Goal: Task Accomplishment & Management: Manage account settings

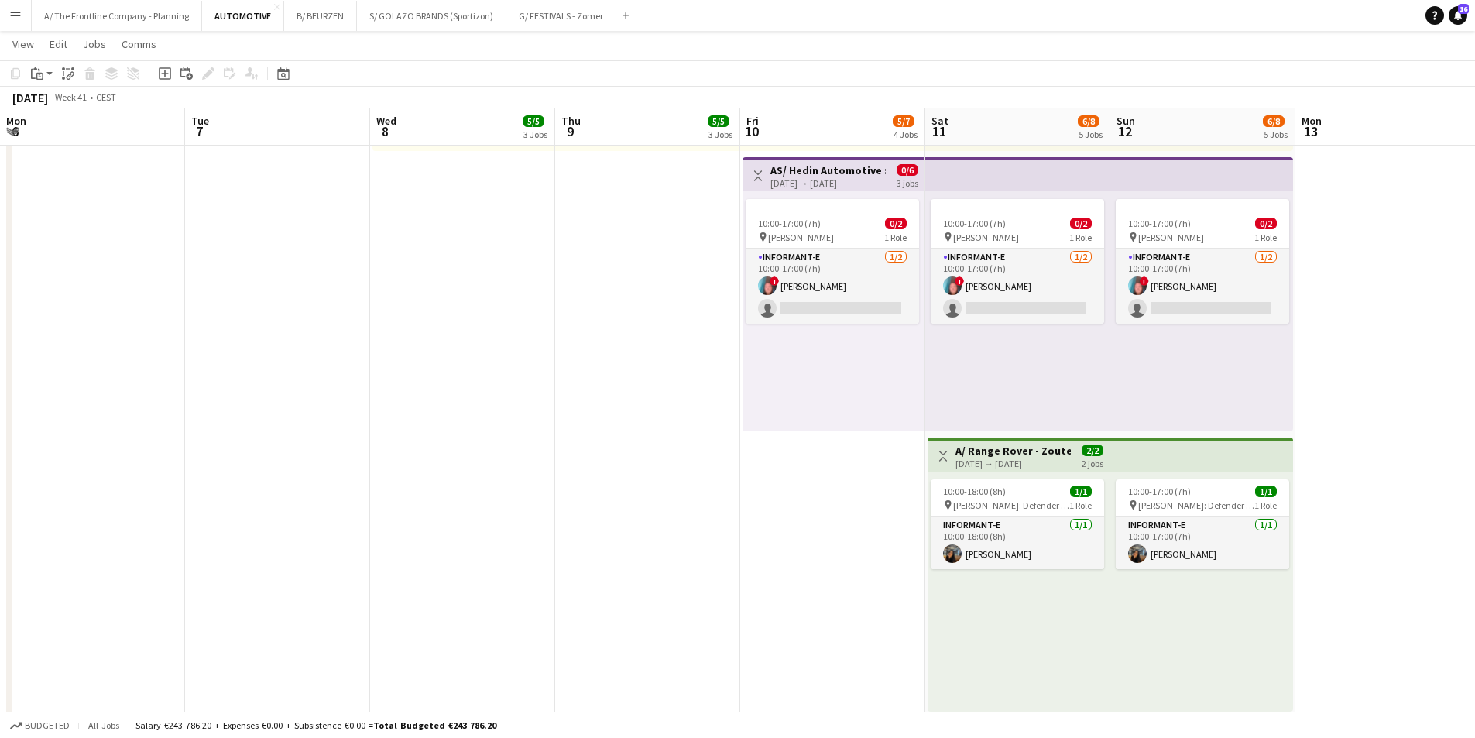
scroll to position [0, 603]
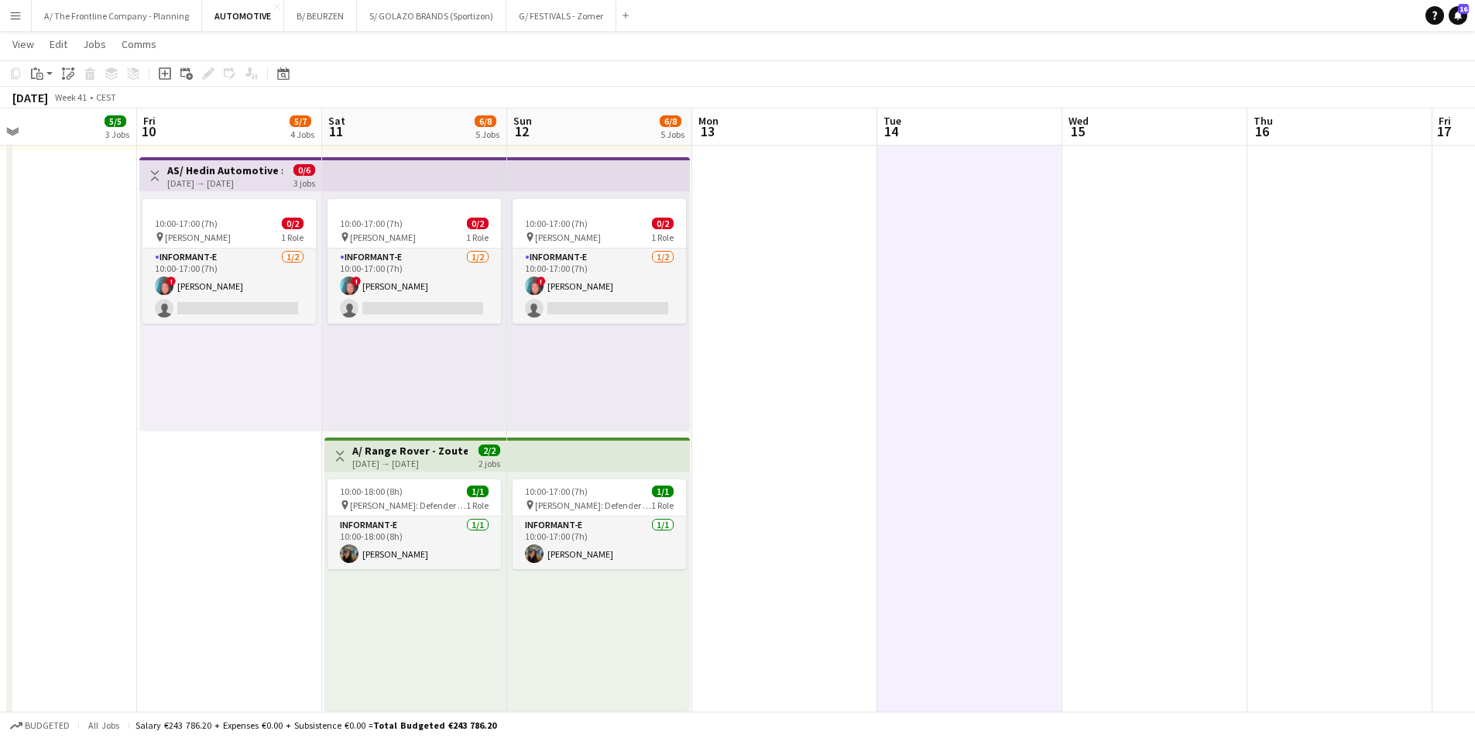
click at [199, 365] on div "10:00-17:00 (7h) 0/2 pin Knokke [STREET_ADDRESS] Role Informant-e [DATE] 10:00-…" at bounding box center [230, 311] width 182 height 240
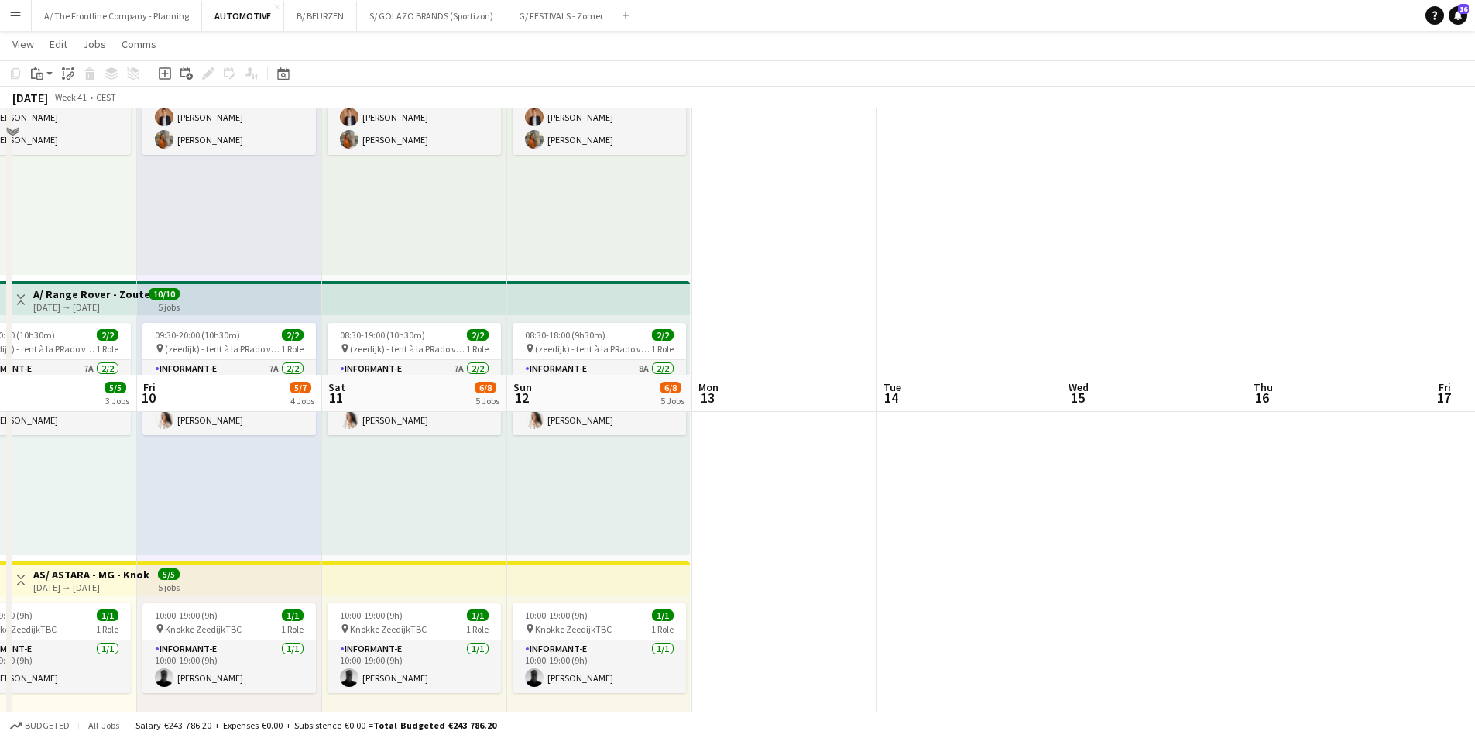
scroll to position [166, 0]
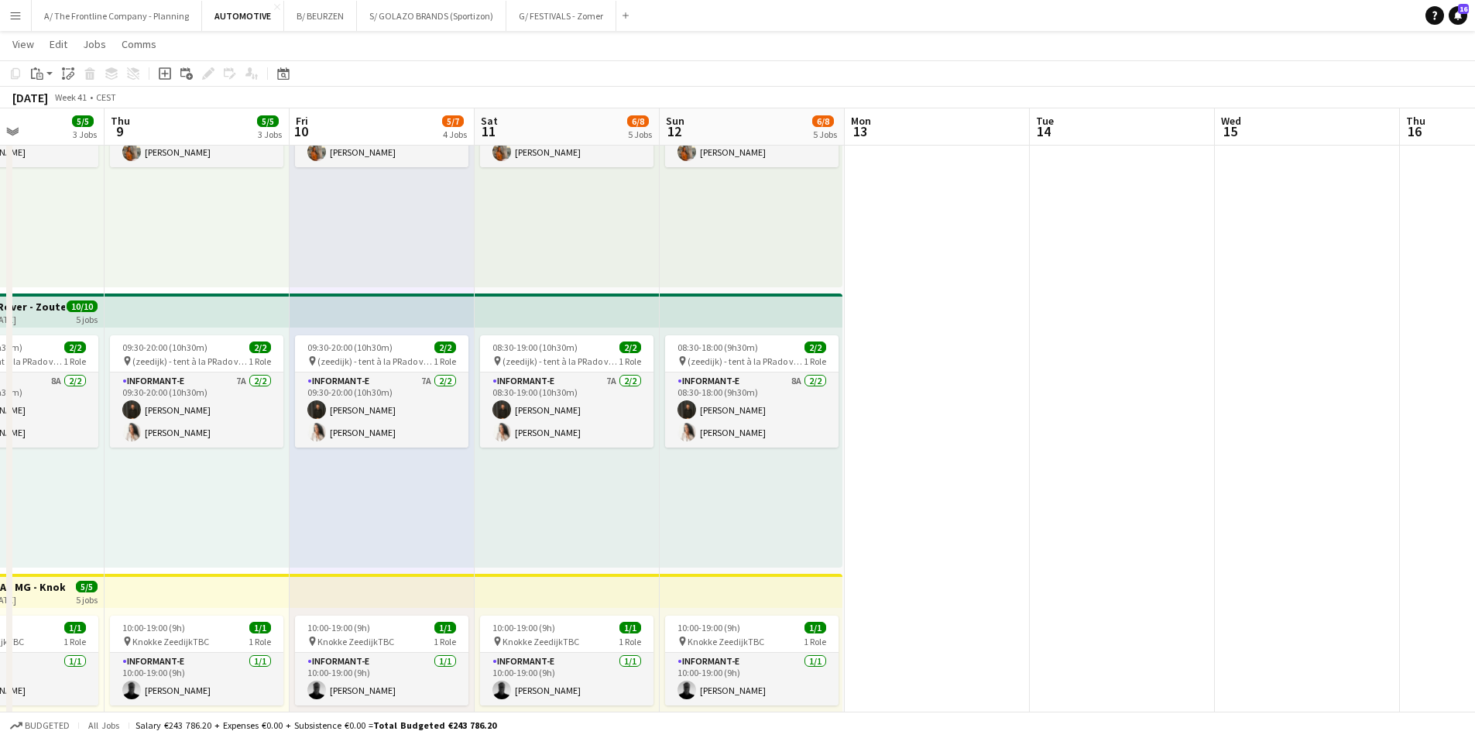
drag, startPoint x: 300, startPoint y: 484, endPoint x: 678, endPoint y: 503, distance: 379.1
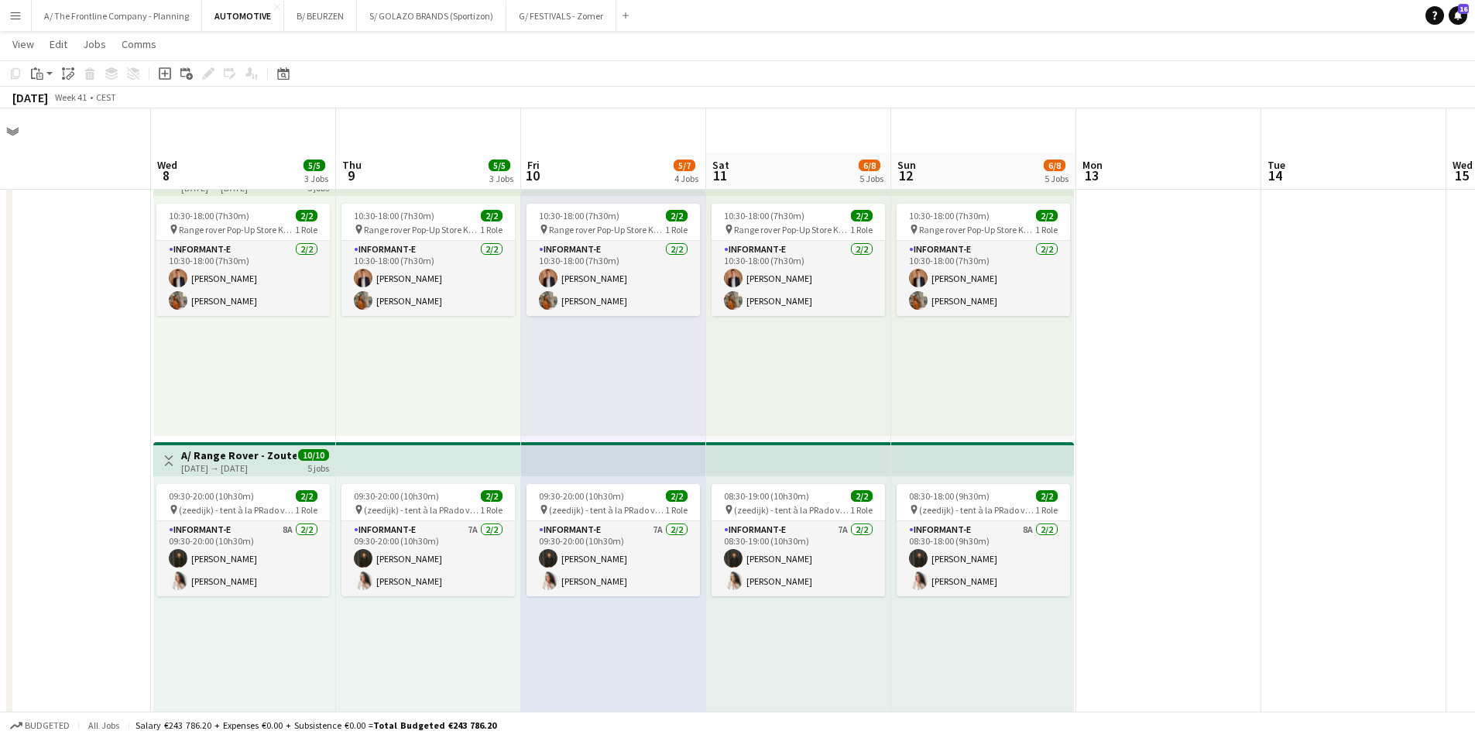
scroll to position [0, 0]
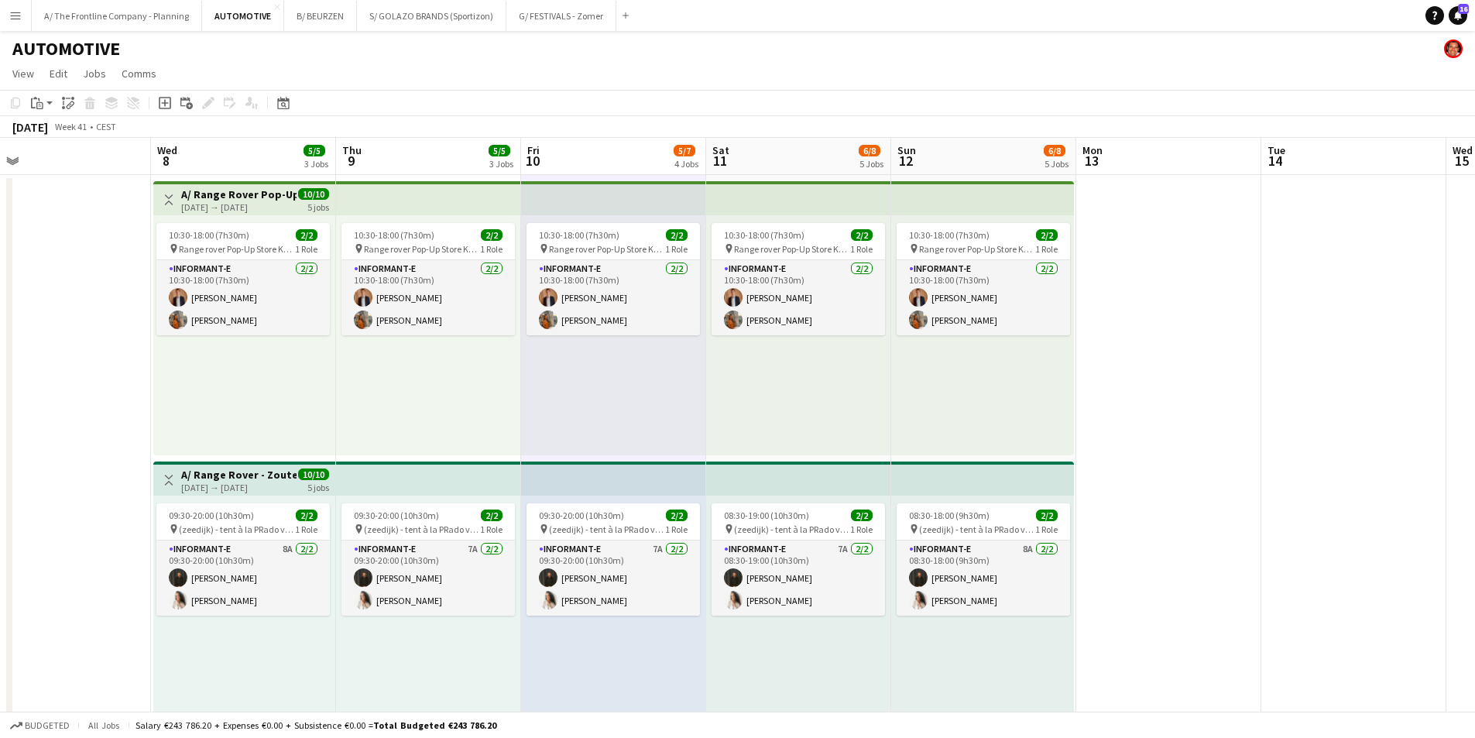
click at [447, 400] on div "10:30-18:00 (7h30m) 2/2 pin Range rover Pop-Up Store Knokke in Kunstgalerij [PE…" at bounding box center [428, 335] width 185 height 240
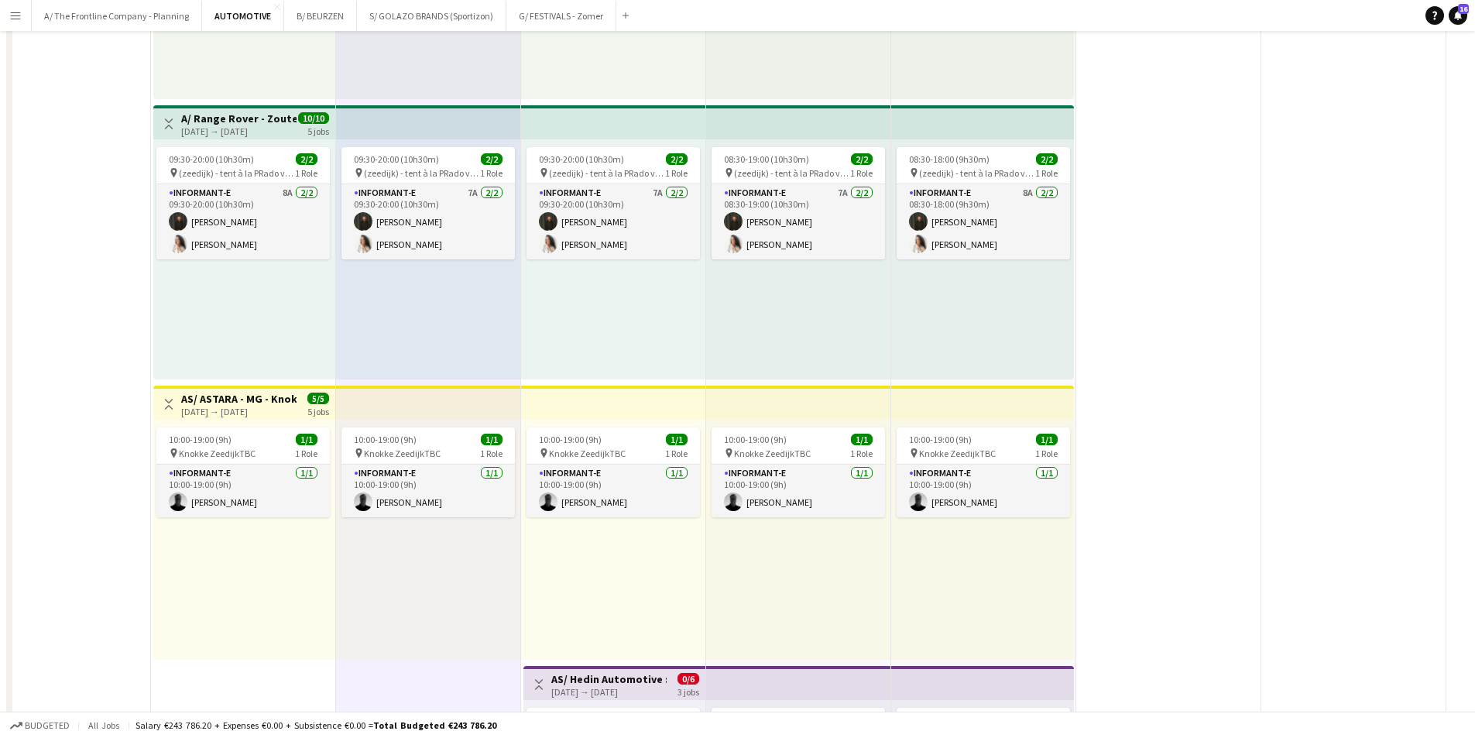
scroll to position [465, 0]
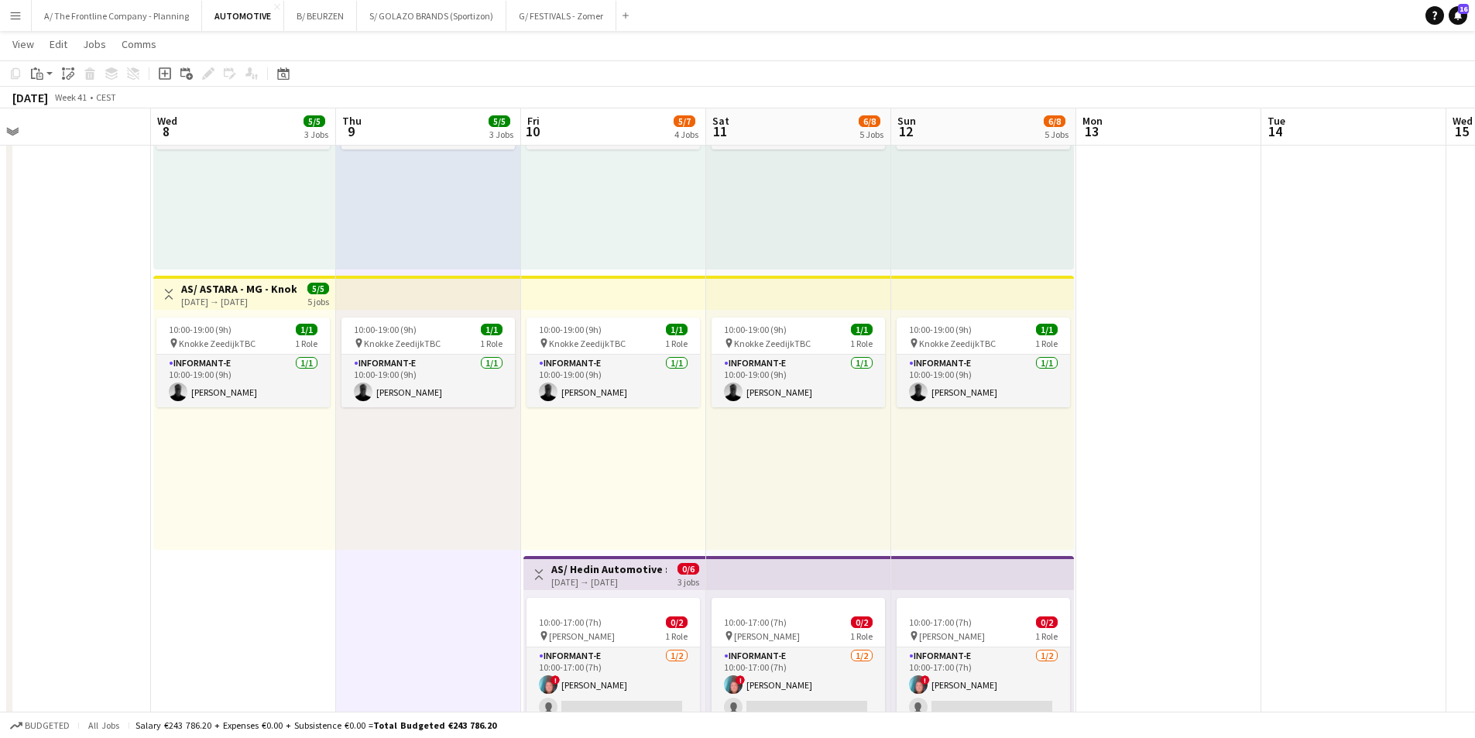
click at [163, 529] on div "10:00-19:00 (9h) 1/1 pin [PERSON_NAME] 1 Role Informant-e [DATE] 10:00-19:00 (9…" at bounding box center [244, 430] width 182 height 240
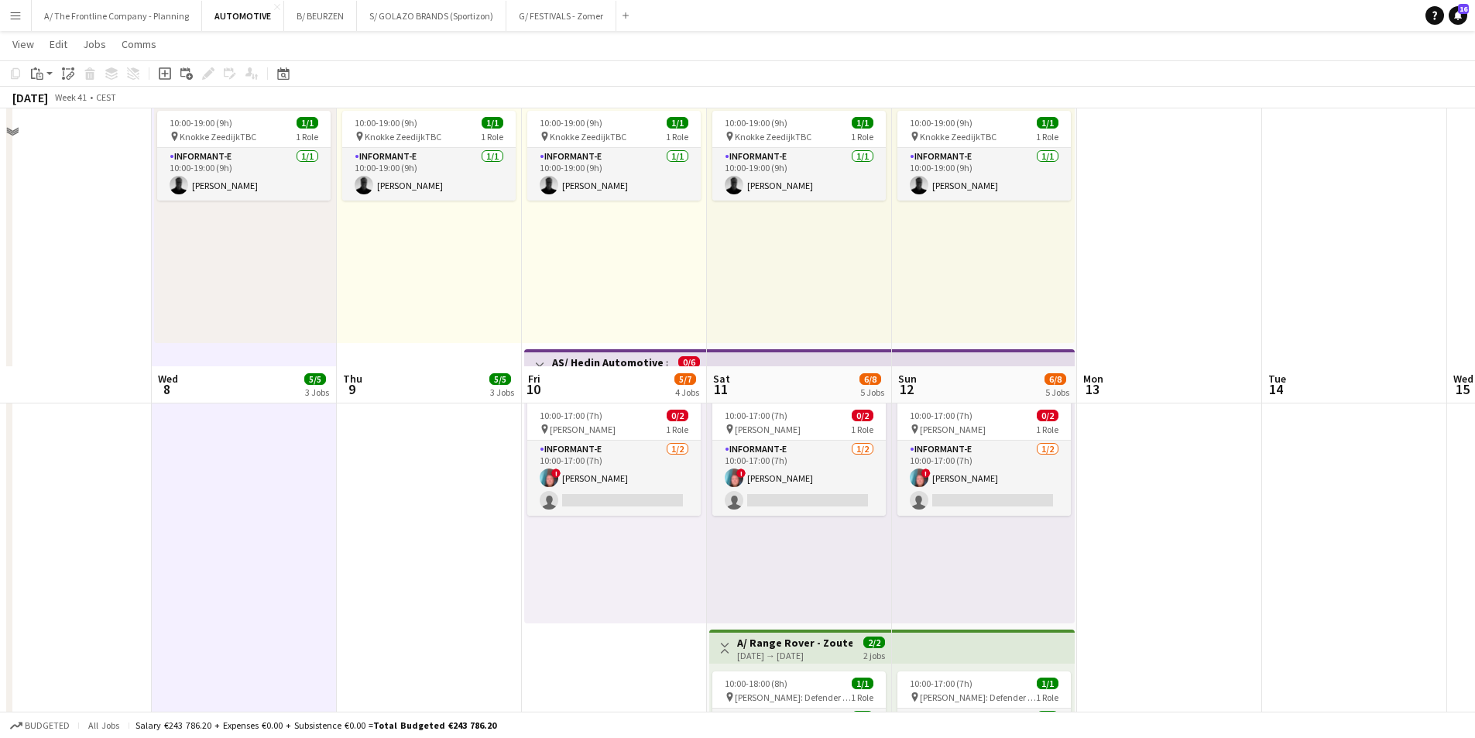
scroll to position [387, 0]
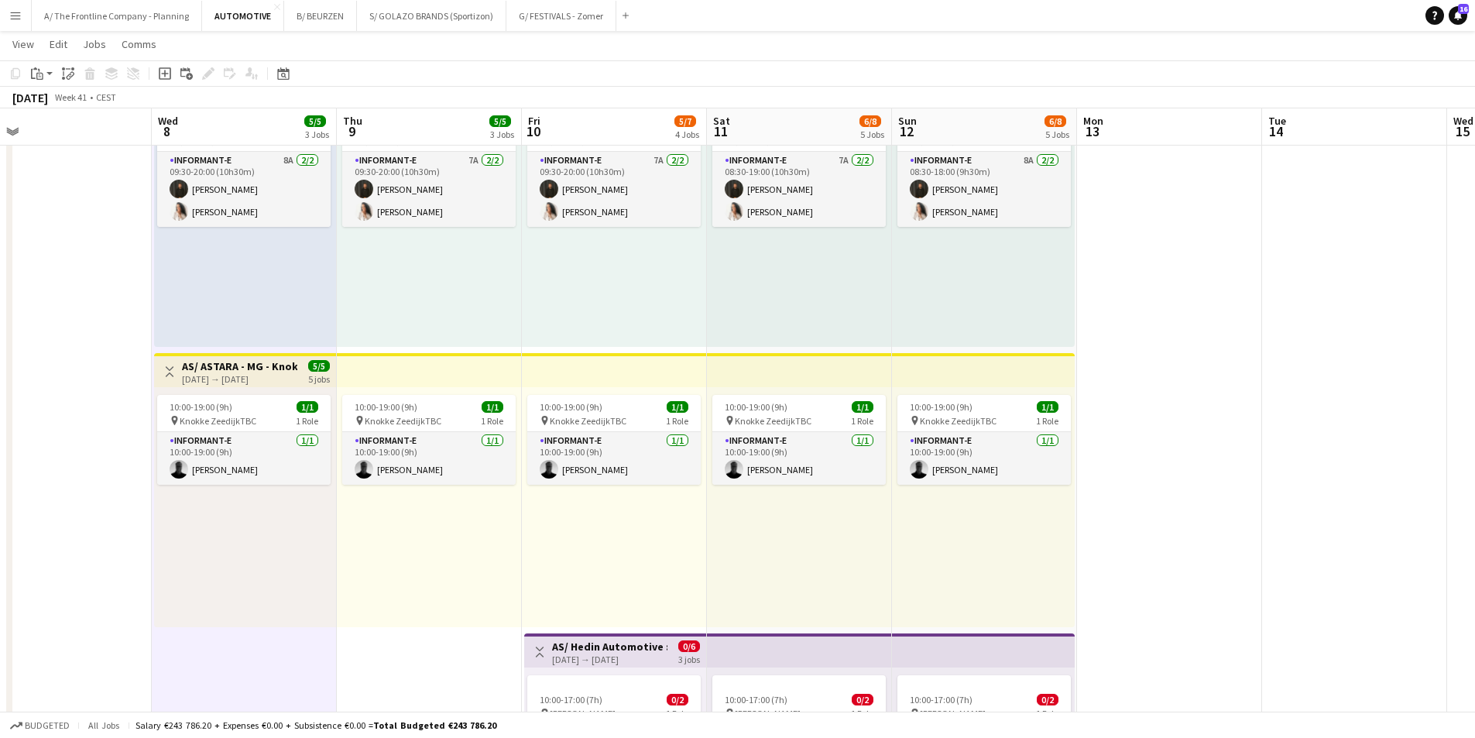
click at [601, 648] on h3 "AS/ Hedin Automotive : NIO + FIREFLY - Knokke Zoute Grand Prix (10+11+12/10)" at bounding box center [609, 647] width 115 height 14
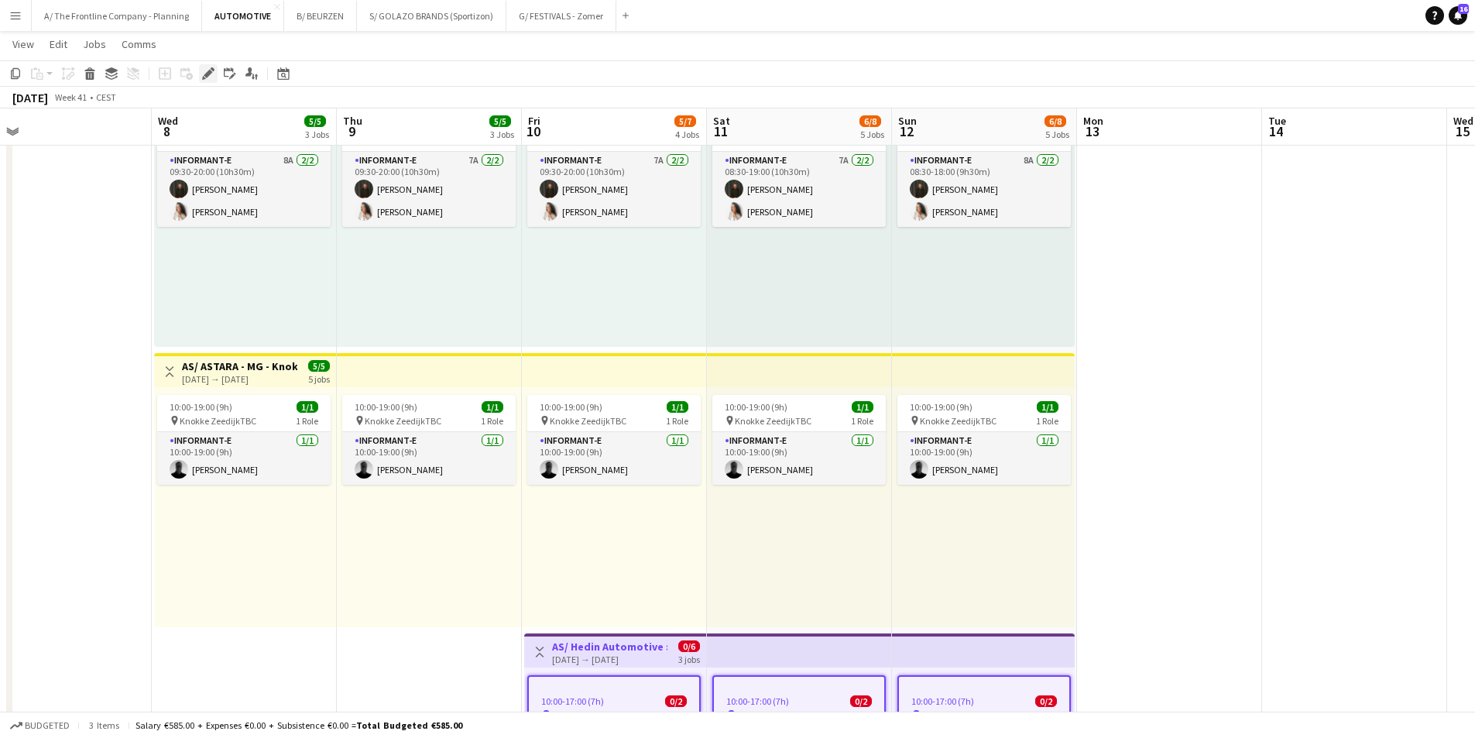
click at [204, 77] on icon "Edit" at bounding box center [208, 73] width 12 height 12
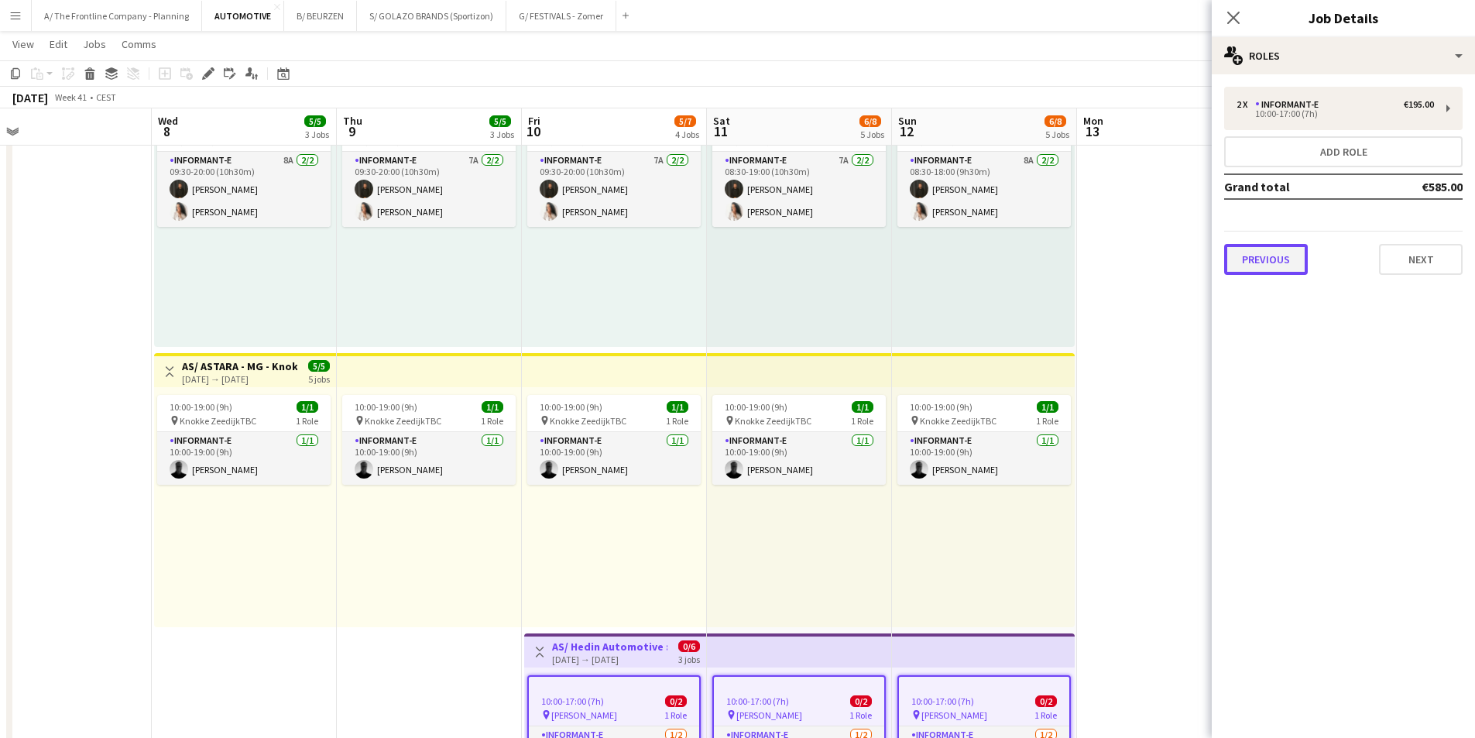
click at [1303, 259] on button "Previous" at bounding box center [1266, 259] width 84 height 31
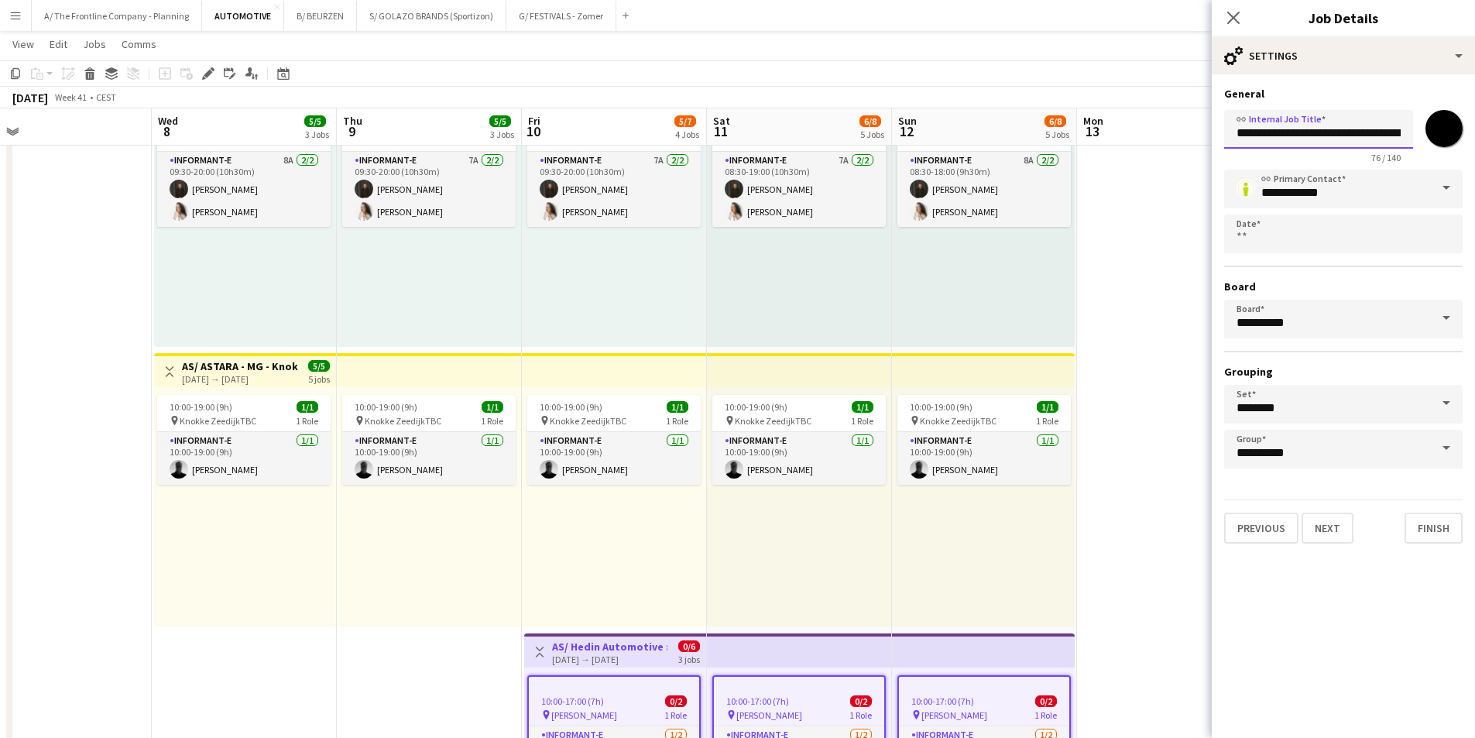
click at [1313, 117] on input "**********" at bounding box center [1318, 129] width 189 height 39
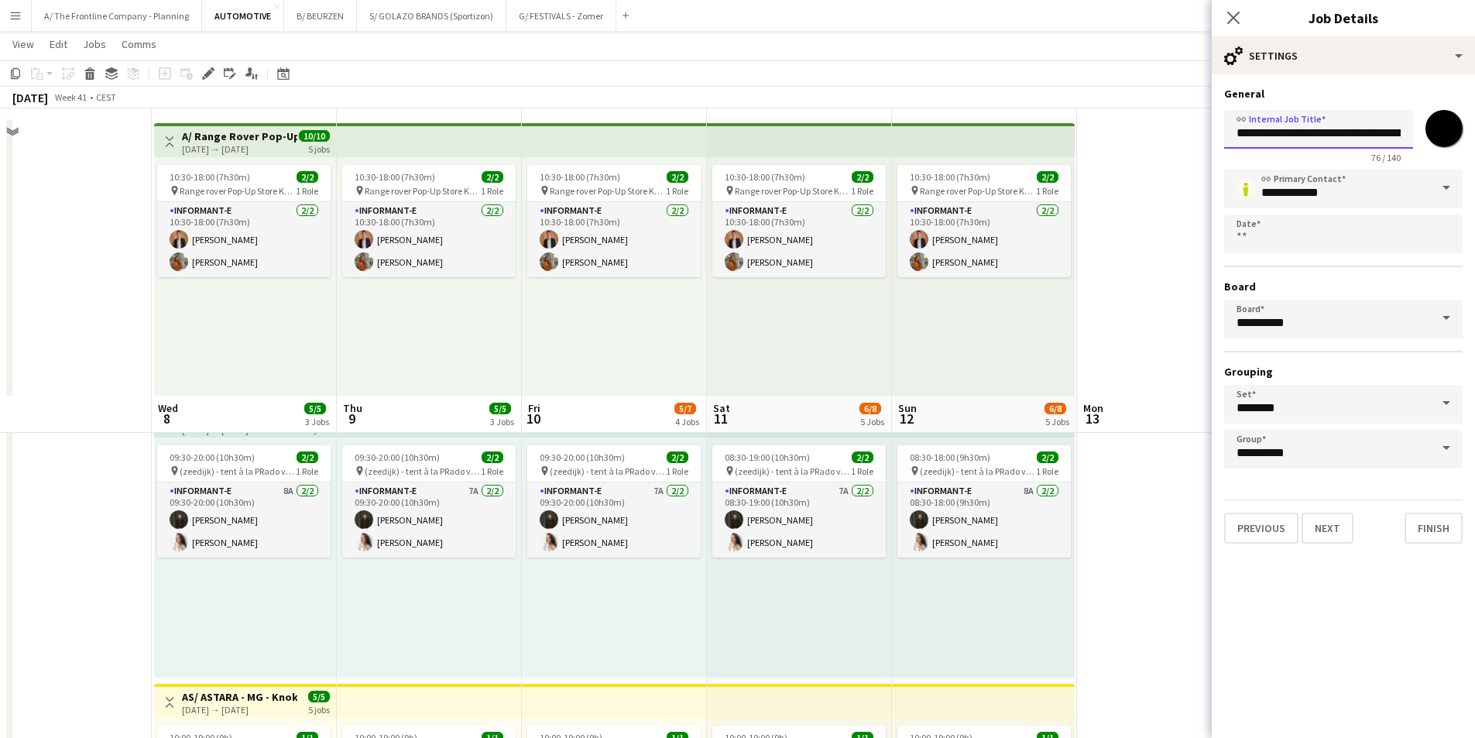
scroll to position [0, 0]
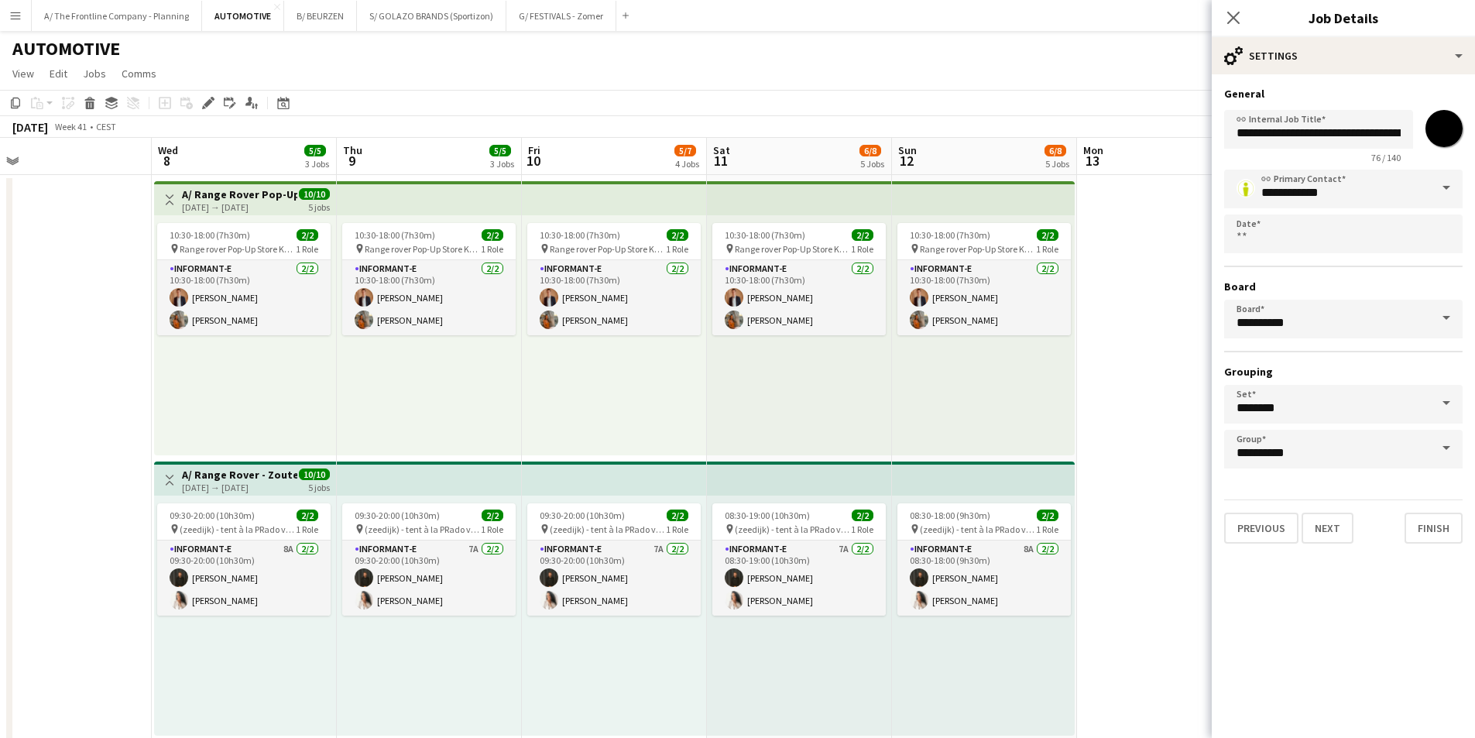
click at [280, 379] on div "10:30-18:00 (7h30m) 2/2 pin Range rover Pop-Up Store Knokke in Kunstgalerij [PE…" at bounding box center [245, 335] width 182 height 240
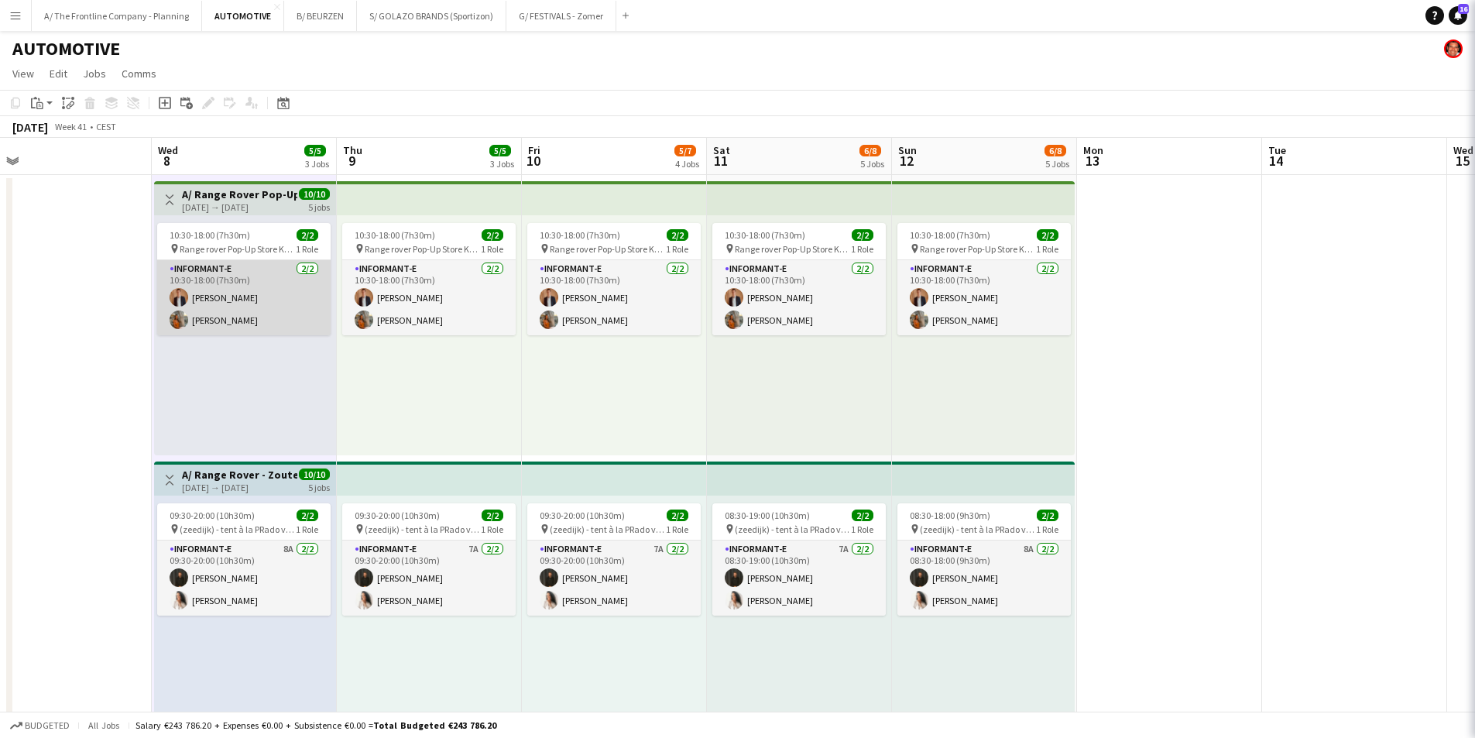
click at [263, 289] on app-card-role "Informant-e [DATE] 10:30-18:00 (7h30m) [PERSON_NAME]" at bounding box center [243, 297] width 173 height 75
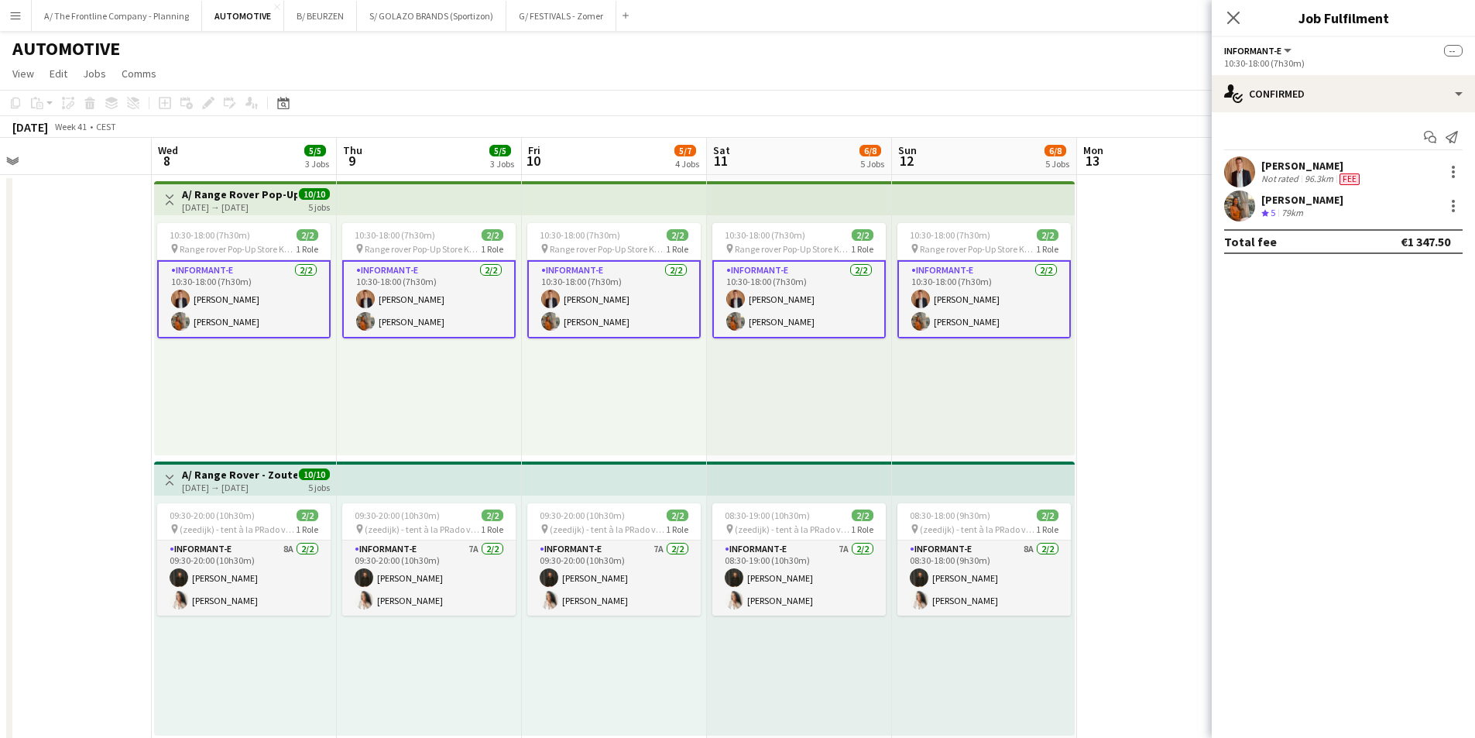
click at [1336, 197] on div "[PERSON_NAME] Crew rating 5 79km" at bounding box center [1343, 205] width 263 height 31
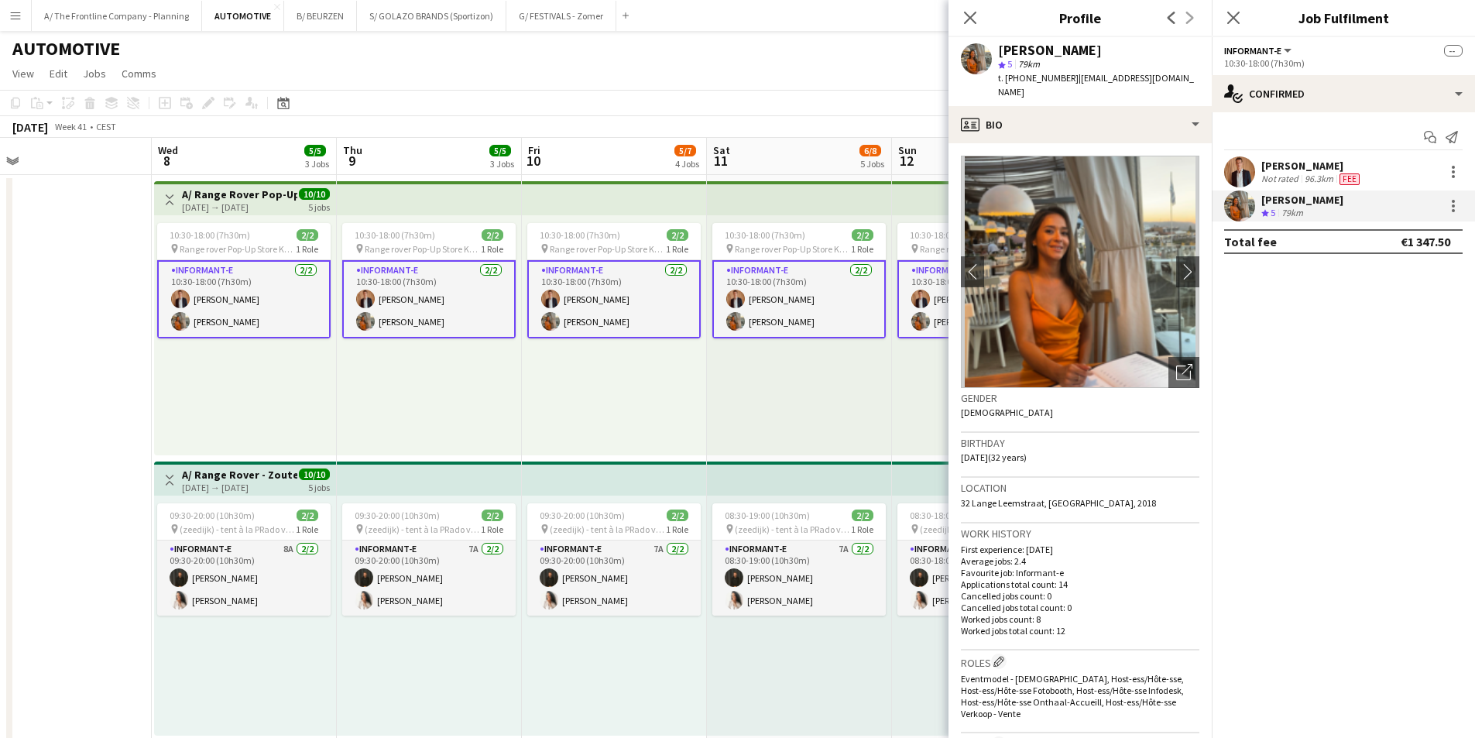
click at [1031, 76] on span "t. [PHONE_NUMBER]" at bounding box center [1038, 78] width 81 height 12
copy span "32477563052"
drag, startPoint x: 1170, startPoint y: 75, endPoint x: 1065, endPoint y: 81, distance: 104.7
click at [1065, 81] on div "[PERSON_NAME] star 5 79km t. [PHONE_NUMBER] | [EMAIL_ADDRESS][DOMAIN_NAME]" at bounding box center [1079, 71] width 263 height 69
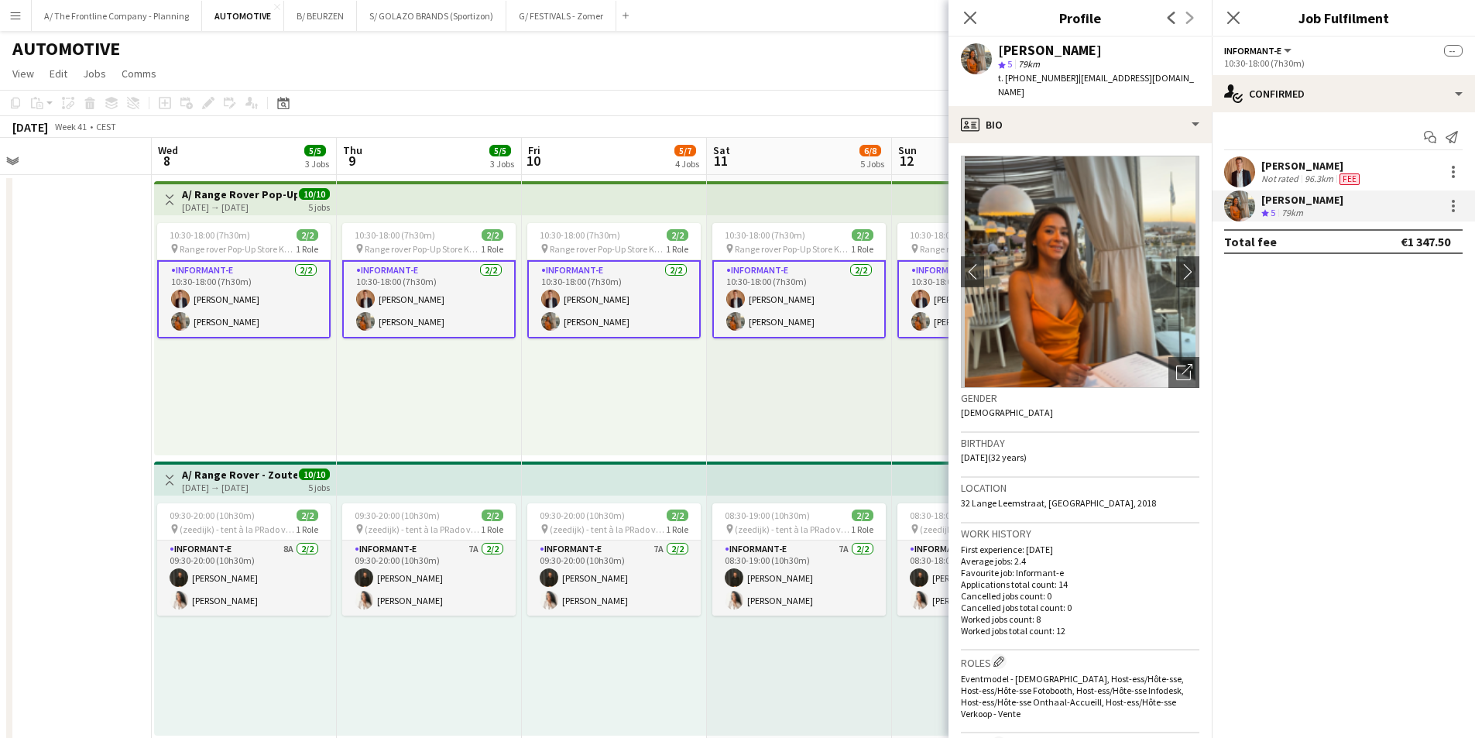
copy span "[EMAIL_ADDRESS][DOMAIN_NAME]"
click at [1311, 181] on div "96.3km" at bounding box center [1319, 179] width 35 height 12
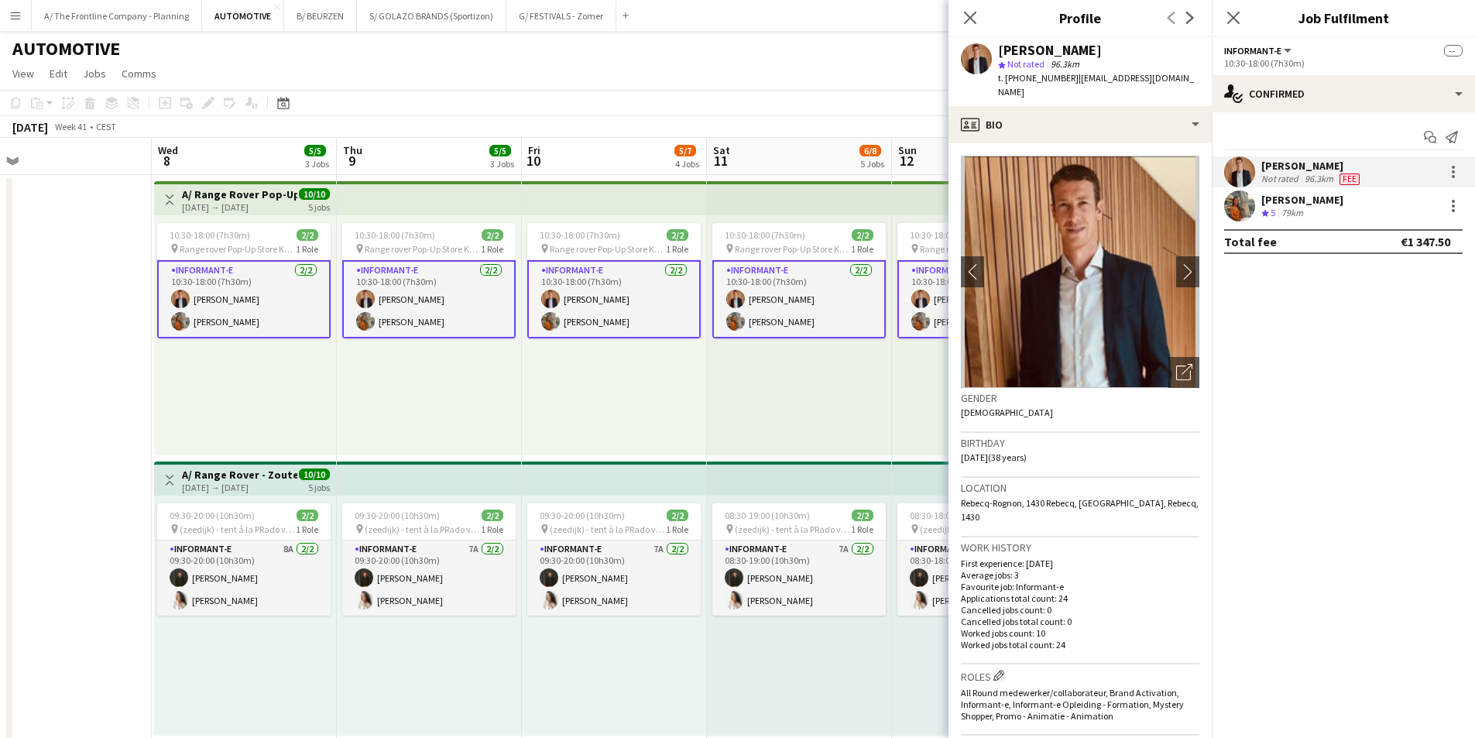
click at [1044, 64] on span "Not rated" at bounding box center [1025, 64] width 37 height 12
click at [1037, 77] on span "t. [PHONE_NUMBER]" at bounding box center [1038, 78] width 81 height 12
copy span "32470219816"
drag, startPoint x: 1169, startPoint y: 80, endPoint x: 1067, endPoint y: 83, distance: 102.3
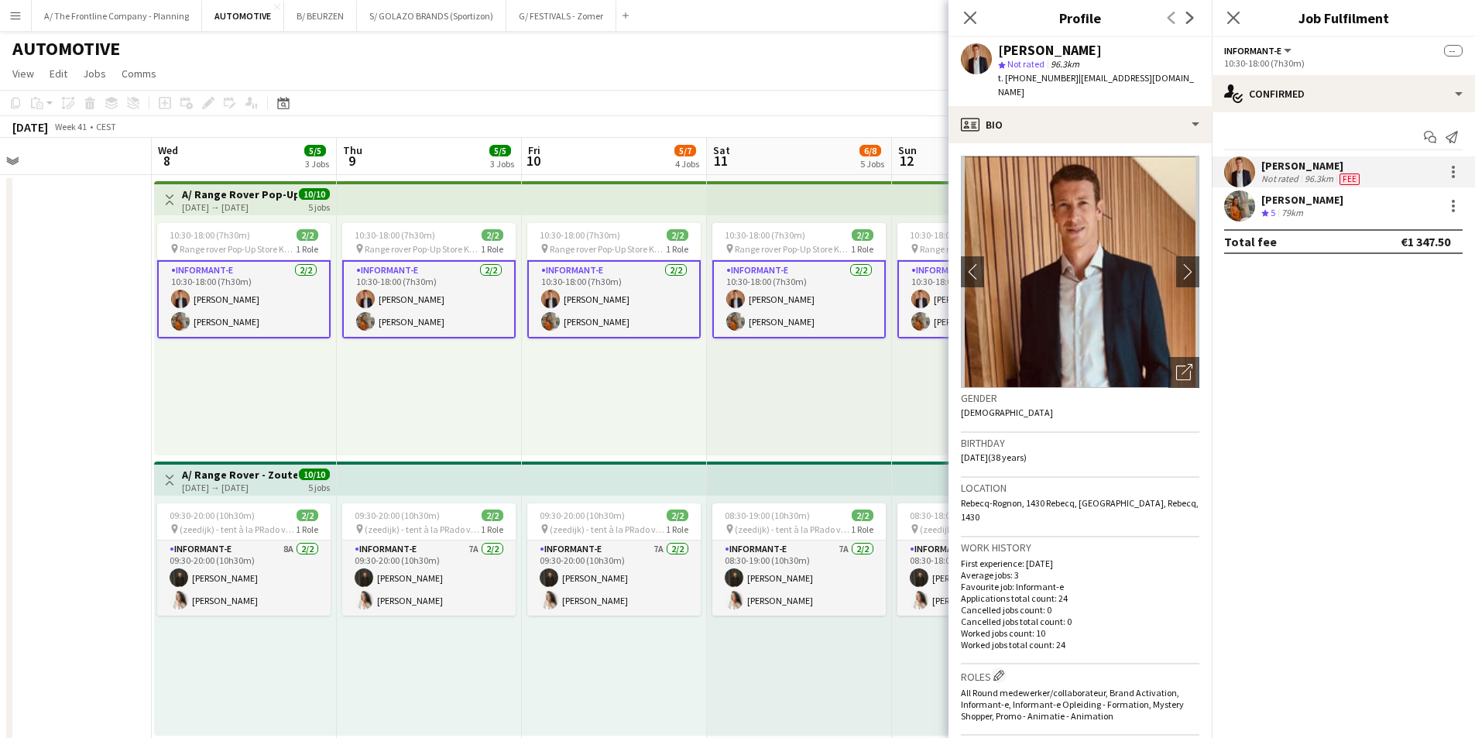
click at [1067, 83] on div "[PERSON_NAME] star Not rated 96.3km t. [PHONE_NUMBER] | [EMAIL_ADDRESS][DOMAIN_…" at bounding box center [1079, 71] width 263 height 69
copy span "[EMAIL_ADDRESS][DOMAIN_NAME]"
click at [232, 572] on app-card-role "Informant-e 8A [DATE] 09:30-20:00 (10h30m) [PERSON_NAME] [PERSON_NAME]" at bounding box center [243, 577] width 173 height 75
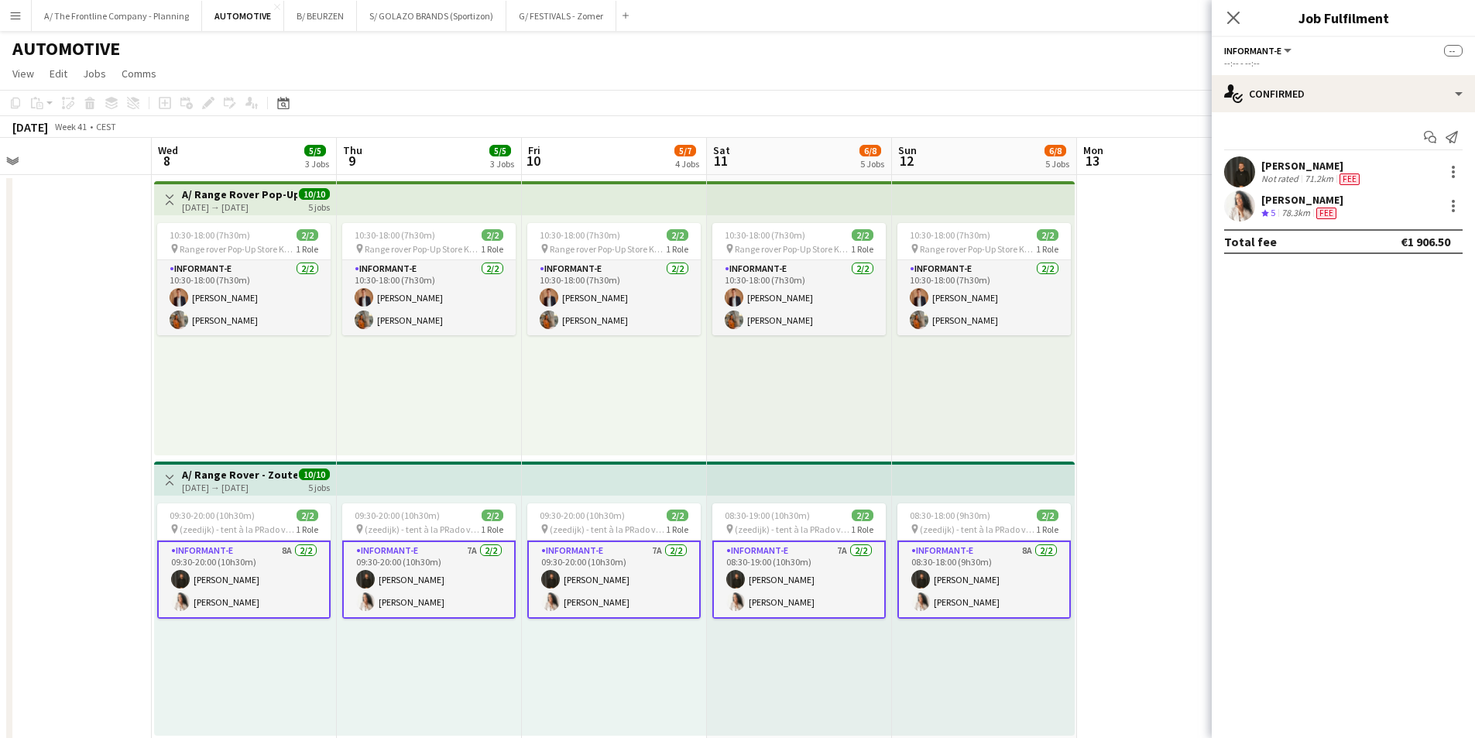
click at [1260, 176] on div "[PERSON_NAME] Not rated 71.2km Fee" at bounding box center [1343, 171] width 263 height 31
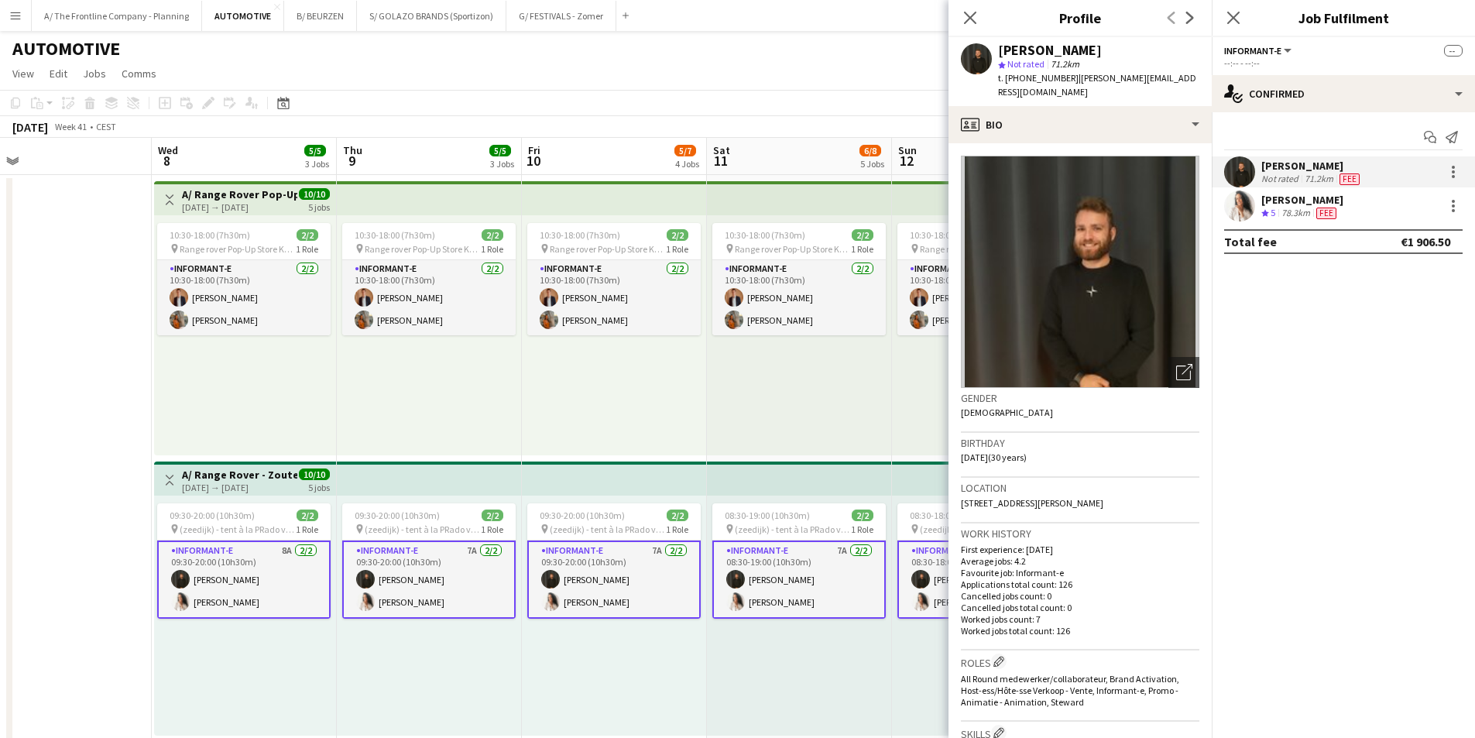
click at [1044, 74] on span "t. [PHONE_NUMBER]" at bounding box center [1038, 78] width 81 height 12
copy span "32479696866"
drag, startPoint x: 1165, startPoint y: 84, endPoint x: 1068, endPoint y: 84, distance: 96.0
click at [1068, 84] on div "[PERSON_NAME] star Not rated 71.2km t. [PHONE_NUMBER] | [PERSON_NAME][EMAIL_ADD…" at bounding box center [1079, 71] width 263 height 69
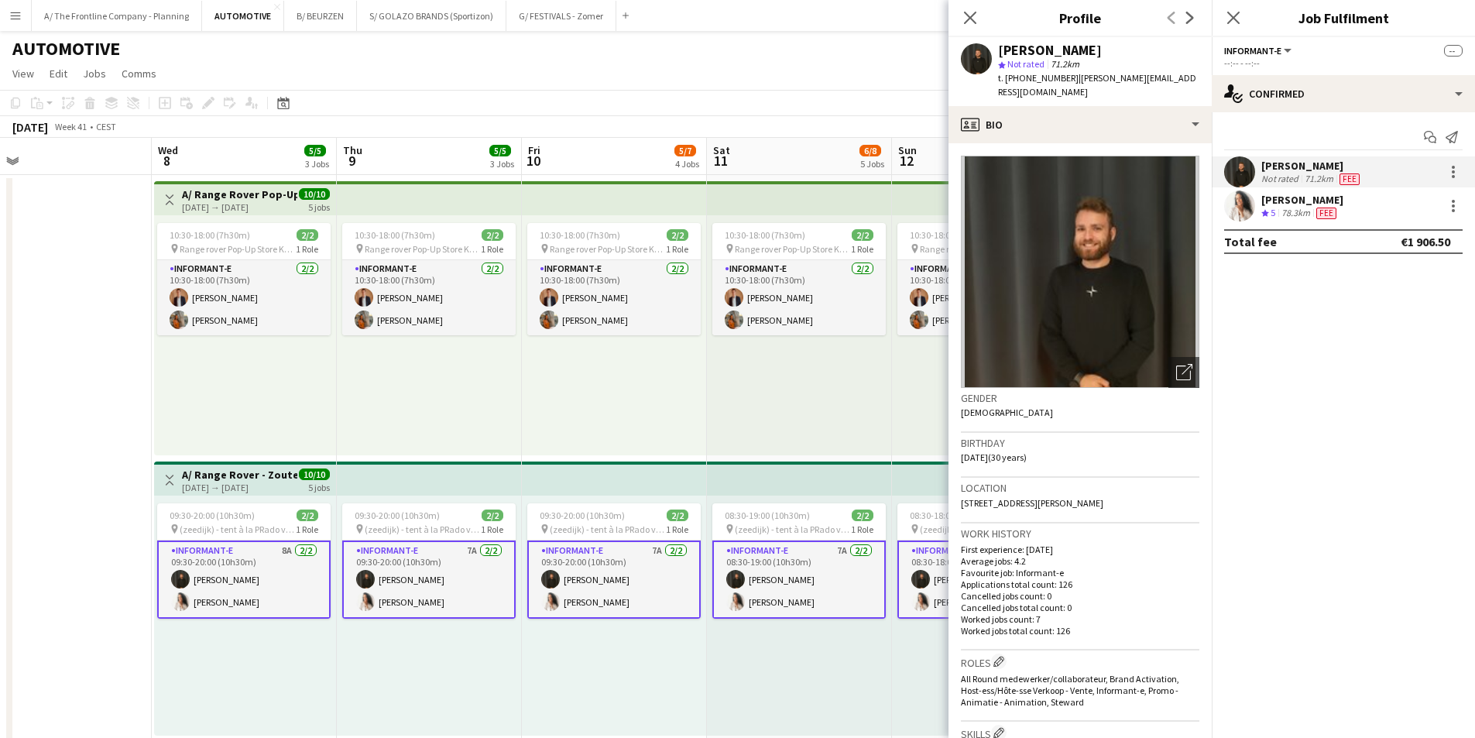
copy span "[PERSON_NAME][EMAIL_ADDRESS][DOMAIN_NAME]"
click at [1281, 201] on div "[PERSON_NAME]" at bounding box center [1302, 200] width 82 height 14
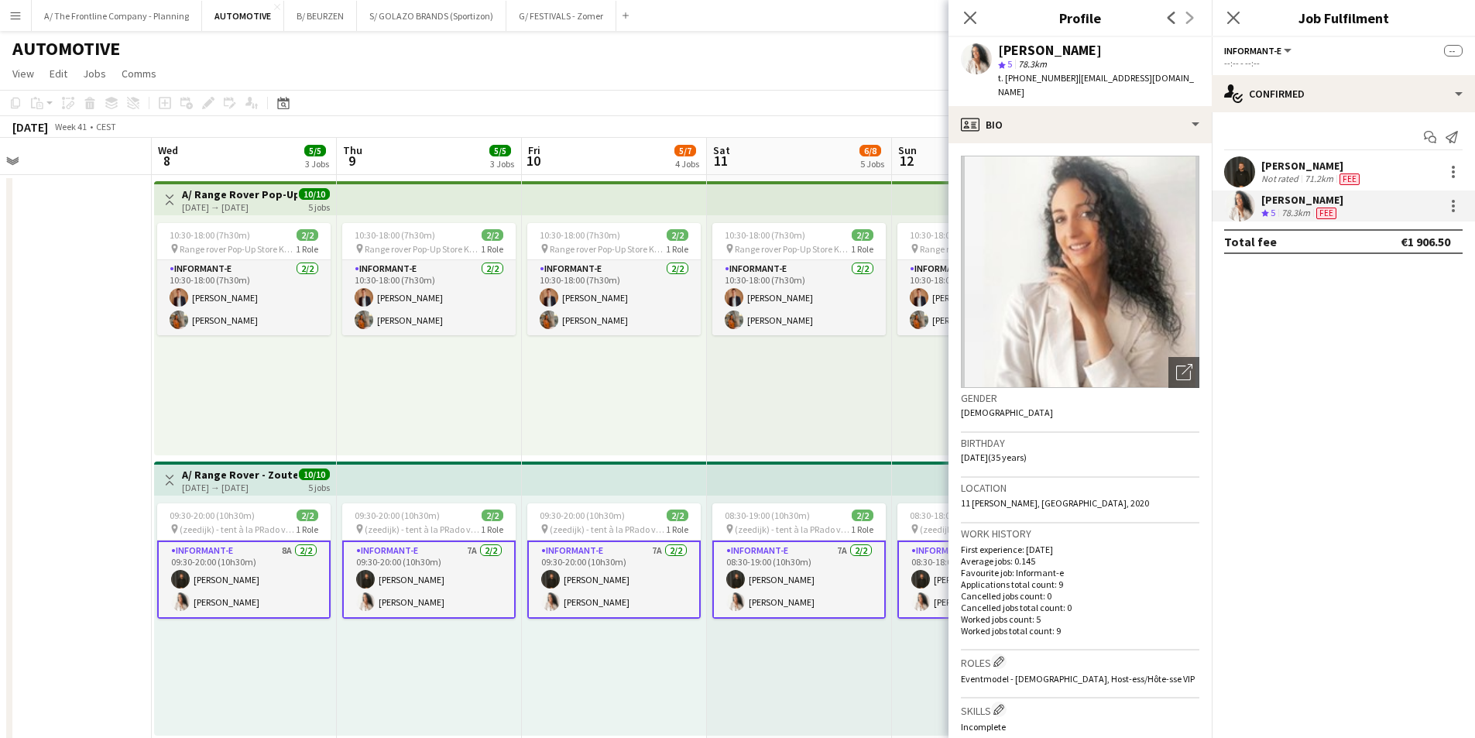
click at [1036, 73] on span "t. [PHONE_NUMBER]" at bounding box center [1038, 78] width 81 height 12
copy span "32478420138"
drag, startPoint x: 1206, startPoint y: 74, endPoint x: 1067, endPoint y: 75, distance: 139.4
click at [1067, 75] on app-profile-header "[PERSON_NAME] star 5 78.3km t. [PHONE_NUMBER] | [EMAIL_ADDRESS][DOMAIN_NAME]" at bounding box center [1079, 71] width 263 height 69
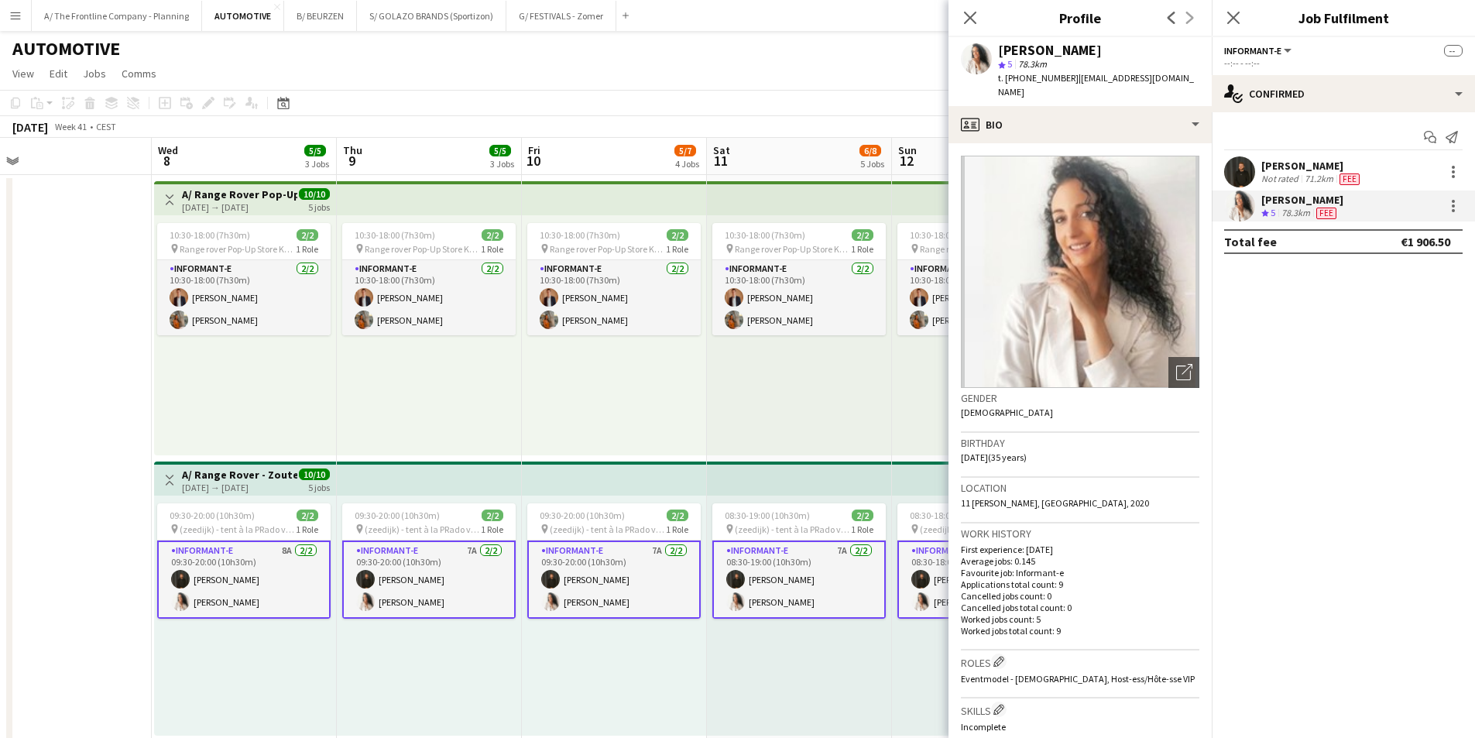
copy span "[EMAIL_ADDRESS][DOMAIN_NAME]"
drag, startPoint x: 768, startPoint y: 662, endPoint x: 777, endPoint y: 655, distance: 11.6
click at [769, 662] on div "08:30-19:00 (10h30m) 2/2 pin (zeedijk) - tent à la PRado vorig jaar 1 Role Info…" at bounding box center [799, 616] width 185 height 240
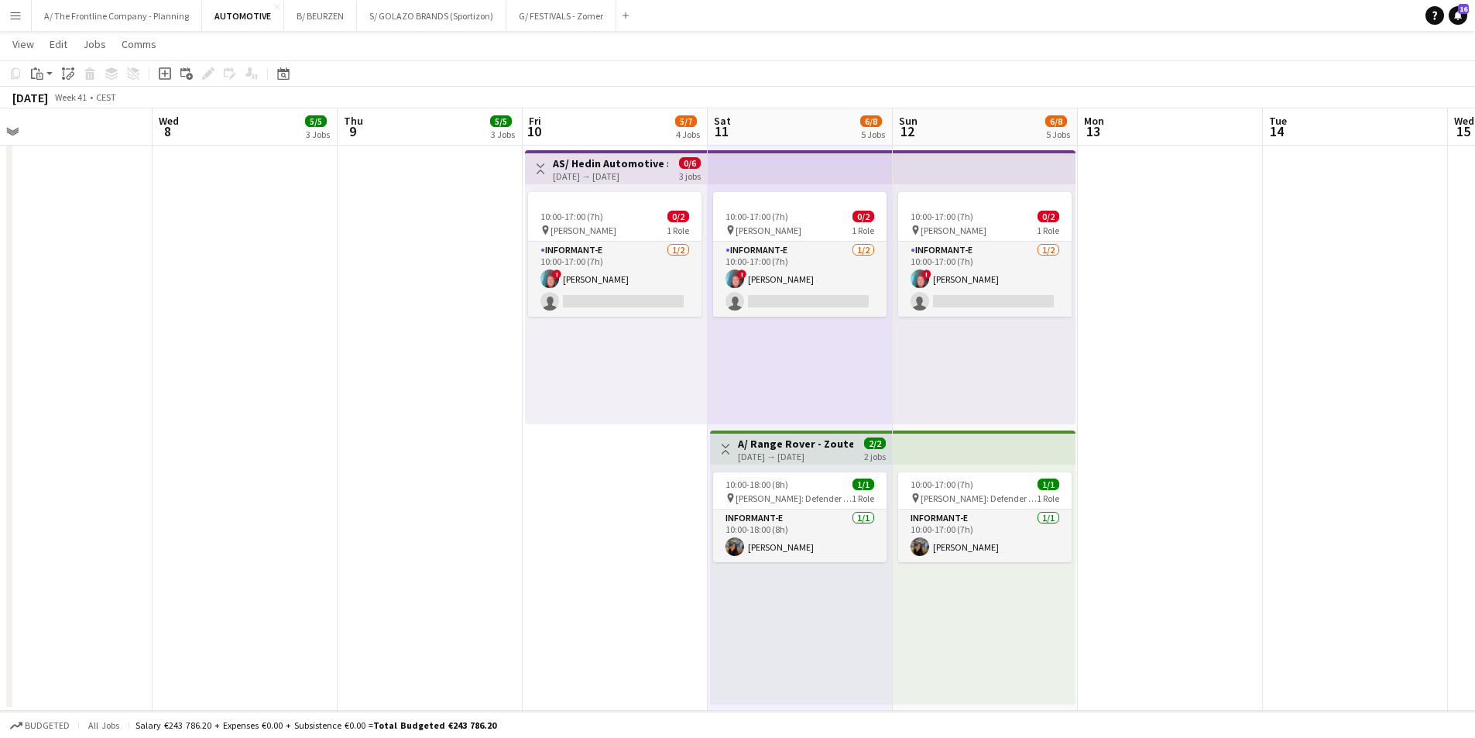
scroll to position [1084, 0]
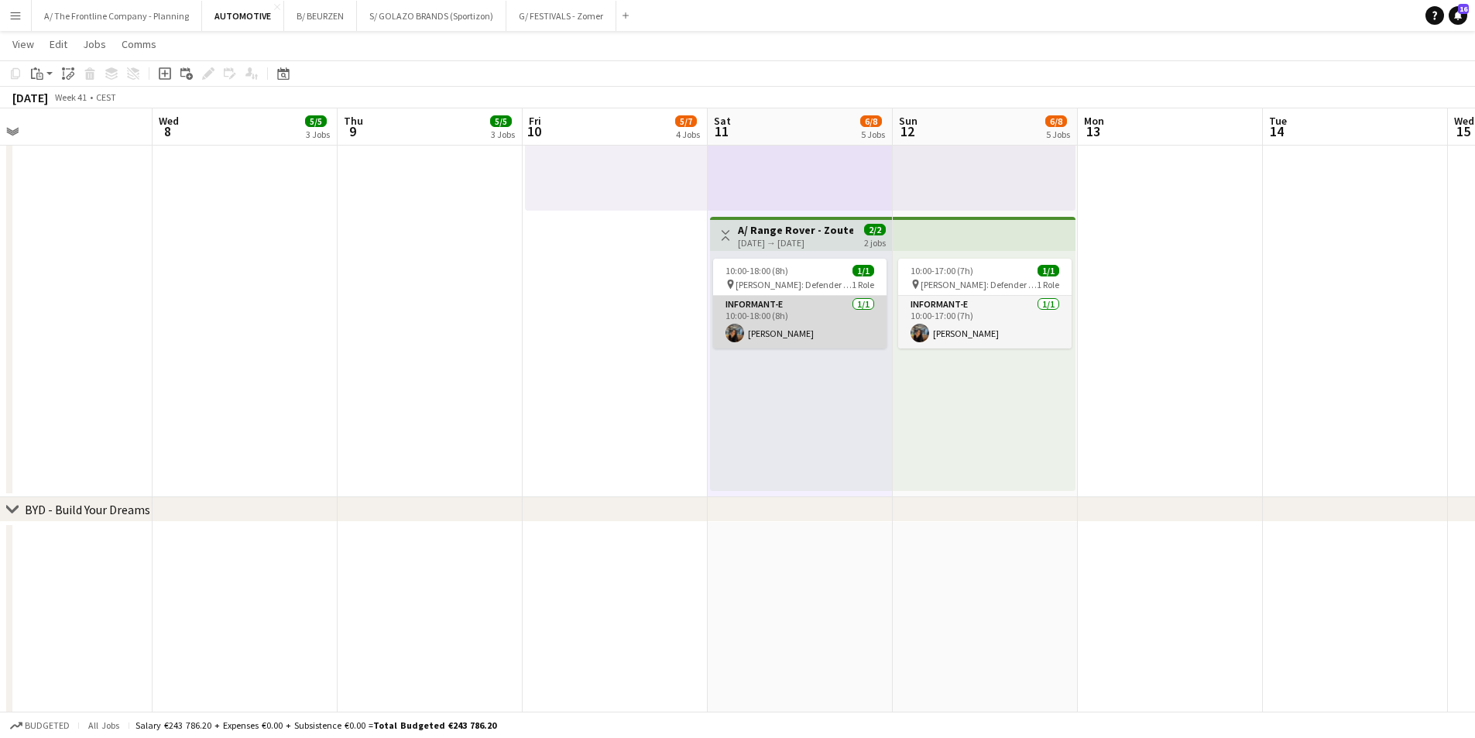
click at [800, 321] on app-card-role "Informant-e [DATE] 10:00-18:00 (8h) [PERSON_NAME]" at bounding box center [799, 322] width 173 height 53
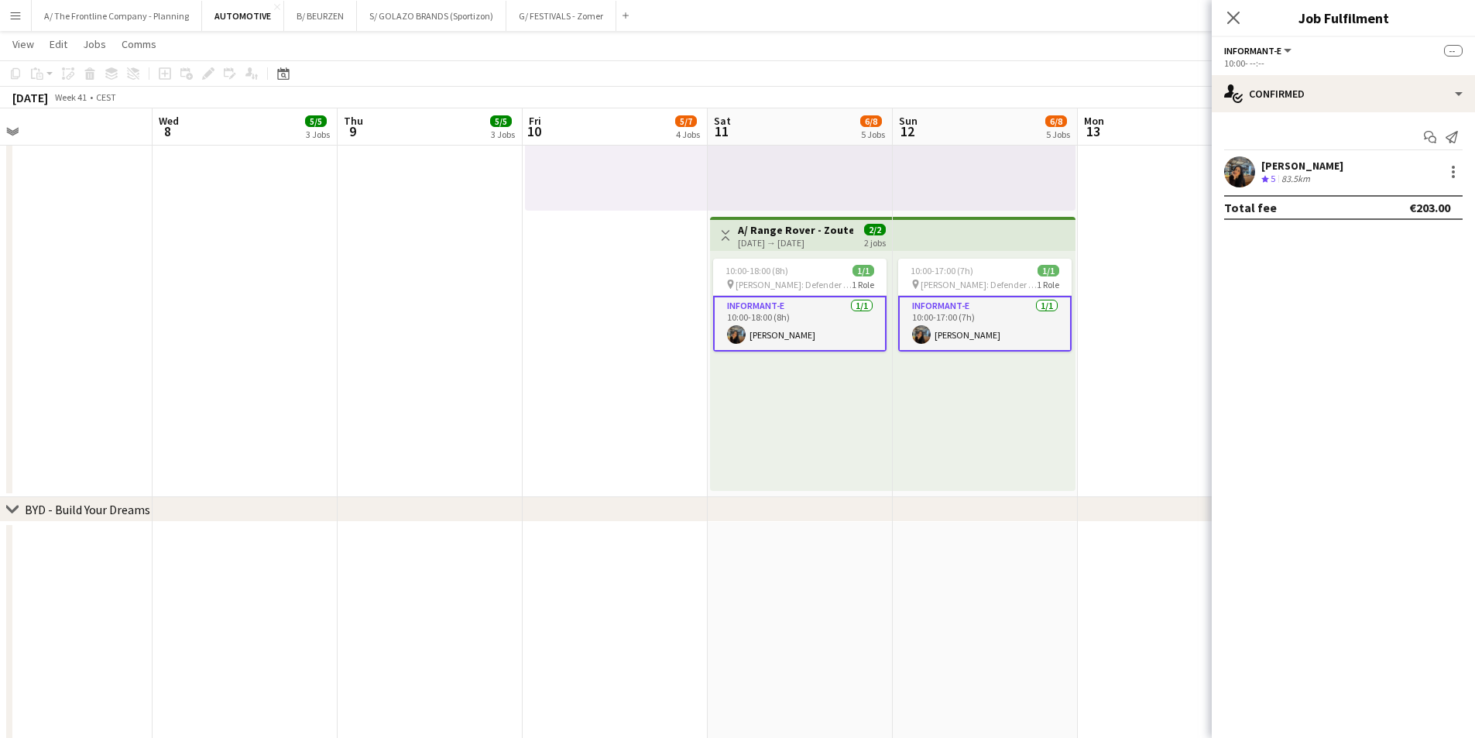
click at [1313, 178] on div "83.5km" at bounding box center [1295, 179] width 35 height 13
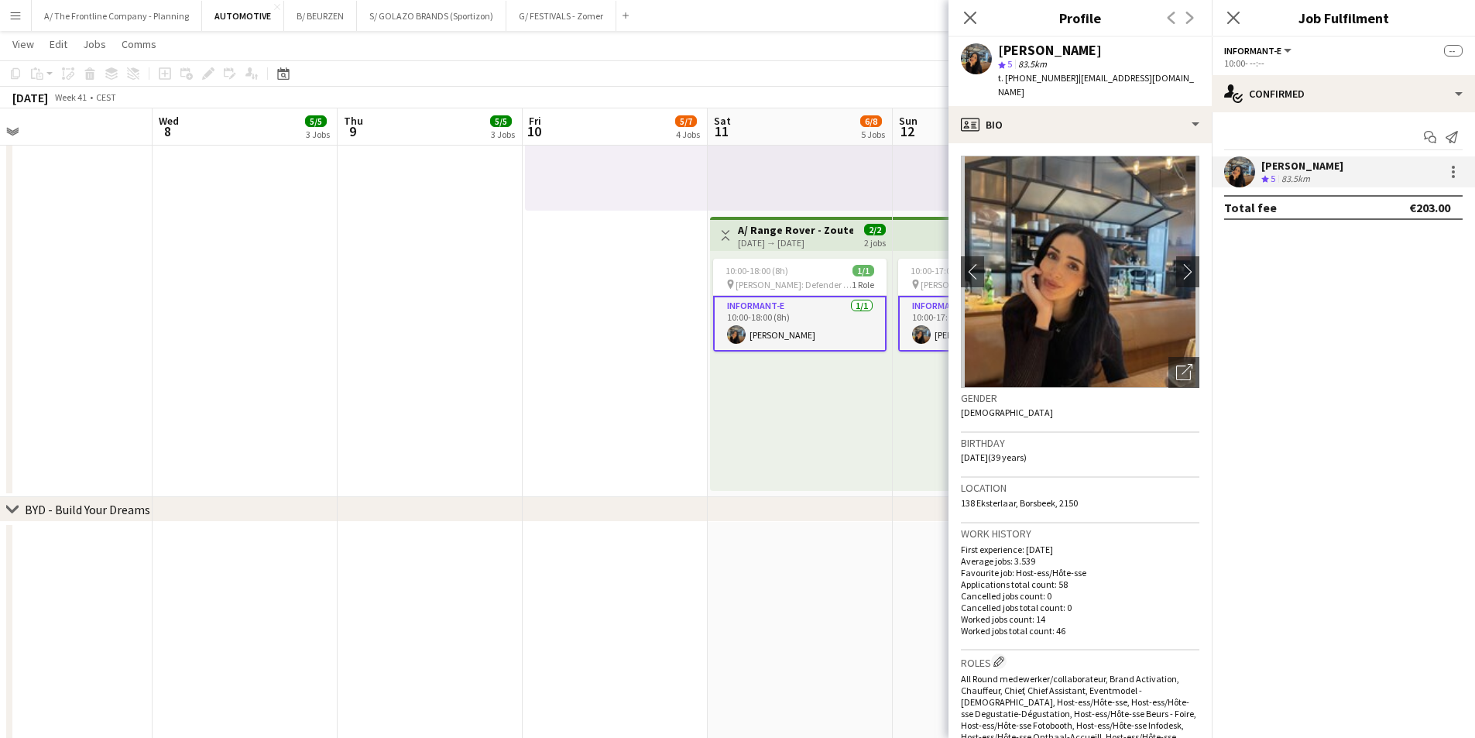
click at [1025, 71] on div "t. [PHONE_NUMBER] | [EMAIL_ADDRESS][DOMAIN_NAME]" at bounding box center [1098, 85] width 201 height 28
copy span "32472104444"
drag, startPoint x: 1184, startPoint y: 84, endPoint x: 1068, endPoint y: 87, distance: 116.2
click at [1068, 87] on app-profile-header "[PERSON_NAME] star 5 83.5km t. [PHONE_NUMBER] | [EMAIL_ADDRESS][DOMAIN_NAME]" at bounding box center [1079, 71] width 263 height 69
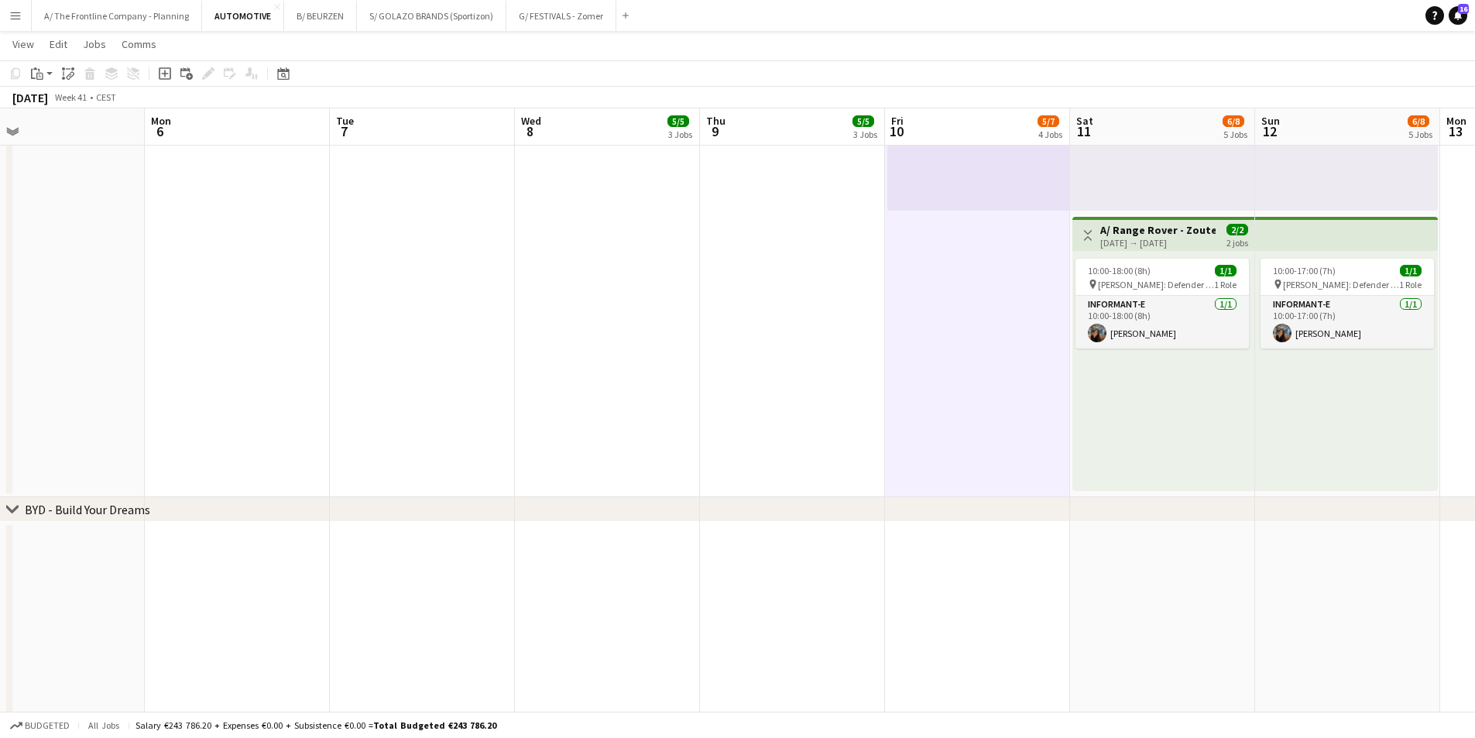
scroll to position [0, 333]
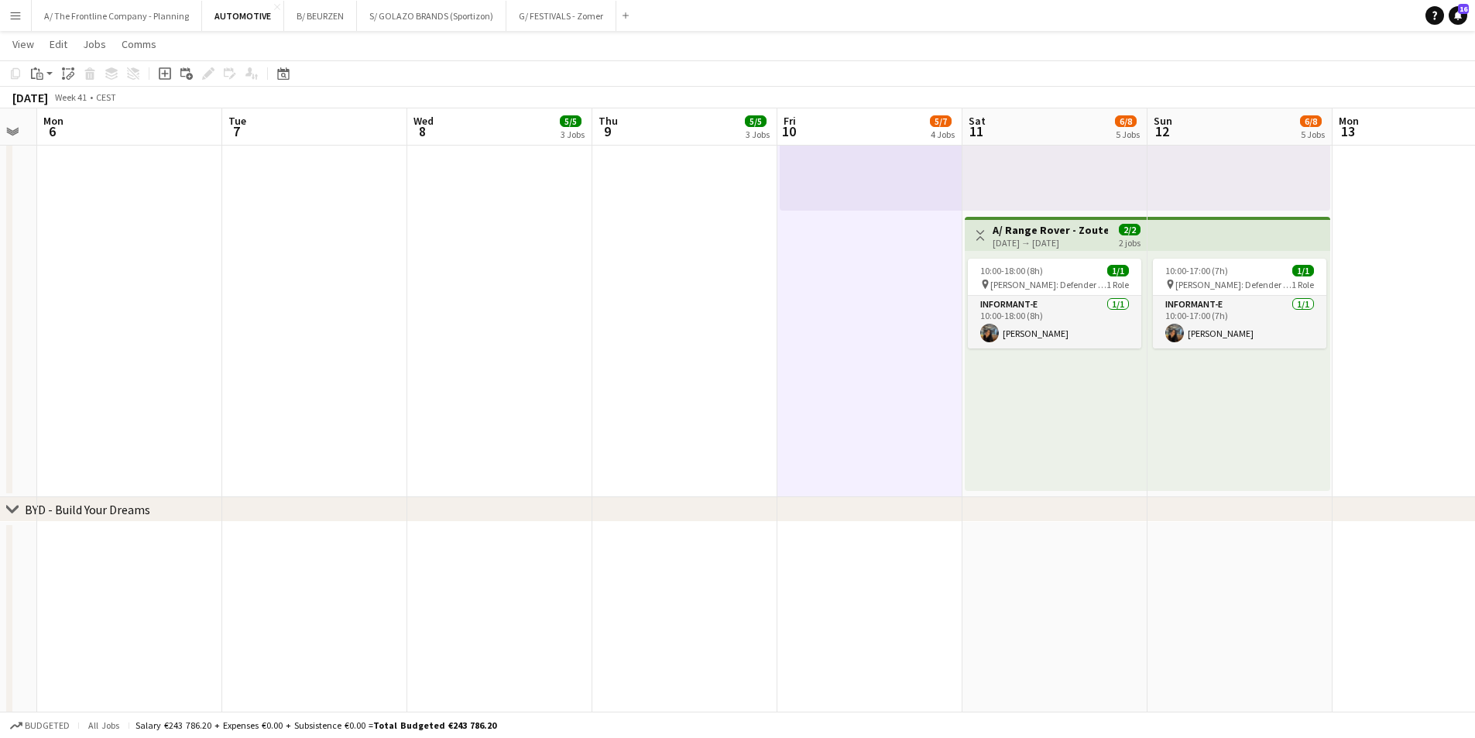
drag, startPoint x: 223, startPoint y: 286, endPoint x: 959, endPoint y: 301, distance: 736.5
click at [1033, 278] on app-calendar-viewport "Sat 4 Sun 5 Mon 6 Tue 7 Wed 8 5/5 3 Jobs Thu 9 5/5 3 Jobs Fri 10 5/7 4 Jobs Sat…" at bounding box center [737, 144] width 1475 height 2337
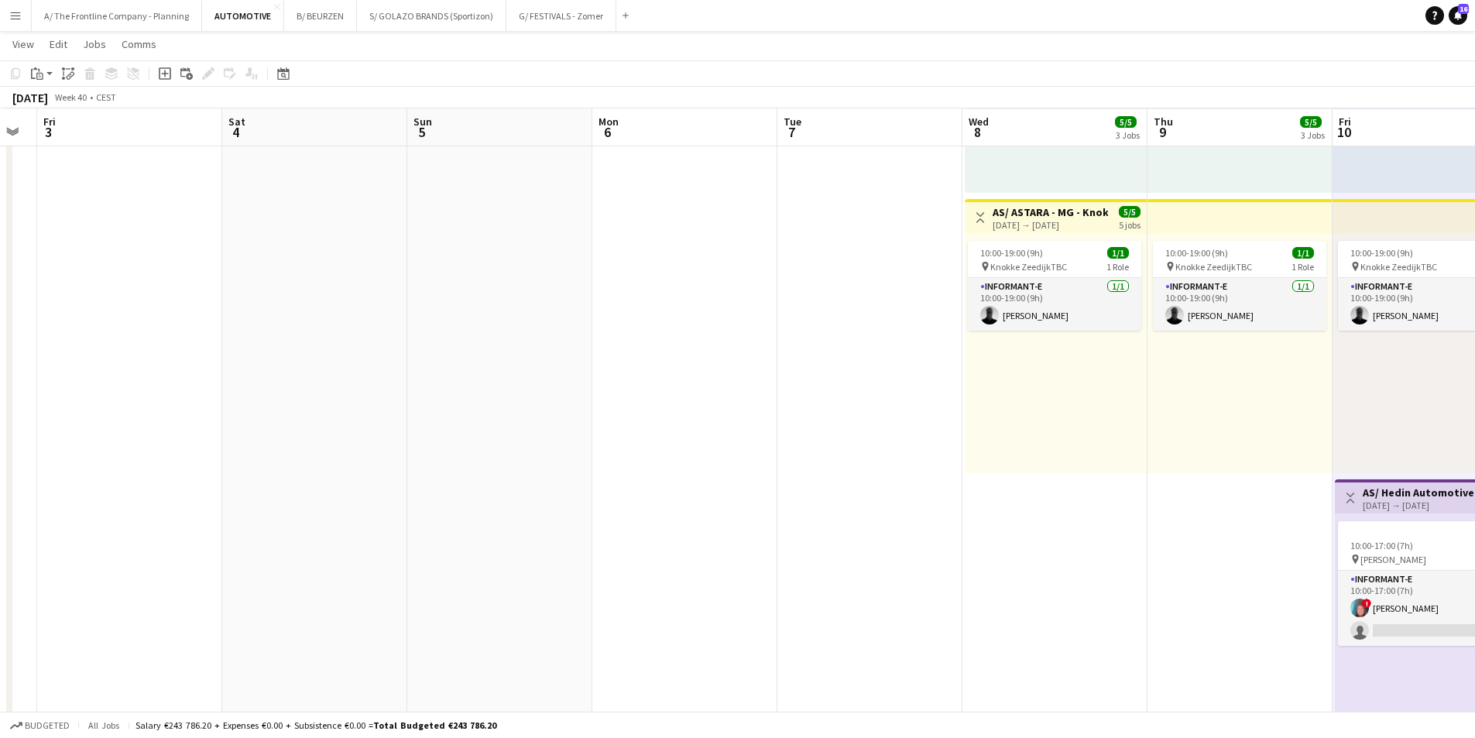
scroll to position [77, 0]
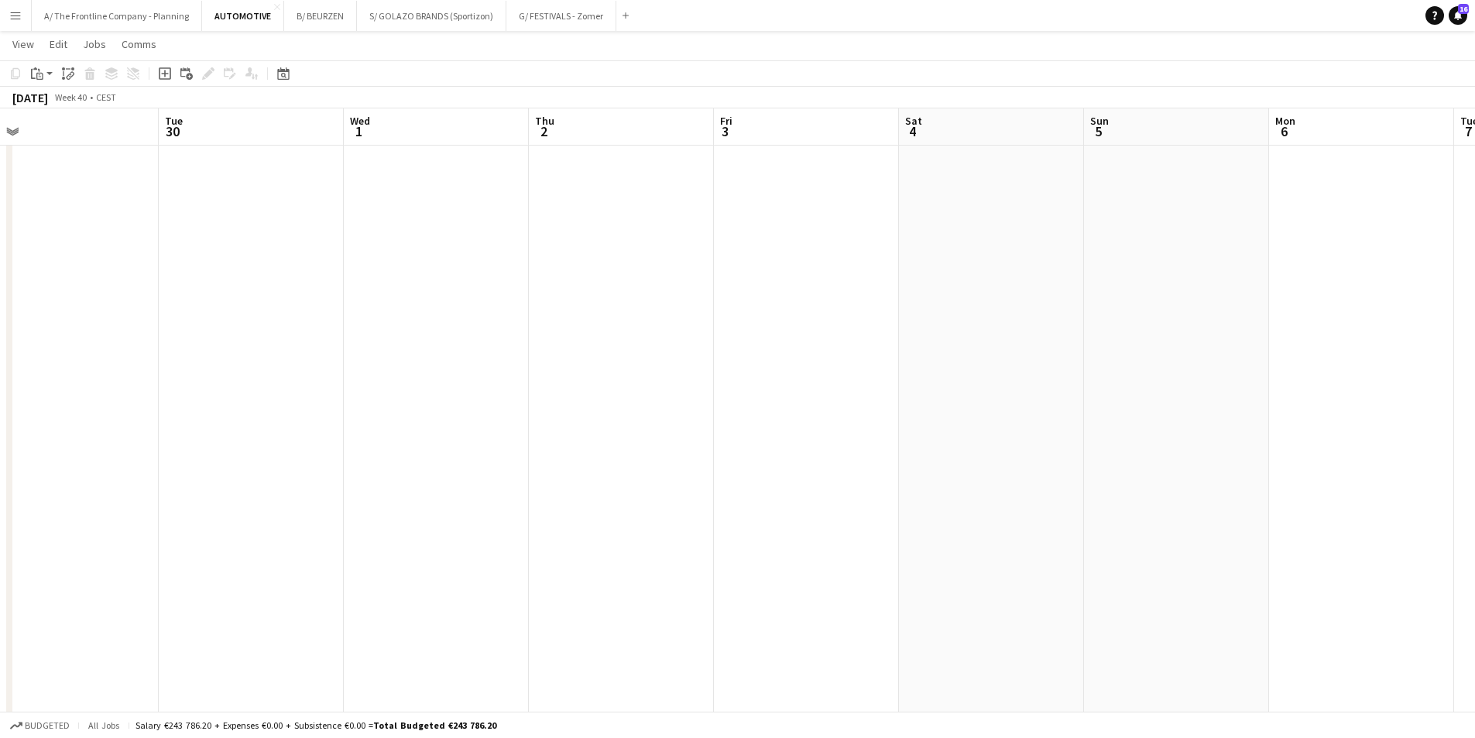
drag, startPoint x: 396, startPoint y: 419, endPoint x: 1144, endPoint y: 323, distance: 754.8
drag, startPoint x: 551, startPoint y: 406, endPoint x: 1259, endPoint y: 345, distance: 710.3
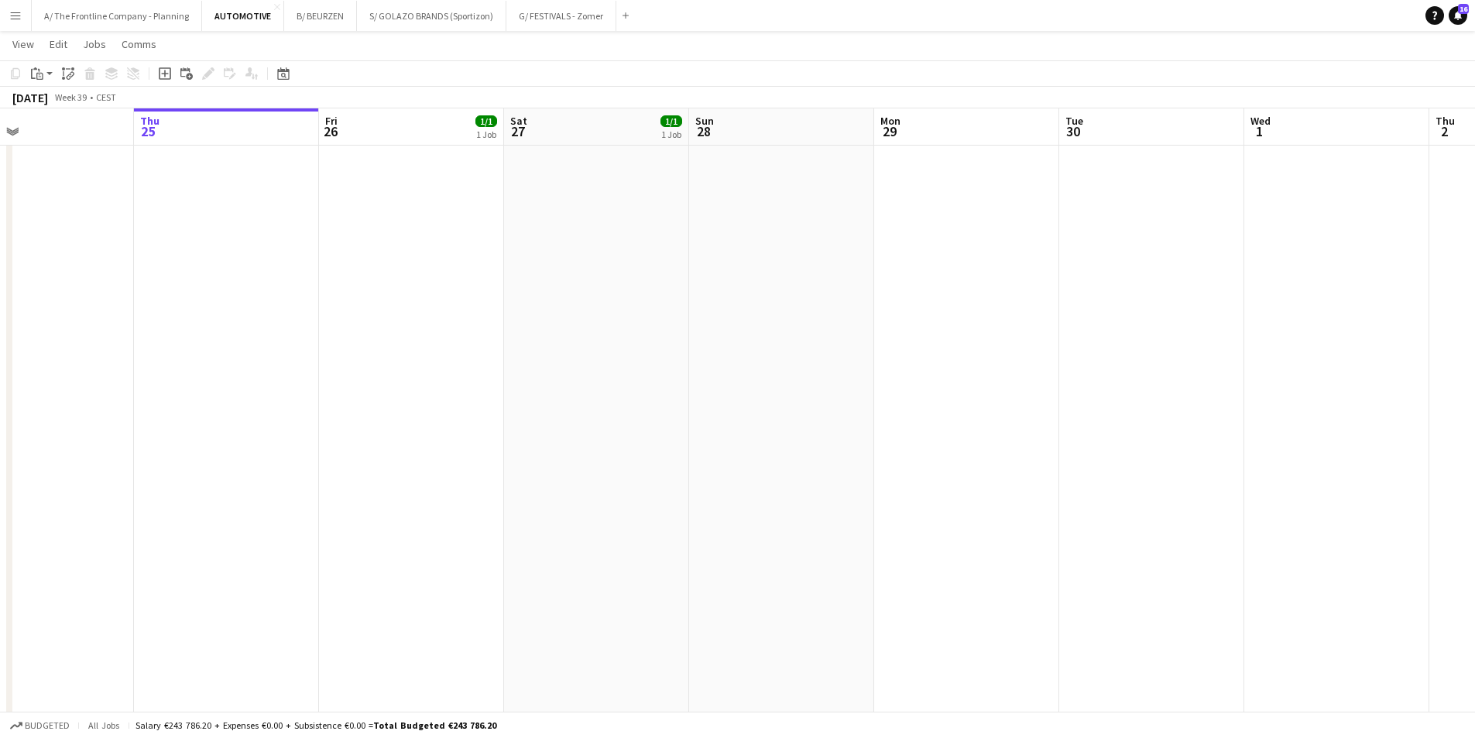
drag, startPoint x: 489, startPoint y: 449, endPoint x: 1099, endPoint y: 375, distance: 613.9
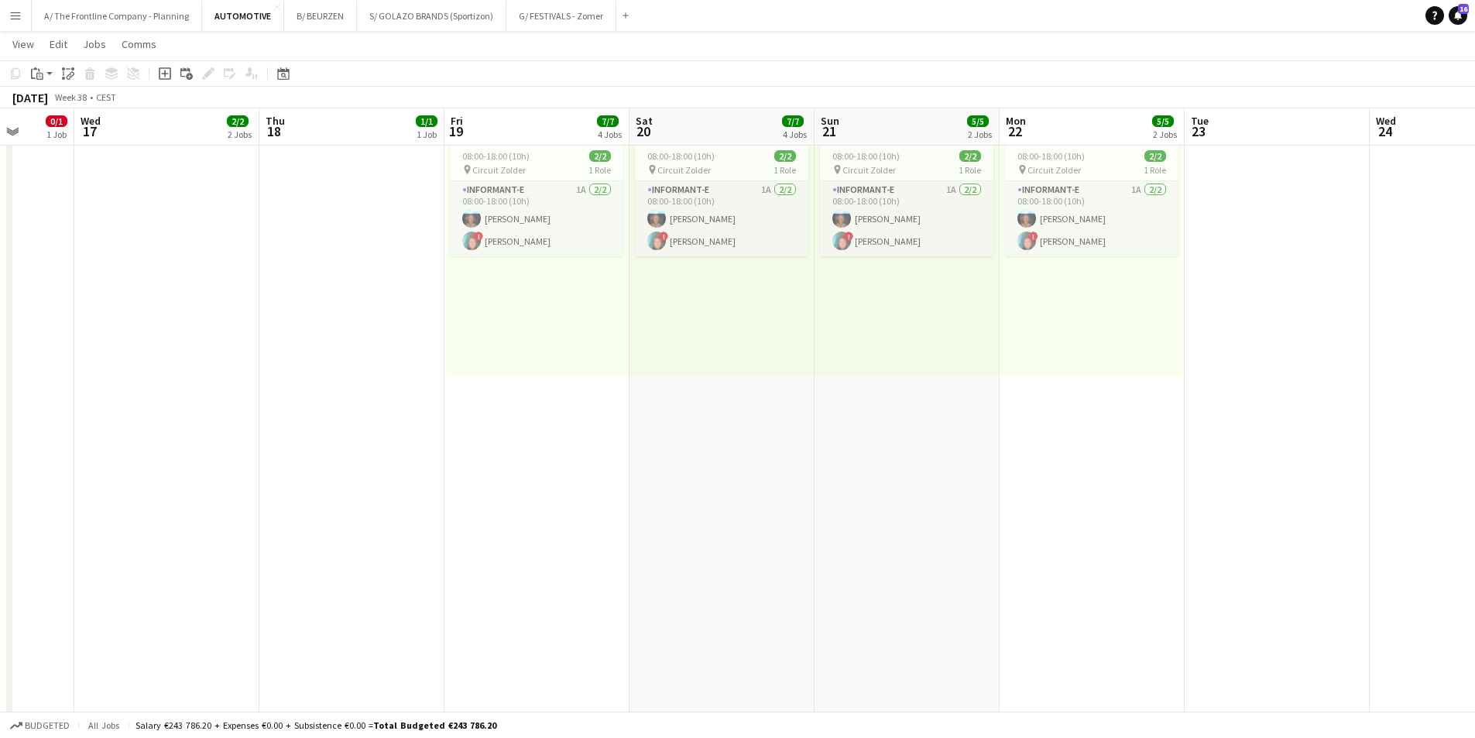
drag, startPoint x: 592, startPoint y: 410, endPoint x: 935, endPoint y: 375, distance: 345.6
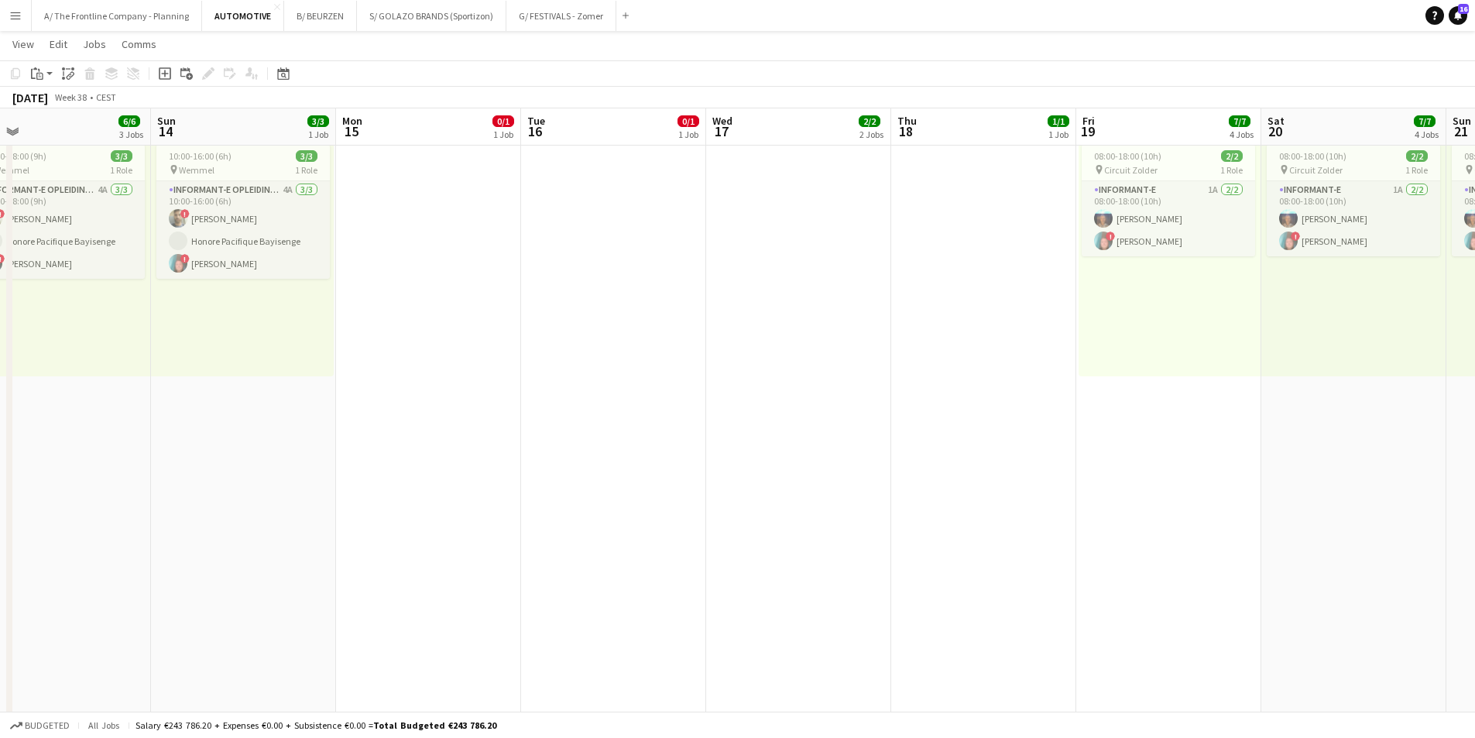
drag, startPoint x: 358, startPoint y: 424, endPoint x: 1041, endPoint y: 340, distance: 688.1
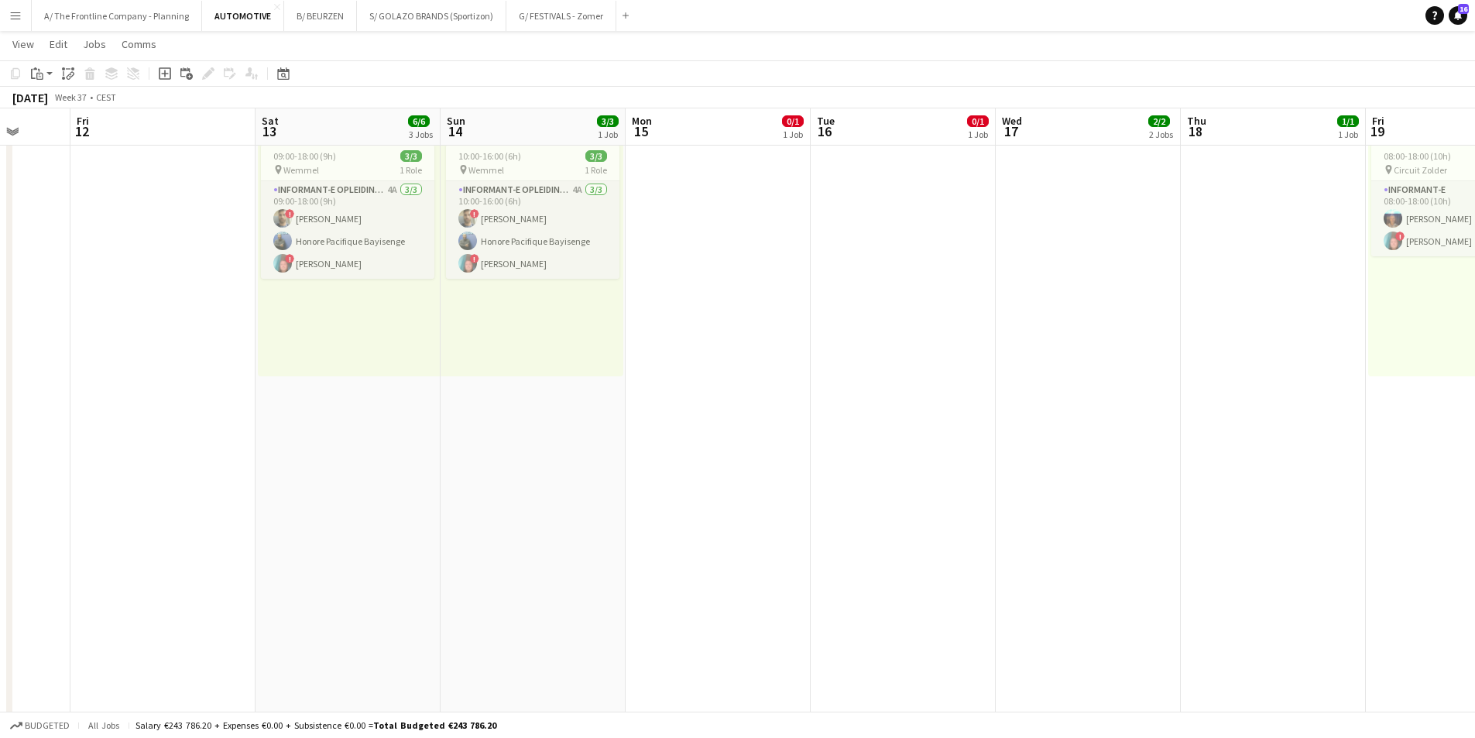
scroll to position [0, 471]
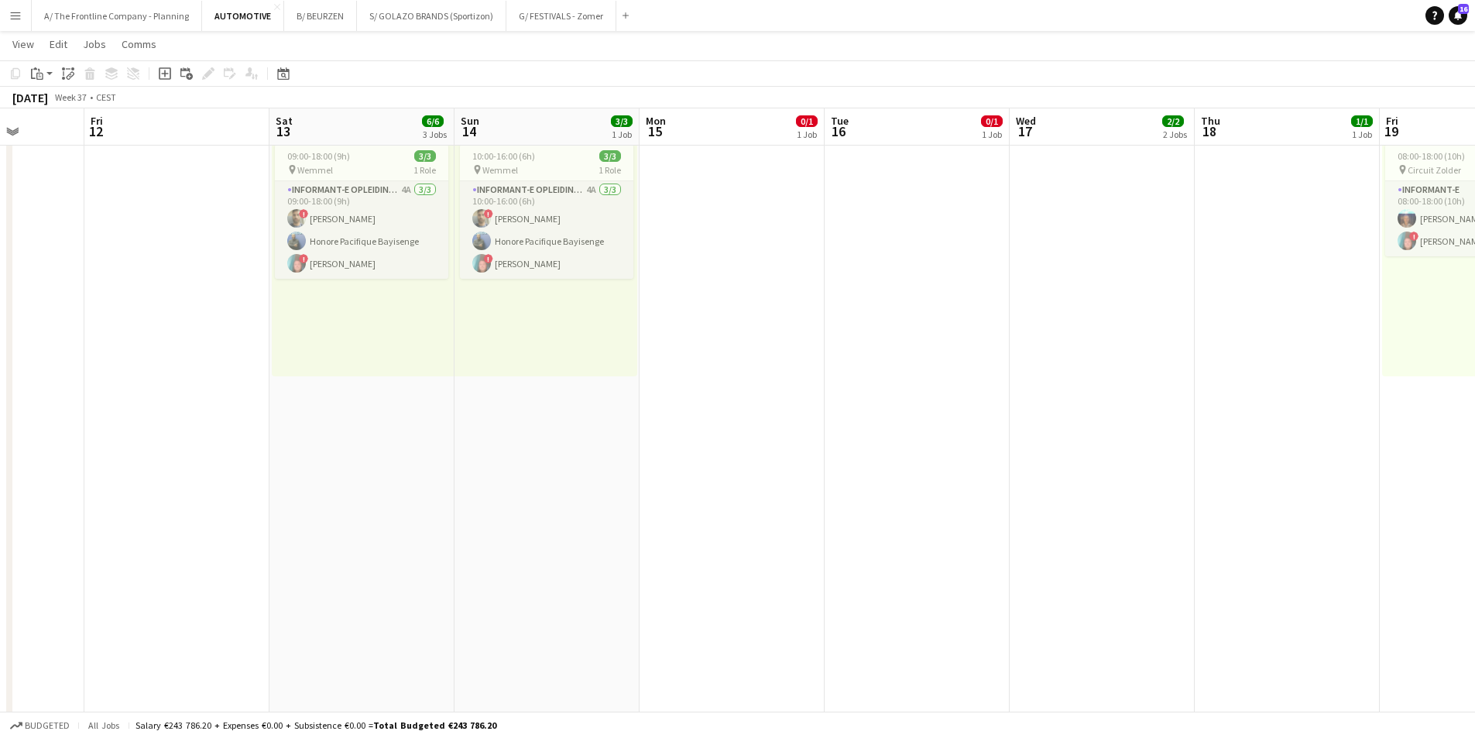
drag, startPoint x: 478, startPoint y: 410, endPoint x: 492, endPoint y: 410, distance: 14.0
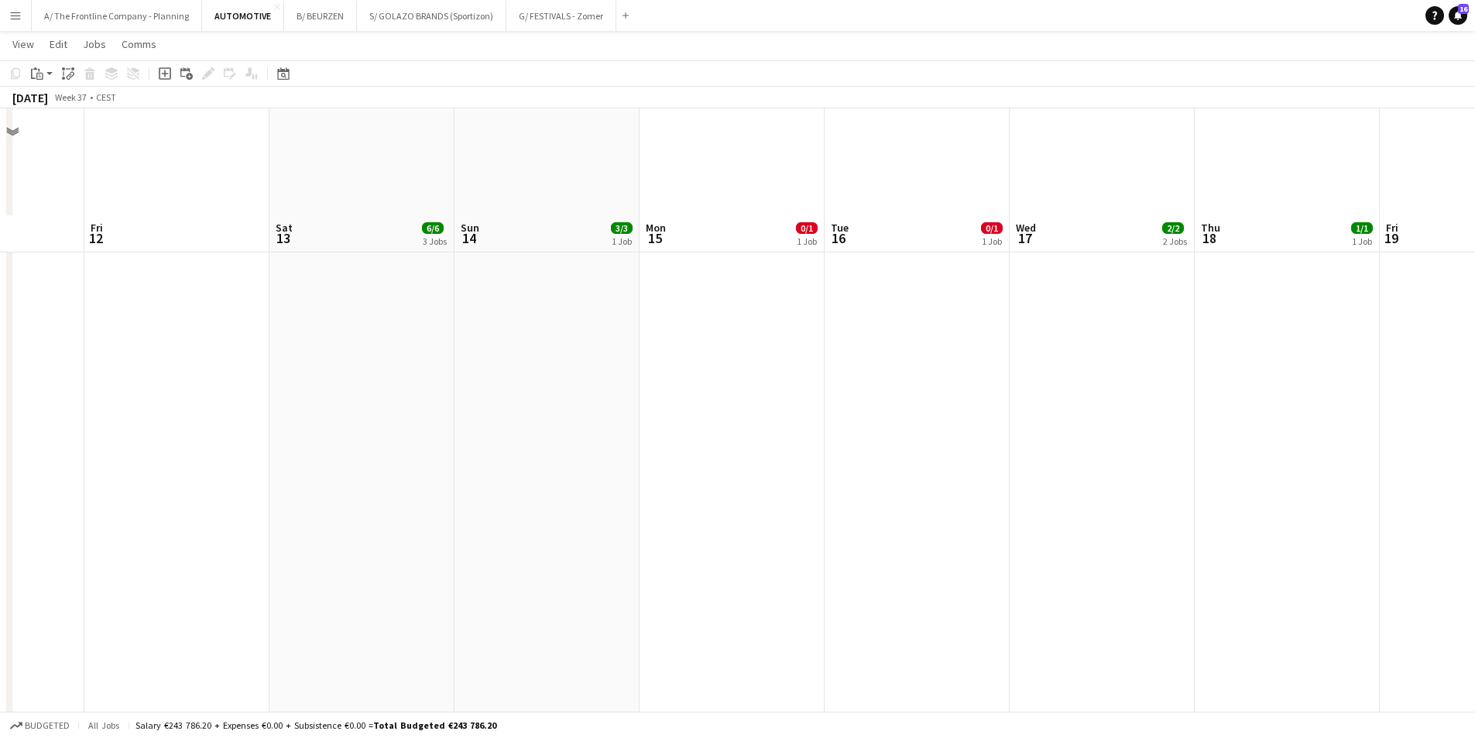
scroll to position [774, 0]
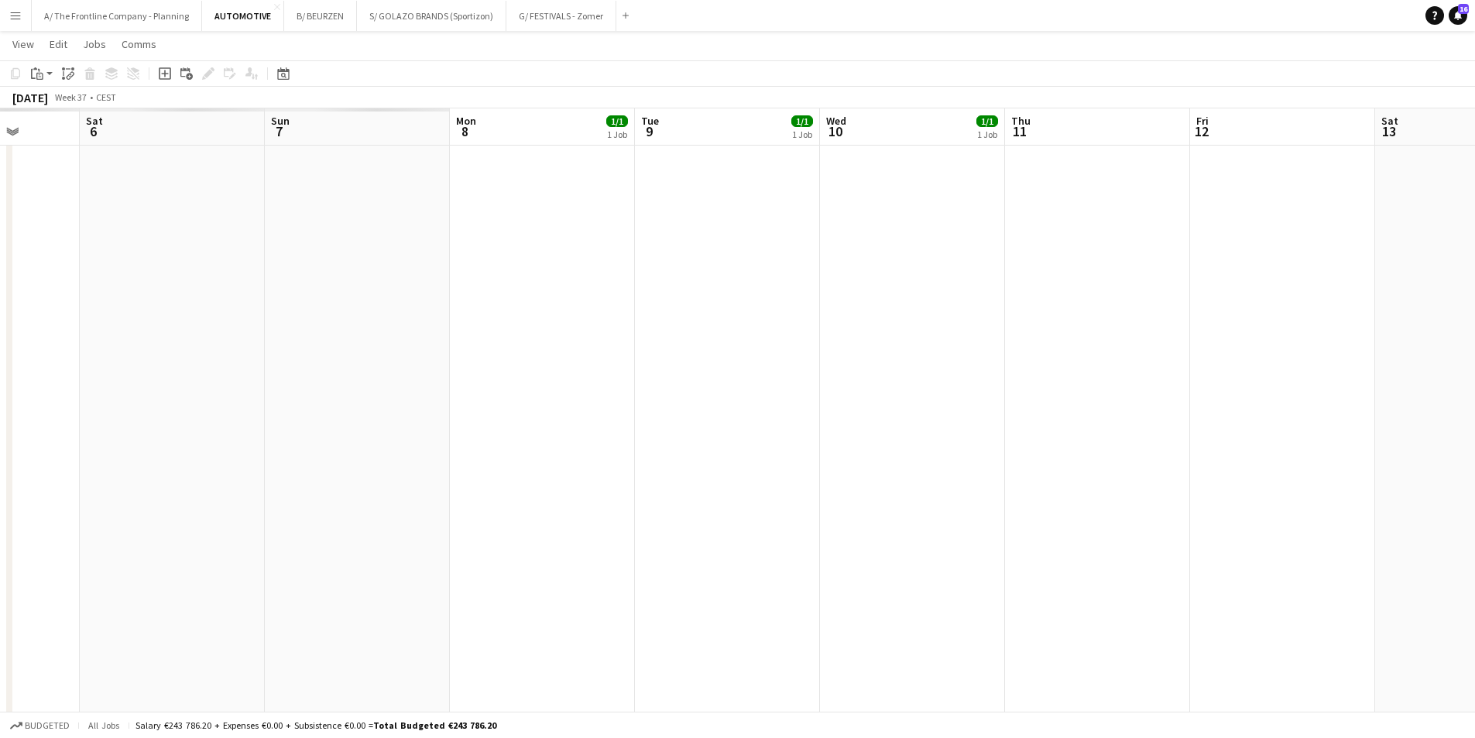
drag, startPoint x: 747, startPoint y: 392, endPoint x: 1167, endPoint y: 347, distance: 422.0
click at [1262, 337] on app-calendar-viewport "Thu 4 Fri 5 Sat 6 Sun 7 Mon 8 1/1 1 Job Tue 9 1/1 1 Job Wed 10 1/1 1 Job Thu 11…" at bounding box center [737, 454] width 1475 height 2337
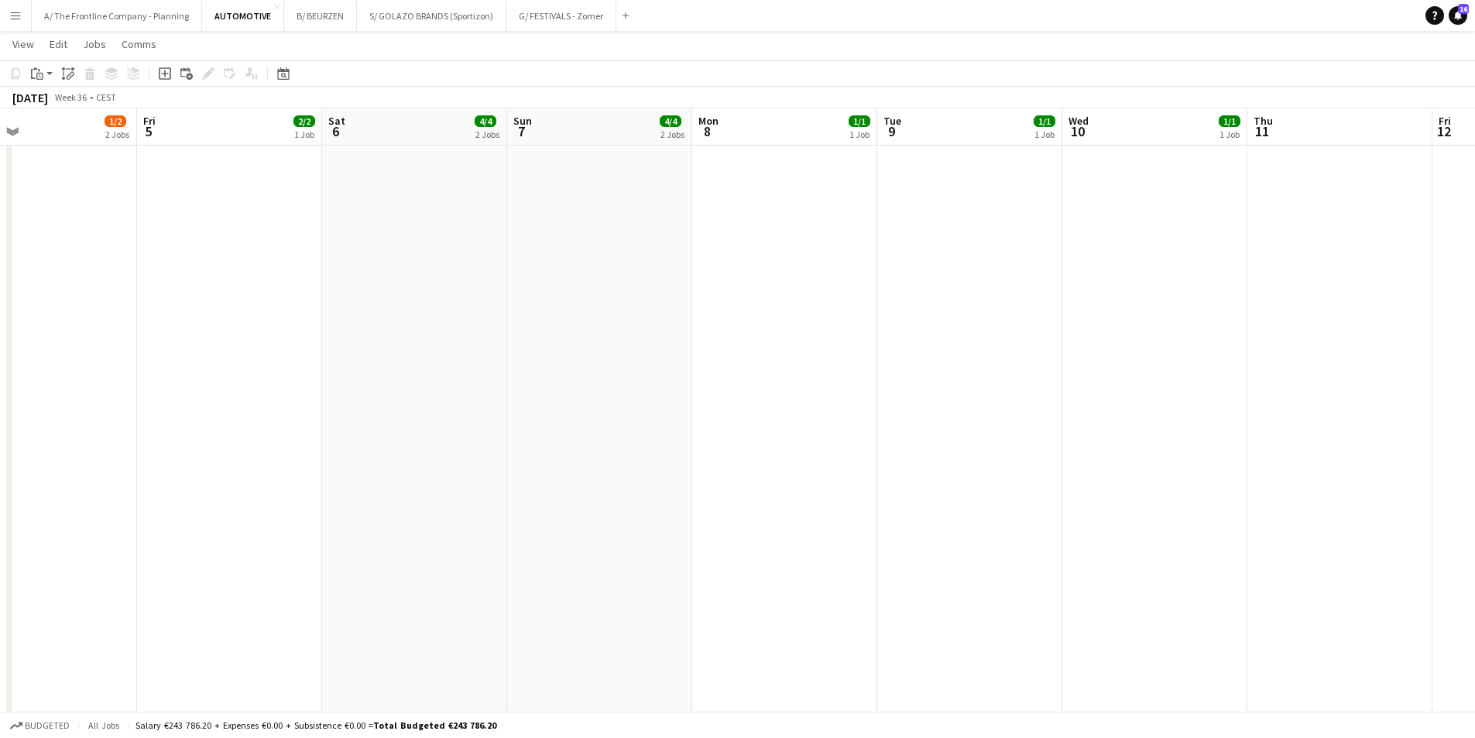
drag, startPoint x: 424, startPoint y: 416, endPoint x: 1357, endPoint y: 412, distance: 933.0
click at [1387, 401] on app-calendar-viewport "Wed 3 1/1 1 Job Thu 4 1/2 2 Jobs Fri 5 2/2 1 Job Sat 6 4/4 2 Jobs Sun 7 4/4 2 J…" at bounding box center [737, 454] width 1475 height 2337
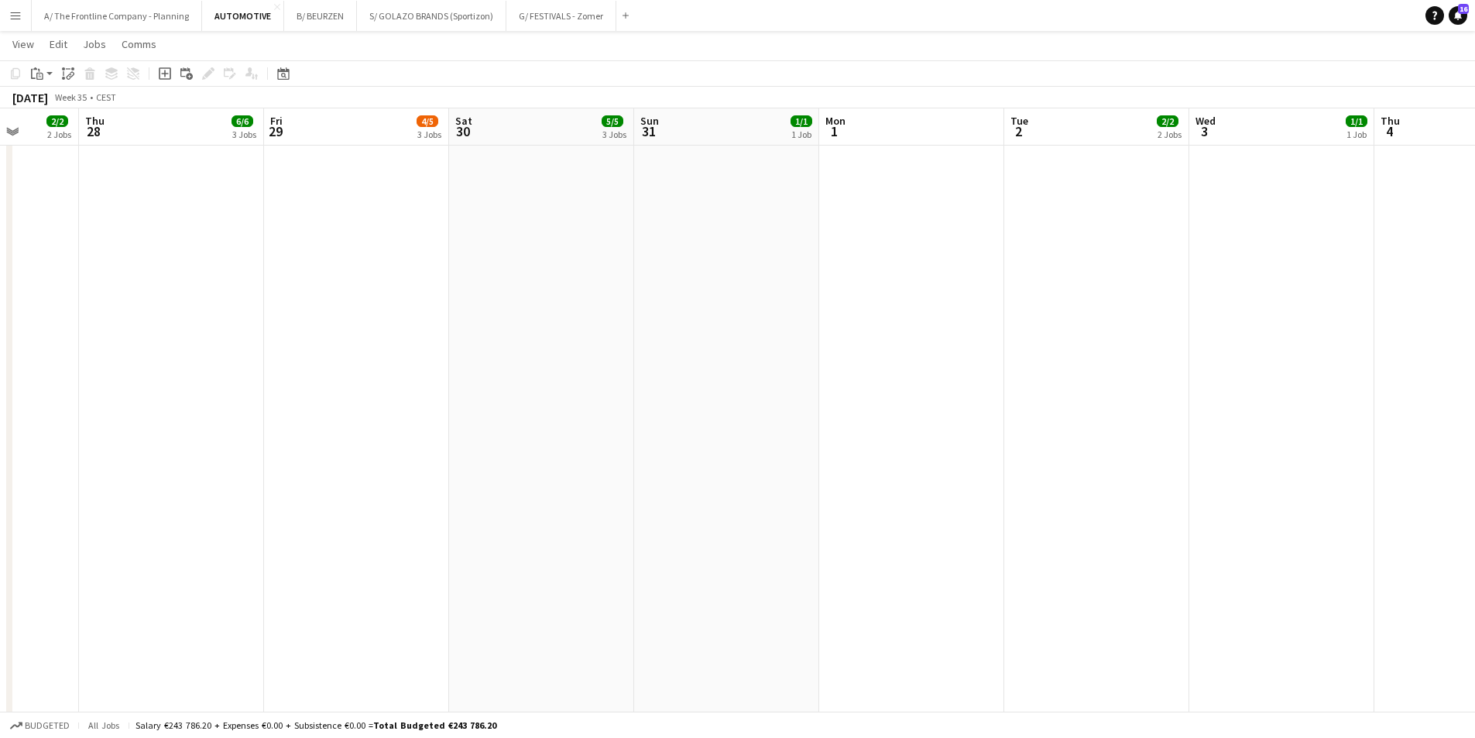
drag, startPoint x: 539, startPoint y: 410, endPoint x: 1086, endPoint y: 393, distance: 546.9
click at [1091, 391] on app-calendar-viewport "Mon 25 1/1 1 Job Tue 26 1/1 1 Job Wed 27 2/2 2 Jobs Thu 28 6/6 3 Jobs Fri 29 4/…" at bounding box center [737, 454] width 1475 height 2337
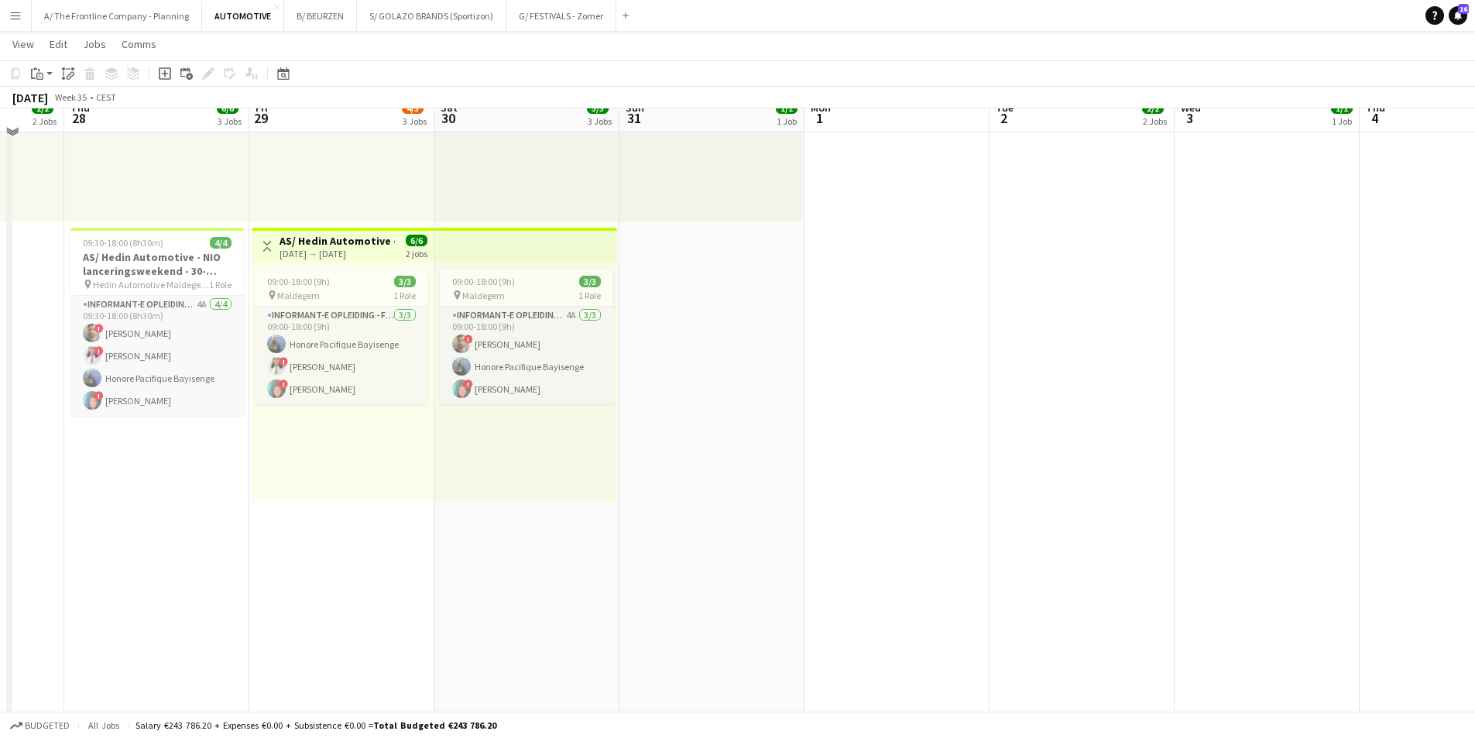
scroll to position [0, 0]
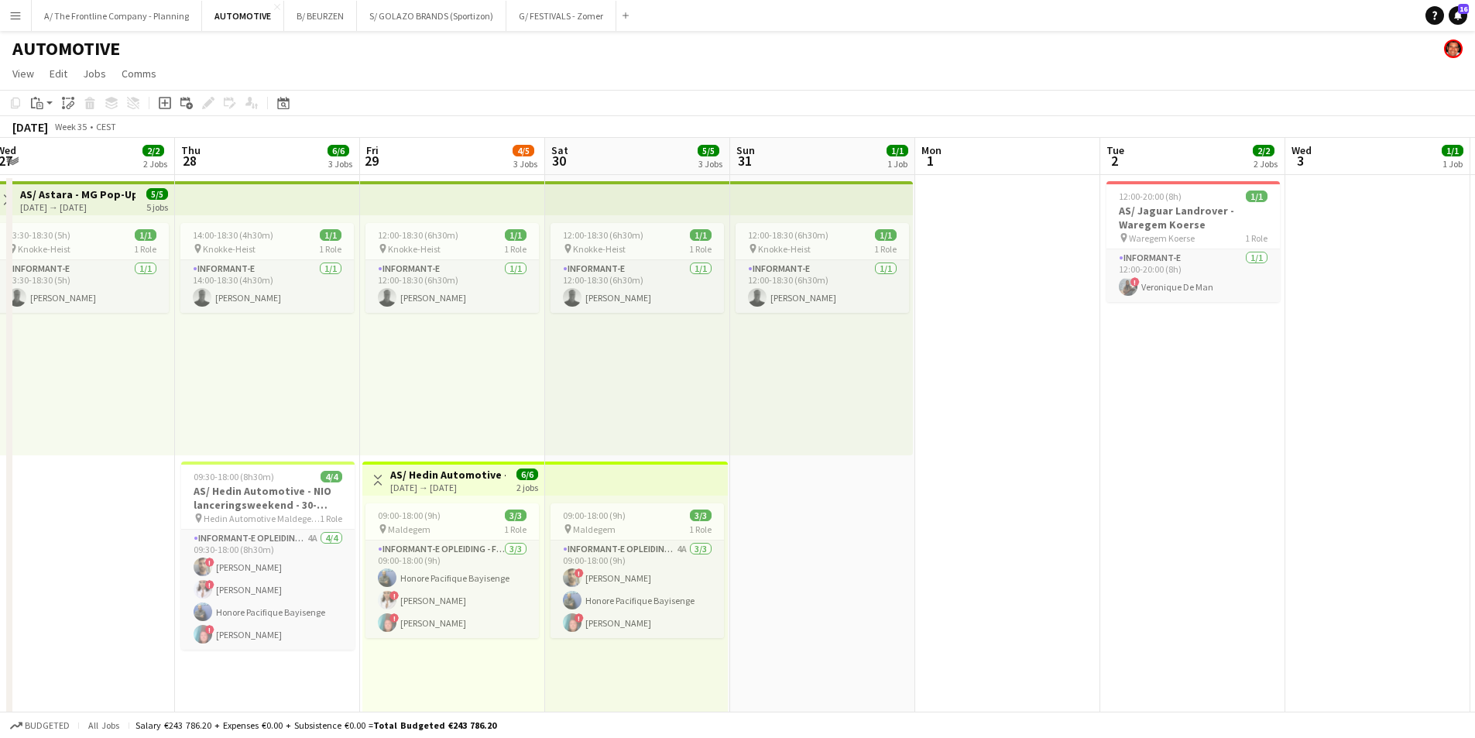
drag, startPoint x: 526, startPoint y: 432, endPoint x: 1155, endPoint y: 323, distance: 638.9
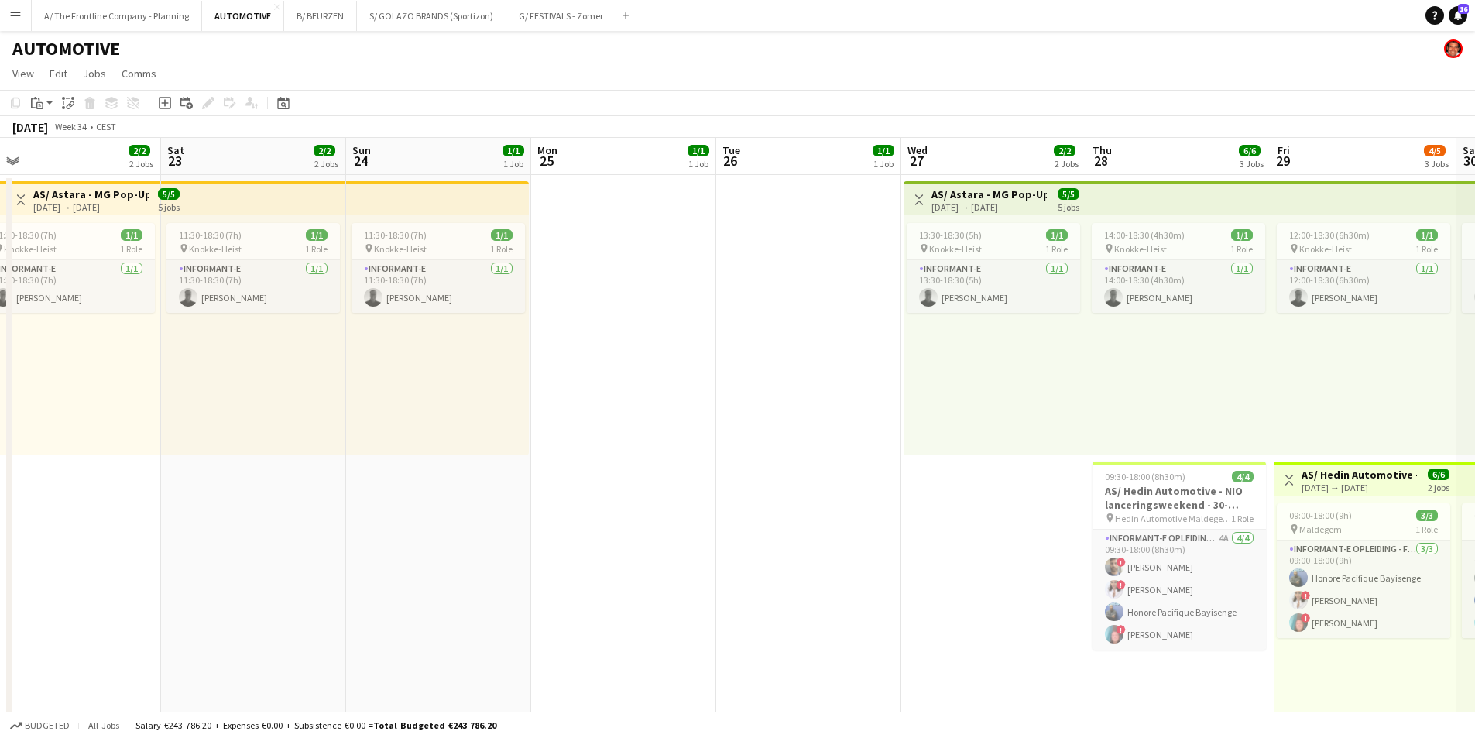
drag, startPoint x: 505, startPoint y: 406, endPoint x: 1115, endPoint y: 331, distance: 614.8
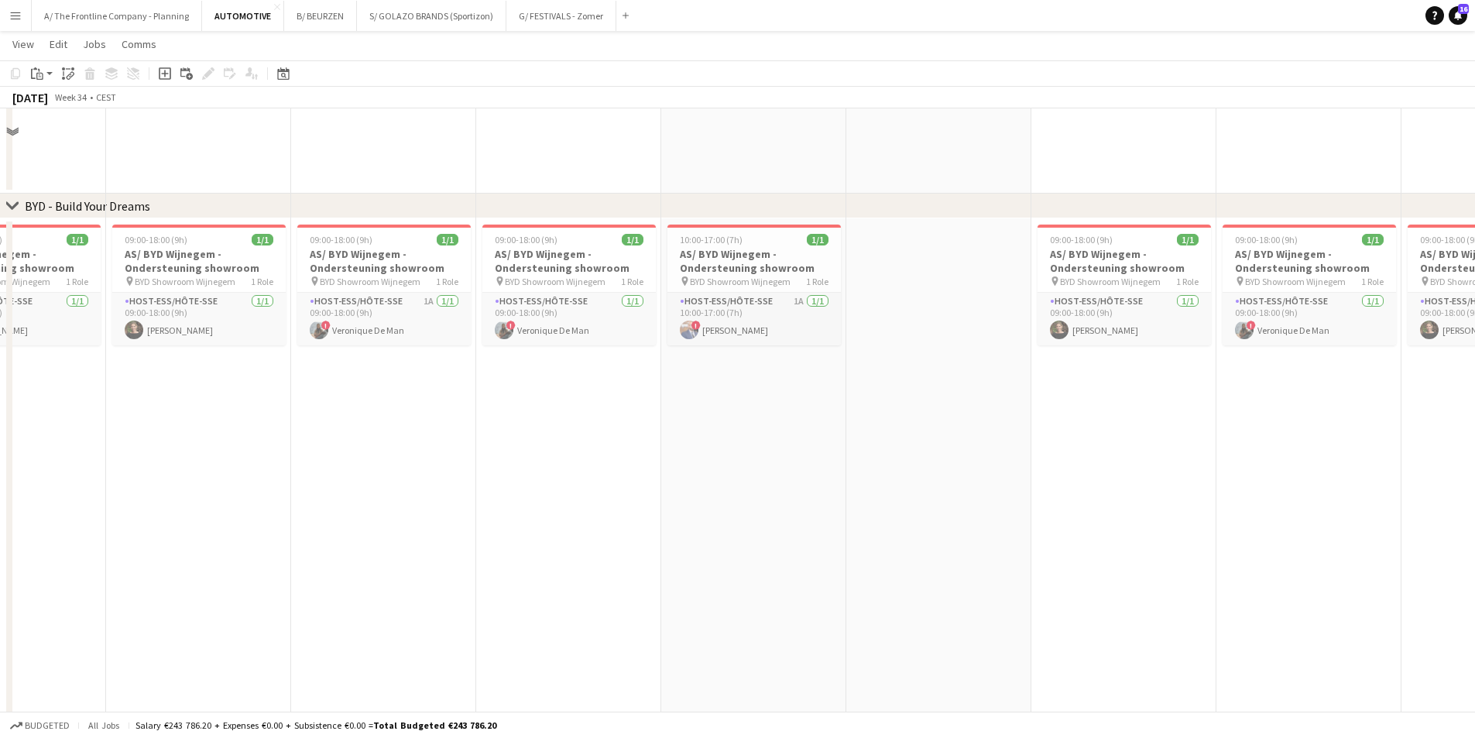
scroll to position [1394, 0]
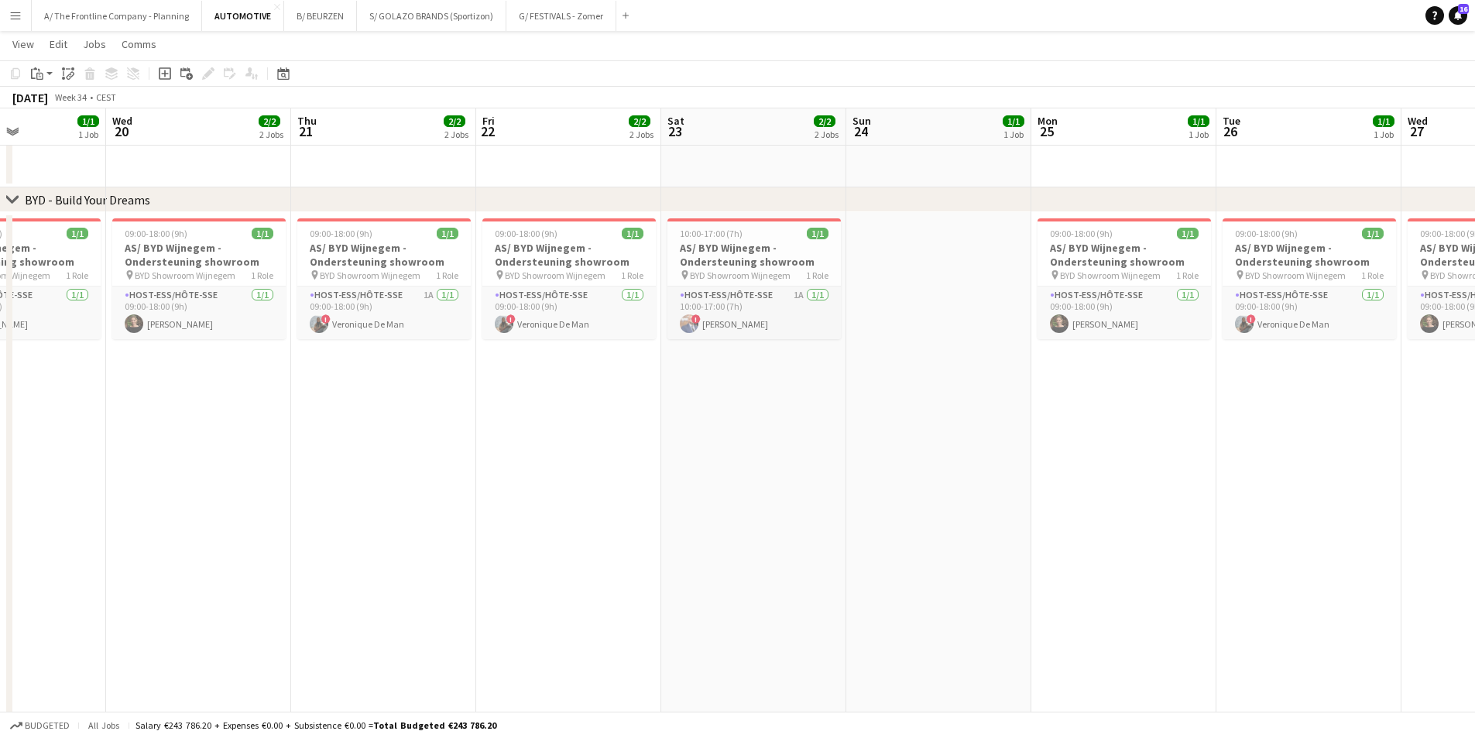
click at [339, 452] on app-date-cell "09:00-18:00 (9h) 1/1 AS/ BYD Wijnegem - Ondersteuning showroom pin BYD Showroom…" at bounding box center [383, 572] width 185 height 720
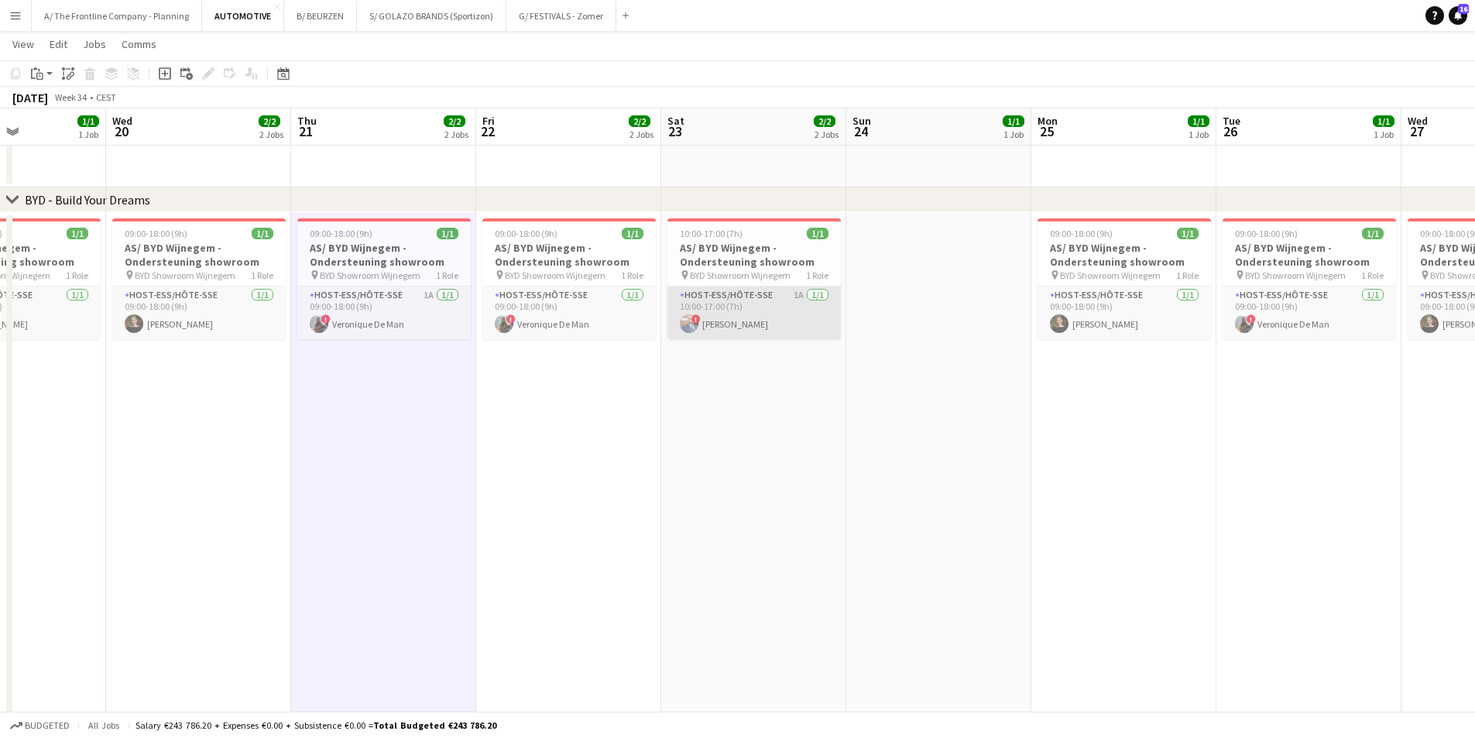
click at [782, 310] on app-card-role "Host-ess/Hôte-sse 1A [DATE] 10:00-17:00 (7h) ! [PERSON_NAME]" at bounding box center [753, 312] width 173 height 53
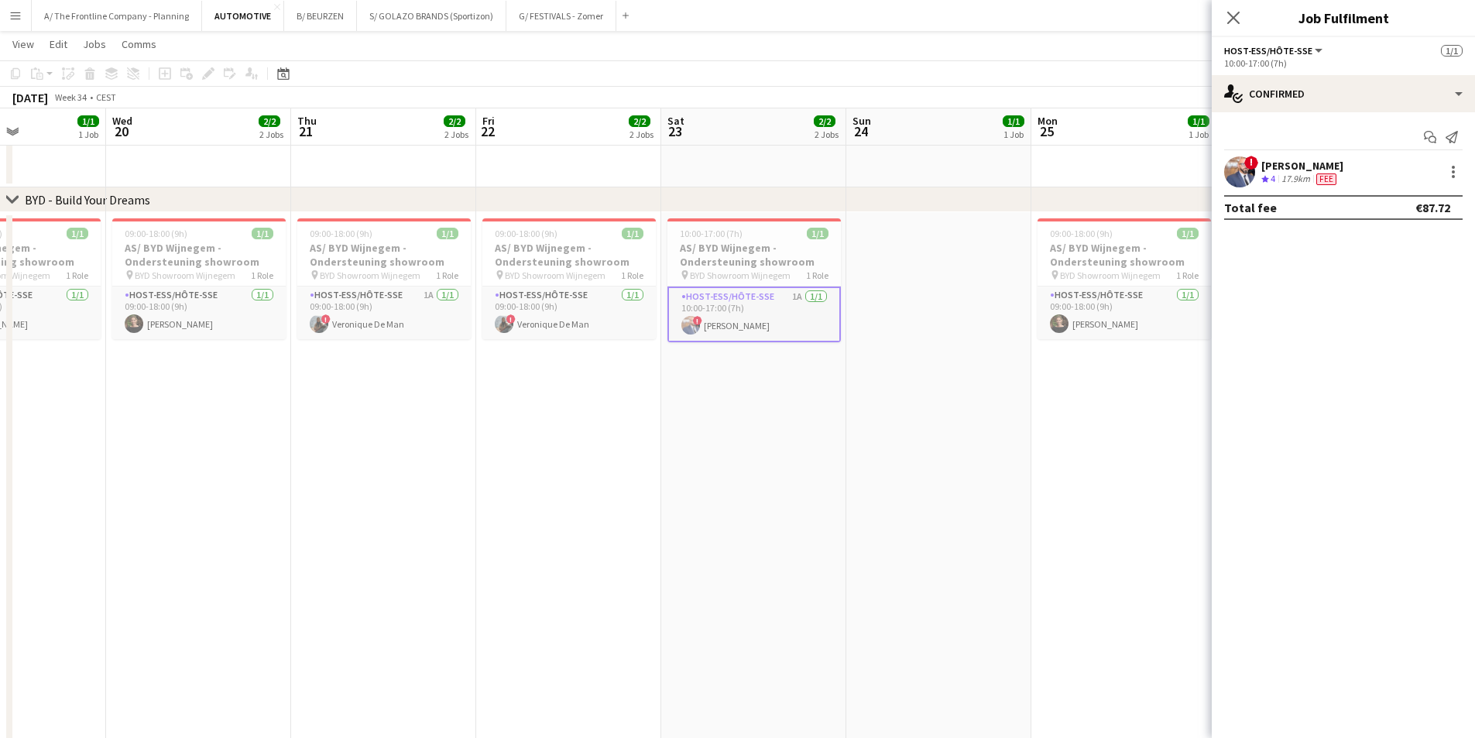
click at [1331, 177] on span "Fee" at bounding box center [1326, 179] width 20 height 12
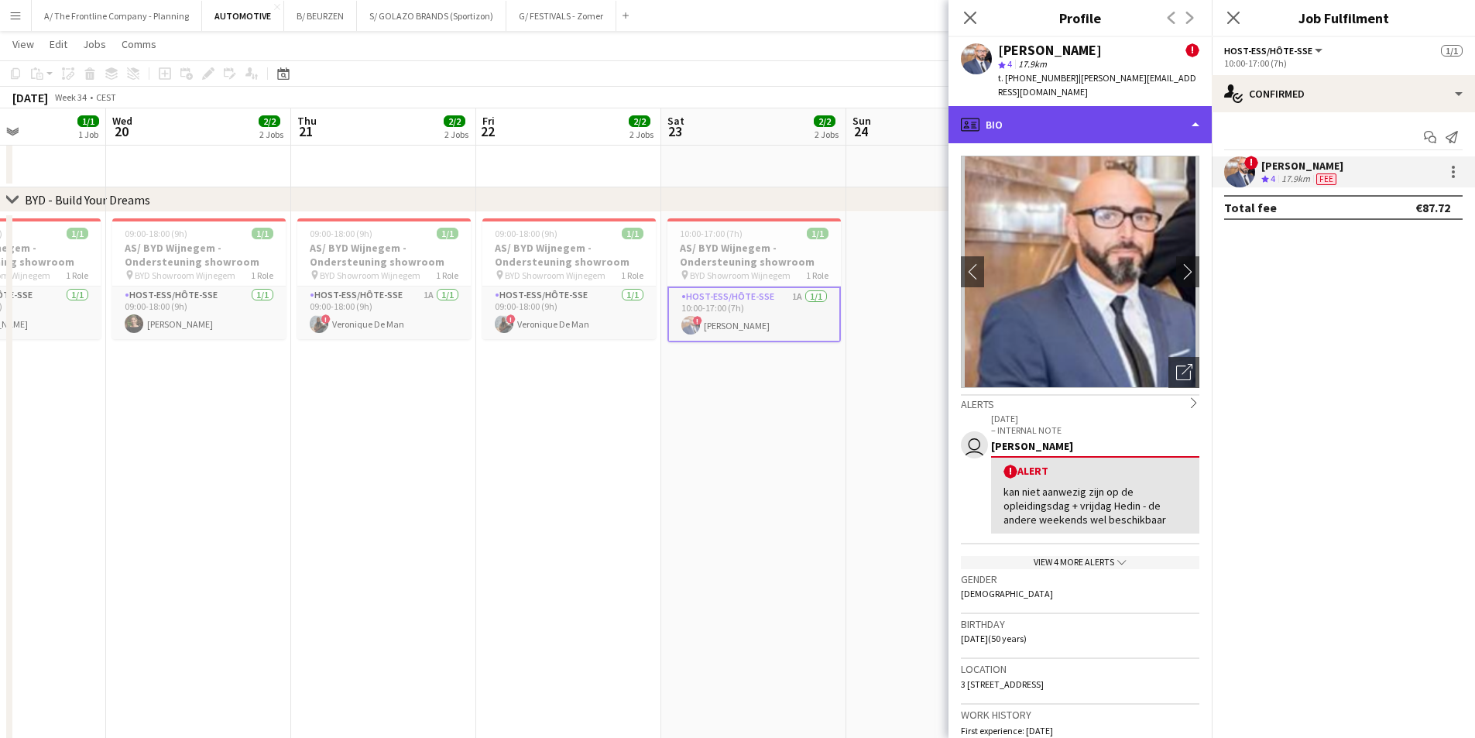
click at [1122, 109] on div "profile Bio" at bounding box center [1079, 124] width 263 height 37
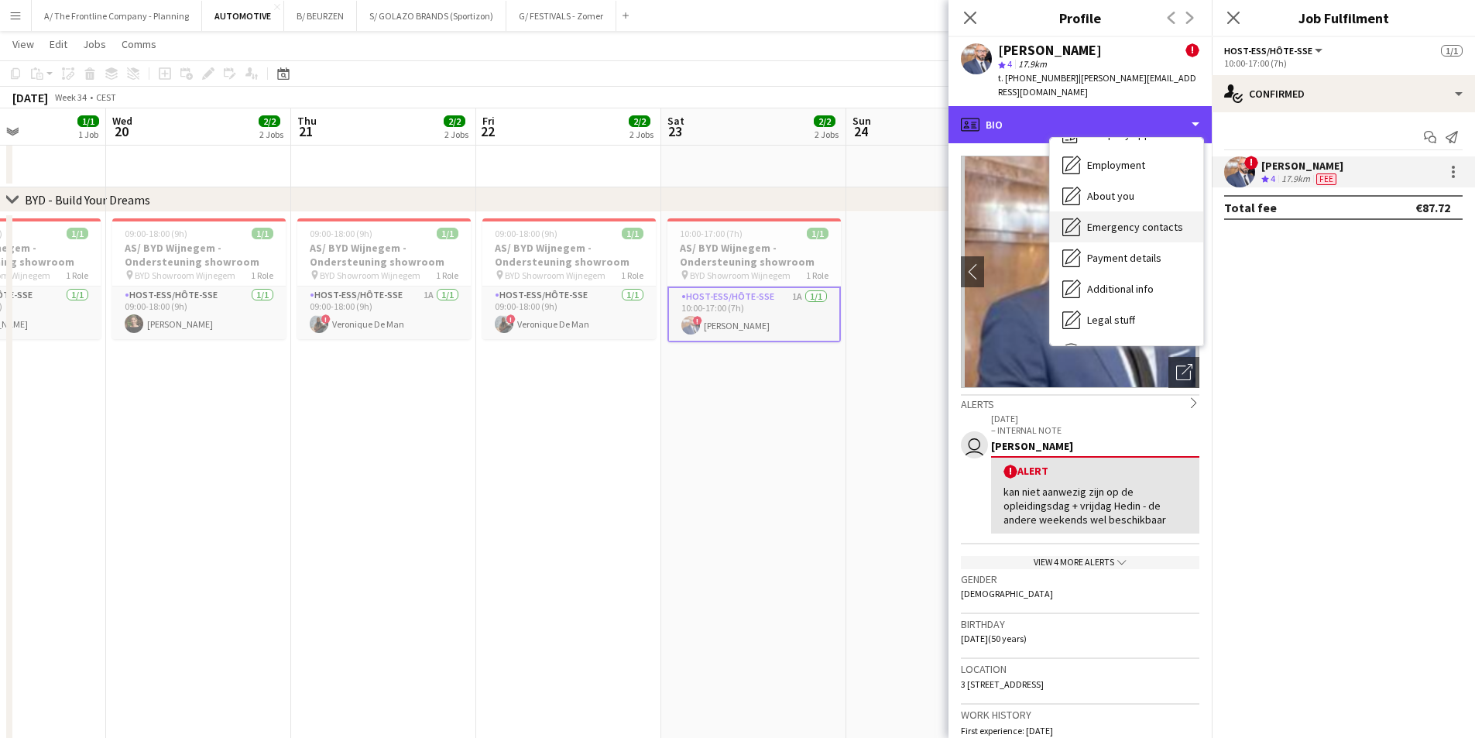
scroll to position [115, 0]
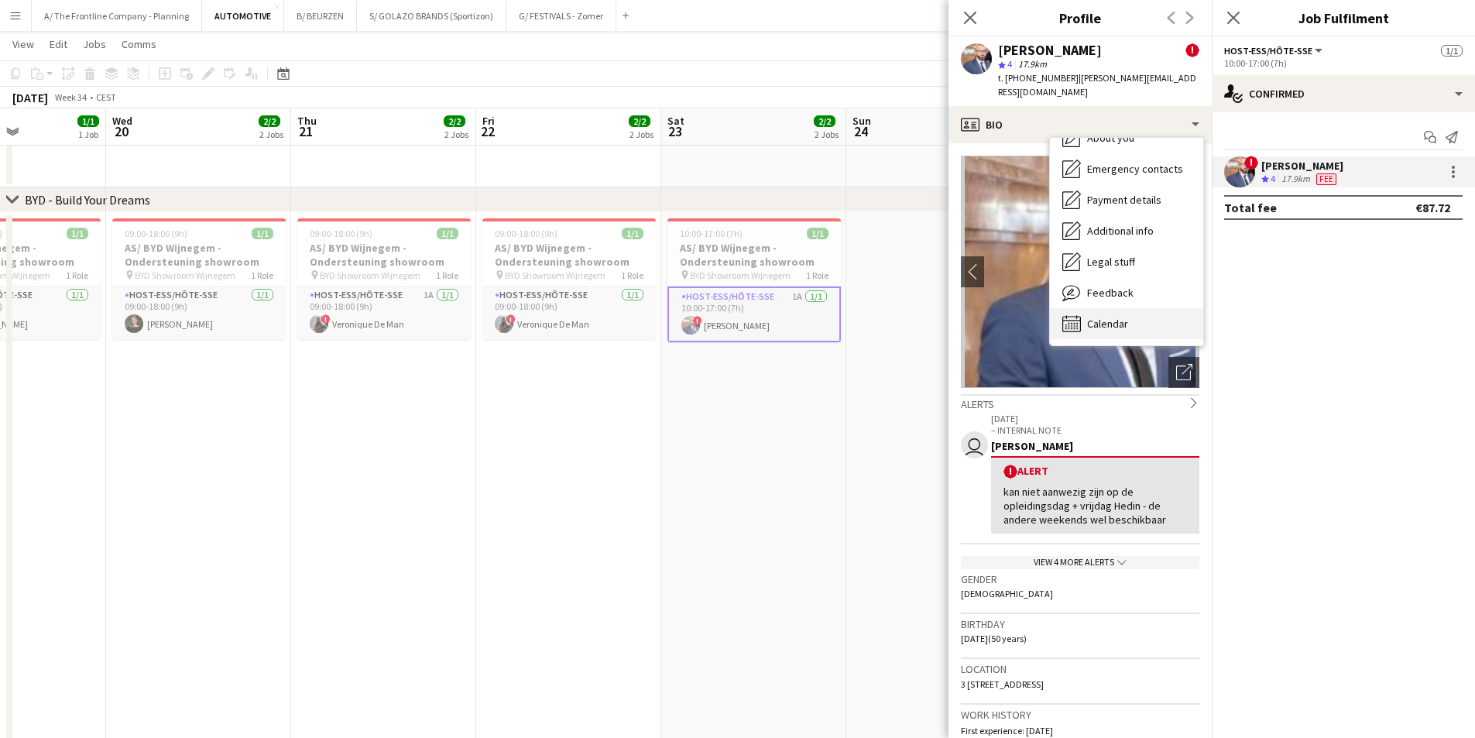
click at [1113, 317] on span "Calendar" at bounding box center [1107, 324] width 41 height 14
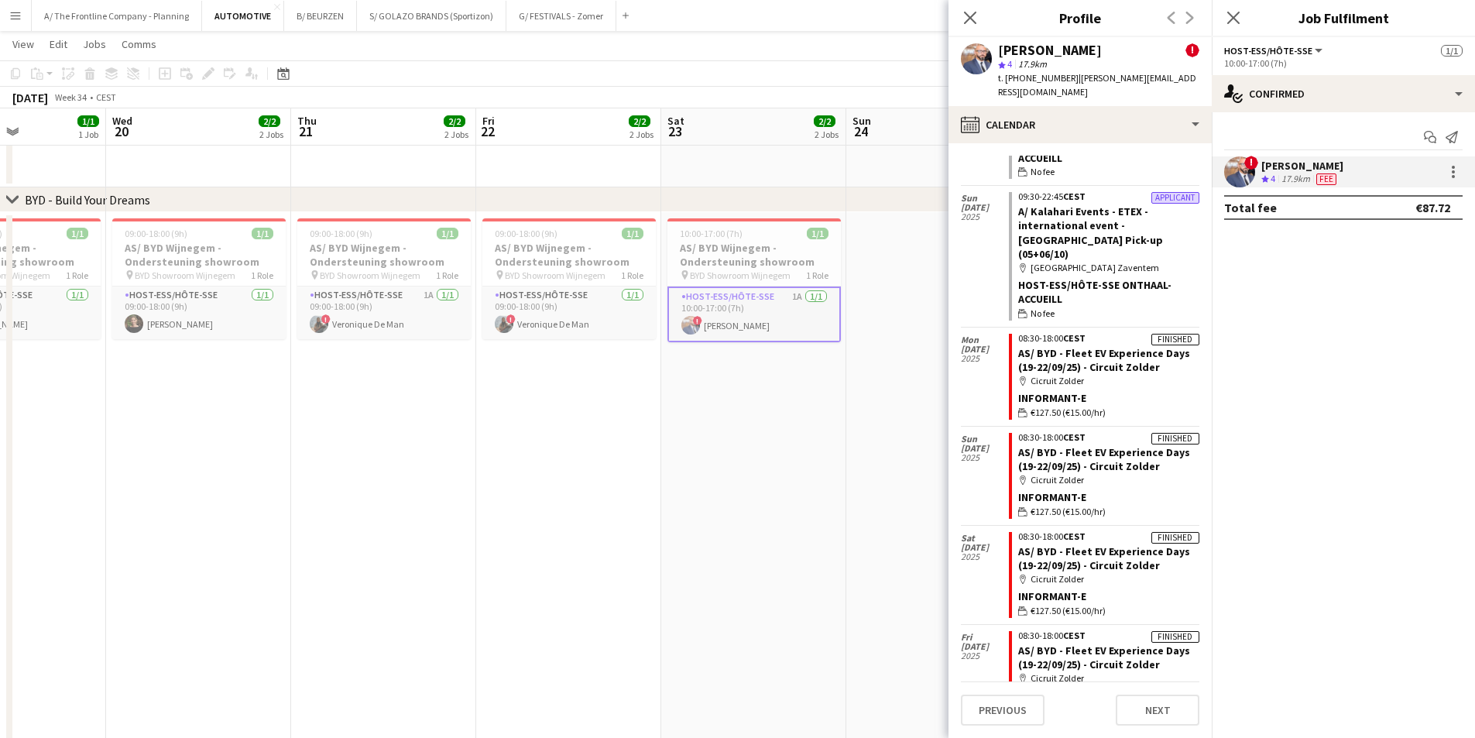
scroll to position [697, 0]
click at [122, 12] on button "A/ The Frontline Company - Planning Close" at bounding box center [117, 16] width 170 height 30
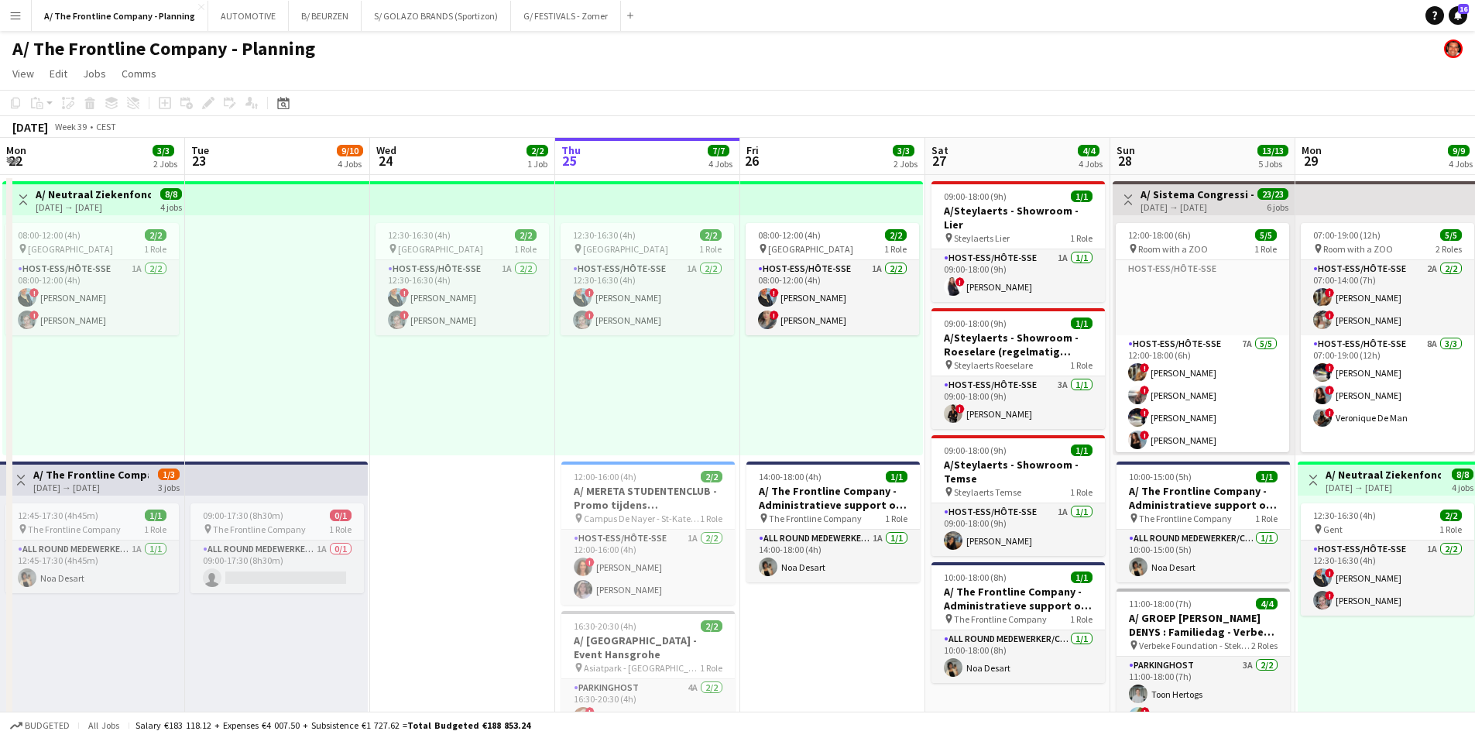
drag, startPoint x: 243, startPoint y: 403, endPoint x: 887, endPoint y: 375, distance: 644.8
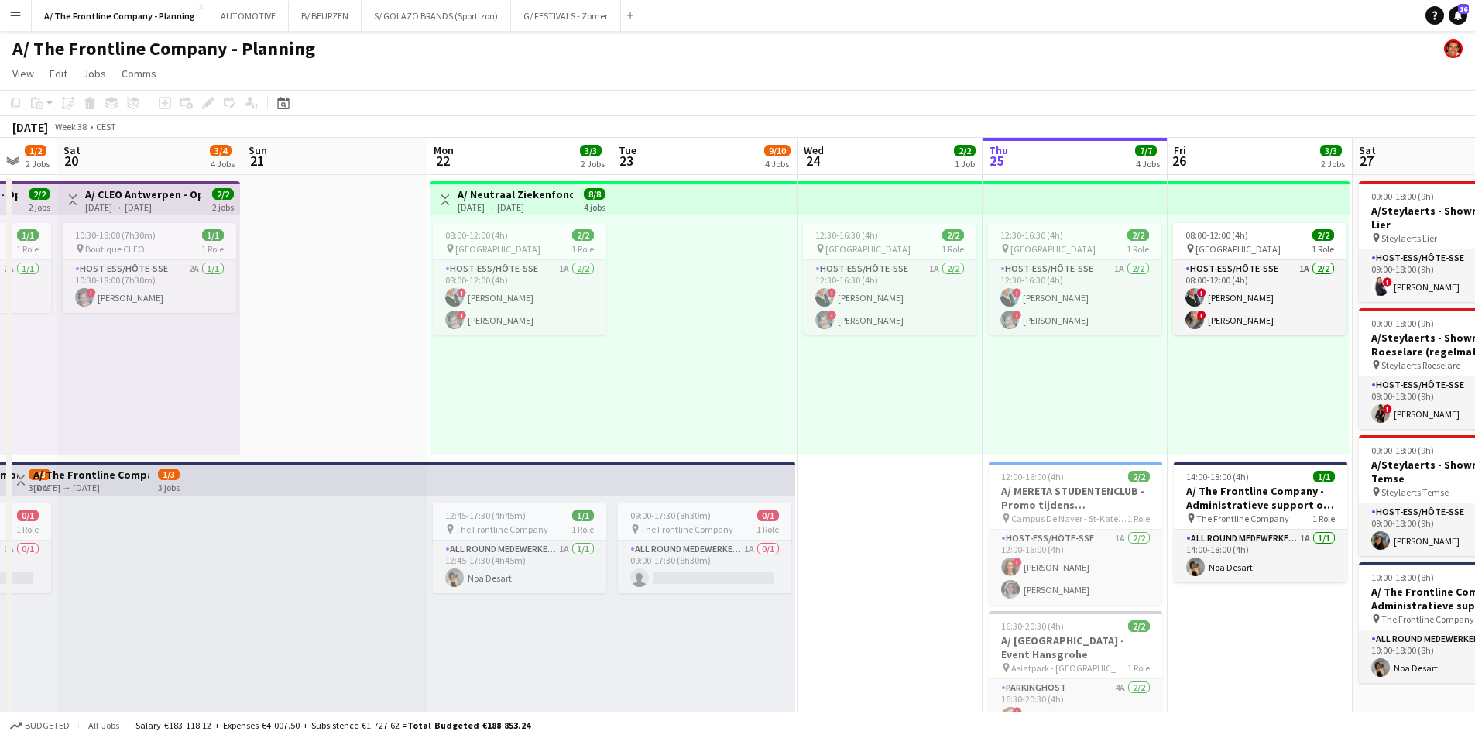
drag, startPoint x: 601, startPoint y: 387, endPoint x: 1174, endPoint y: 324, distance: 576.4
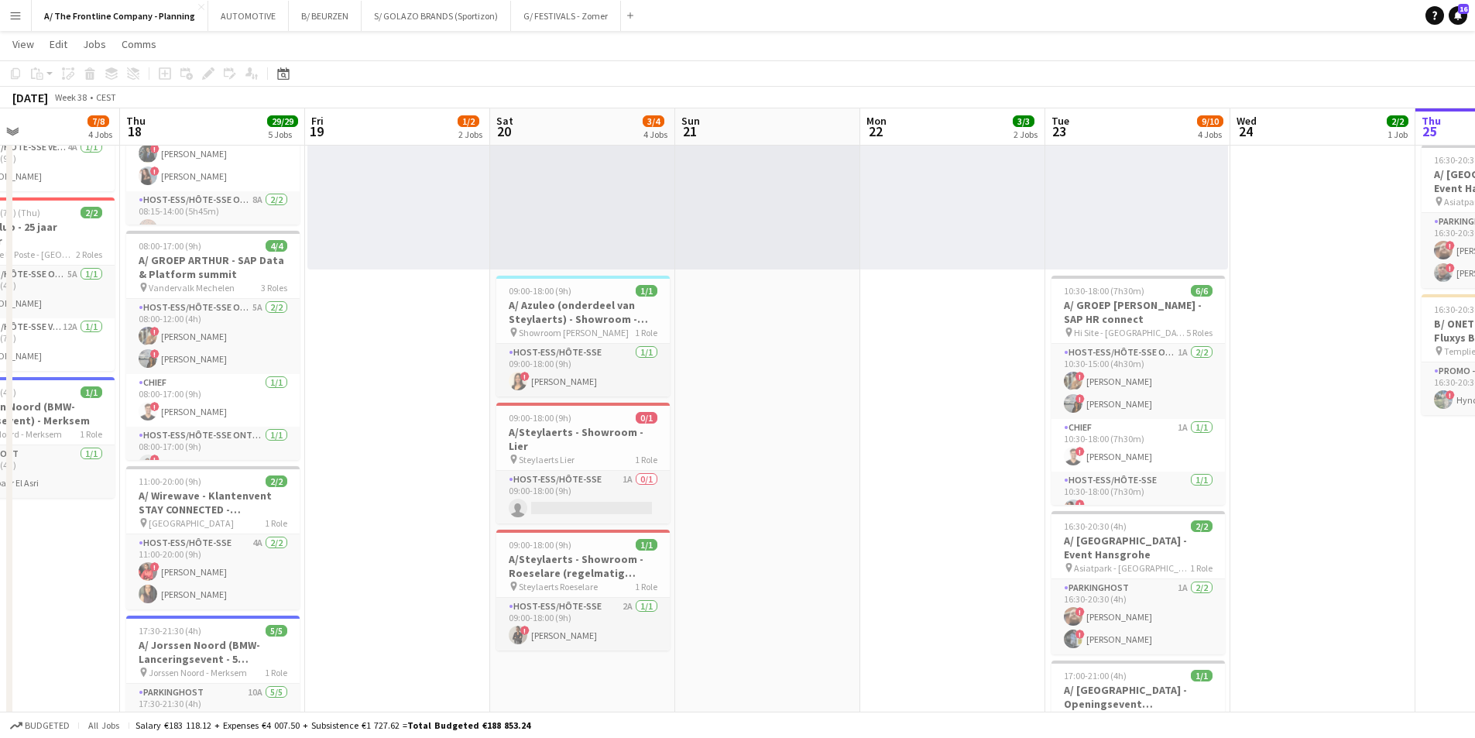
scroll to position [0, 406]
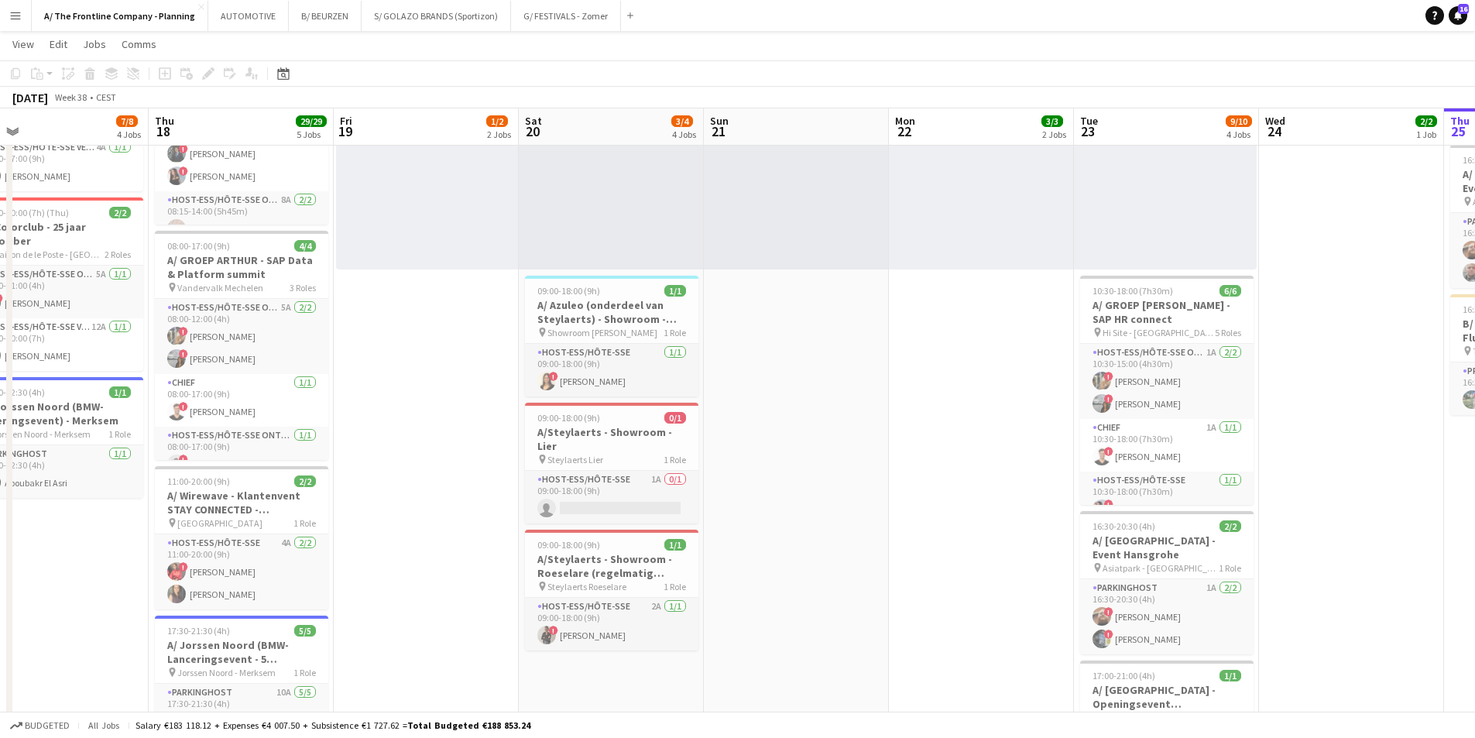
drag, startPoint x: 400, startPoint y: 392, endPoint x: 628, endPoint y: 367, distance: 229.0
click at [628, 367] on app-calendar-viewport "Mon 15 2/2 1 Job Tue 16 5/5 2 Jobs Wed 17 7/8 4 Jobs Thu 18 29/29 5 Jobs Fri 19…" at bounding box center [737, 405] width 1475 height 1619
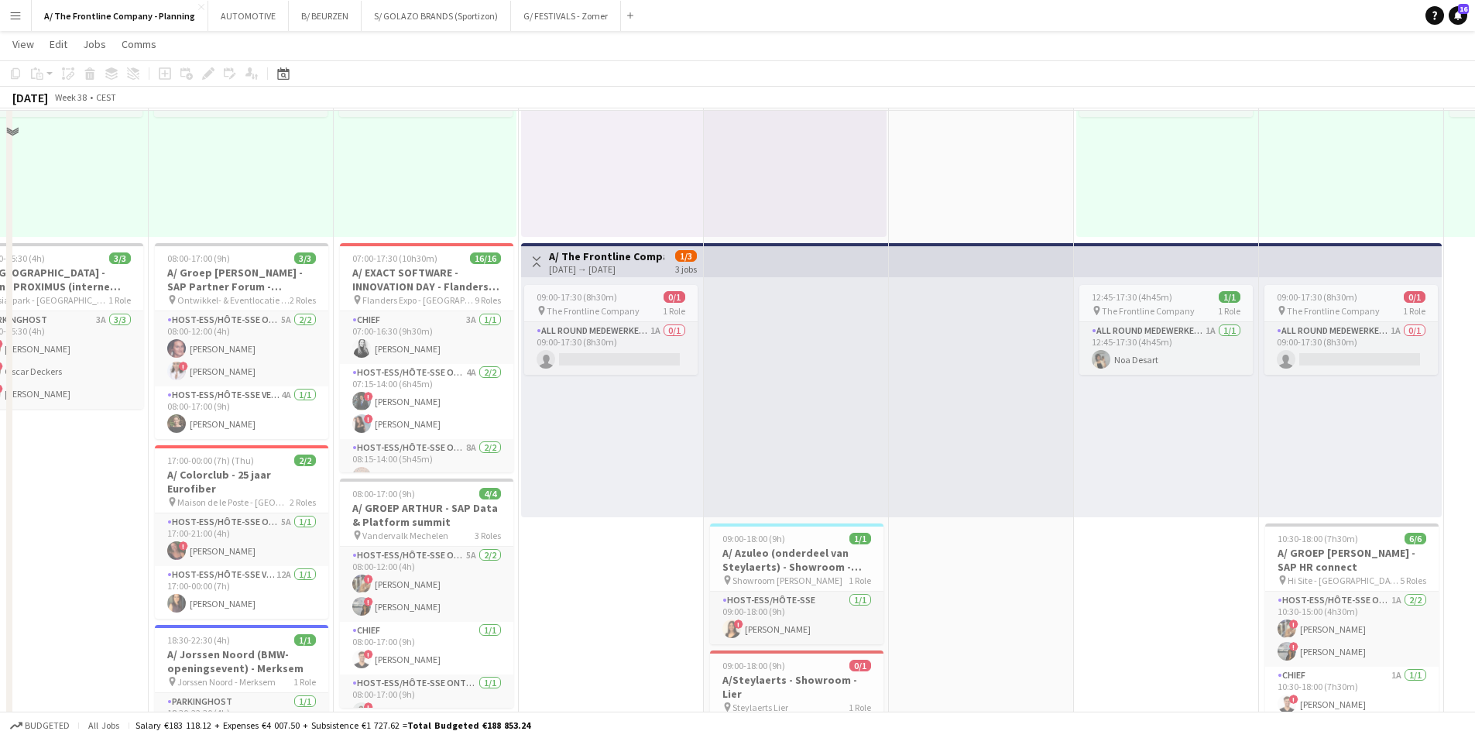
scroll to position [232, 0]
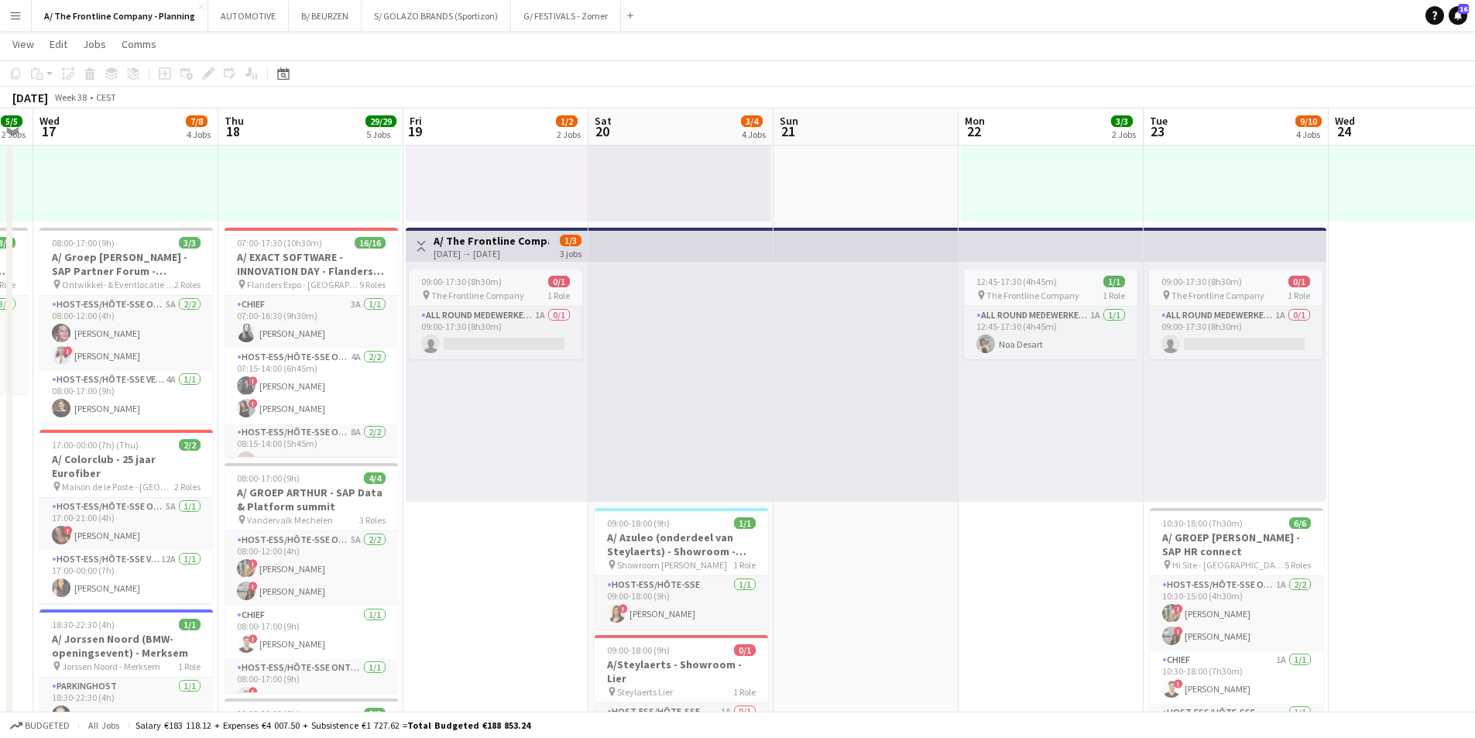
drag, startPoint x: 732, startPoint y: 465, endPoint x: 601, endPoint y: 436, distance: 134.9
click at [605, 437] on app-calendar-viewport "Sun 14 3/3 2 Jobs Mon 15 2/2 1 Job Tue 16 5/5 2 Jobs Wed 17 7/8 4 Jobs Thu 18 2…" at bounding box center [737, 637] width 1475 height 1619
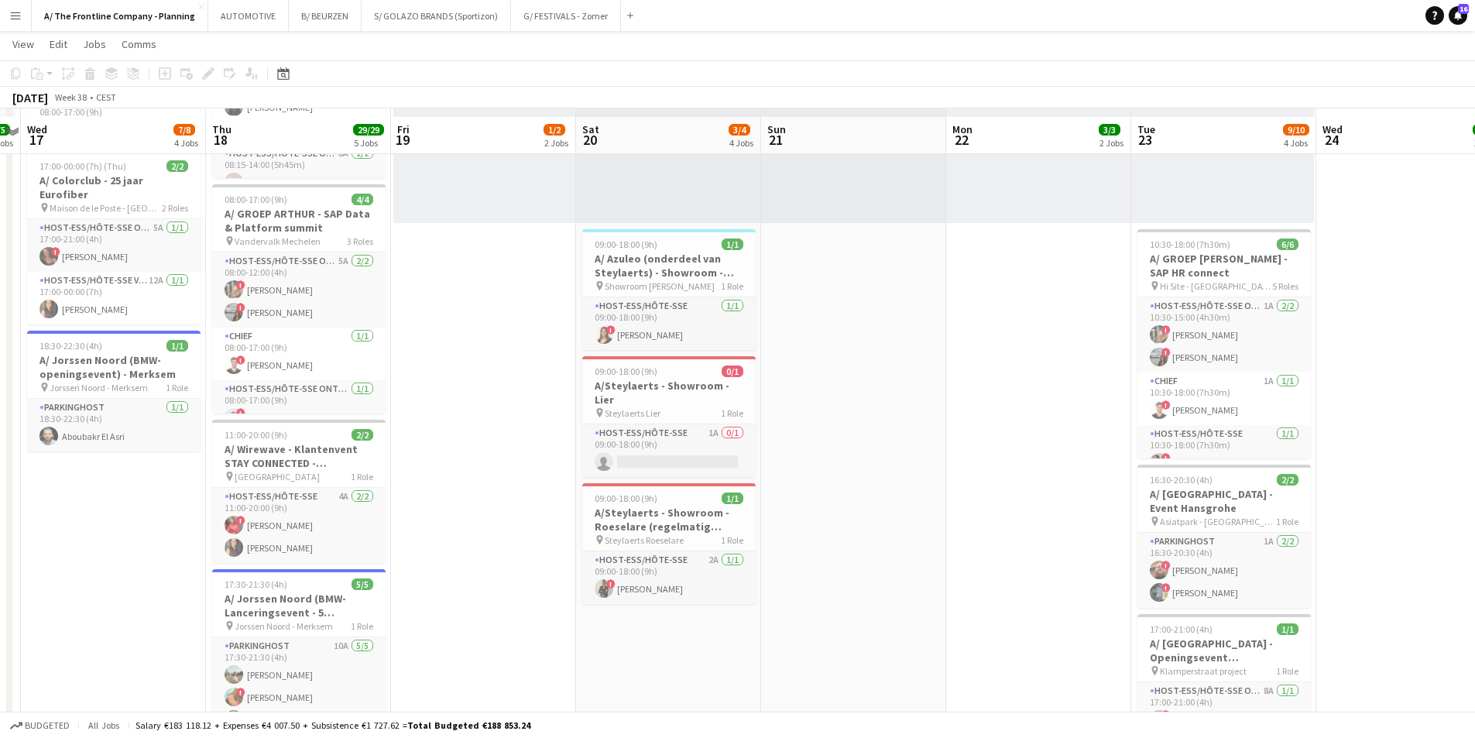
scroll to position [542, 0]
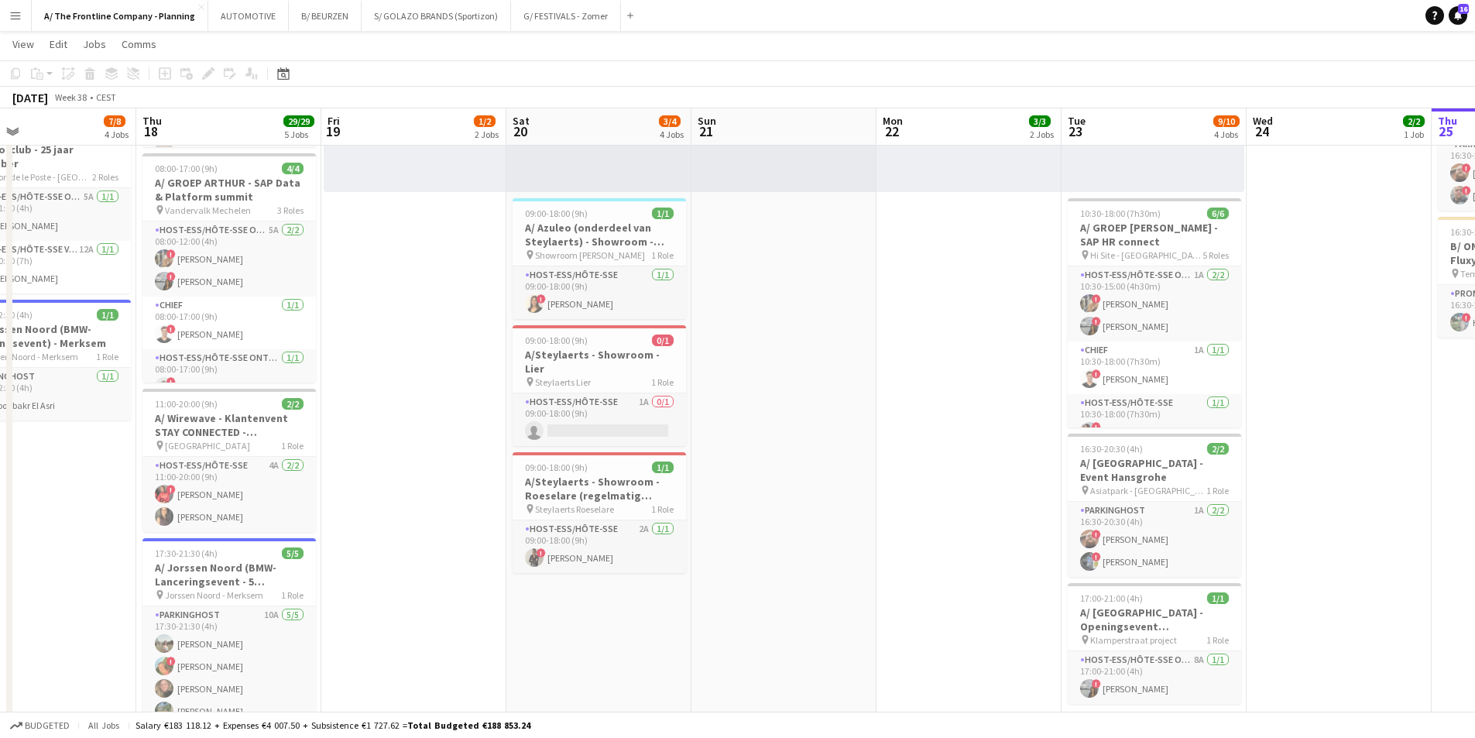
drag, startPoint x: 856, startPoint y: 403, endPoint x: 454, endPoint y: 373, distance: 403.0
click at [454, 373] on app-calendar-viewport "Sun 14 3/3 2 Jobs Mon 15 2/2 1 Job Tue 16 5/5 2 Jobs Wed 17 7/8 4 Jobs Thu 18 2…" at bounding box center [737, 327] width 1475 height 1619
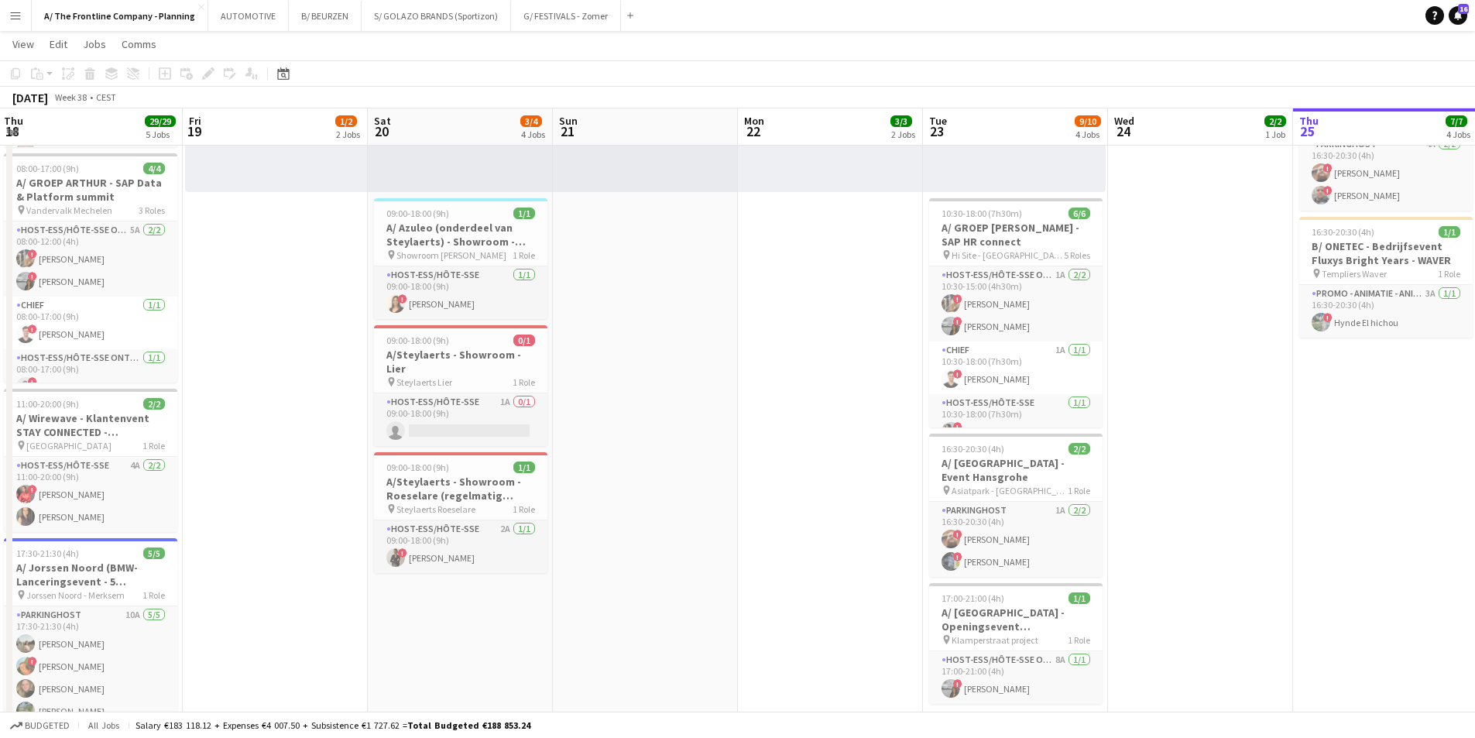
scroll to position [0, 420]
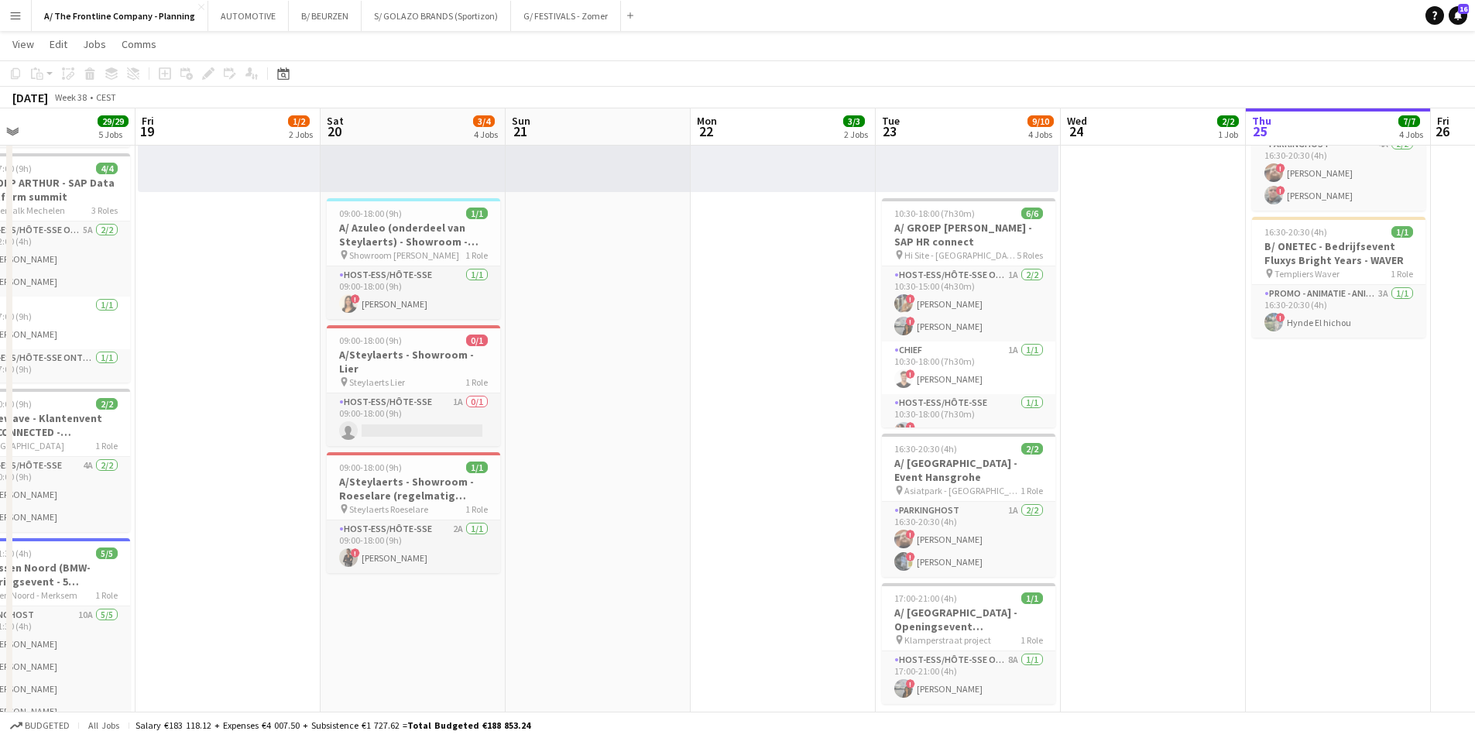
drag, startPoint x: 413, startPoint y: 321, endPoint x: 787, endPoint y: 290, distance: 375.3
click at [787, 290] on app-calendar-viewport "Tue 16 5/5 2 Jobs Wed 17 7/8 4 Jobs Thu 18 29/29 5 Jobs Fri 19 1/2 2 Jobs Sat 2…" at bounding box center [737, 327] width 1475 height 1619
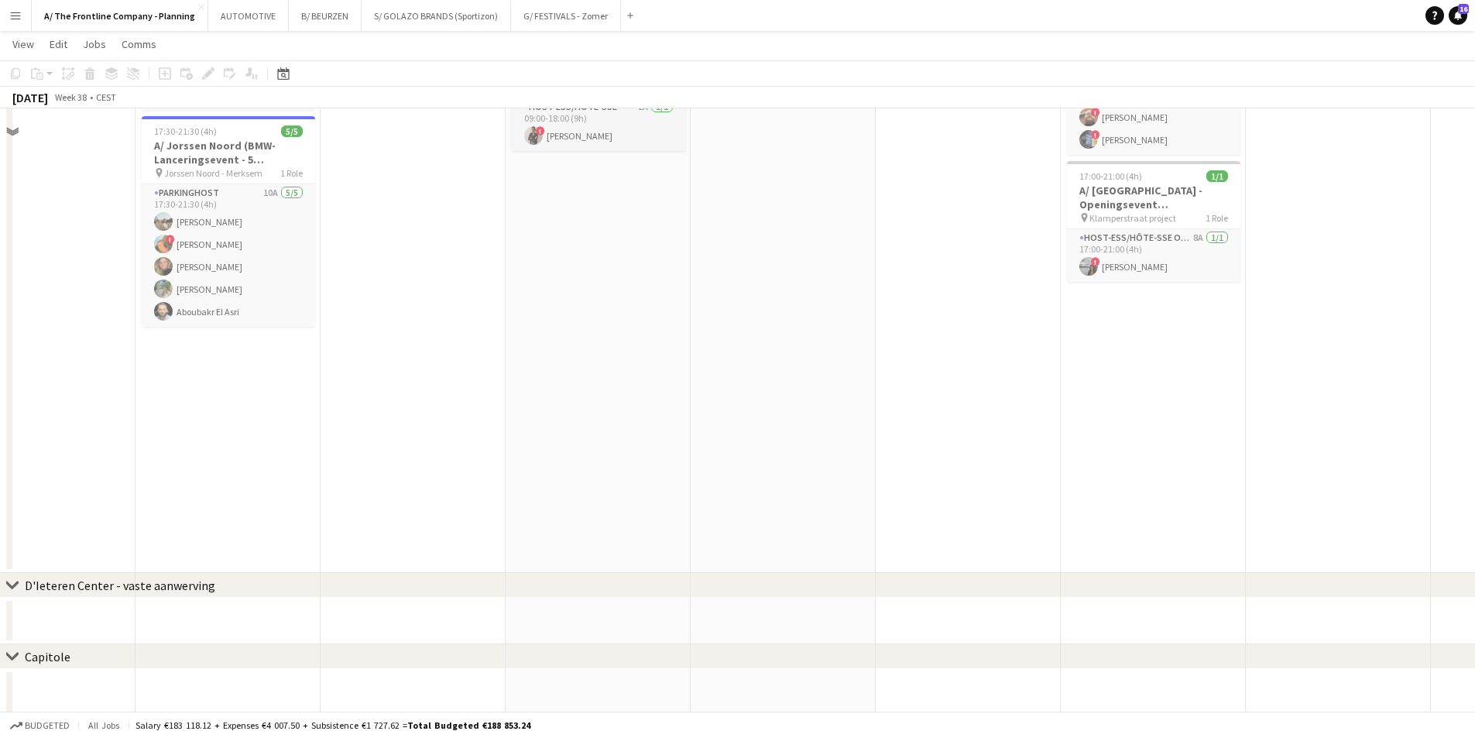
scroll to position [968, 0]
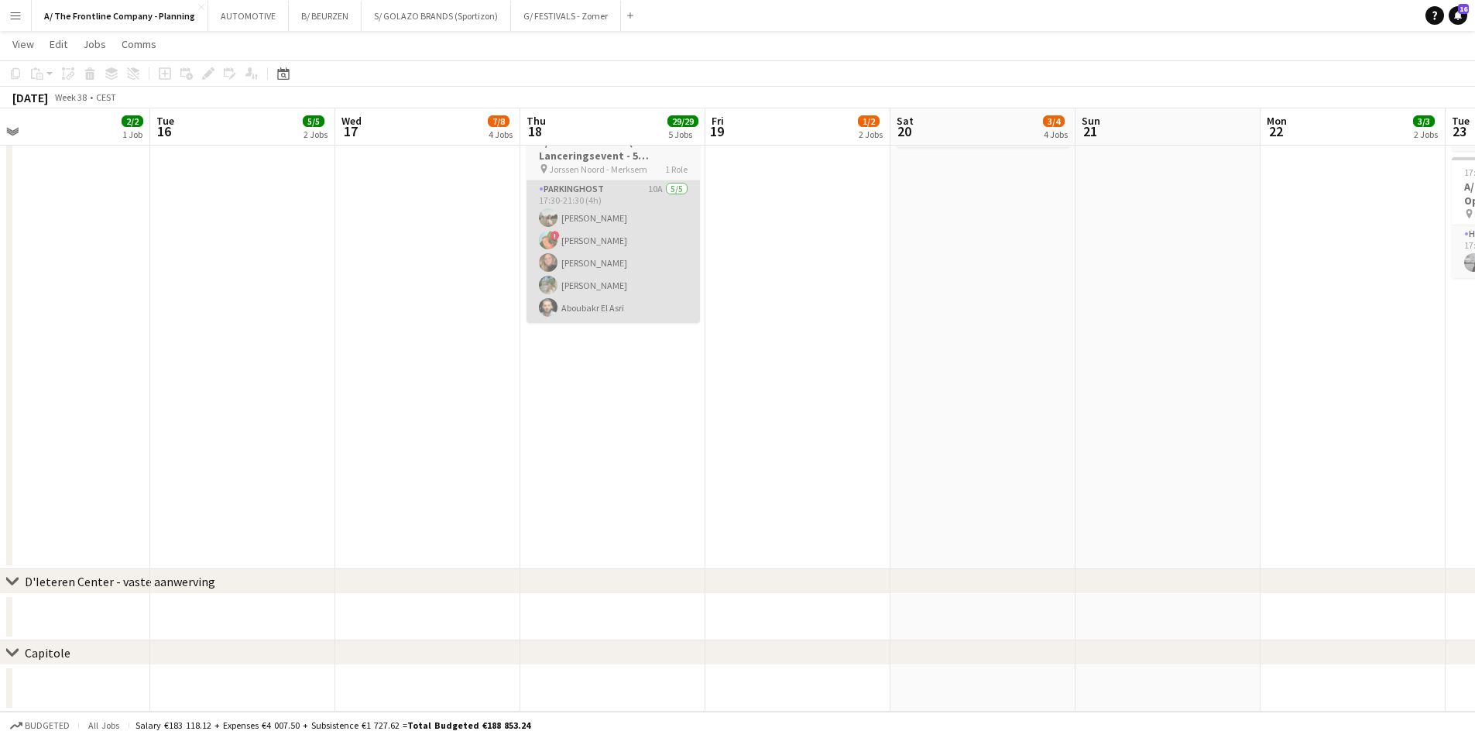
drag, startPoint x: 576, startPoint y: 343, endPoint x: 1038, endPoint y: 268, distance: 467.5
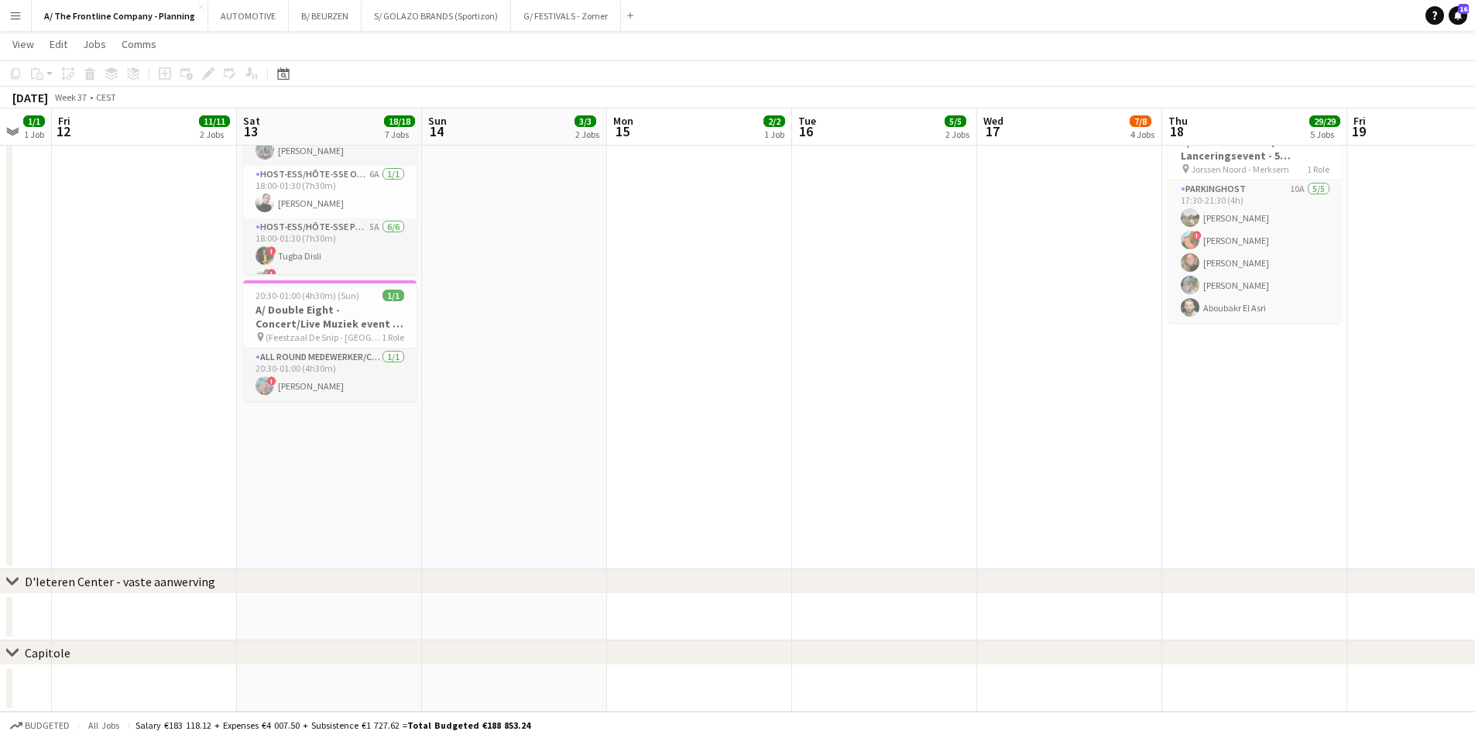
drag, startPoint x: 441, startPoint y: 280, endPoint x: 832, endPoint y: 258, distance: 390.8
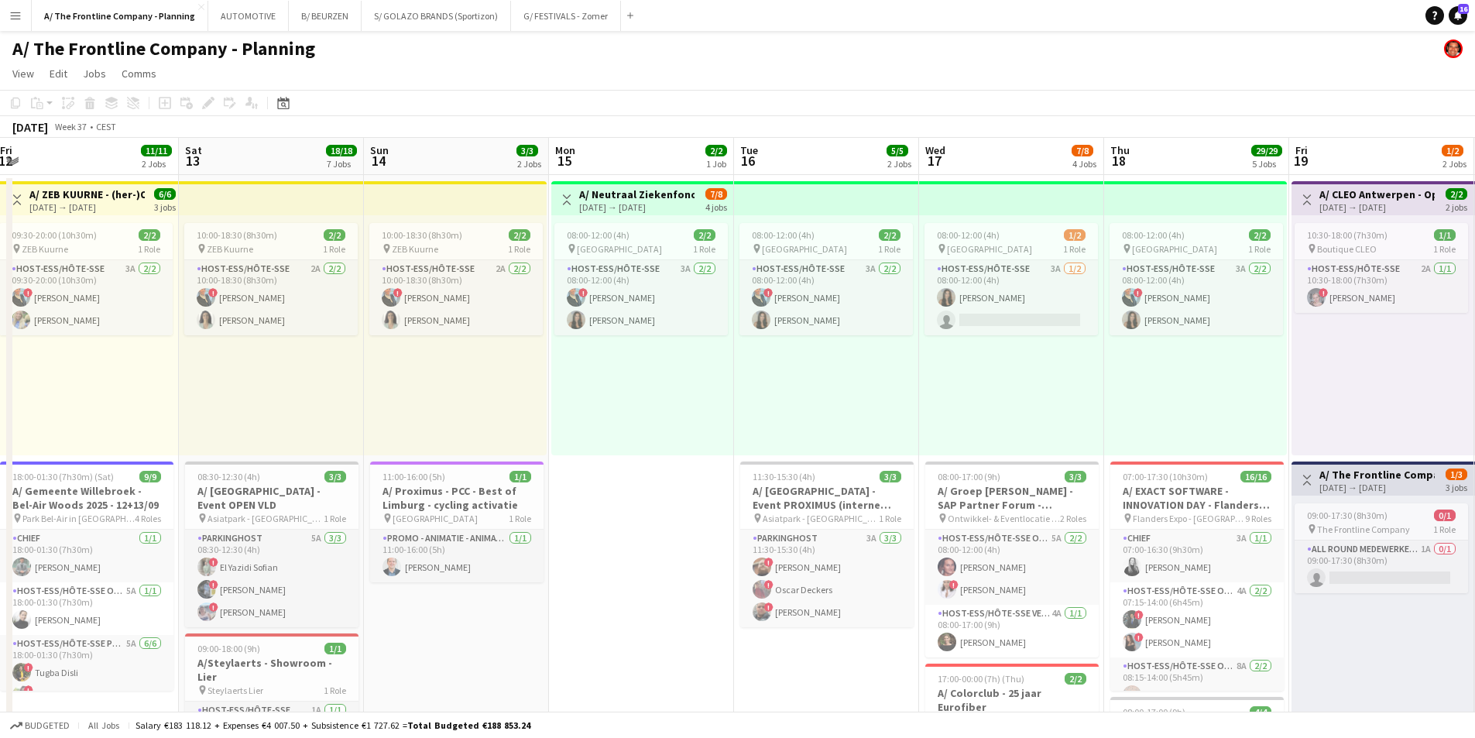
scroll to position [0, 573]
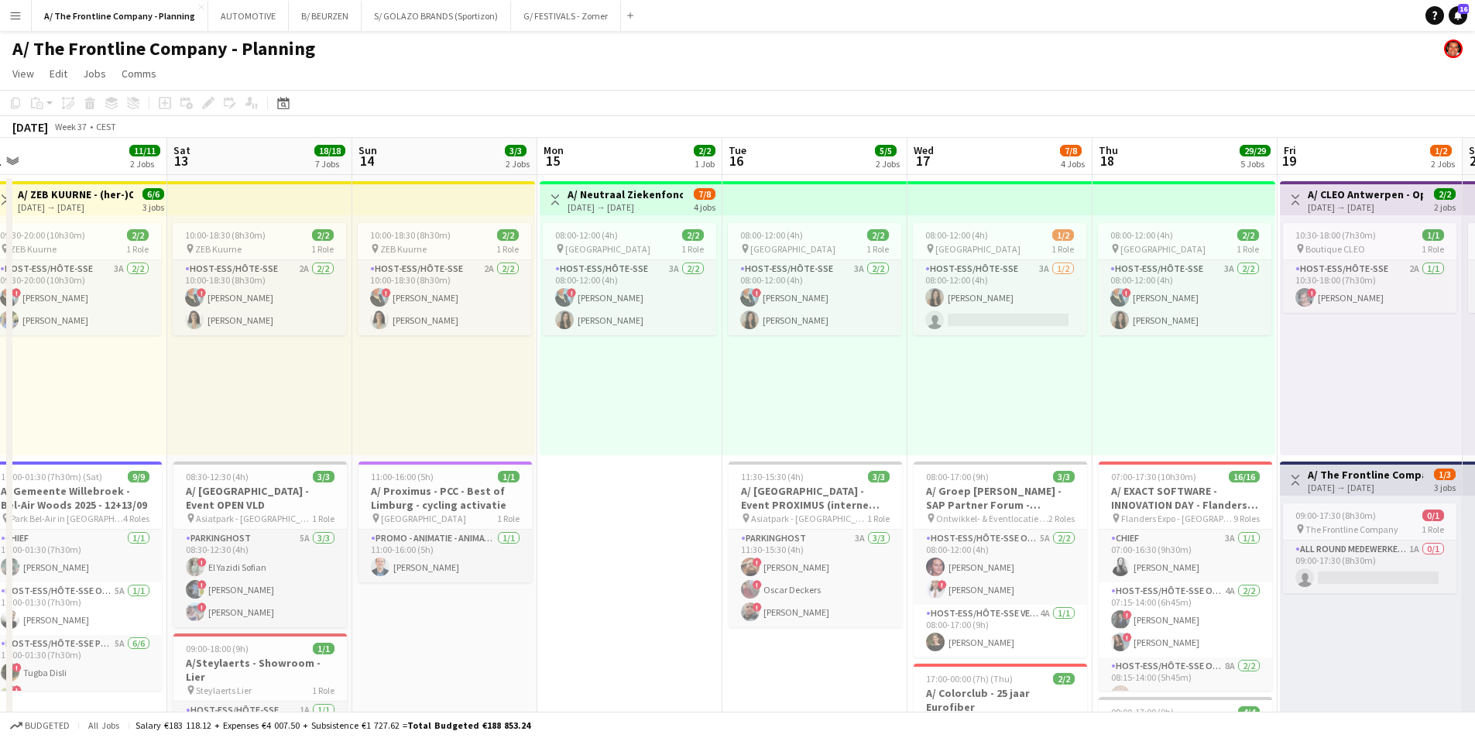
drag, startPoint x: 678, startPoint y: 389, endPoint x: 386, endPoint y: 381, distance: 292.8
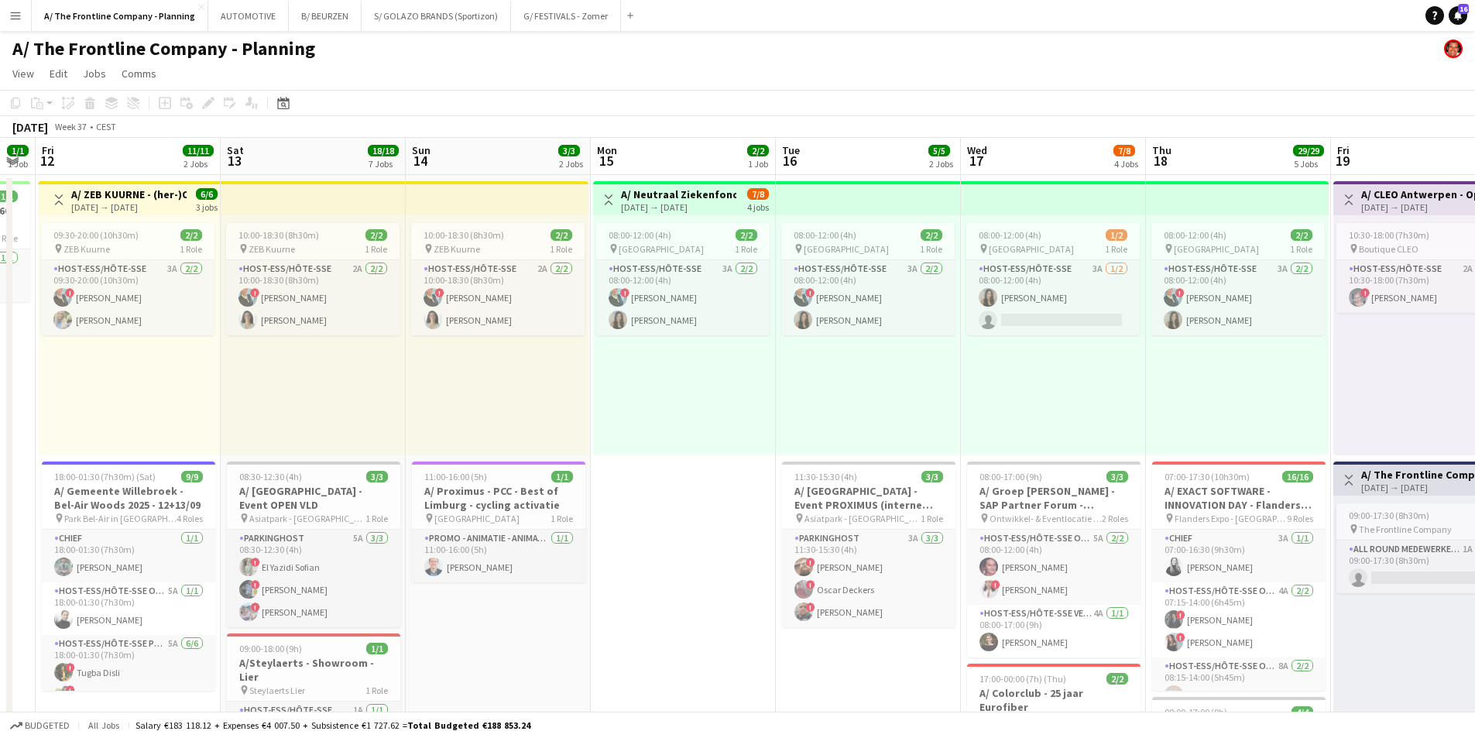
drag, startPoint x: 741, startPoint y: 397, endPoint x: -16, endPoint y: 345, distance: 759.1
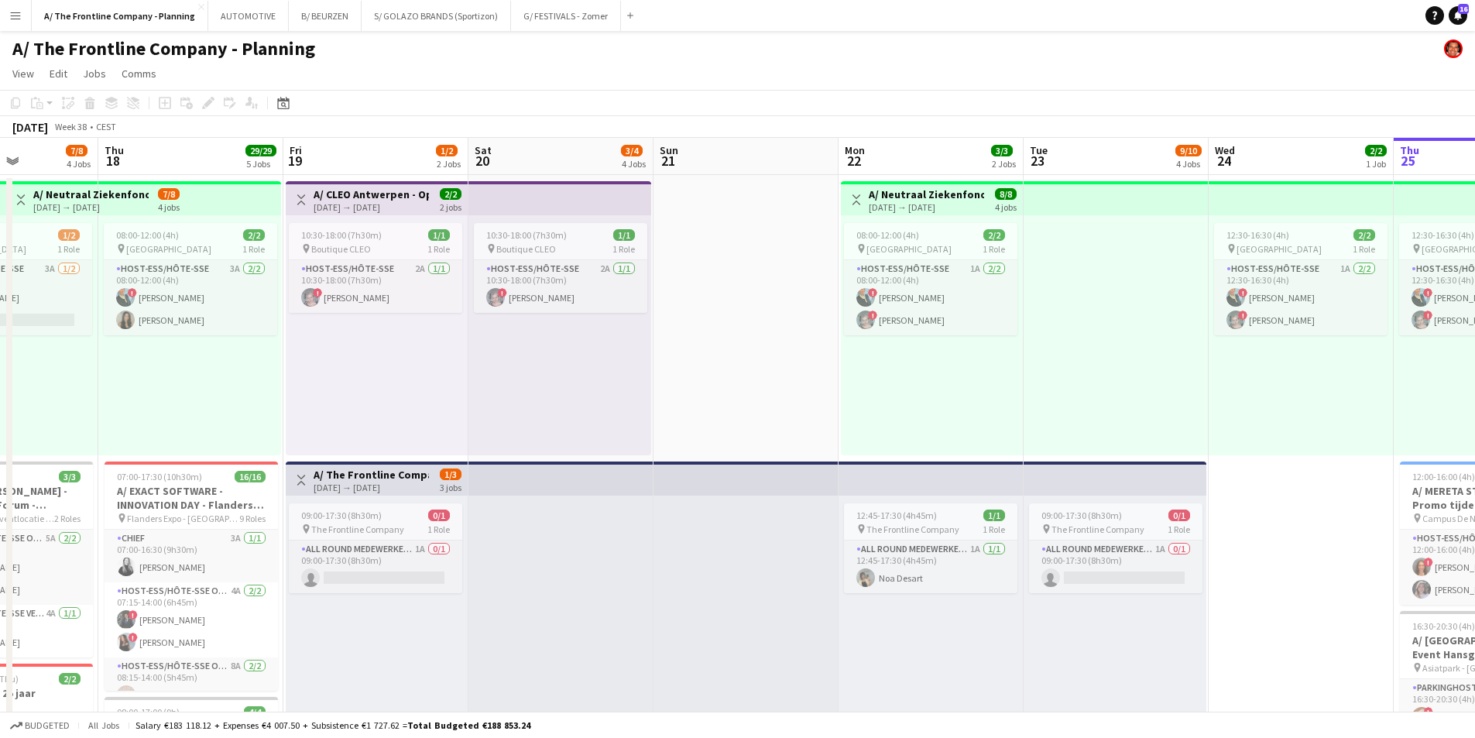
scroll to position [0, 454]
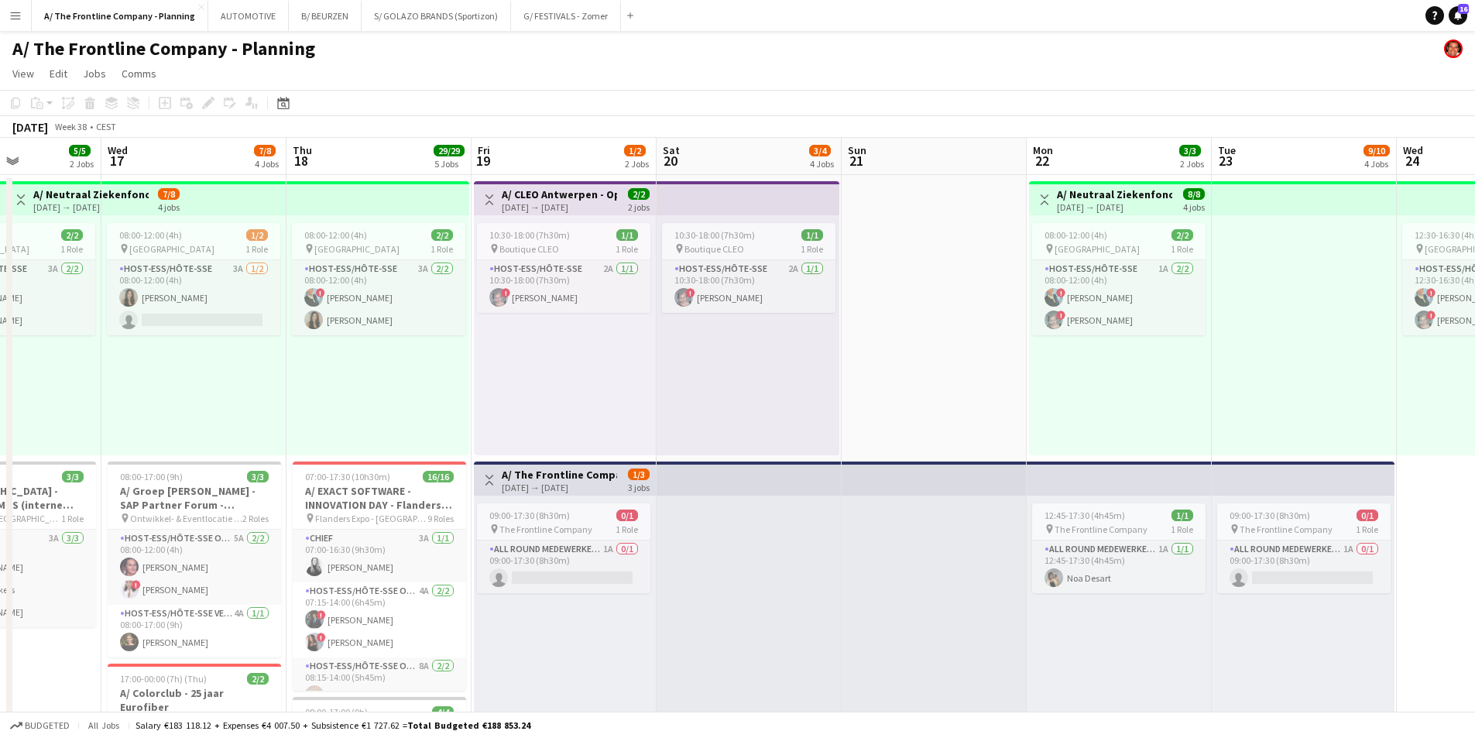
drag, startPoint x: 726, startPoint y: 381, endPoint x: 237, endPoint y: 371, distance: 489.4
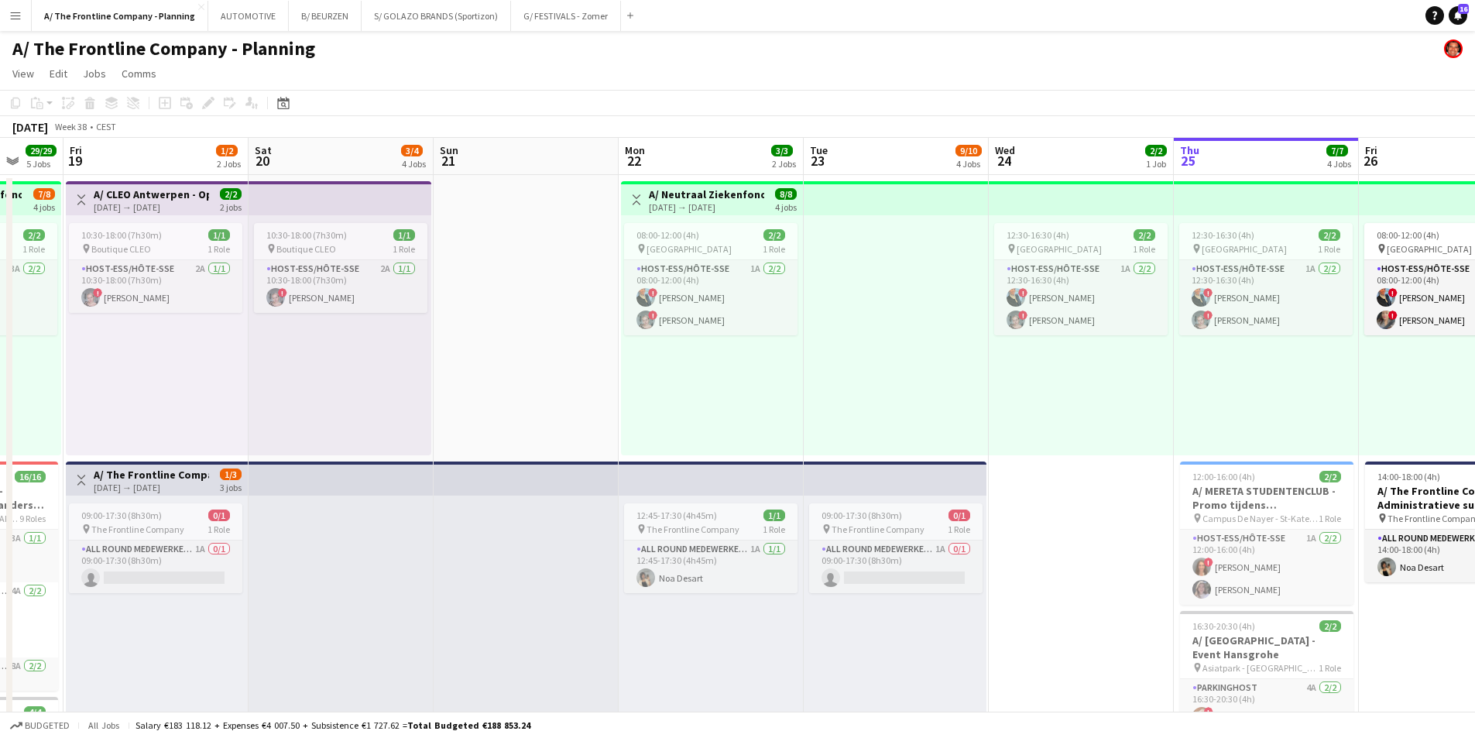
scroll to position [0, 497]
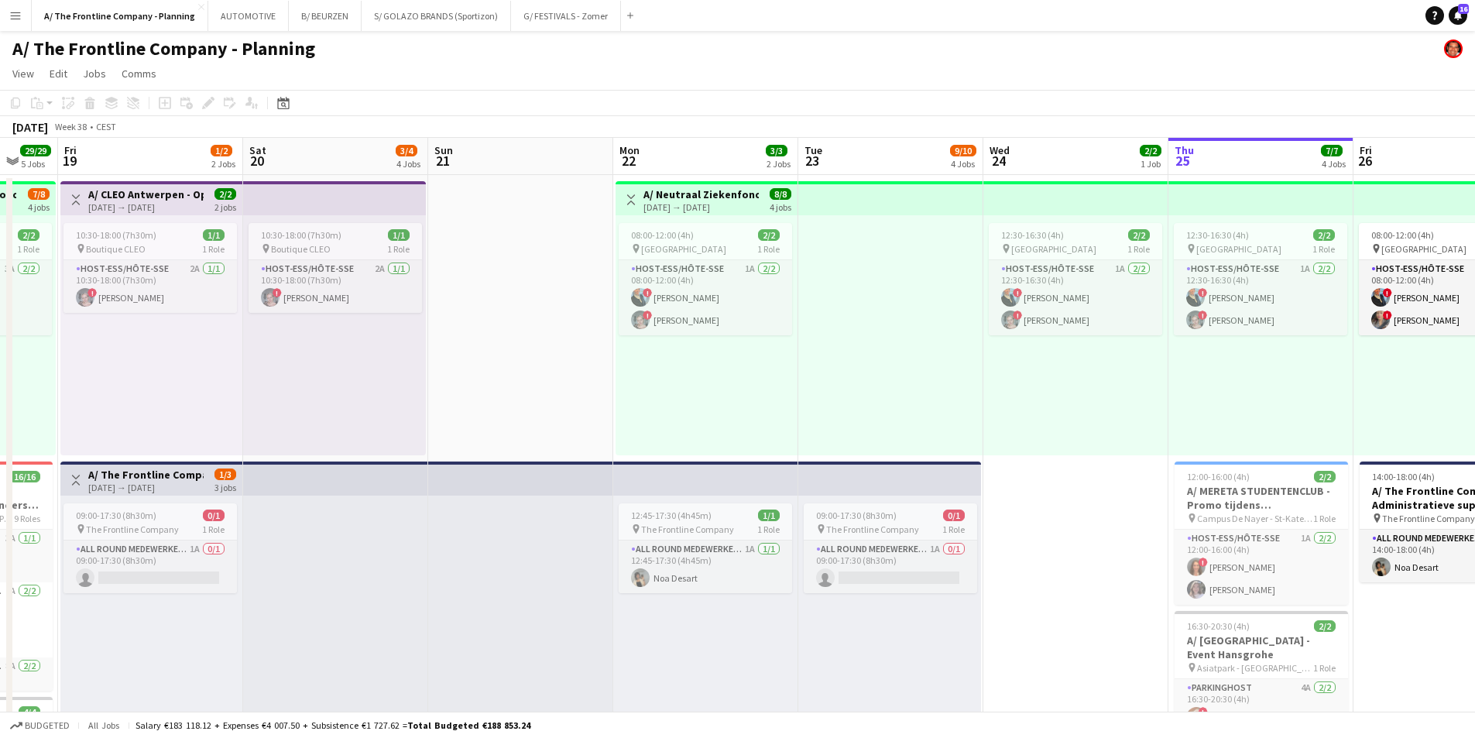
drag, startPoint x: 753, startPoint y: 389, endPoint x: 709, endPoint y: 389, distance: 43.4
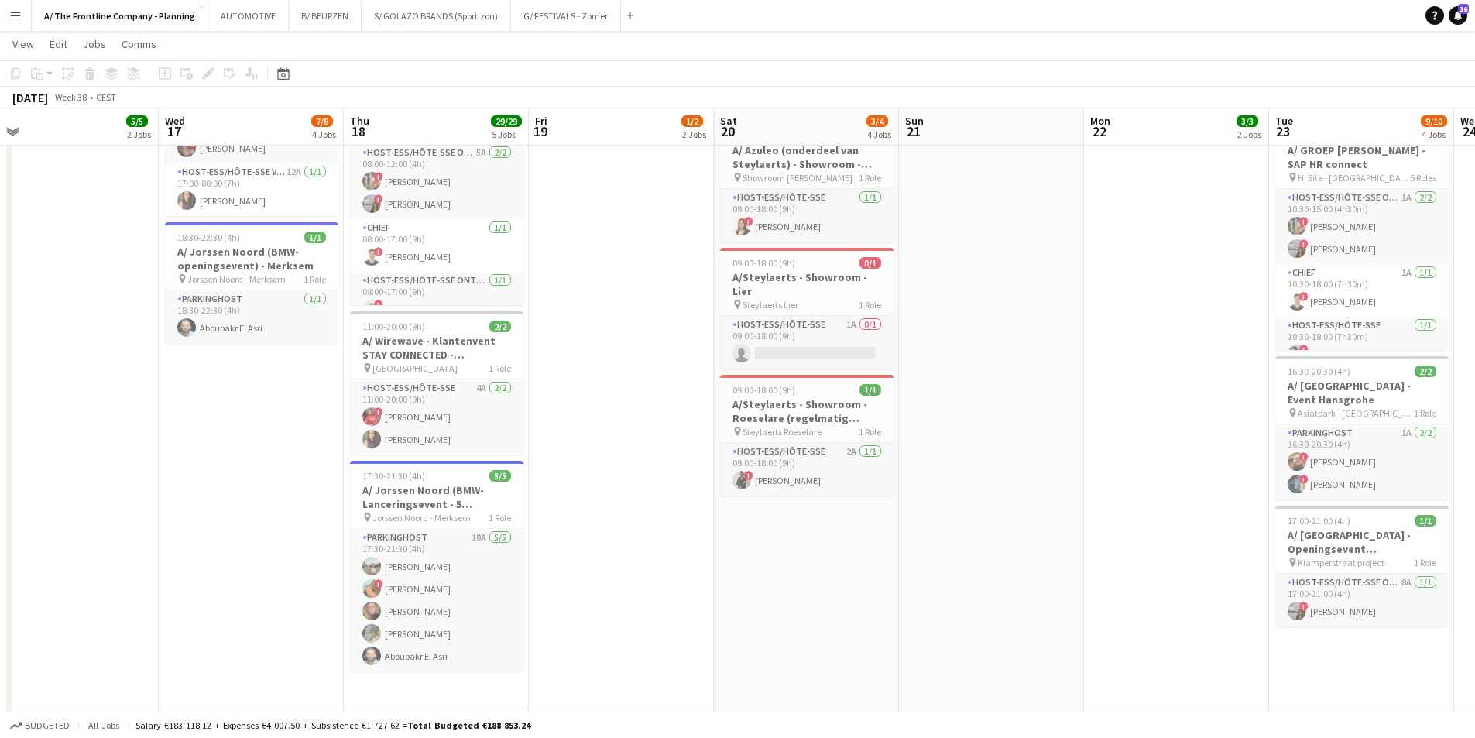
scroll to position [0, 356]
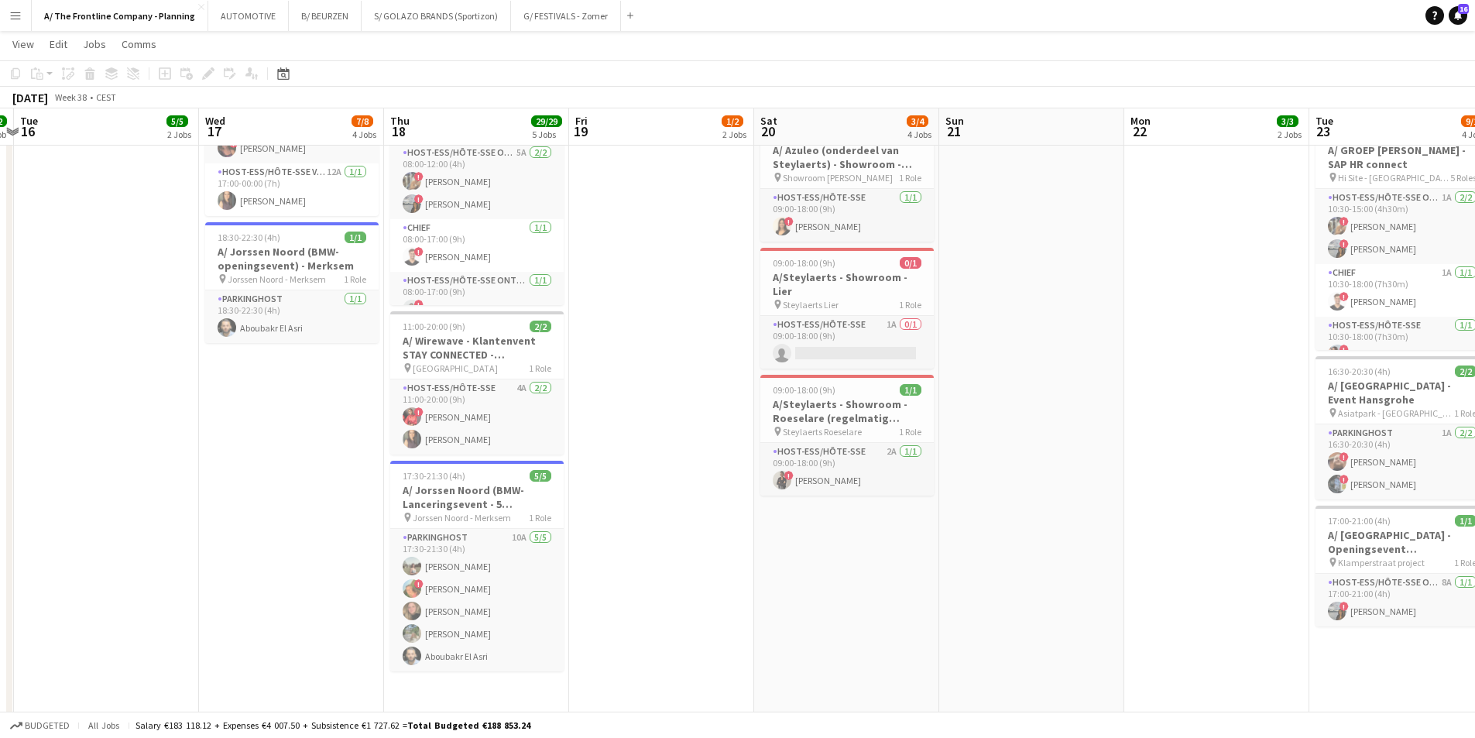
drag, startPoint x: 588, startPoint y: 439, endPoint x: 1099, endPoint y: 424, distance: 511.3
click at [1099, 424] on app-calendar-viewport "Sun 14 3/3 2 Jobs Mon 15 2/2 1 Job Tue 16 5/5 2 Jobs Wed 17 7/8 4 Jobs Thu 18 2…" at bounding box center [737, 250] width 1475 height 1619
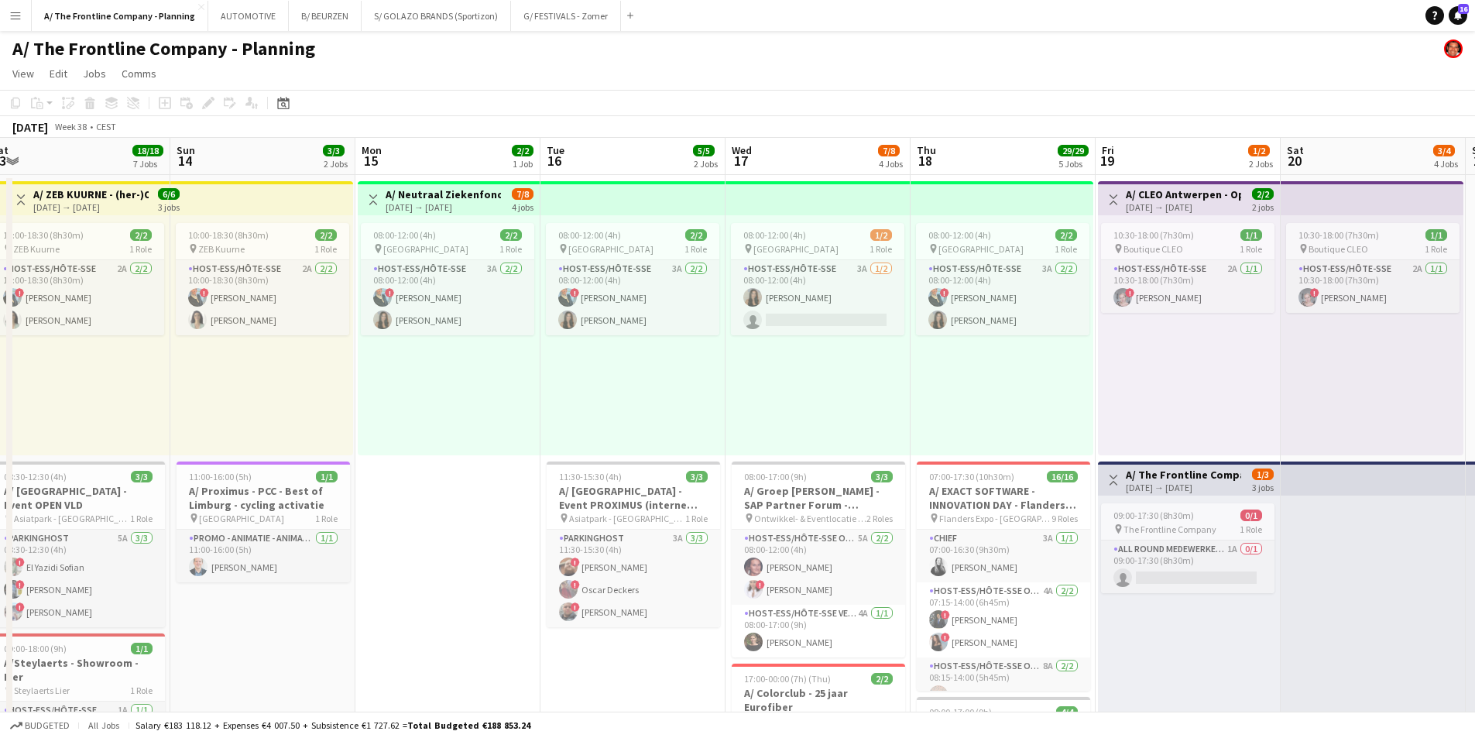
scroll to position [0, 369]
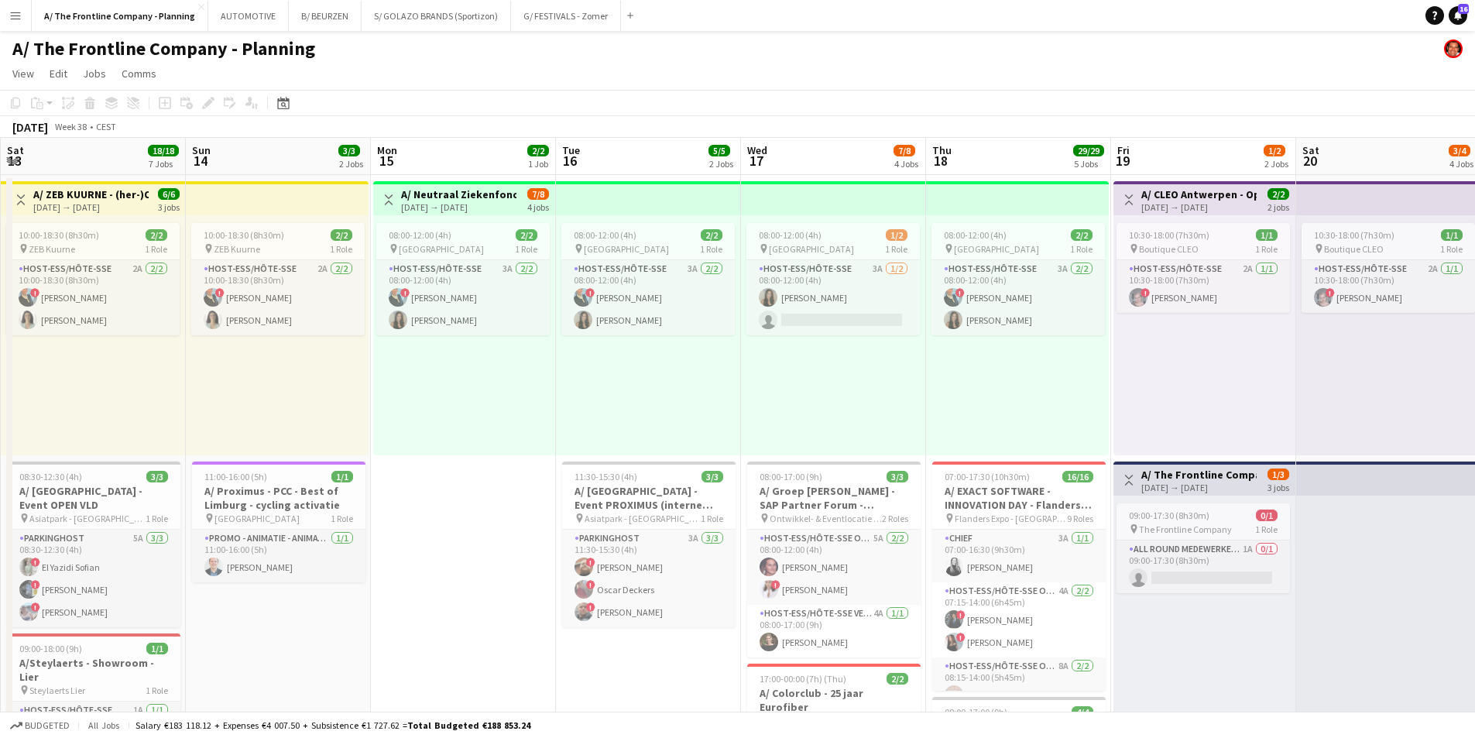
drag, startPoint x: 348, startPoint y: 406, endPoint x: 890, endPoint y: 405, distance: 542.0
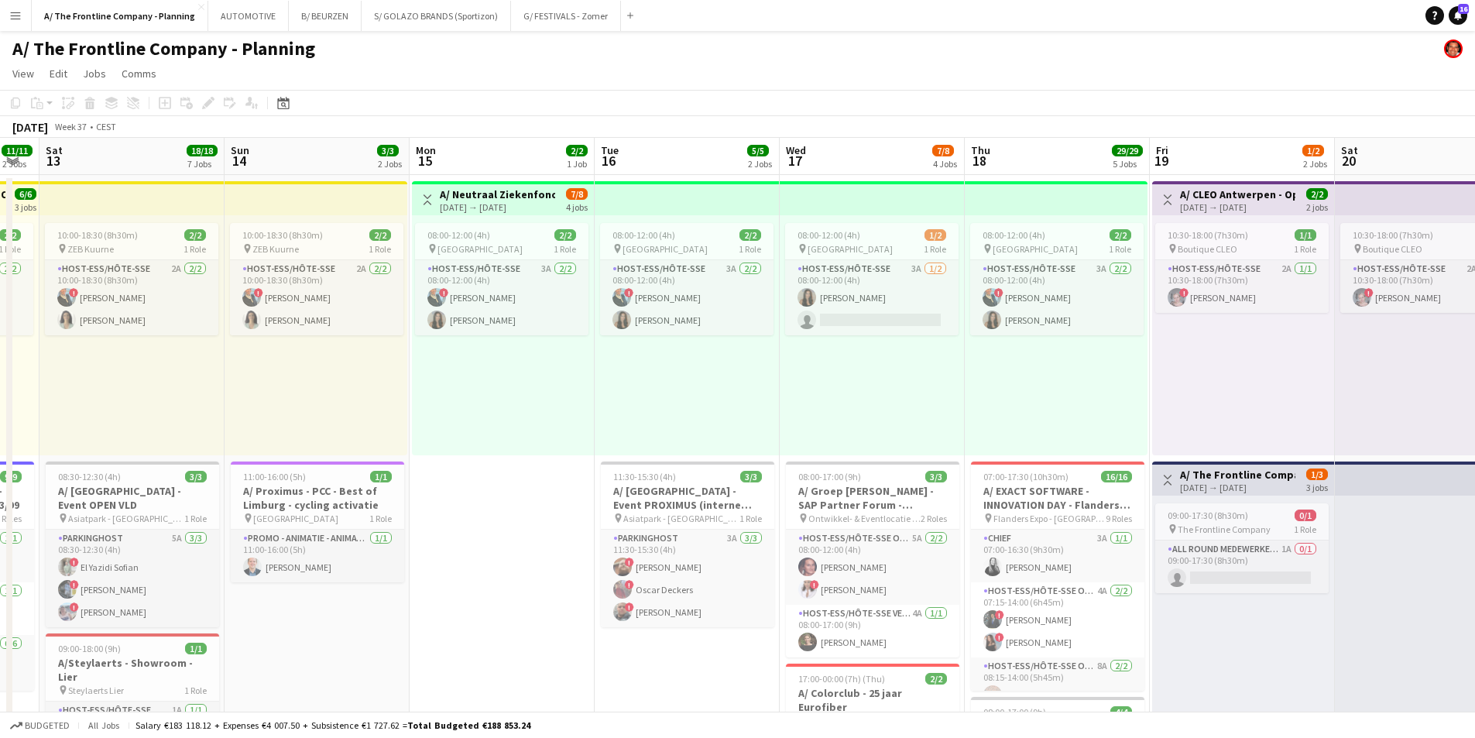
scroll to position [0, 356]
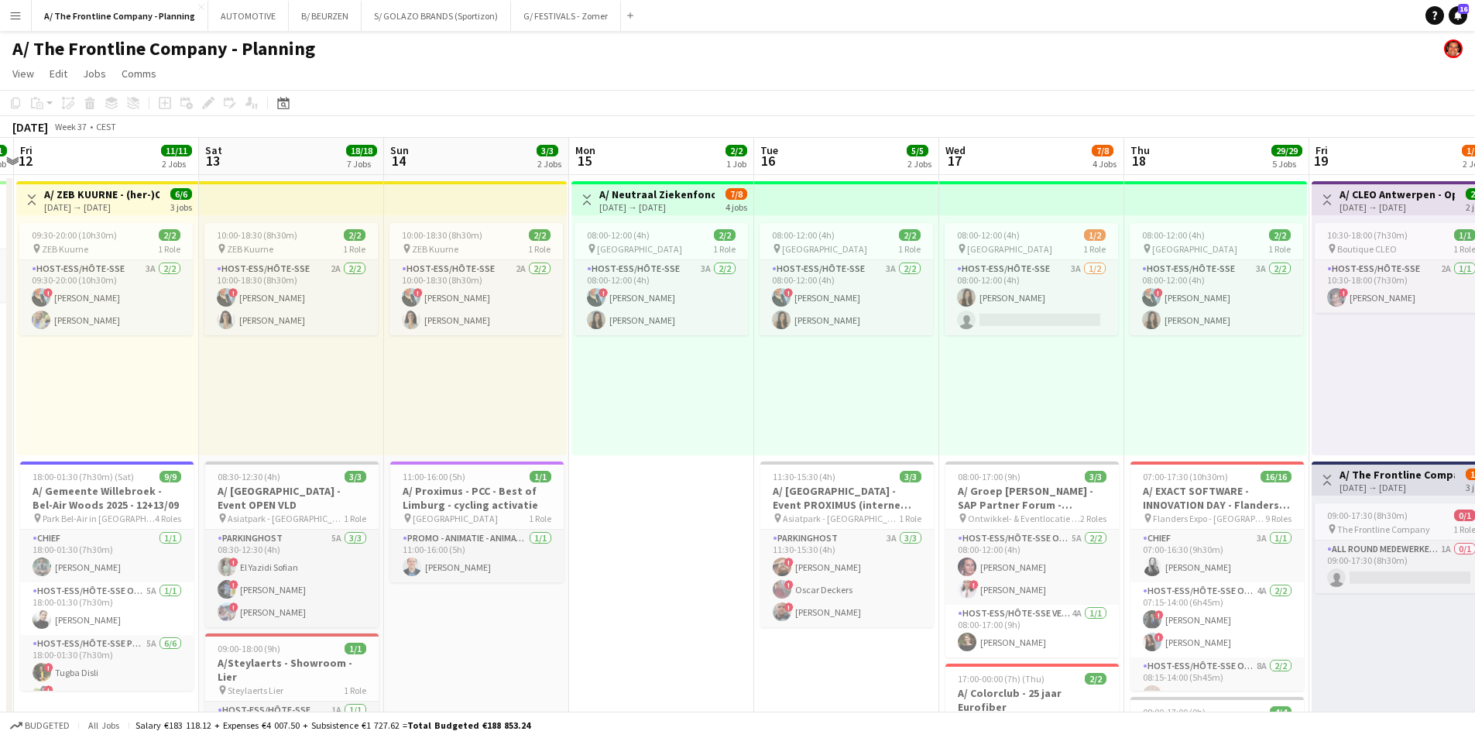
drag, startPoint x: 484, startPoint y: 513, endPoint x: 682, endPoint y: 481, distance: 200.7
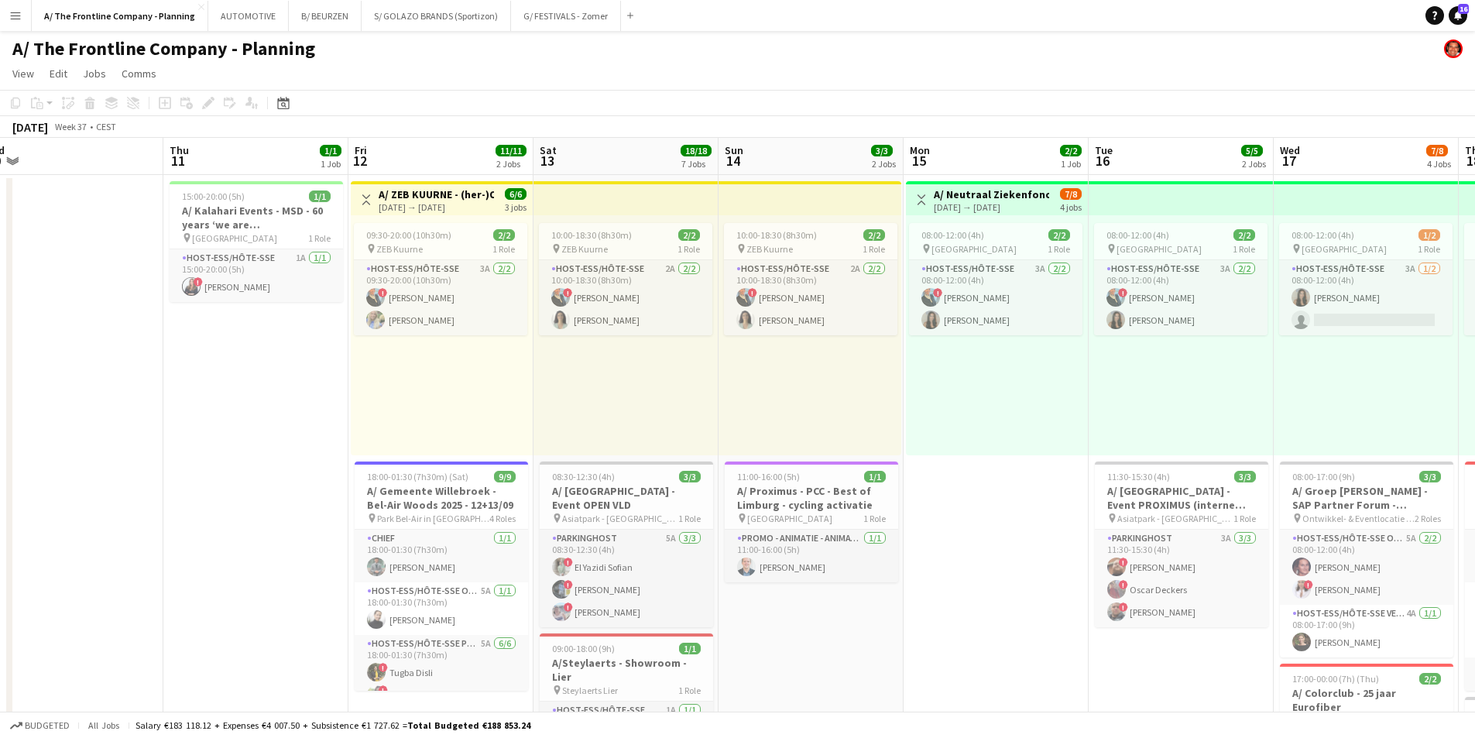
drag, startPoint x: 671, startPoint y: 523, endPoint x: 1006, endPoint y: 462, distance: 339.9
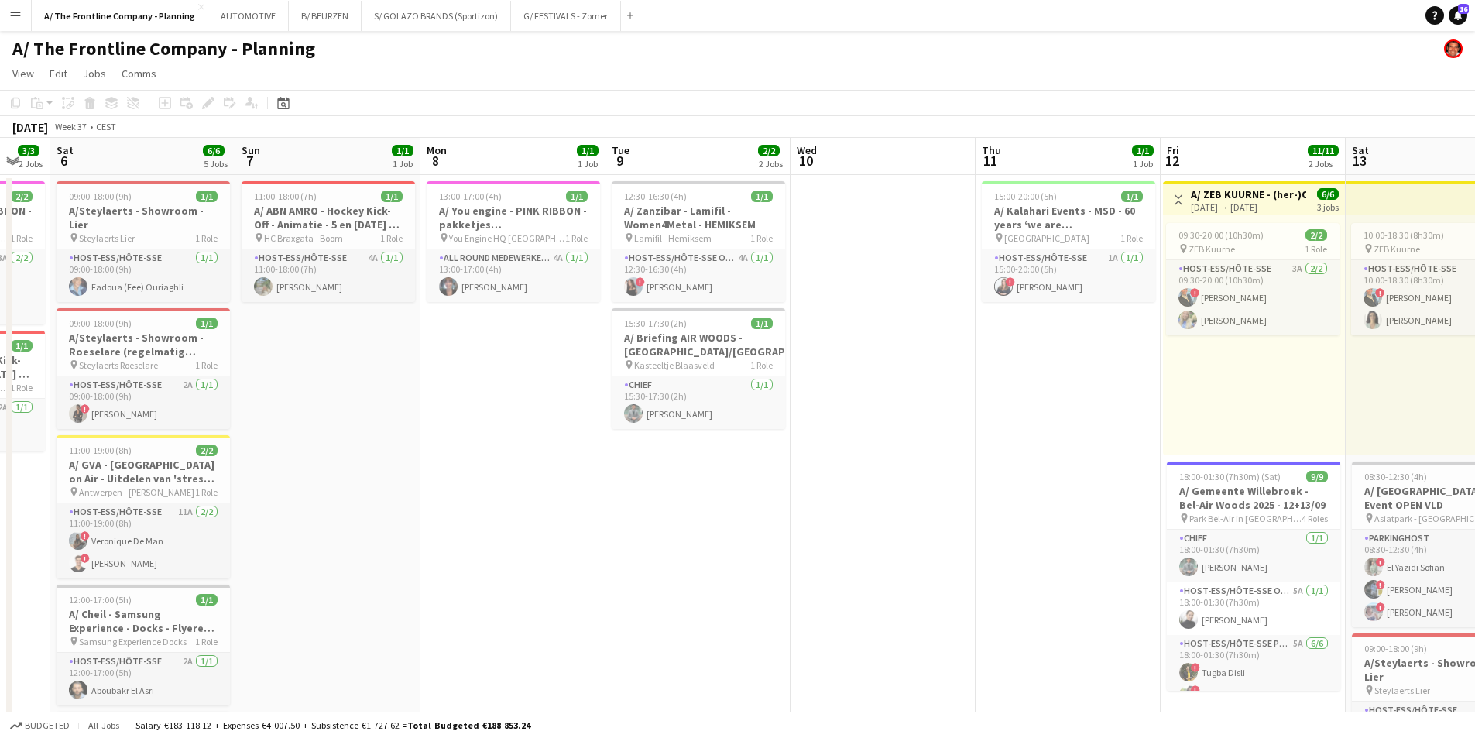
drag, startPoint x: 348, startPoint y: 490, endPoint x: 1152, endPoint y: 467, distance: 804.8
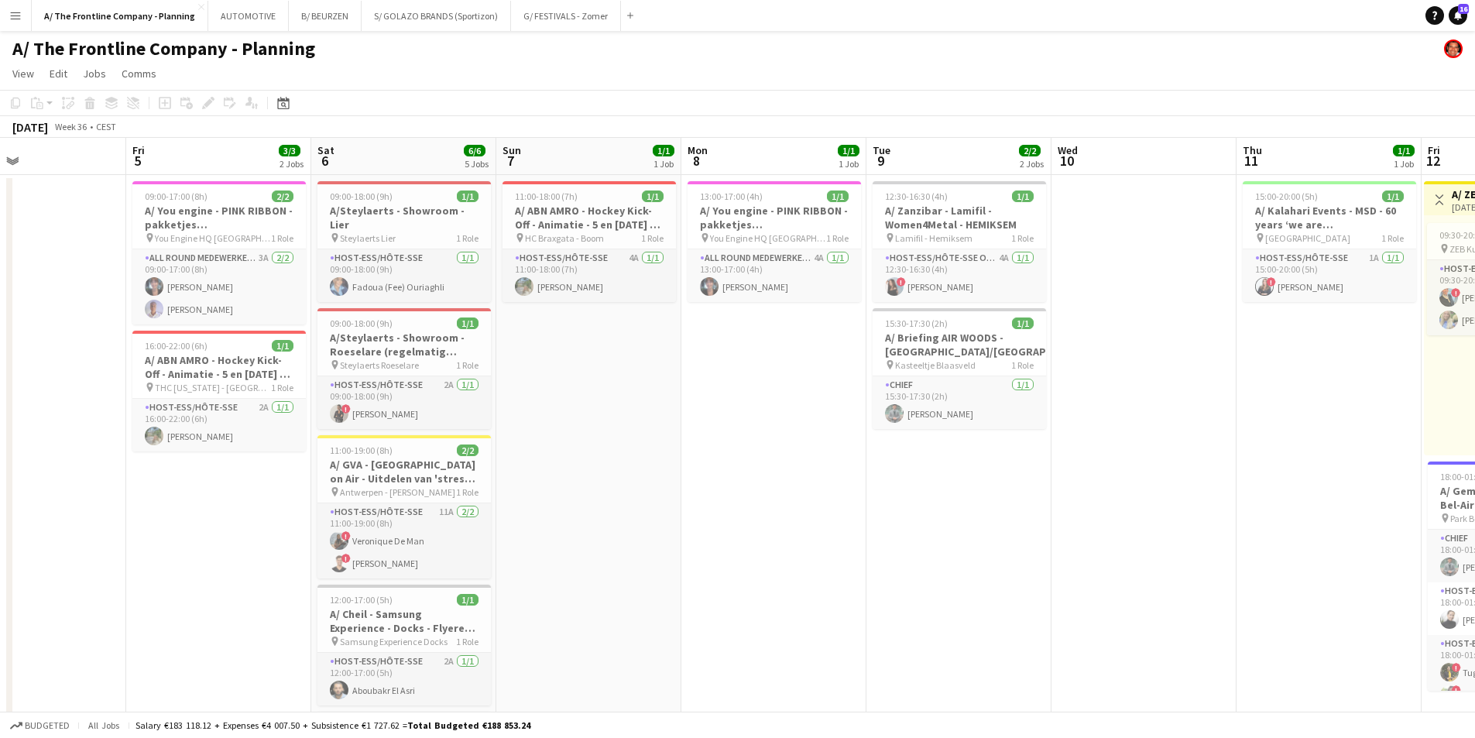
scroll to position [0, 413]
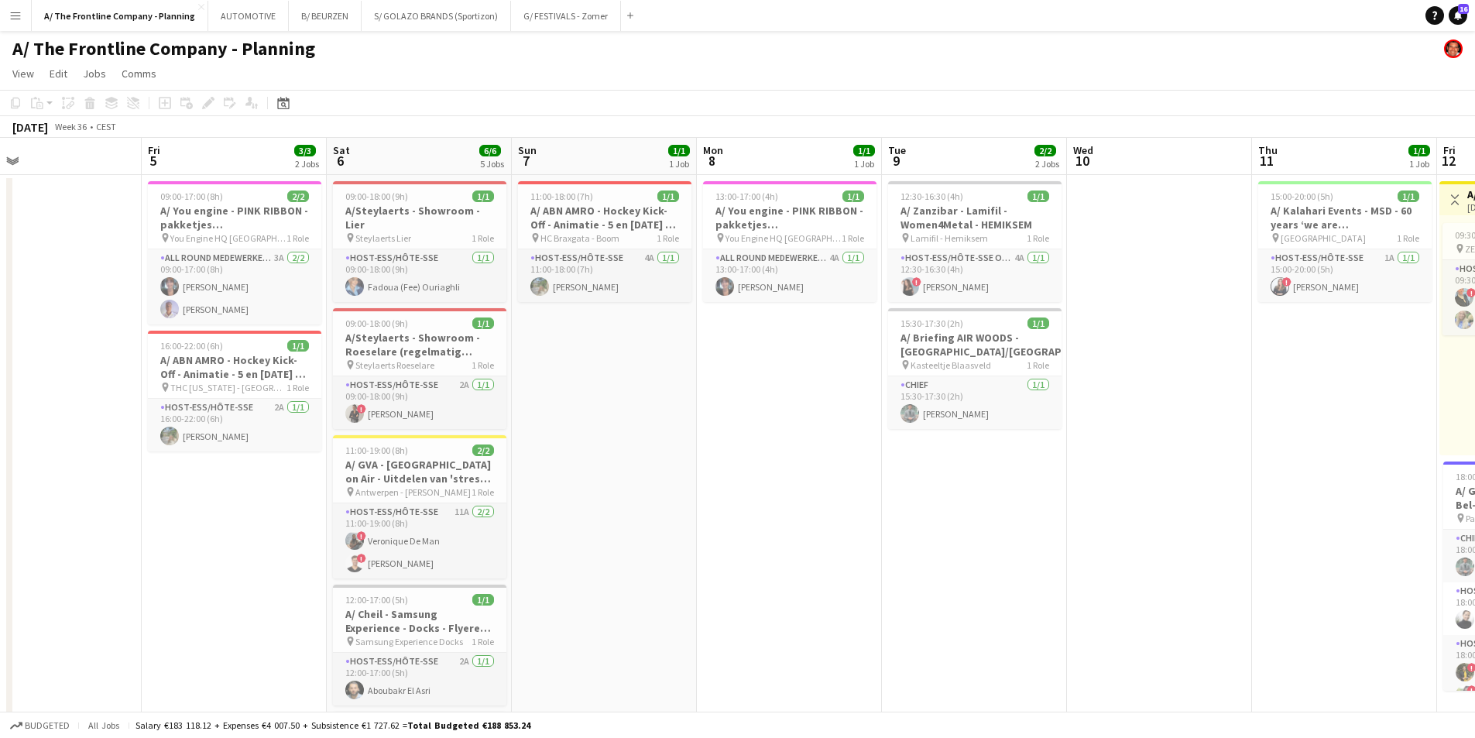
drag, startPoint x: 599, startPoint y: 478, endPoint x: 883, endPoint y: 471, distance: 283.5
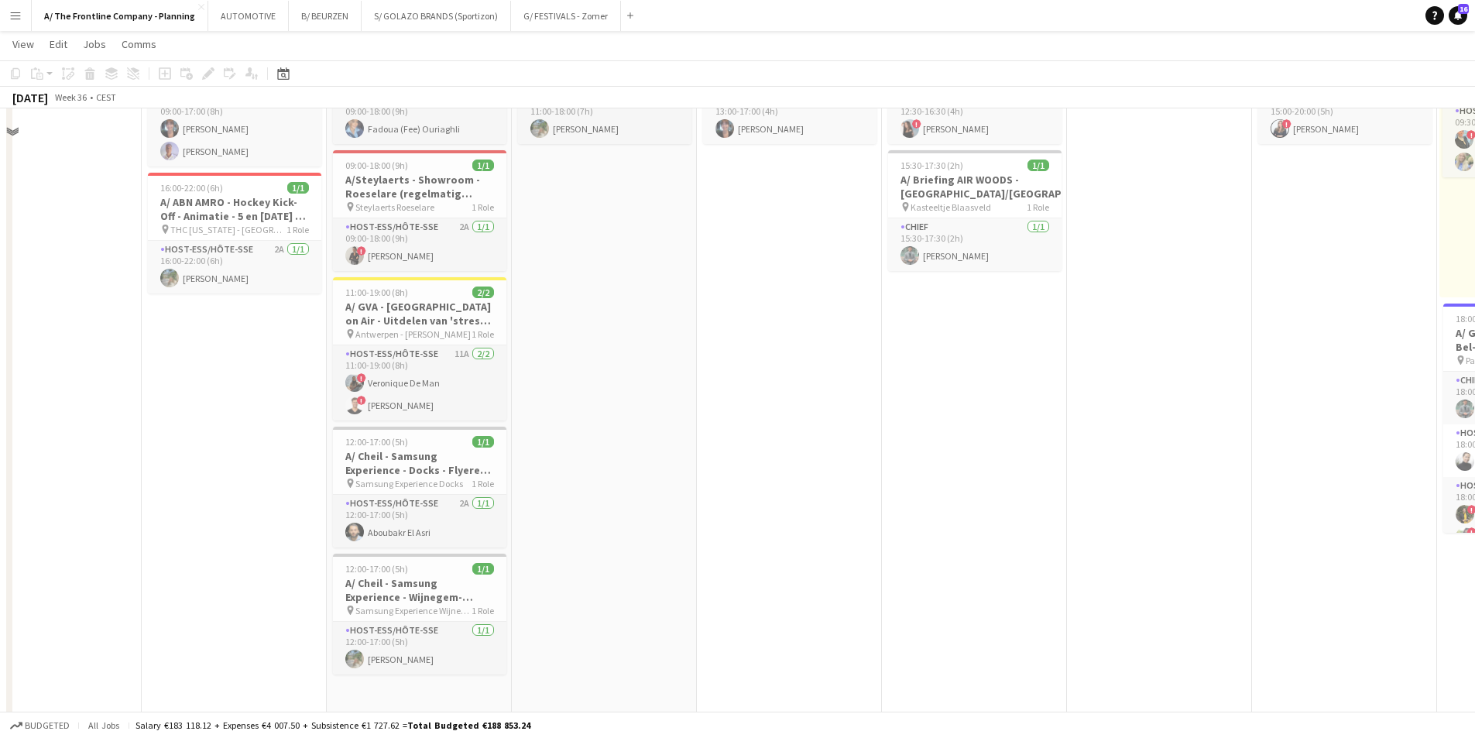
scroll to position [232, 0]
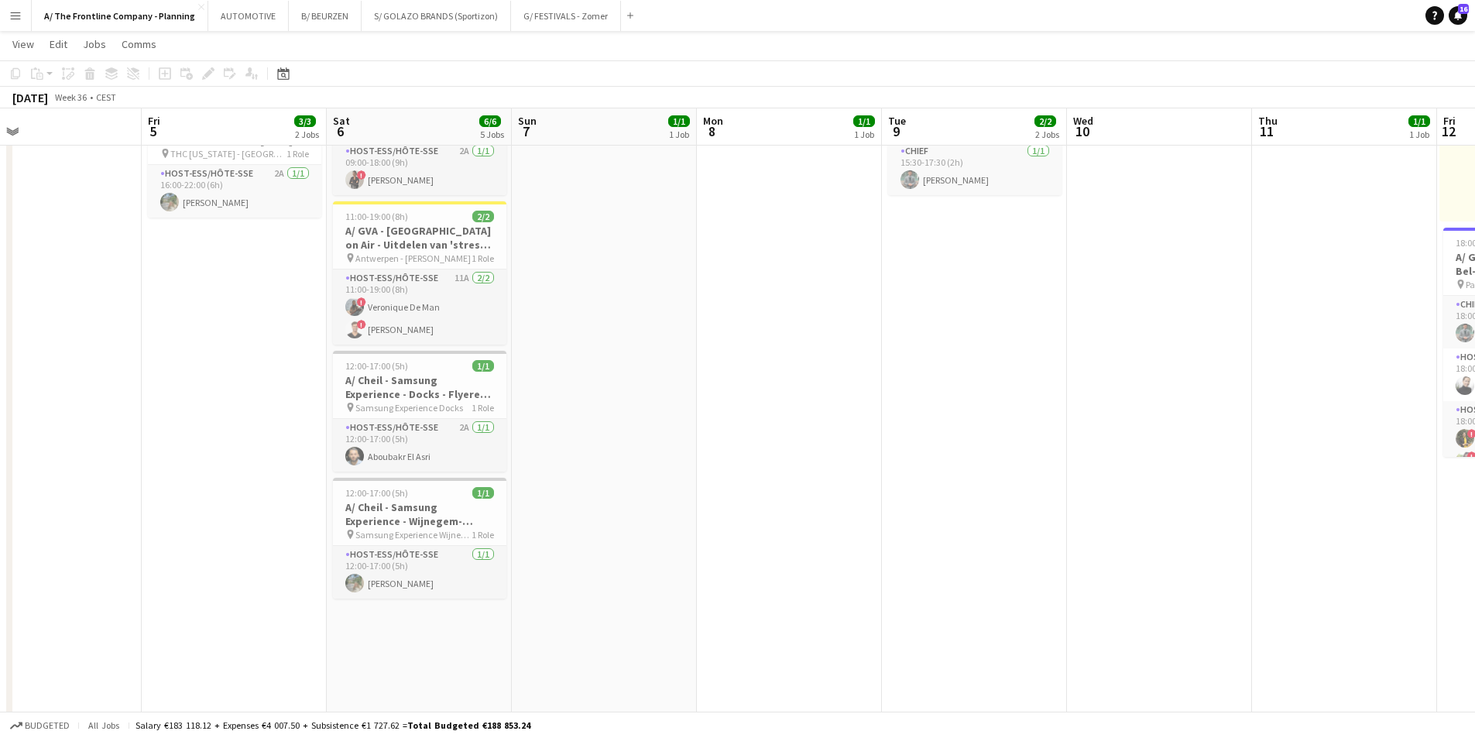
drag, startPoint x: 623, startPoint y: 345, endPoint x: -8, endPoint y: 352, distance: 631.1
click at [0, 352] on html "Menu Boards Boards Boards All jobs Status Workforce Workforce My Workforce Recr…" at bounding box center [737, 621] width 1475 height 1706
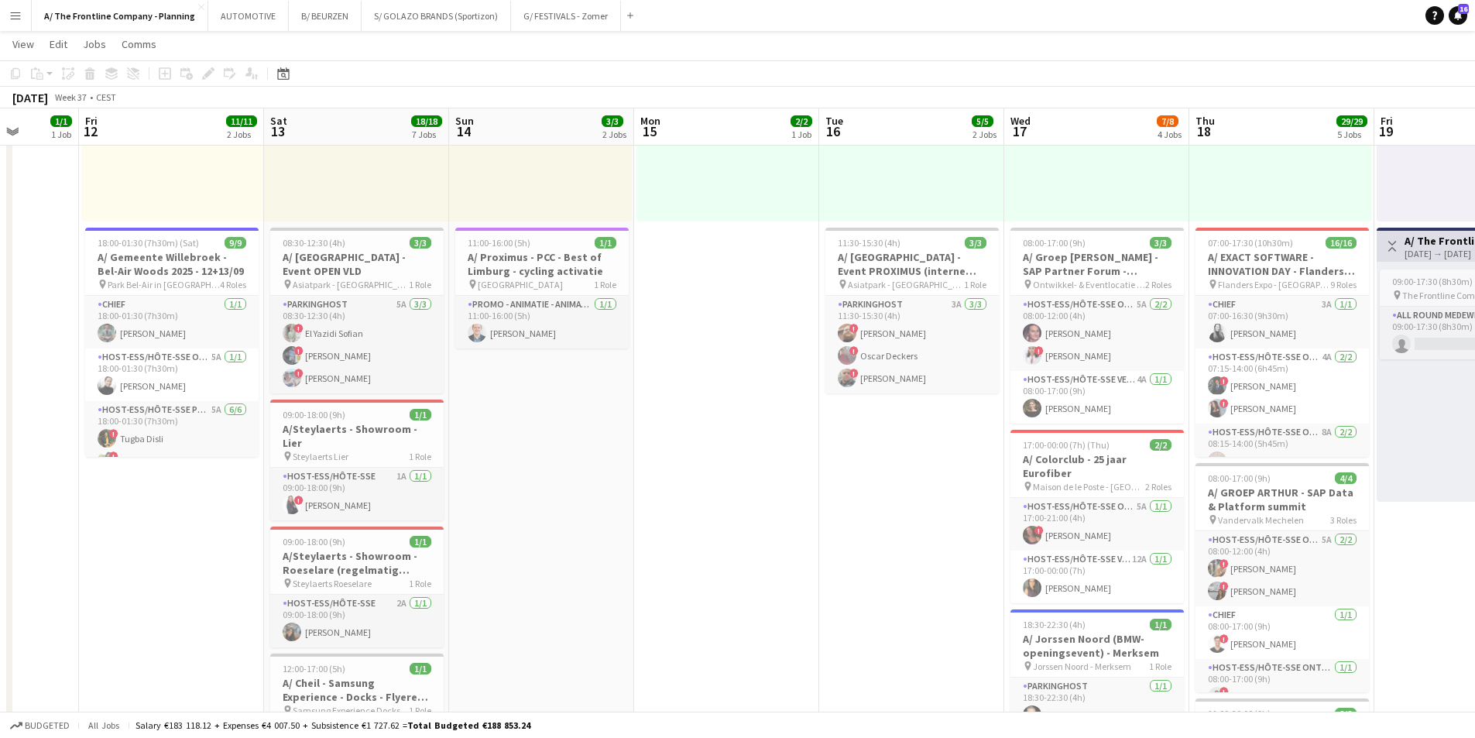
drag, startPoint x: 563, startPoint y: 348, endPoint x: -150, endPoint y: 350, distance: 713.1
click at [0, 350] on html "Menu Boards Boards Boards All jobs Status Workforce Workforce My Workforce Recr…" at bounding box center [737, 621] width 1475 height 1706
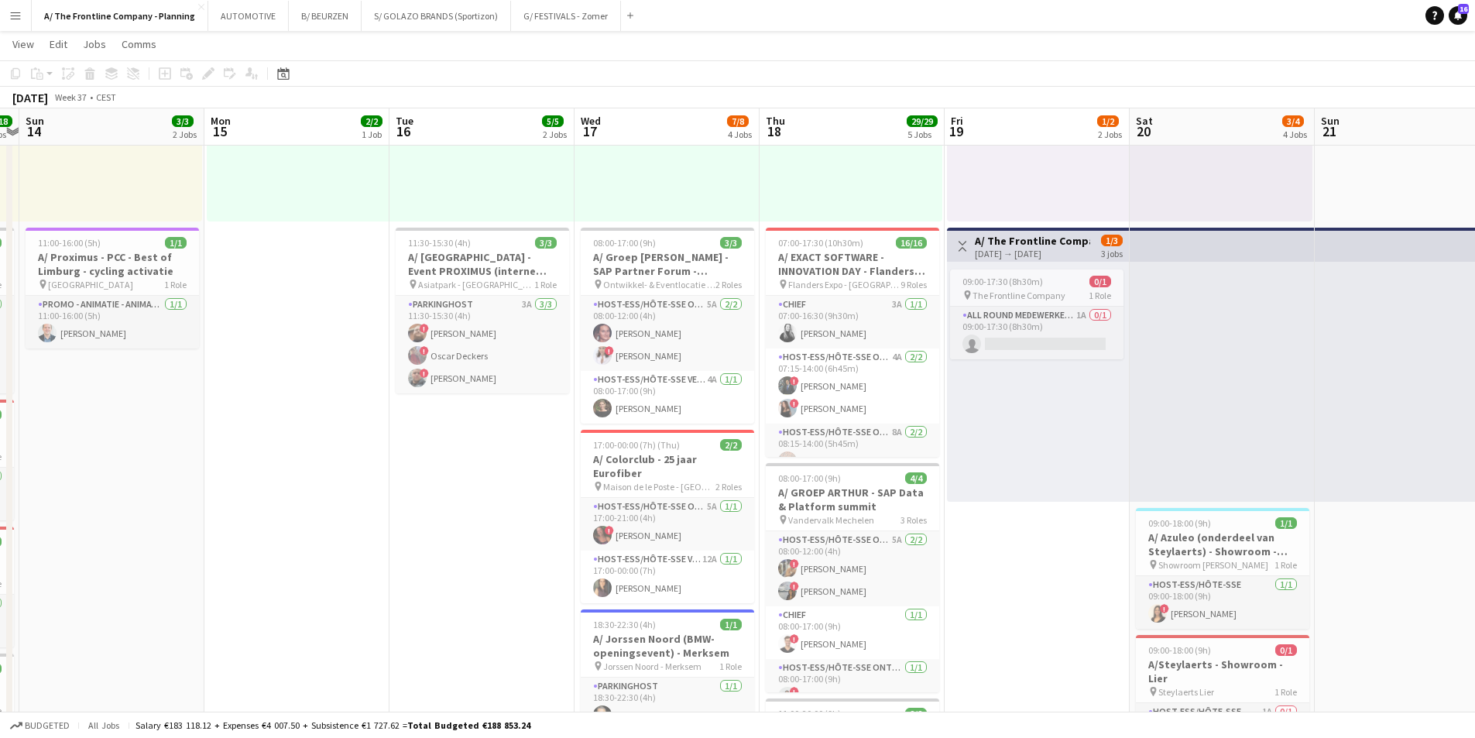
drag, startPoint x: 524, startPoint y: 389, endPoint x: 151, endPoint y: 426, distance: 375.0
click at [151, 426] on app-calendar-viewport "Thu 11 1/1 1 Job Fri 12 11/11 2 Jobs Sat 13 18/18 7 Jobs Sun 14 3/3 2 Jobs Mon …" at bounding box center [737, 637] width 1475 height 1619
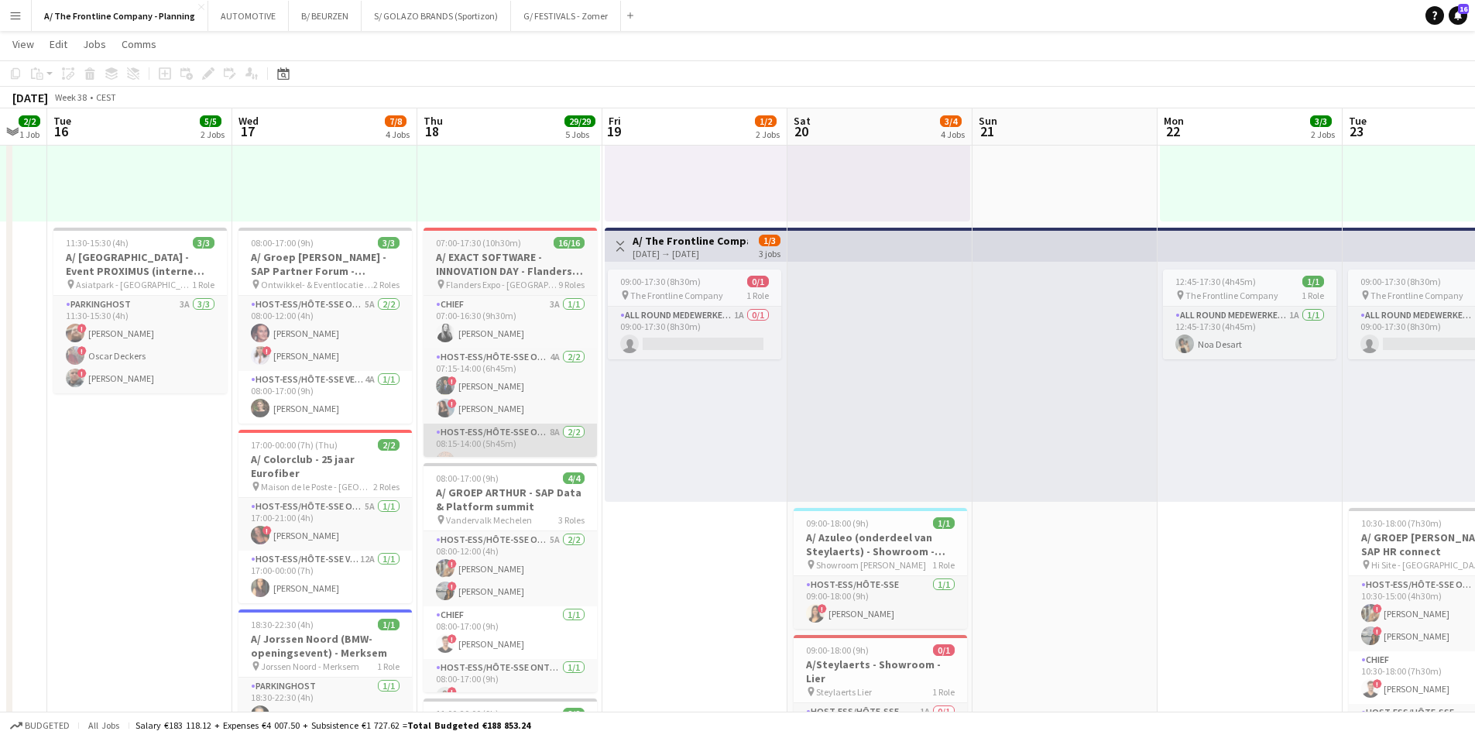
drag, startPoint x: 622, startPoint y: 441, endPoint x: 491, endPoint y: 437, distance: 130.9
click at [486, 435] on app-calendar-viewport "Sat 13 18/18 7 Jobs Sun 14 3/3 2 Jobs Mon 15 2/2 1 Job Tue 16 5/5 2 Jobs Wed 17…" at bounding box center [737, 637] width 1475 height 1619
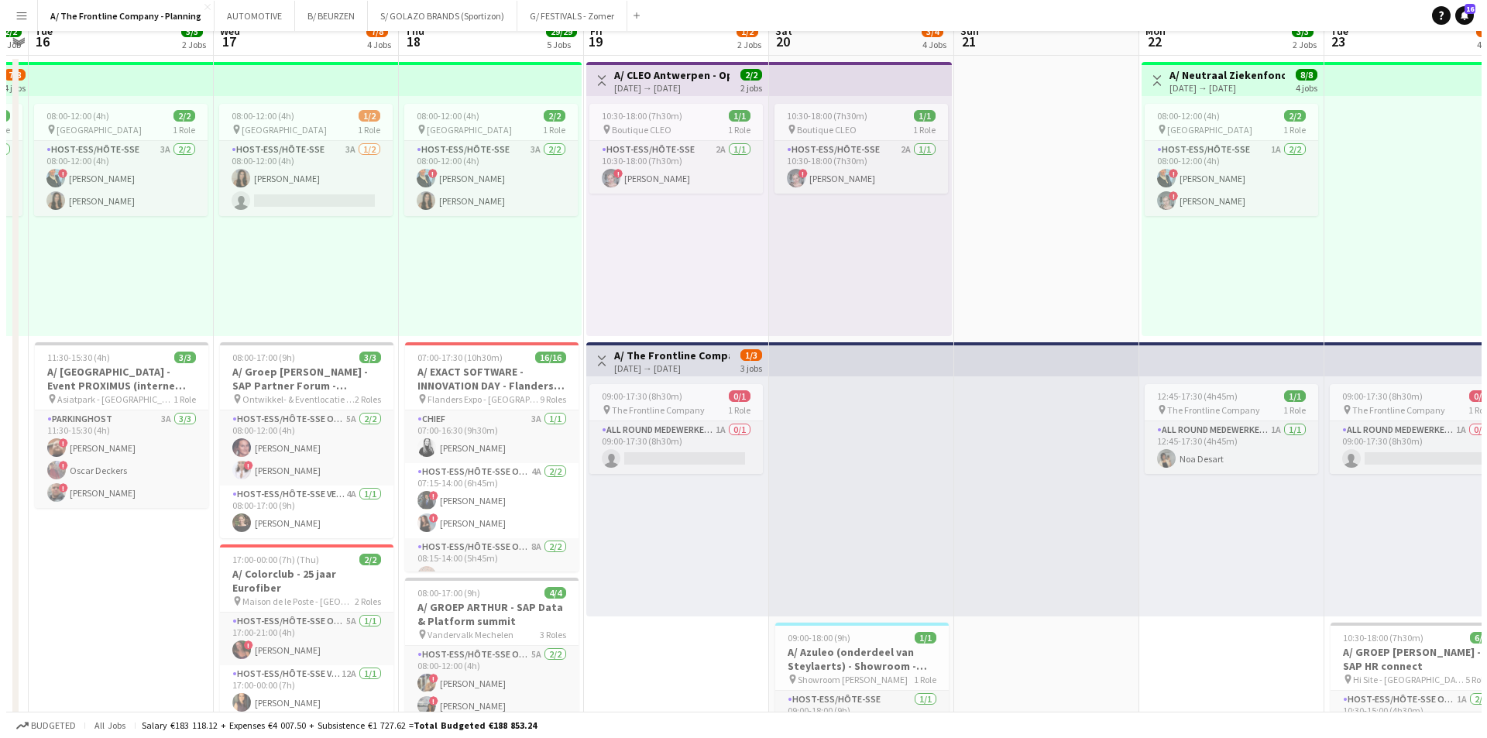
scroll to position [0, 0]
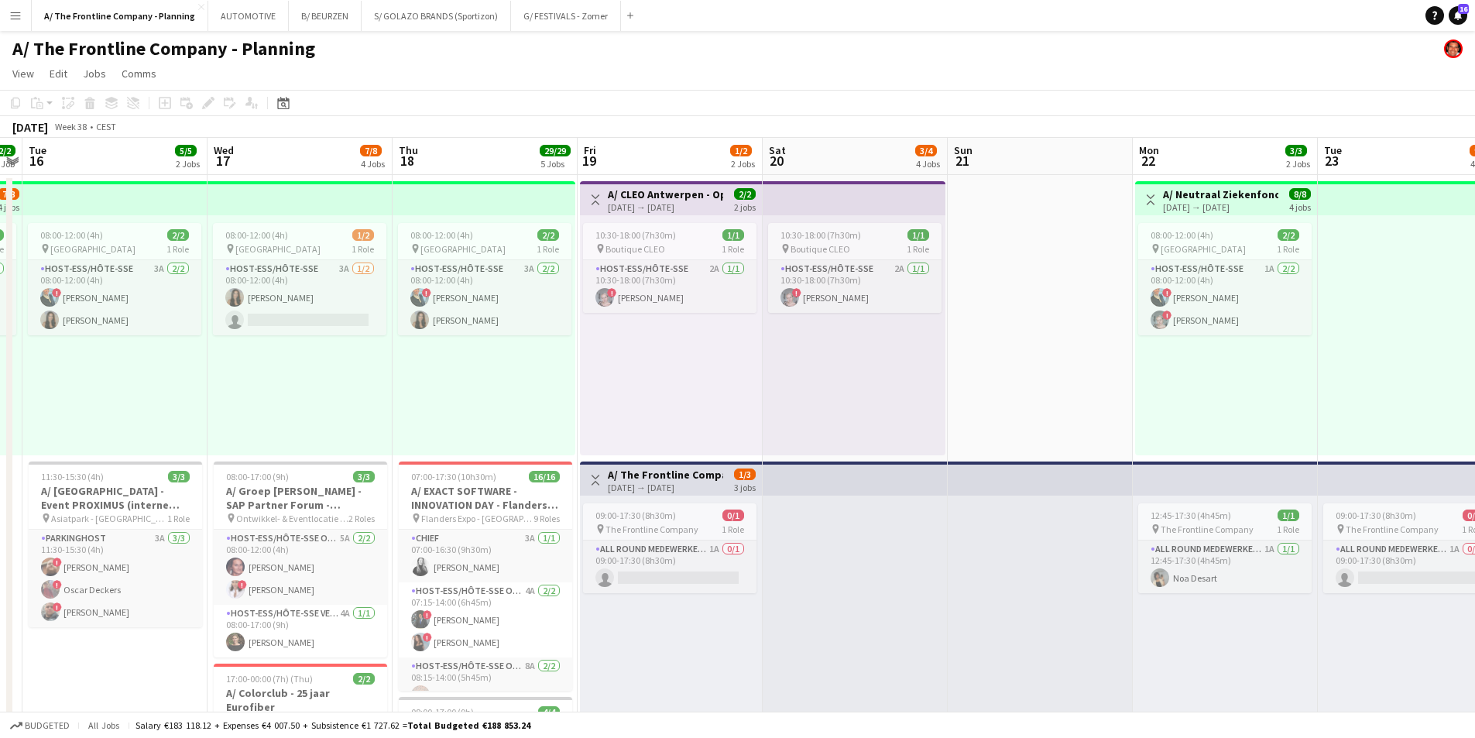
click at [16, 21] on app-icon "Menu" at bounding box center [15, 15] width 12 height 12
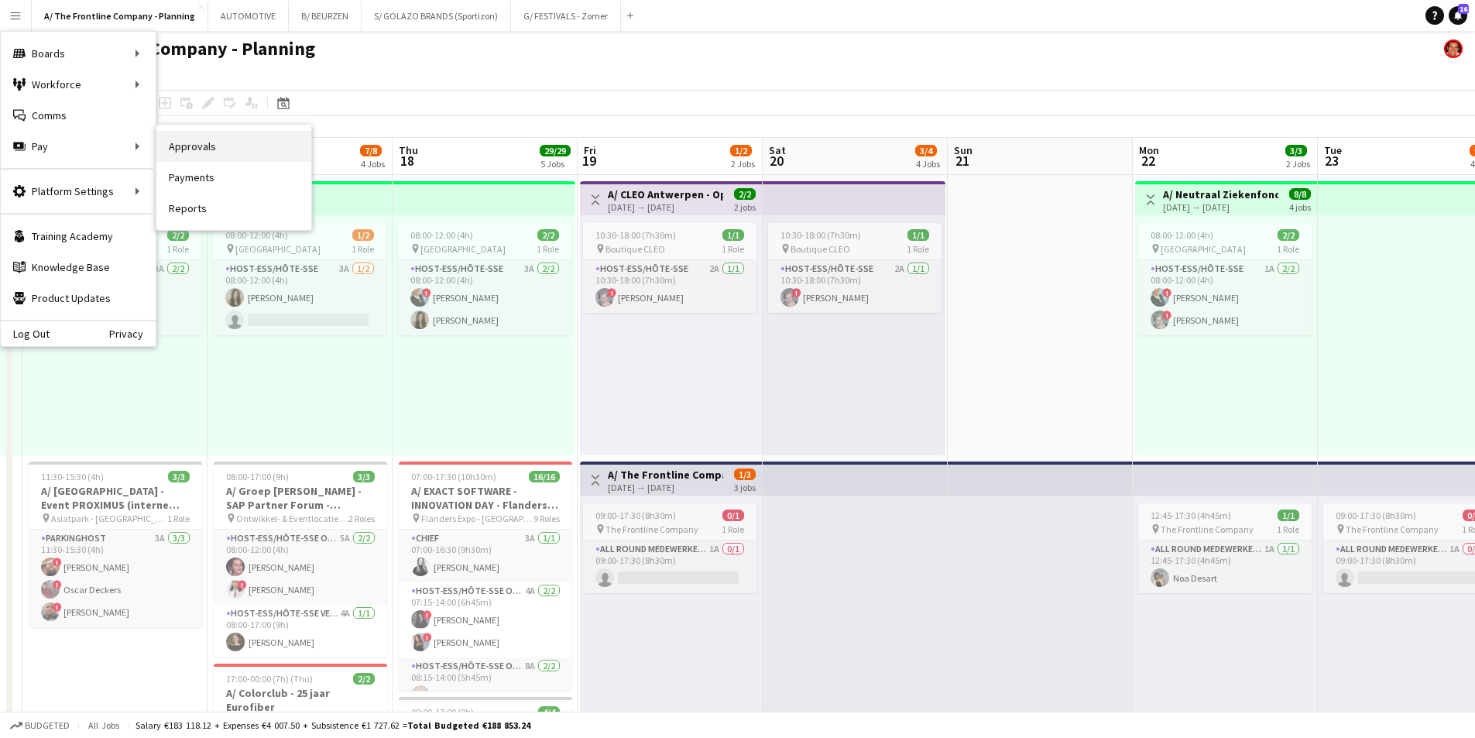
click at [183, 147] on link "Approvals" at bounding box center [233, 146] width 155 height 31
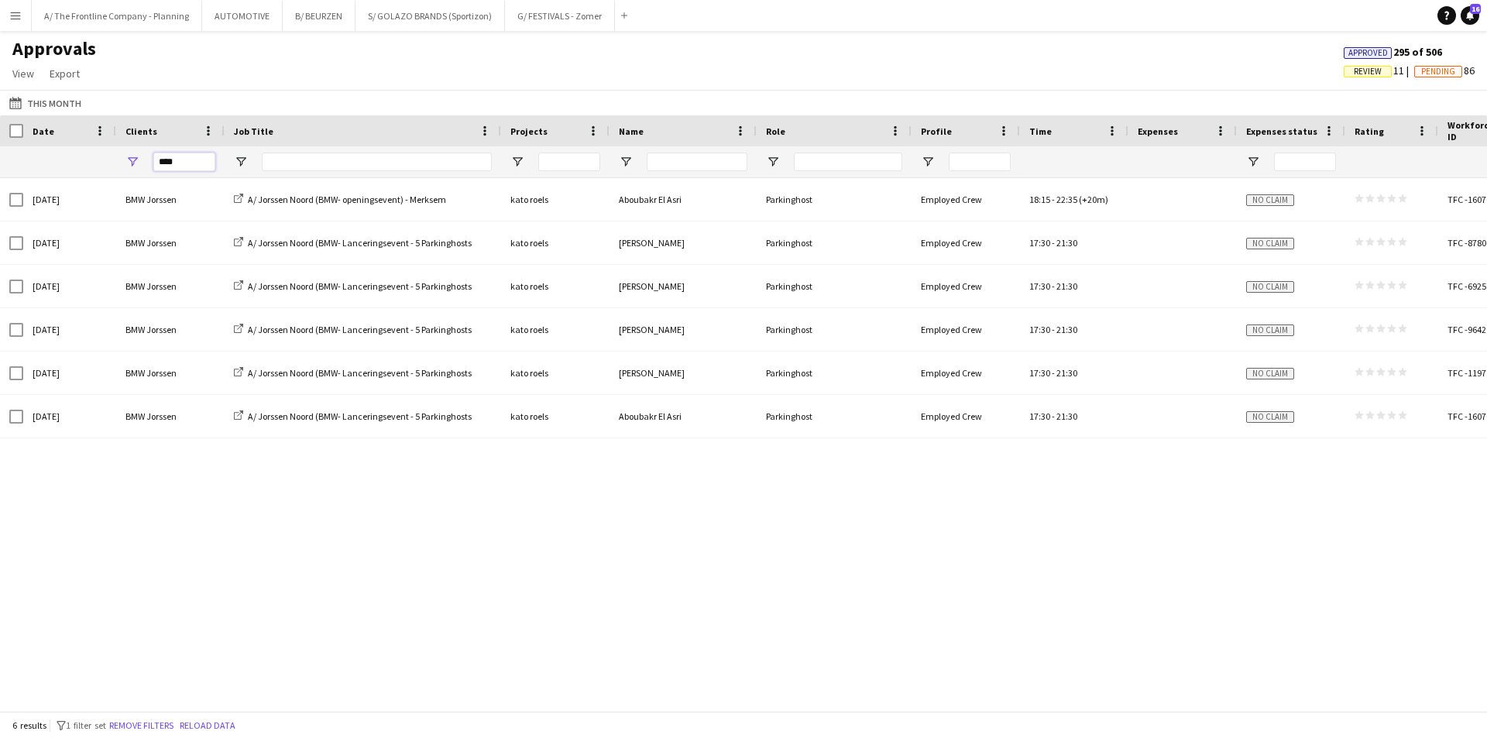
drag, startPoint x: 194, startPoint y: 165, endPoint x: 124, endPoint y: 167, distance: 69.7
click at [124, 167] on div "****" at bounding box center [170, 161] width 108 height 31
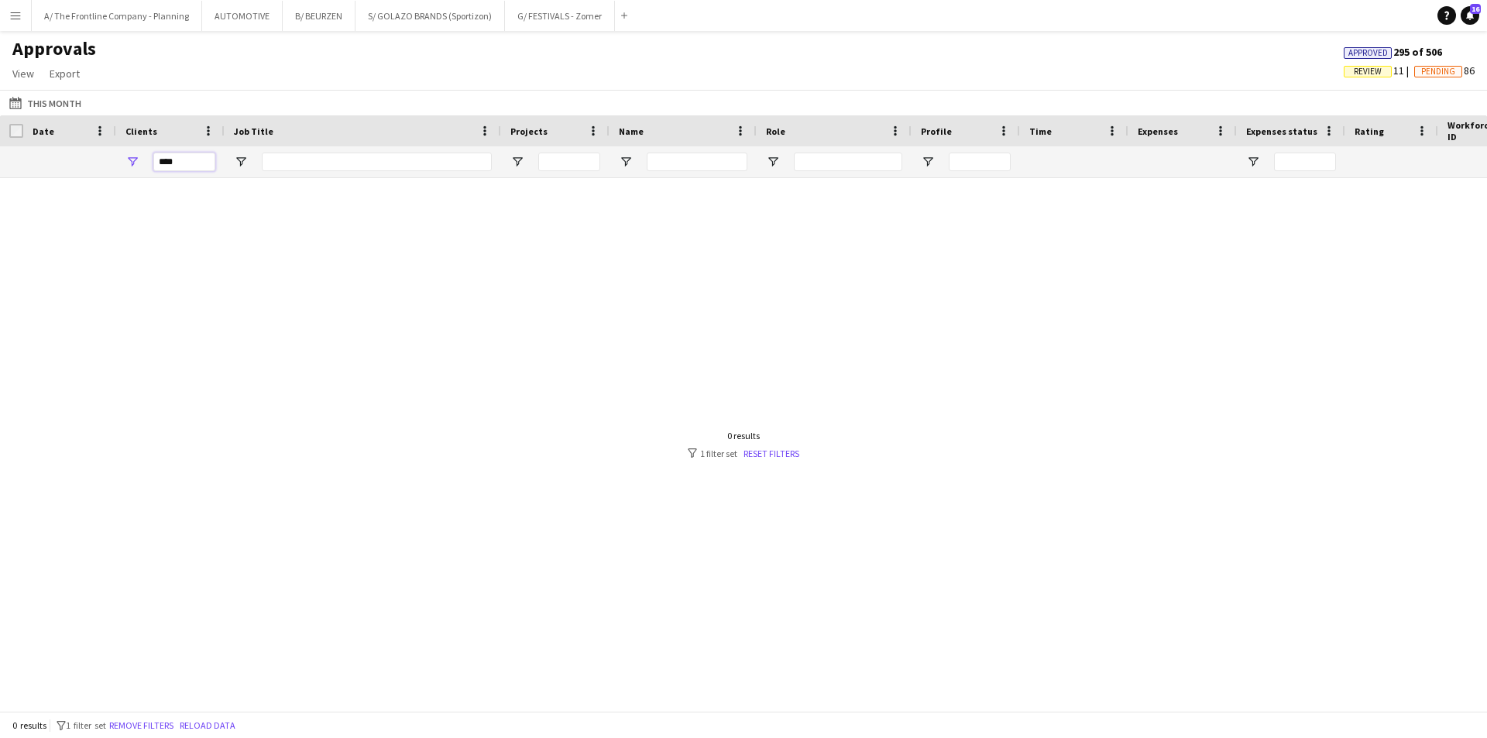
drag, startPoint x: 192, startPoint y: 158, endPoint x: 112, endPoint y: 158, distance: 79.7
click at [112, 158] on div at bounding box center [765, 161] width 1531 height 31
click at [57, 108] on button "This Month This Month" at bounding box center [45, 103] width 78 height 19
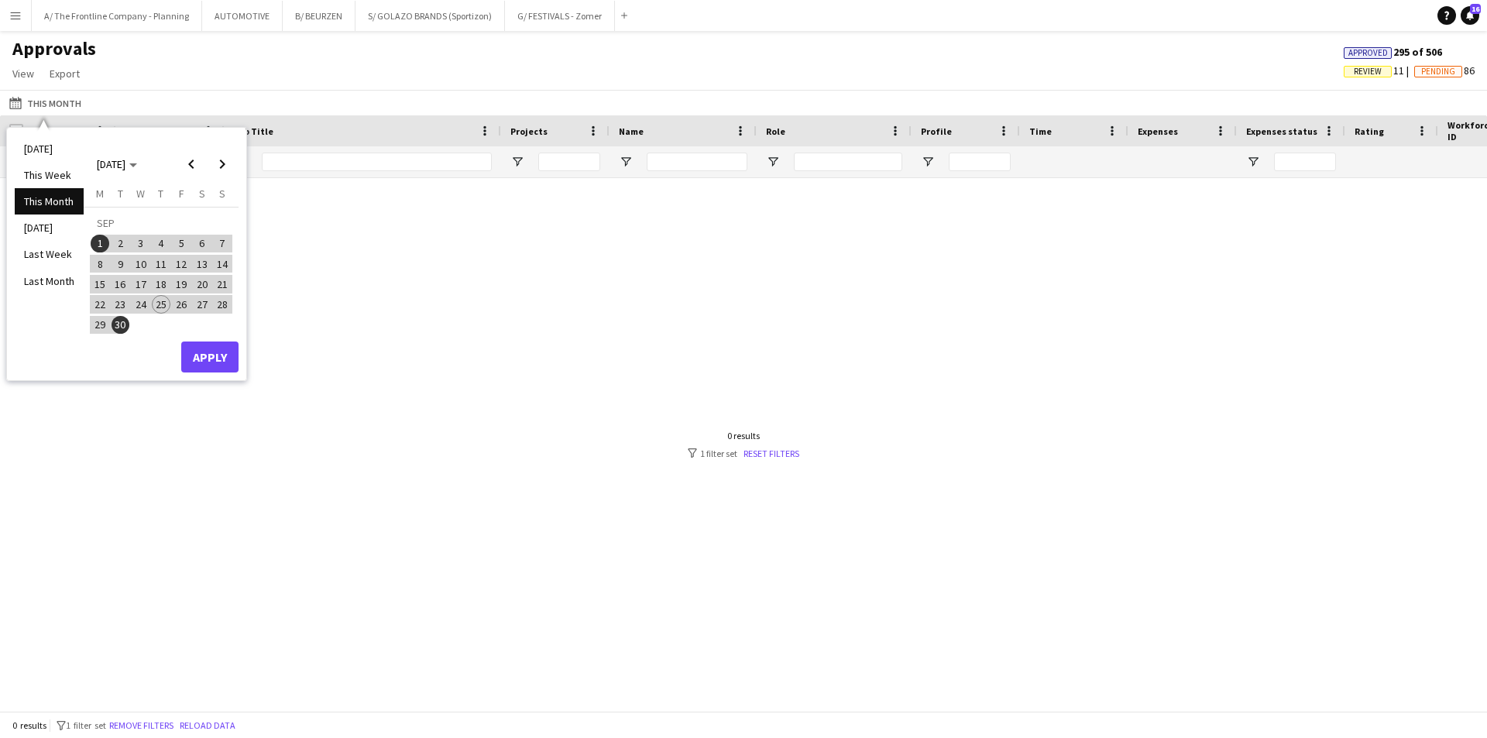
click at [50, 204] on li "This Month" at bounding box center [49, 201] width 69 height 26
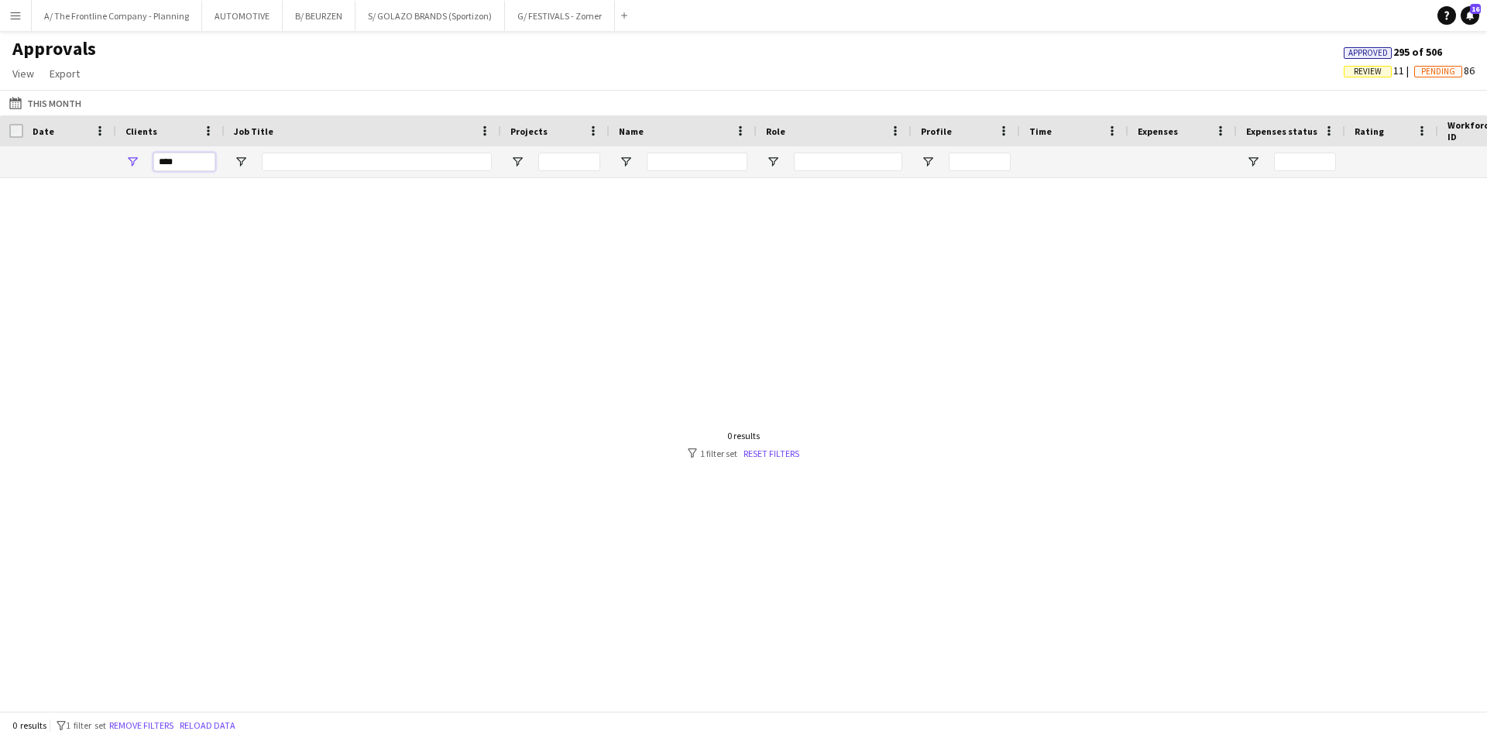
drag, startPoint x: 195, startPoint y: 160, endPoint x: 127, endPoint y: 163, distance: 68.2
click at [127, 163] on div "****" at bounding box center [170, 161] width 108 height 31
type input "****"
drag, startPoint x: 178, startPoint y: 166, endPoint x: 120, endPoint y: 158, distance: 58.7
click at [120, 158] on div "****" at bounding box center [170, 161] width 108 height 31
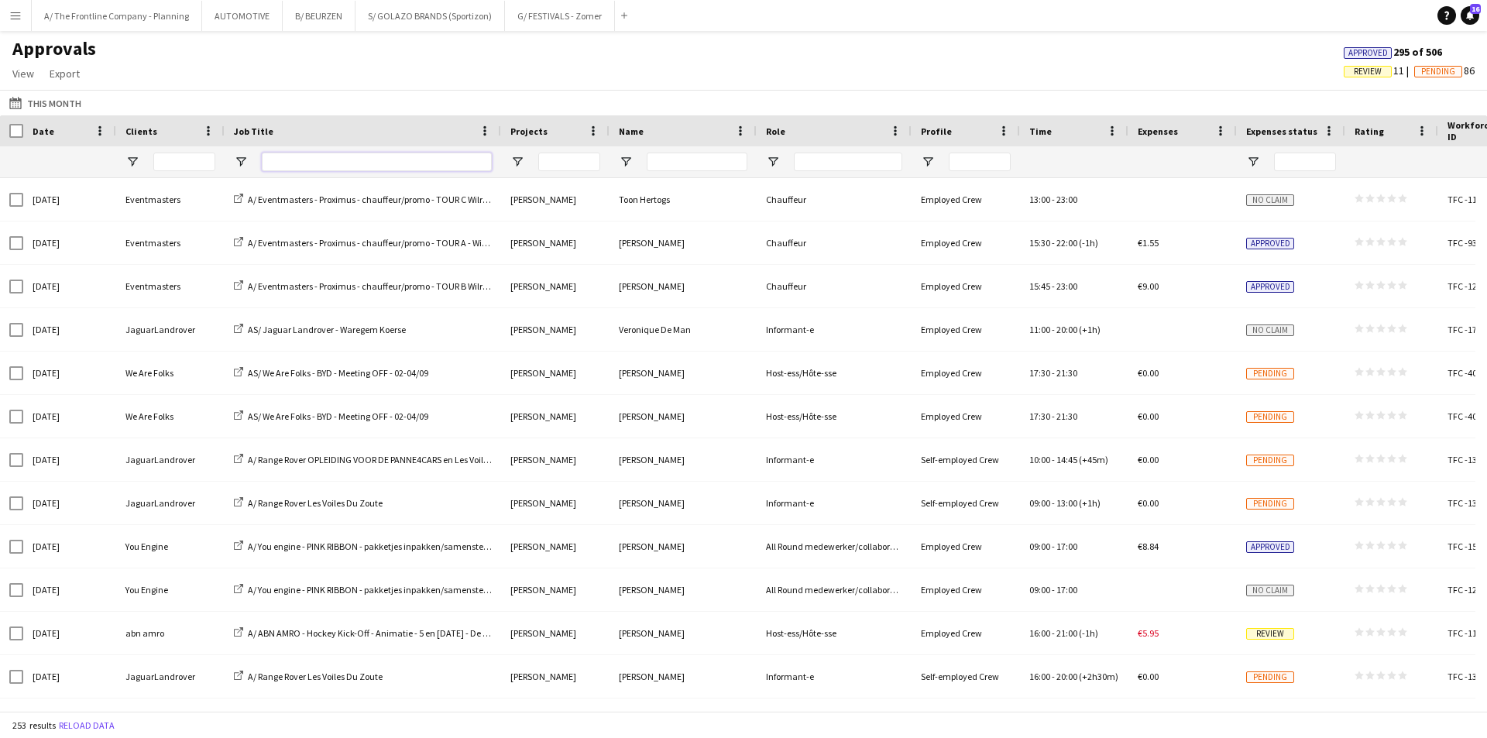
click at [307, 163] on input "Job Title Filter Input" at bounding box center [377, 162] width 230 height 19
type input "****"
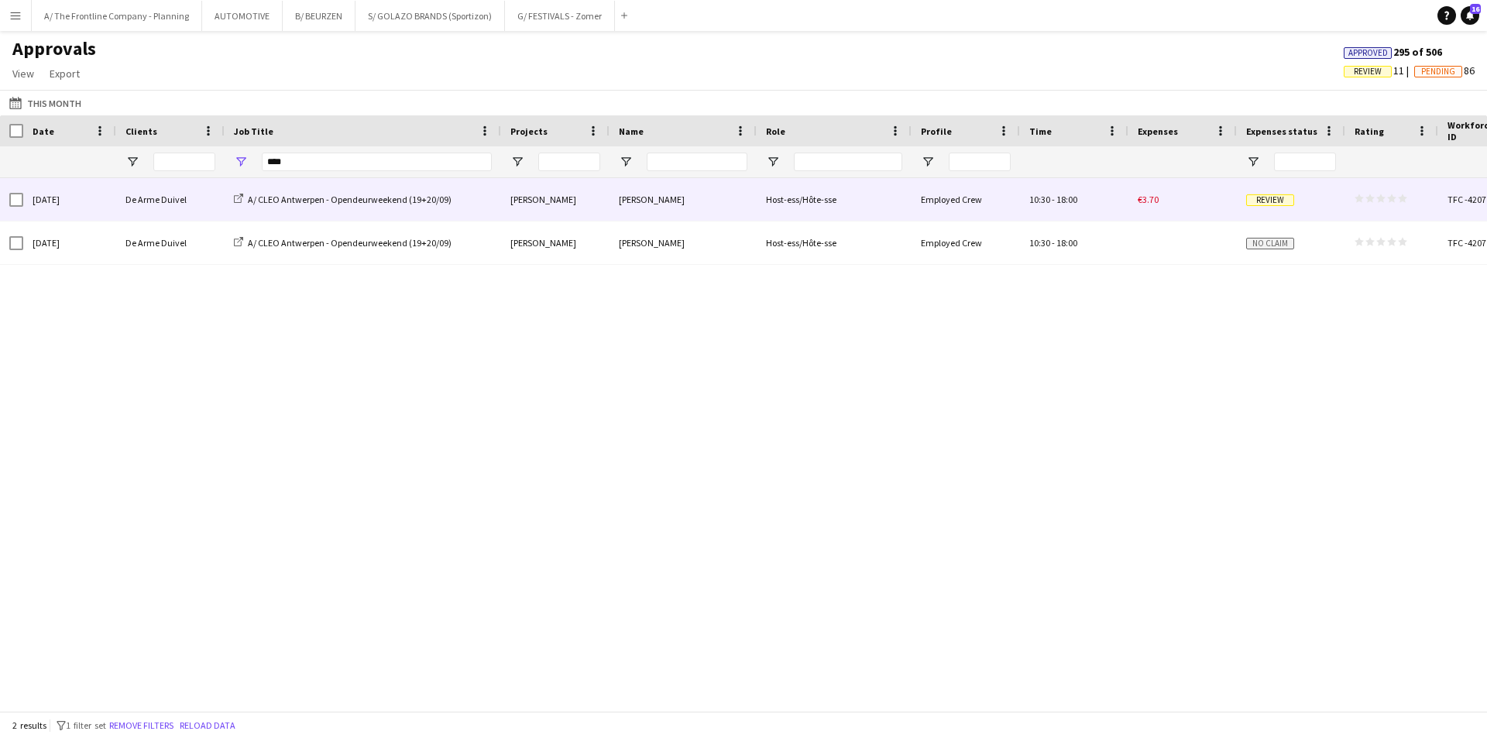
click at [169, 199] on div "De Arme Duivel" at bounding box center [170, 199] width 108 height 43
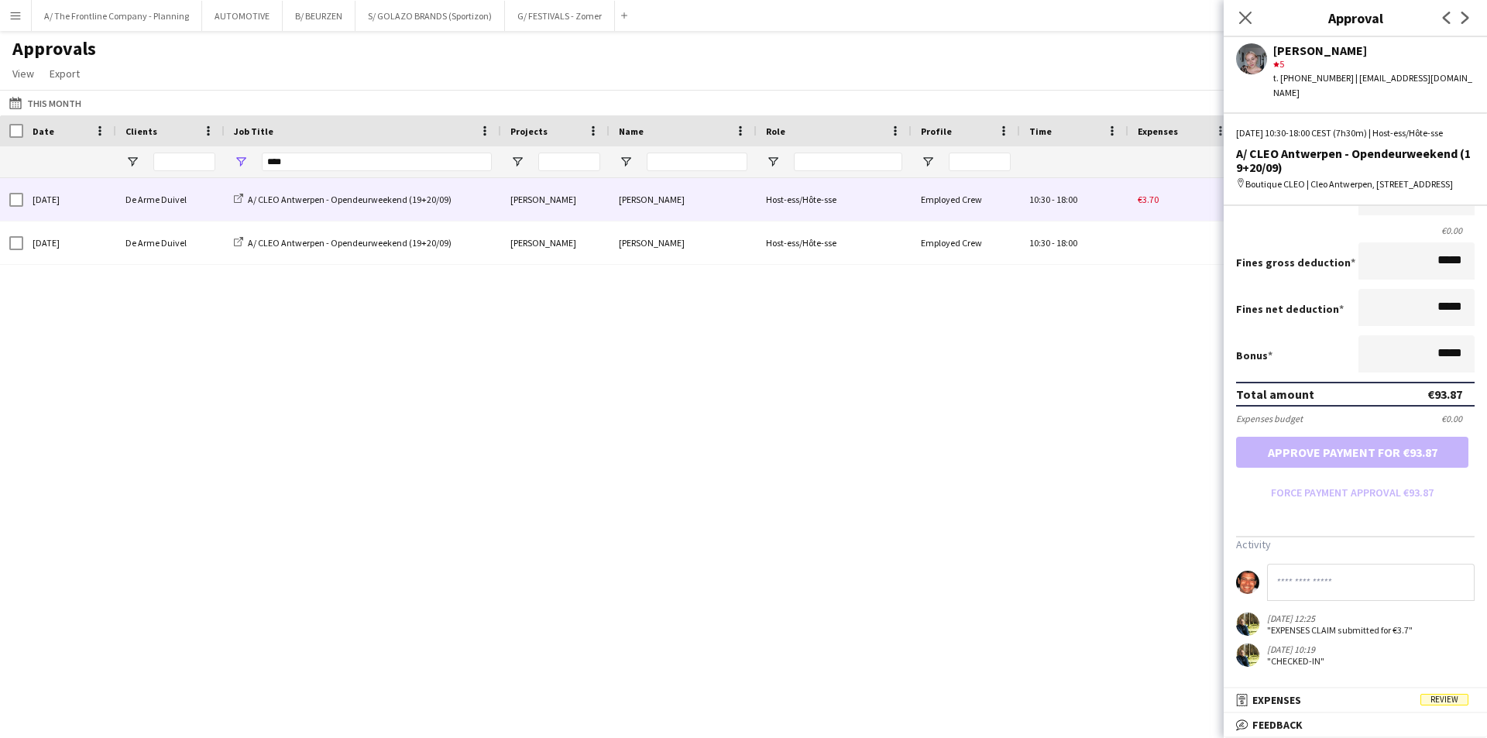
scroll to position [273, 0]
click at [1297, 701] on span "Expenses" at bounding box center [1276, 700] width 49 height 14
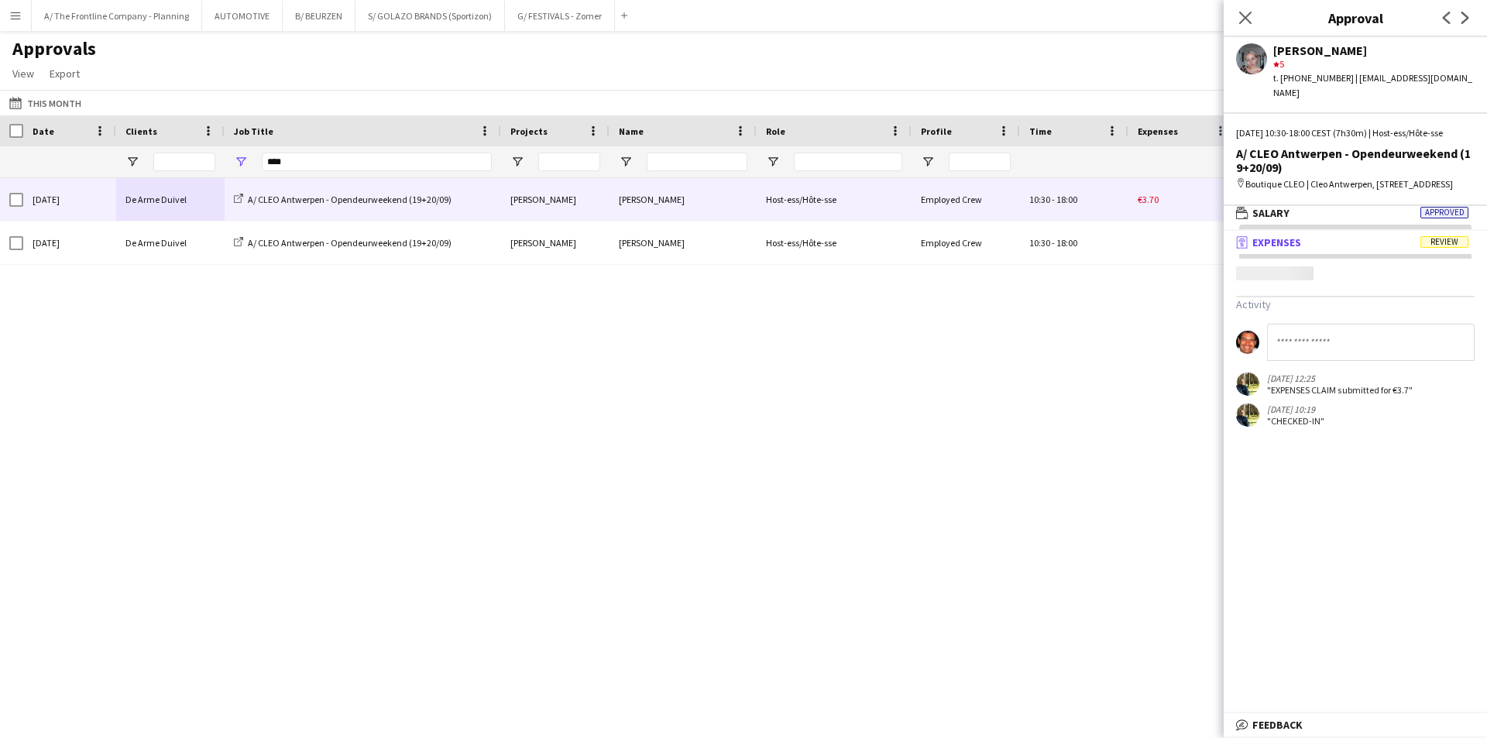
scroll to position [5, 0]
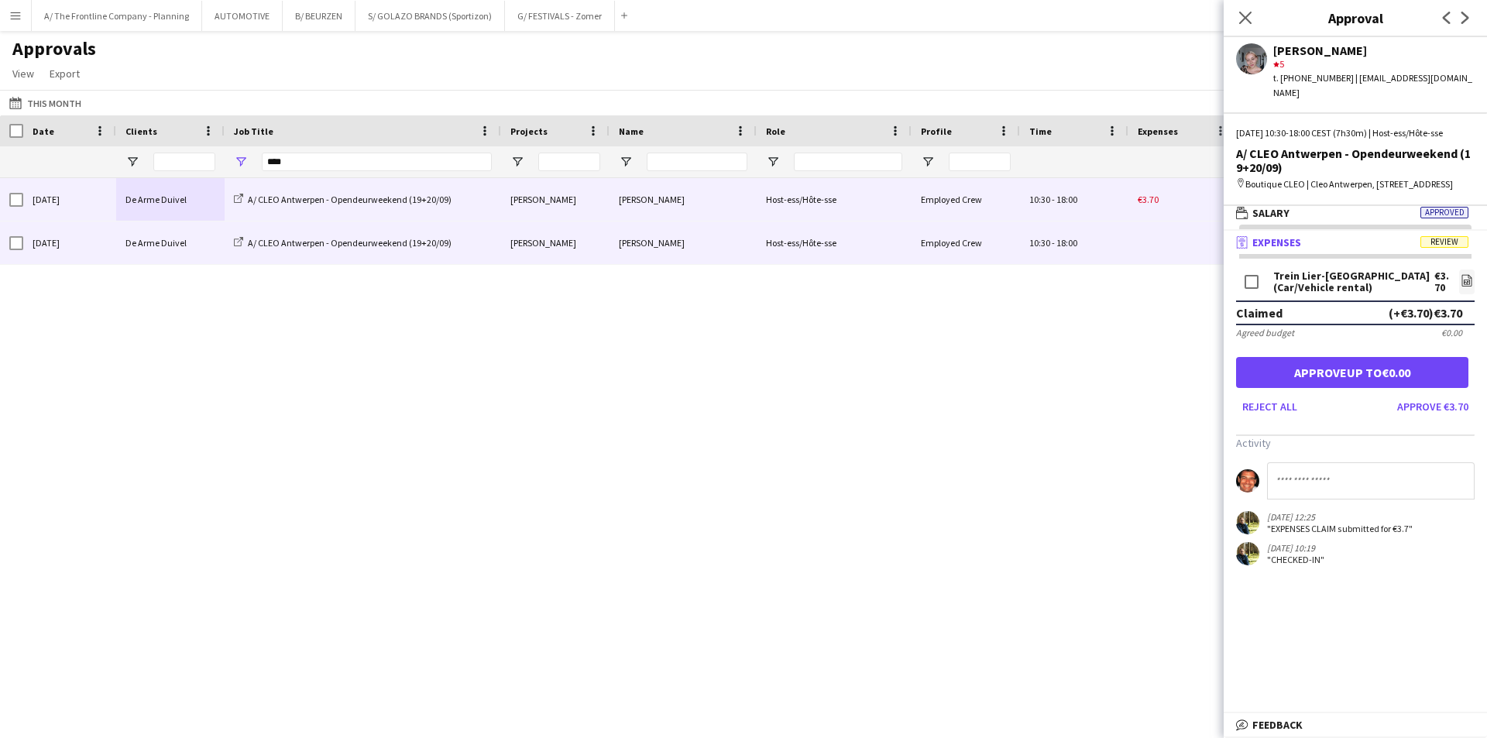
click at [156, 240] on div "De Arme Duivel" at bounding box center [170, 242] width 108 height 43
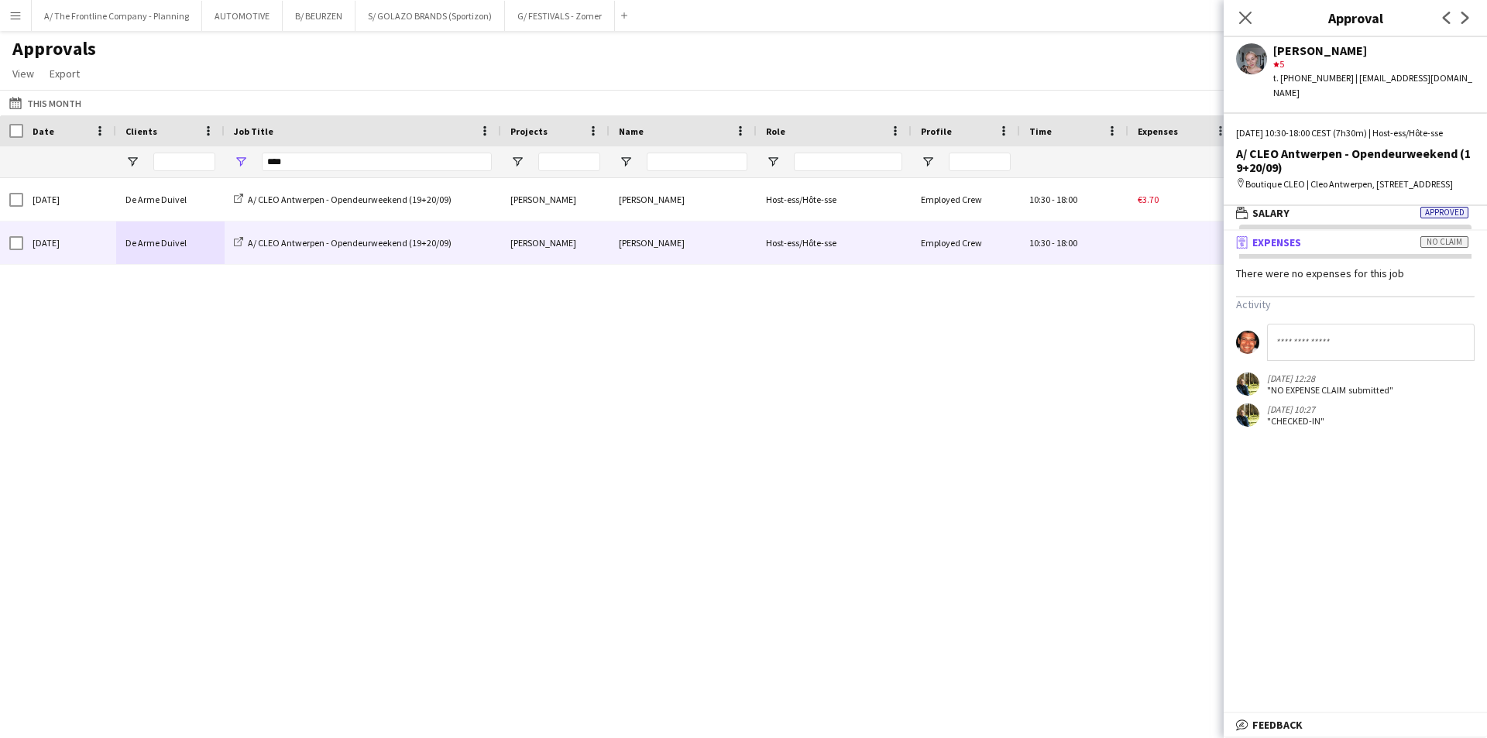
click at [1053, 338] on div "[DATE] De Arme Duivel A/ CLEO Antwerpen - Opendeurweekend (19+20/09) [PERSON_NA…" at bounding box center [743, 438] width 1487 height 521
click at [1311, 361] on input at bounding box center [1371, 342] width 208 height 37
click at [109, 19] on button "A/ The Frontline Company - Planning Close" at bounding box center [117, 16] width 170 height 30
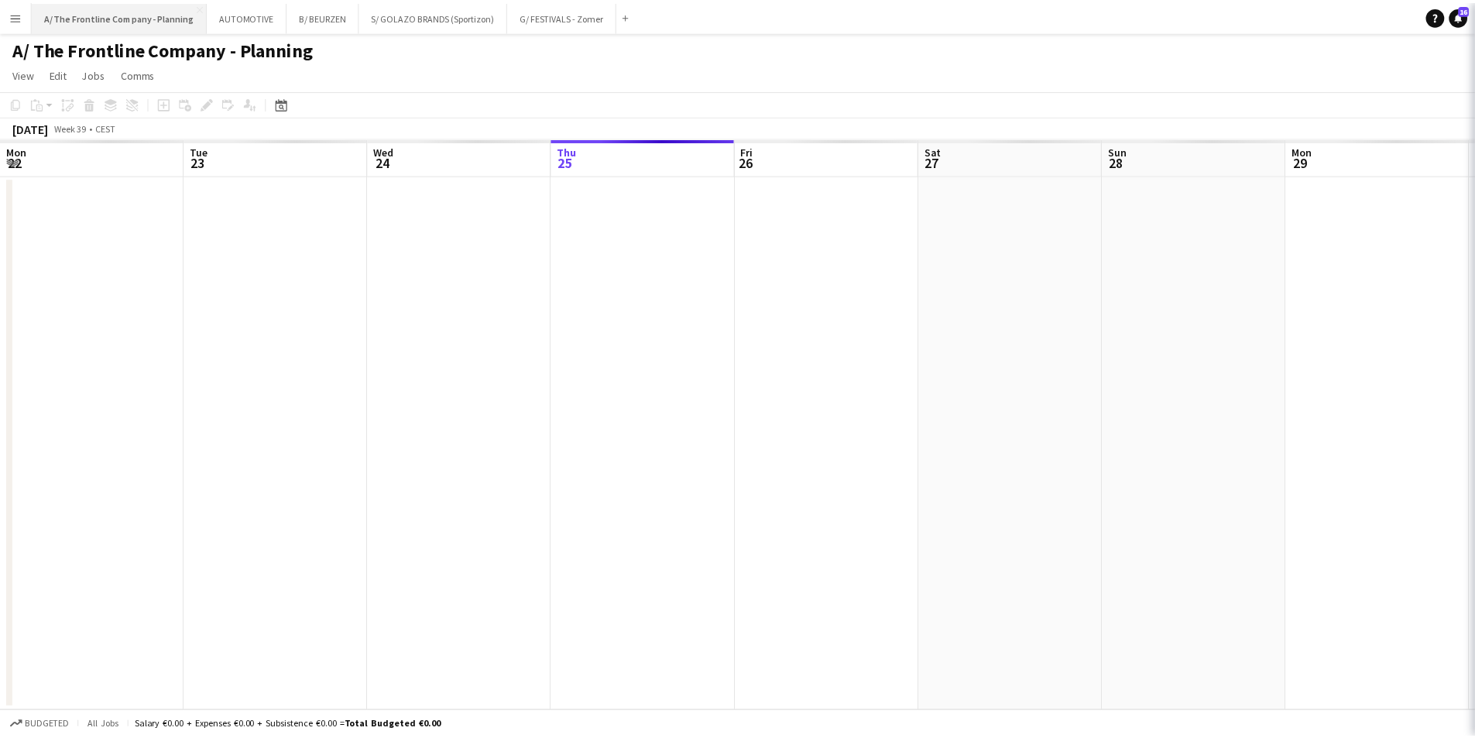
scroll to position [0, 370]
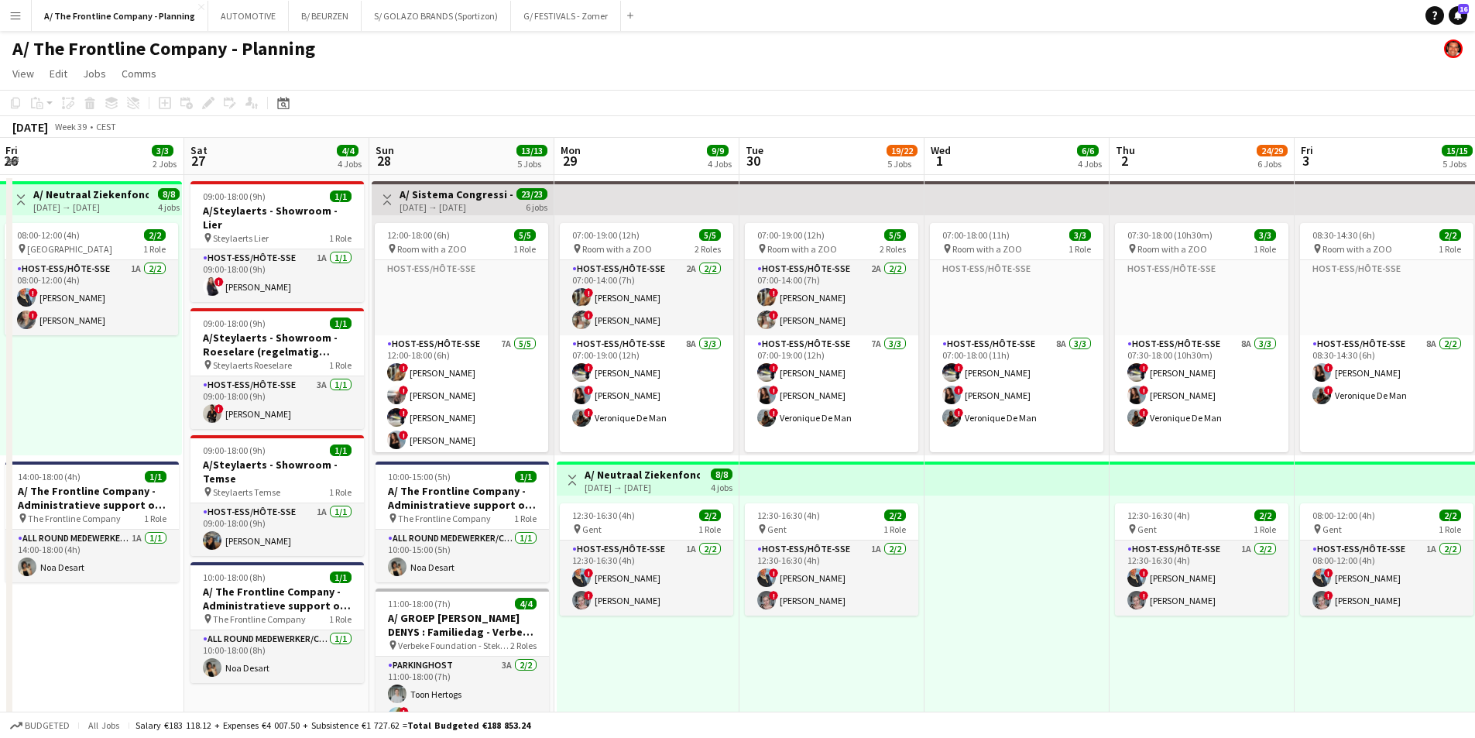
drag, startPoint x: 835, startPoint y: 327, endPoint x: 182, endPoint y: 331, distance: 653.5
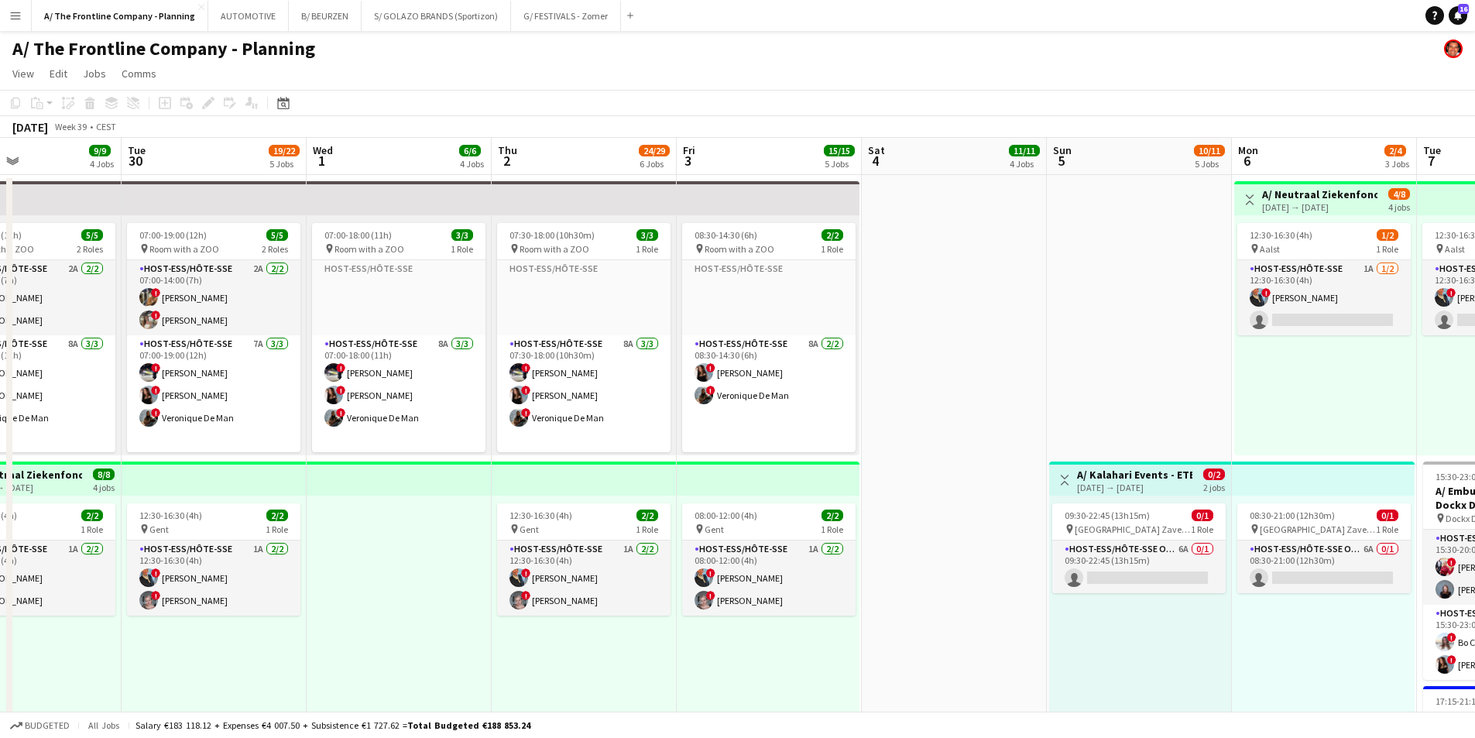
drag, startPoint x: 840, startPoint y: 348, endPoint x: 210, endPoint y: 324, distance: 630.7
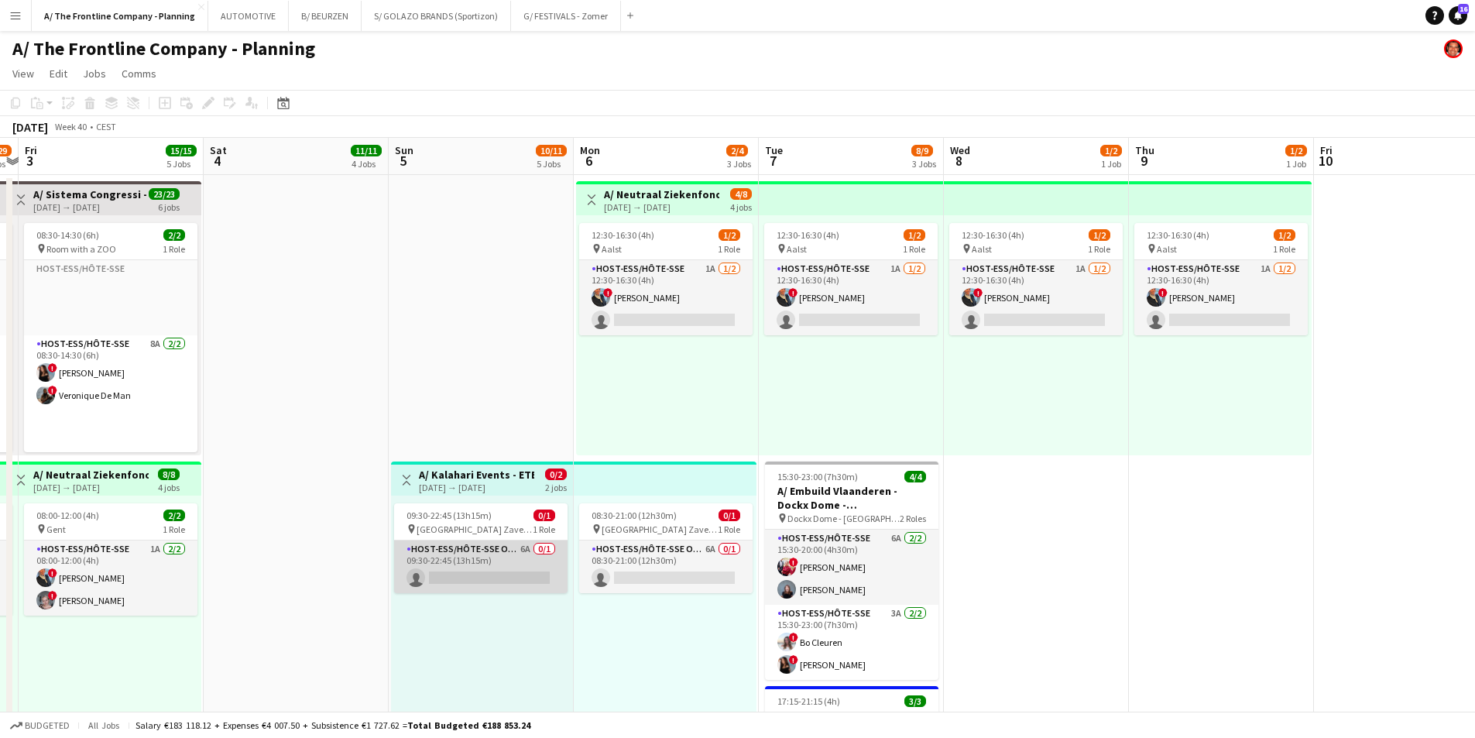
click at [499, 581] on app-card-role "Host-ess/Hôte-sse Onthaal-Accueill 6A 0/1 09:30-22:45 (13h15m) single-neutral-a…" at bounding box center [480, 566] width 173 height 53
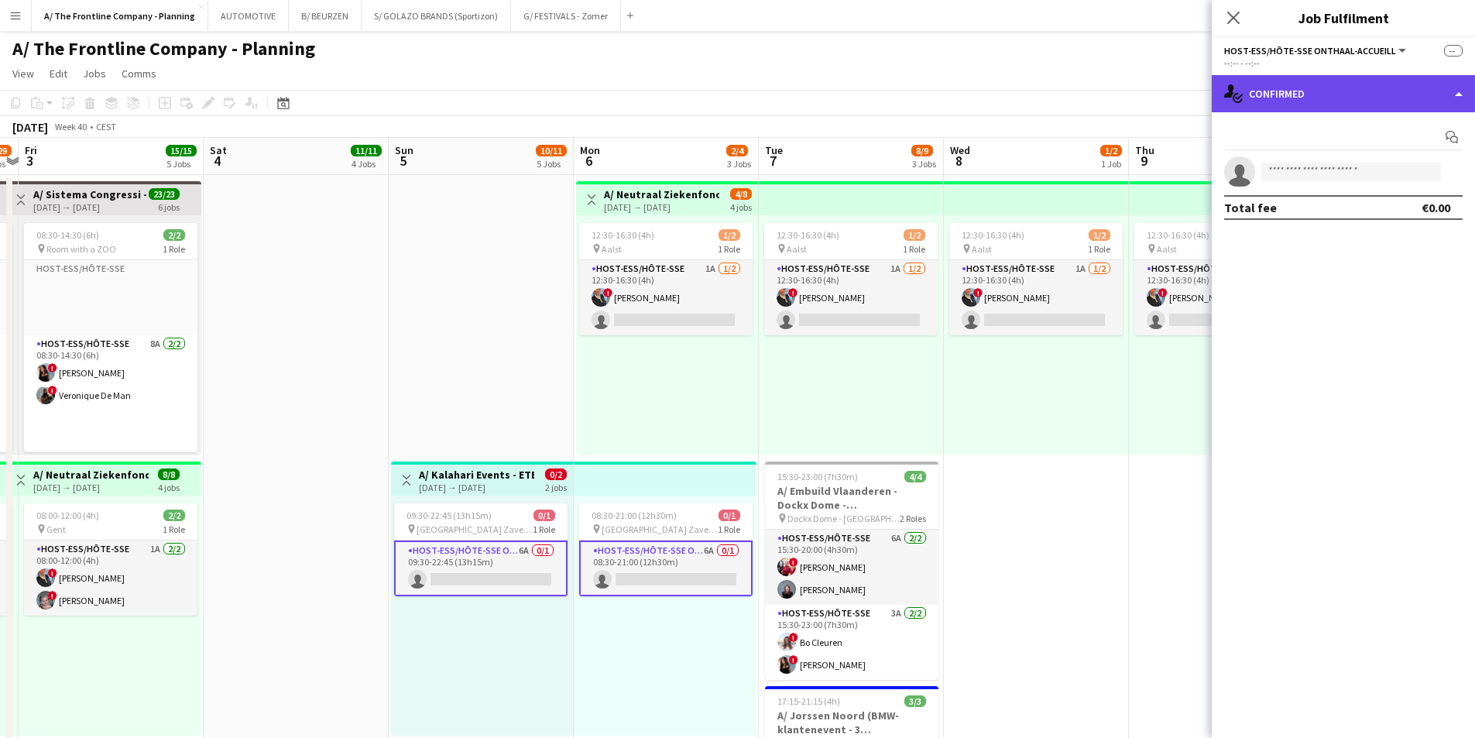
click at [1342, 105] on div "single-neutral-actions-check-2 Confirmed" at bounding box center [1343, 93] width 263 height 37
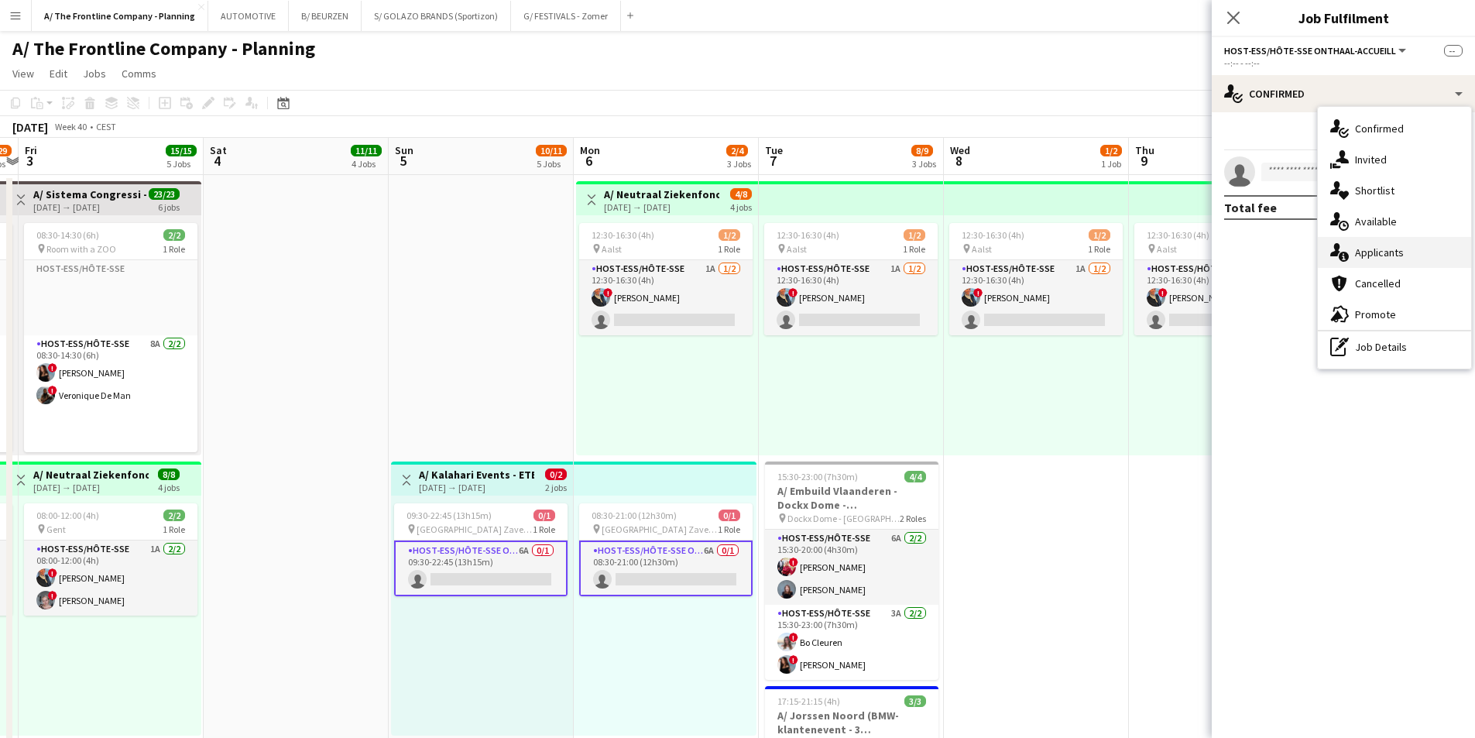
click at [1359, 244] on div "single-neutral-actions-information Applicants" at bounding box center [1394, 252] width 153 height 31
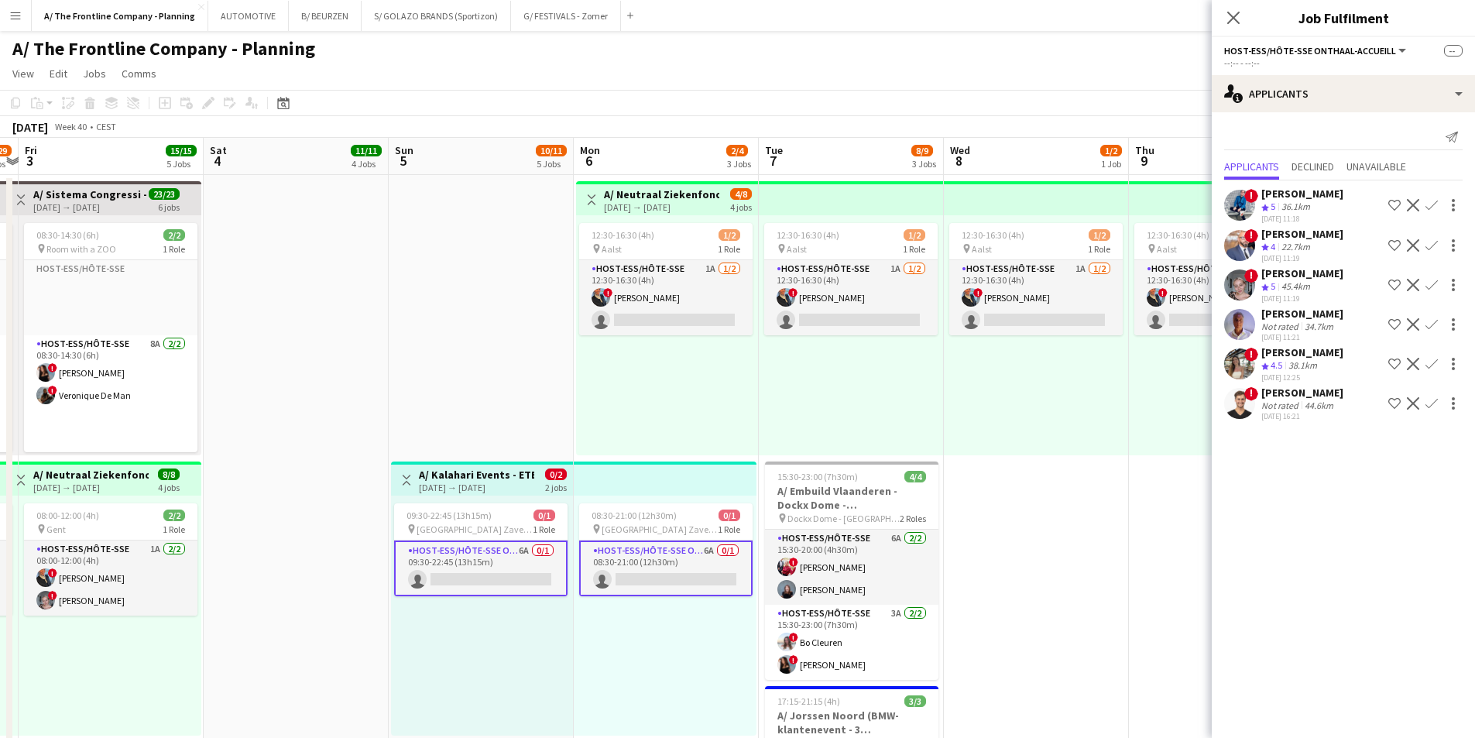
click at [1285, 283] on div "45.4km" at bounding box center [1295, 286] width 35 height 13
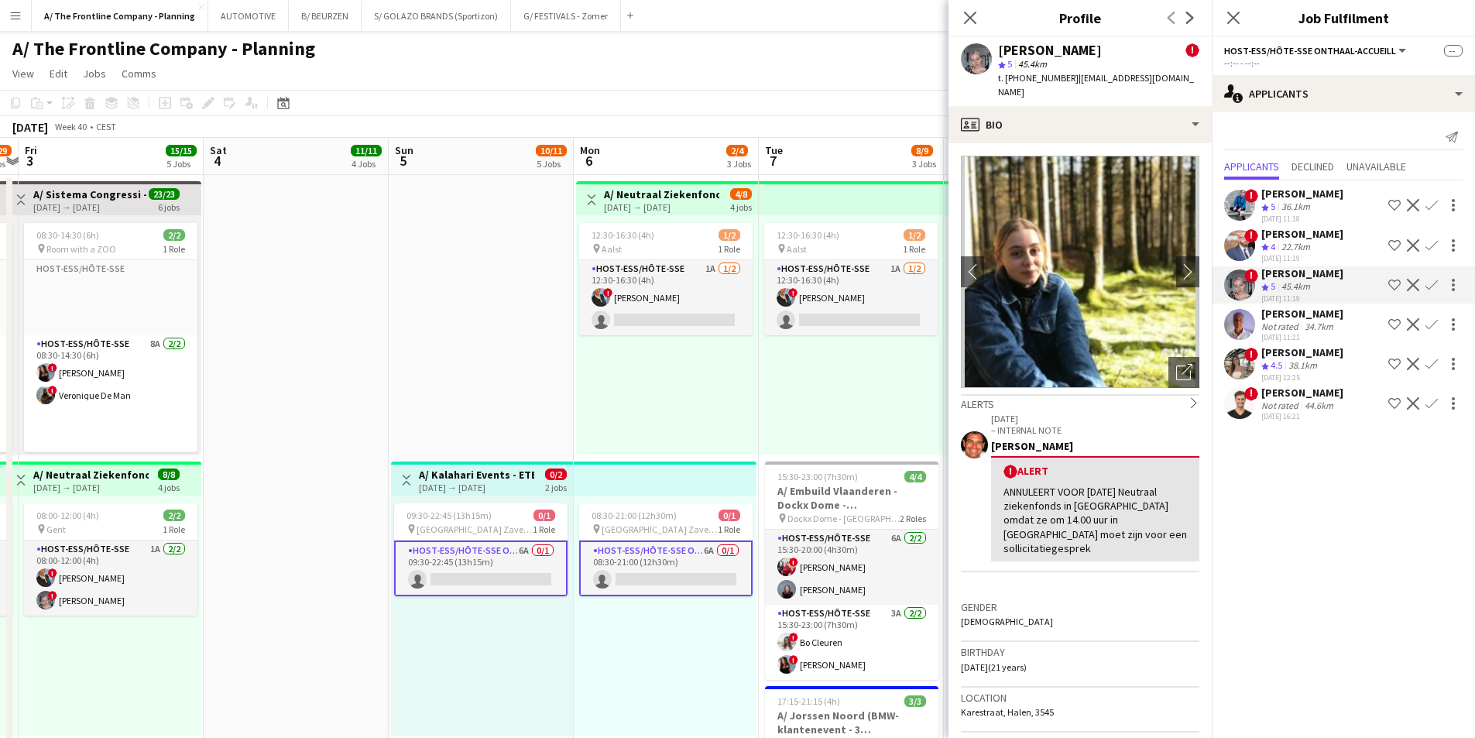
click at [633, 403] on div "12:30-16:30 (4h) 1/2 pin Aalst 1 Role Host-ess/Hôte-sse 1A [DATE] 12:30-16:30 (…" at bounding box center [667, 335] width 182 height 240
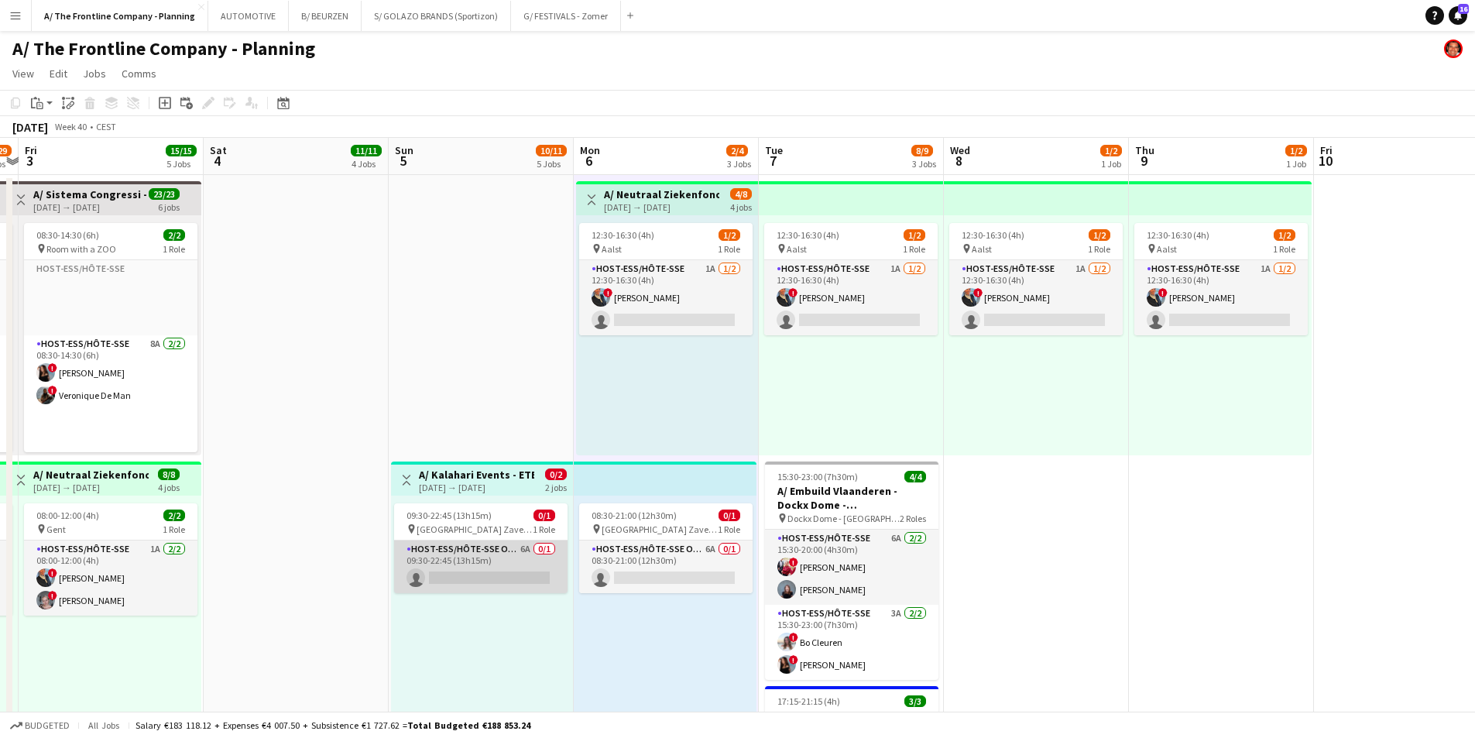
click at [490, 571] on app-card-role "Host-ess/Hôte-sse Onthaal-Accueill 6A 0/1 09:30-22:45 (13h15m) single-neutral-a…" at bounding box center [480, 566] width 173 height 53
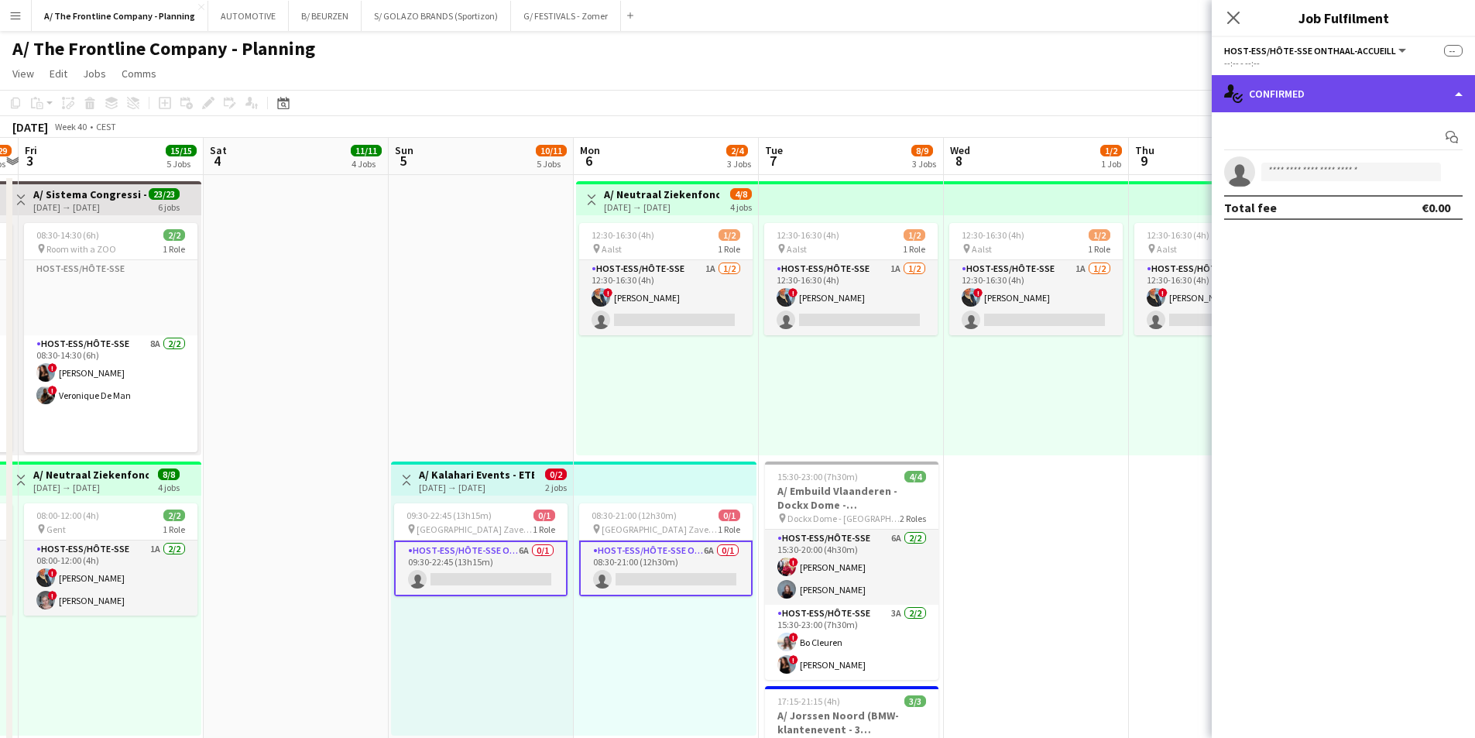
click at [1322, 94] on div "single-neutral-actions-check-2 Confirmed" at bounding box center [1343, 93] width 263 height 37
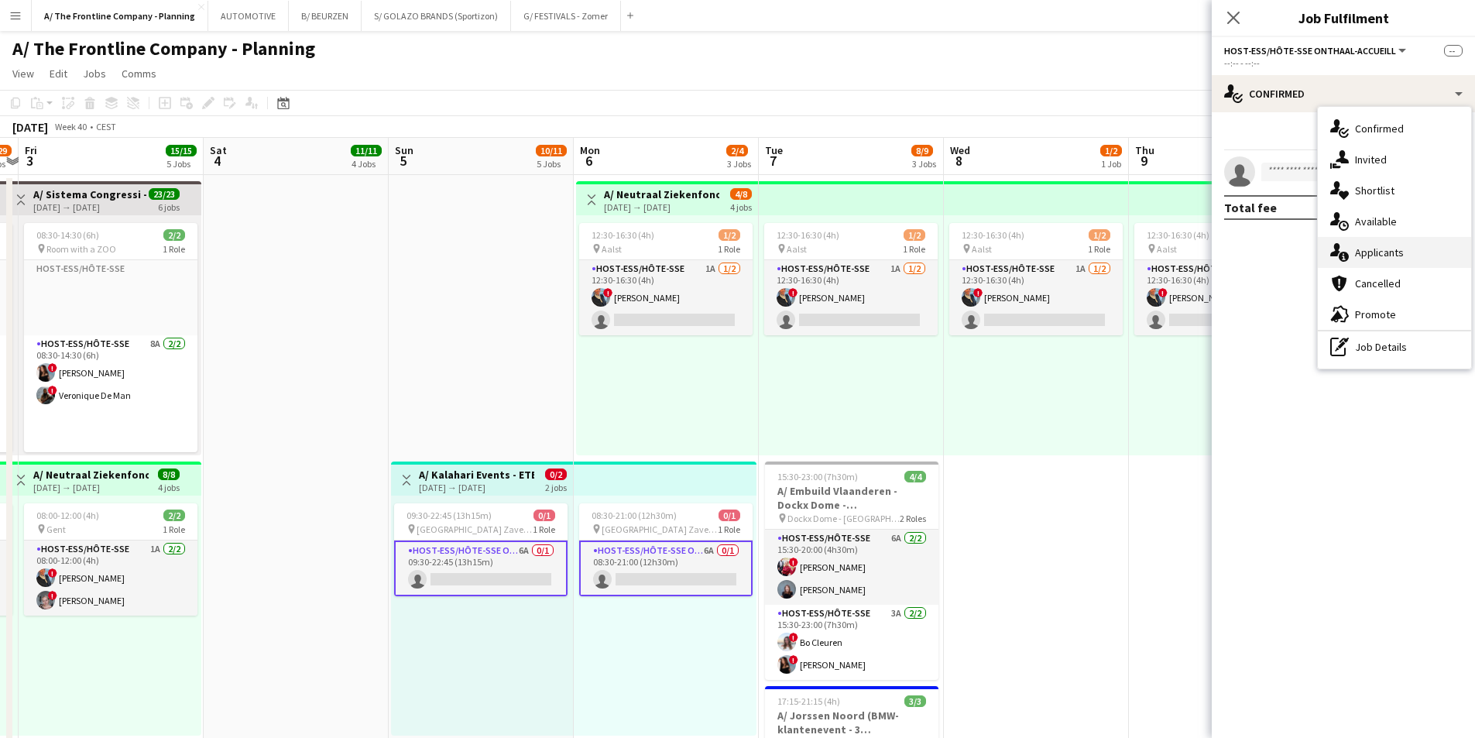
click at [1377, 238] on div "single-neutral-actions-information Applicants" at bounding box center [1394, 252] width 153 height 31
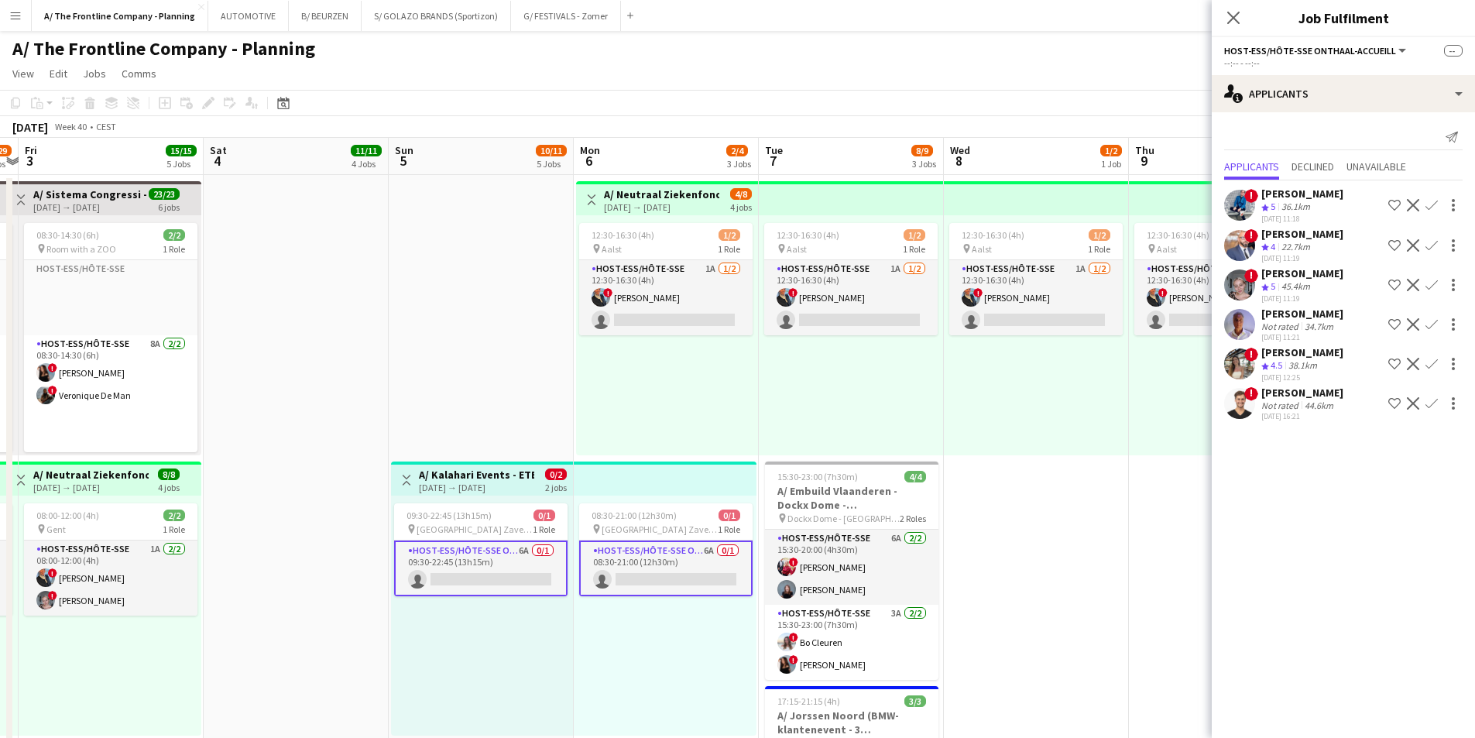
click at [1308, 389] on div "[PERSON_NAME]" at bounding box center [1302, 393] width 82 height 14
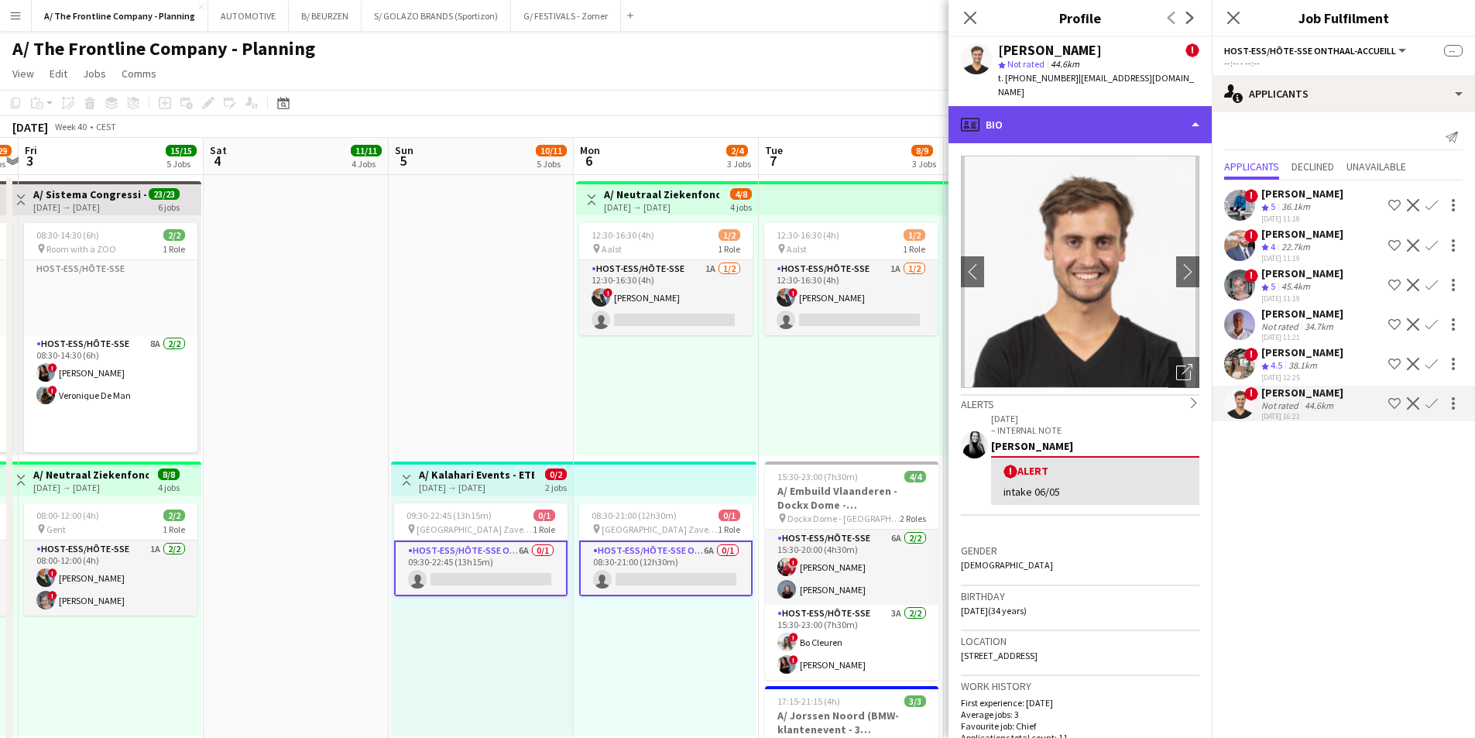
click at [1061, 106] on div "profile Bio" at bounding box center [1079, 124] width 263 height 37
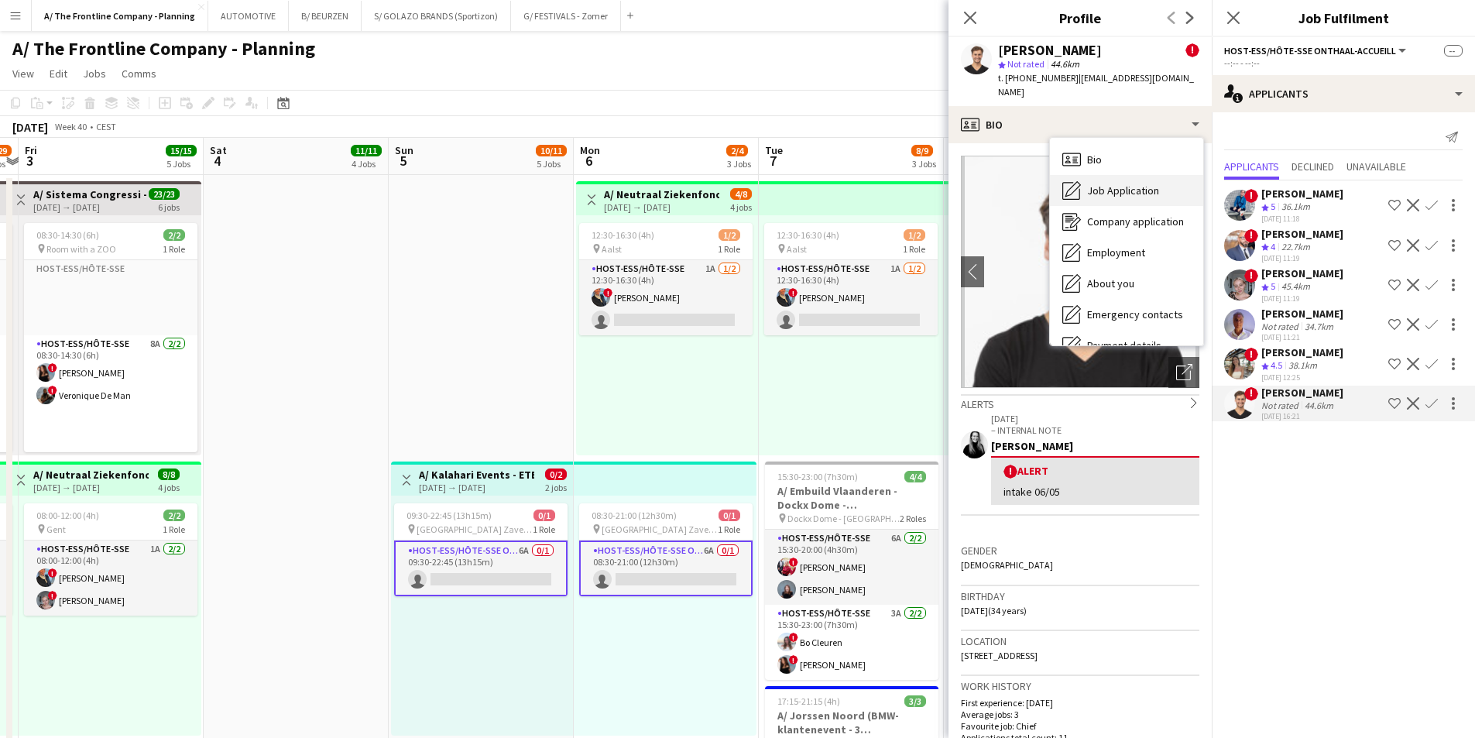
click at [1093, 188] on div "Job Application Job Application" at bounding box center [1126, 190] width 153 height 31
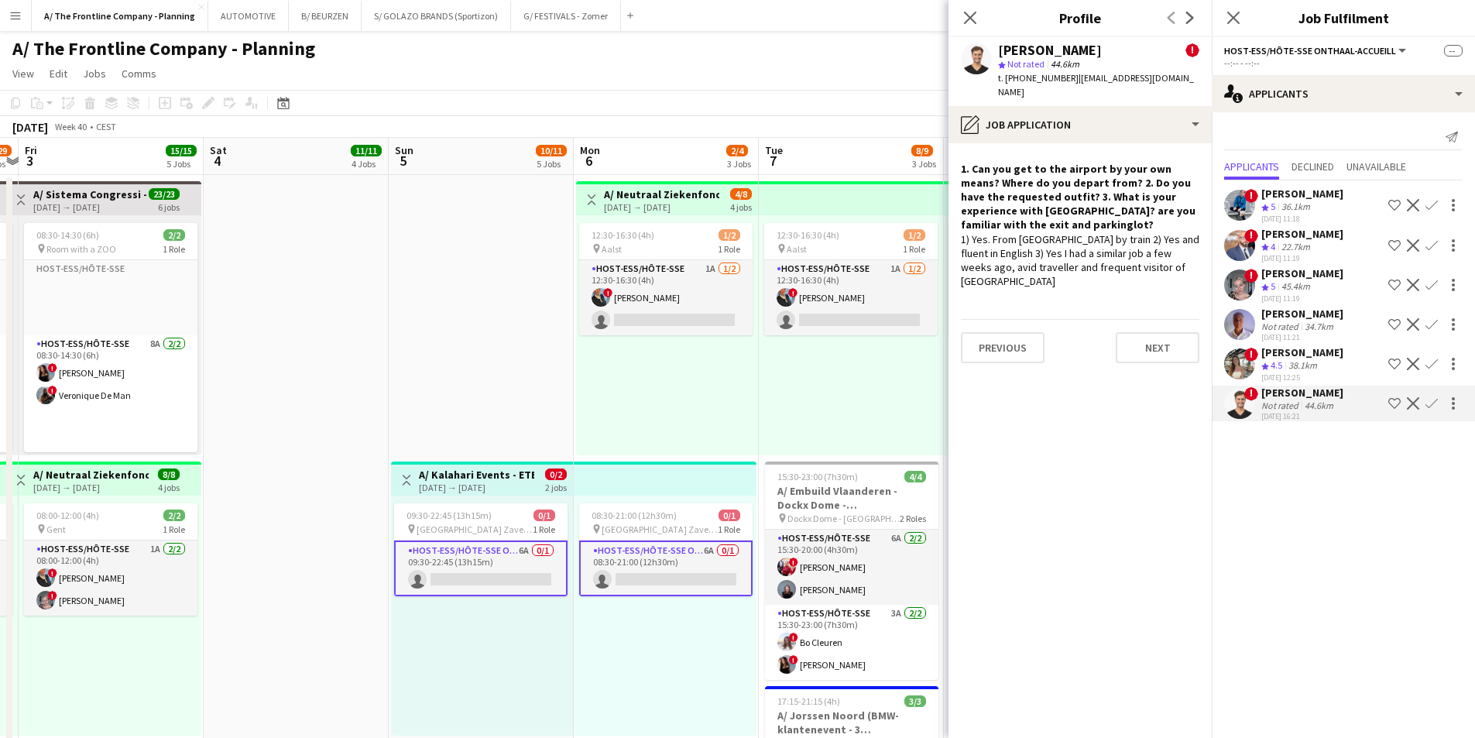
click at [1281, 359] on span "4.5" at bounding box center [1277, 365] width 12 height 12
click at [1282, 198] on div "[PERSON_NAME]" at bounding box center [1302, 194] width 82 height 14
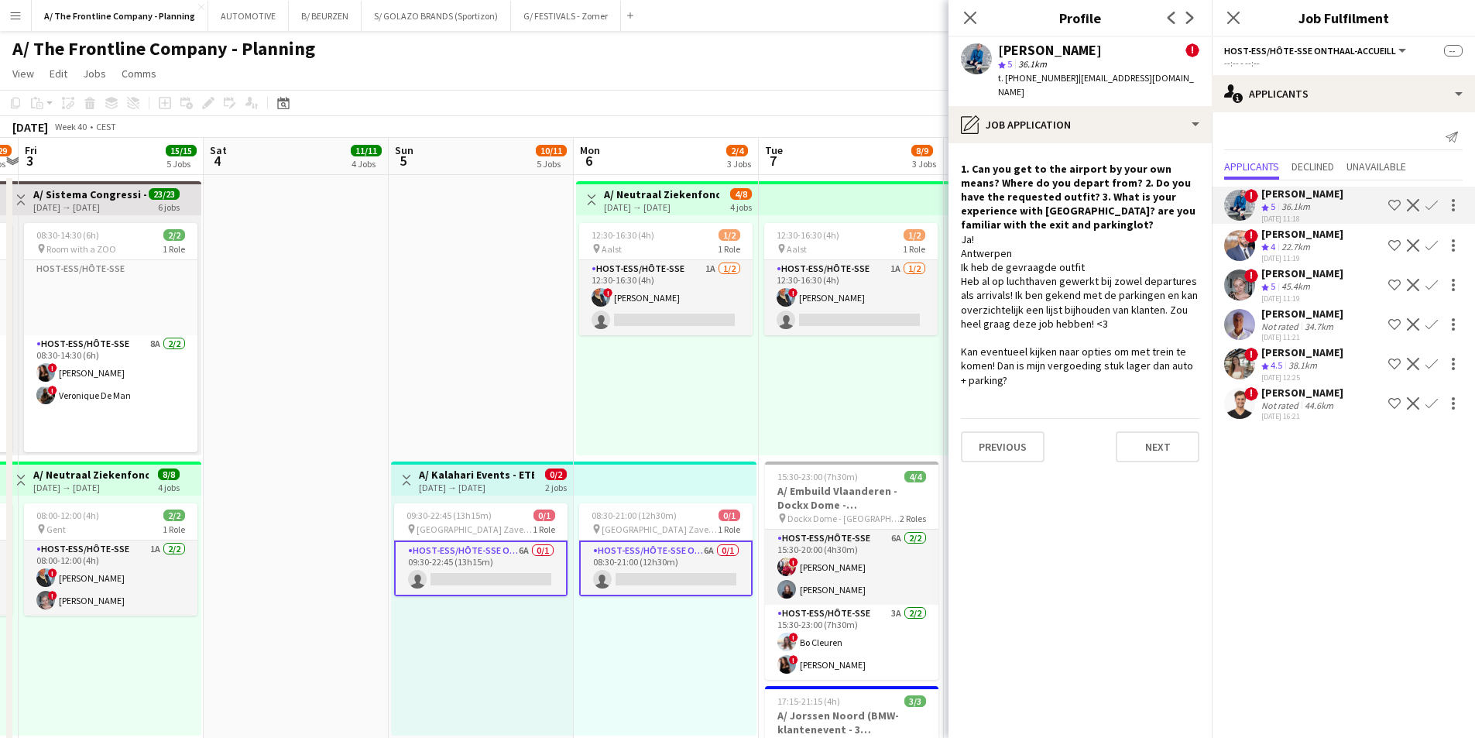
click at [1275, 286] on span "5" at bounding box center [1273, 286] width 5 height 12
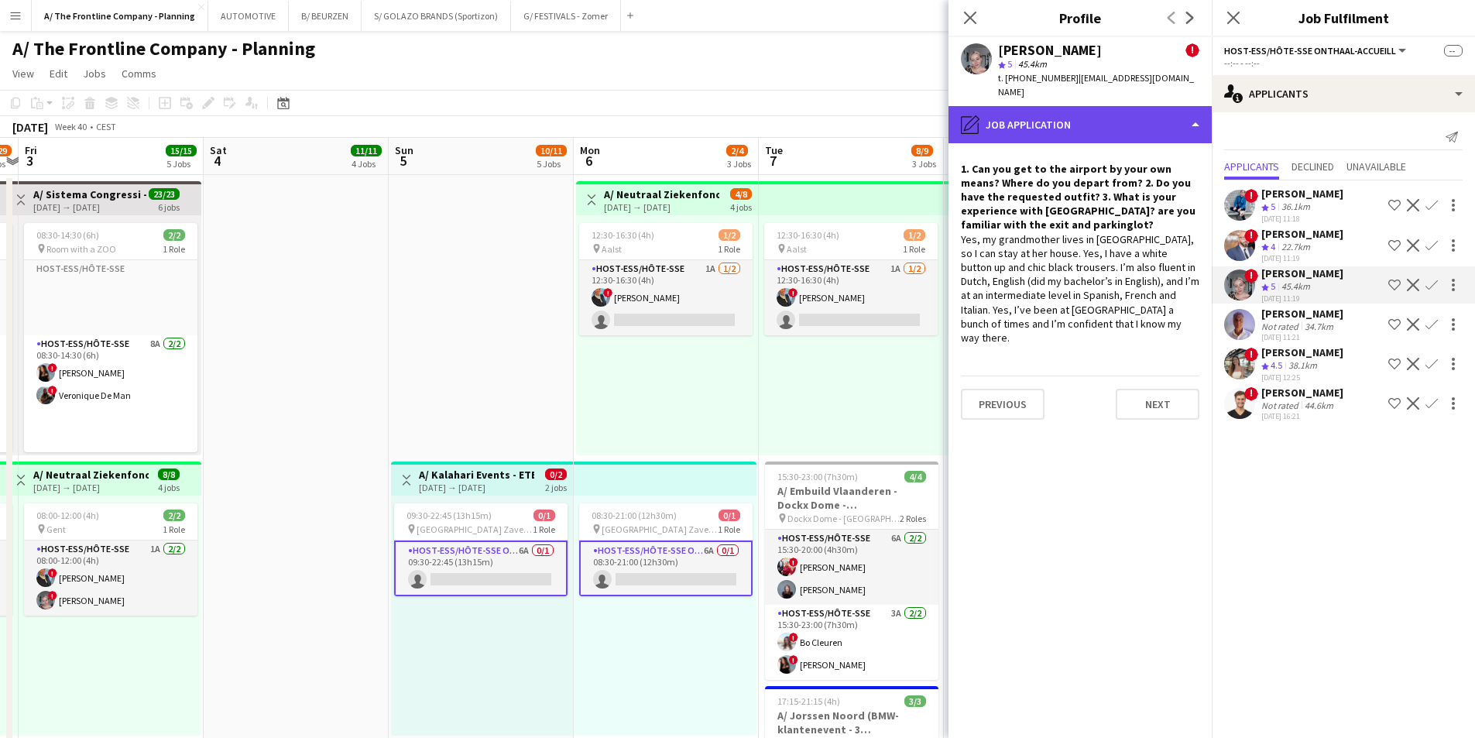
click at [1079, 113] on div "pencil4 Job Application" at bounding box center [1079, 124] width 263 height 37
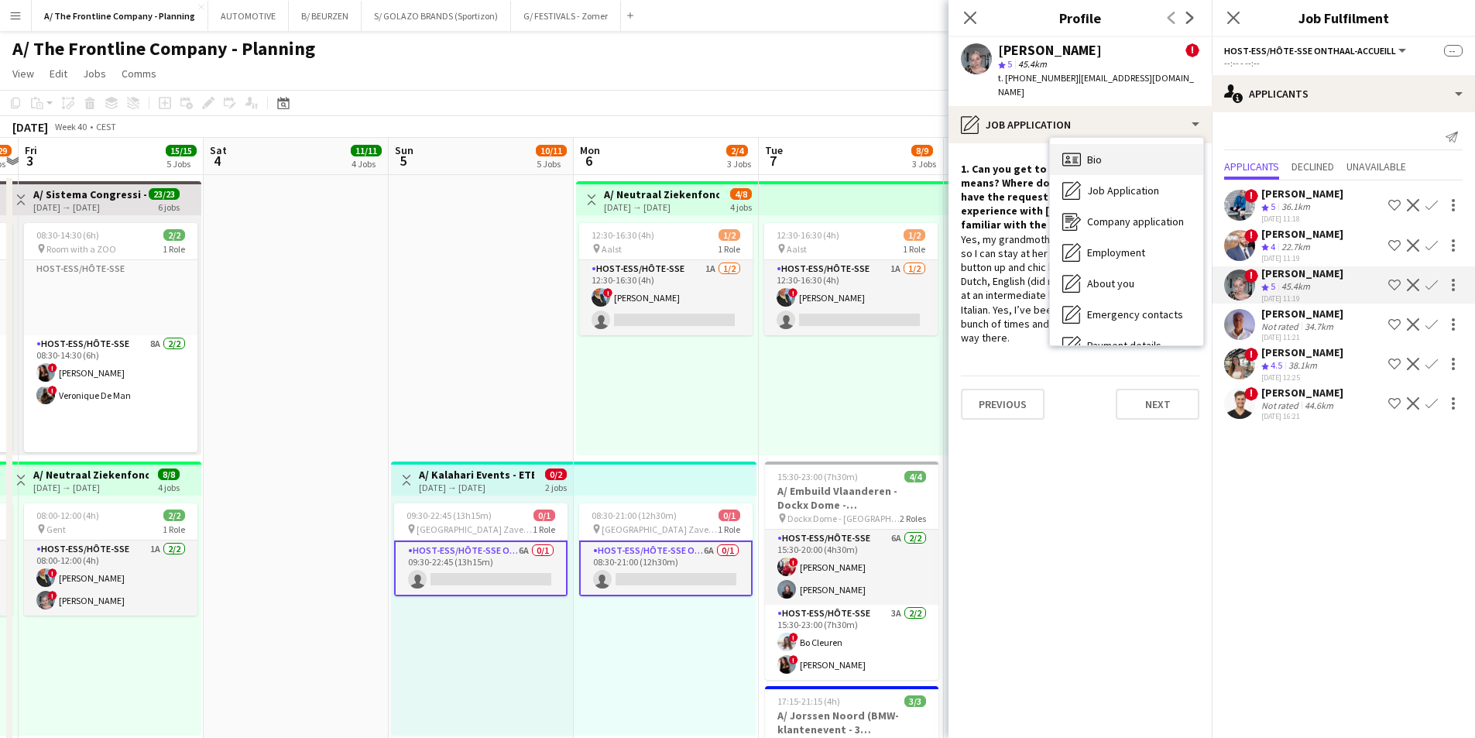
click at [1119, 154] on div "Bio Bio" at bounding box center [1126, 159] width 153 height 31
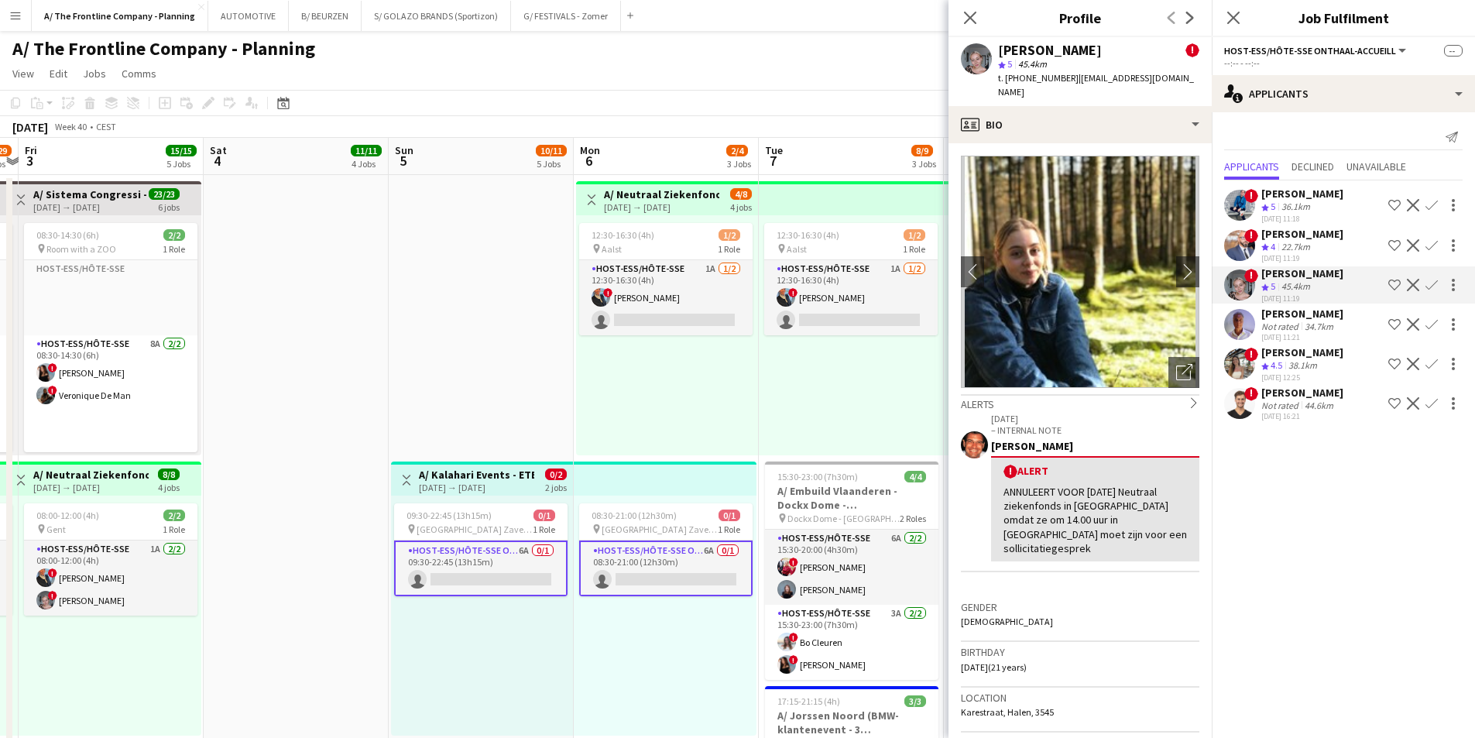
click at [1310, 209] on div "36.1km" at bounding box center [1295, 207] width 35 height 13
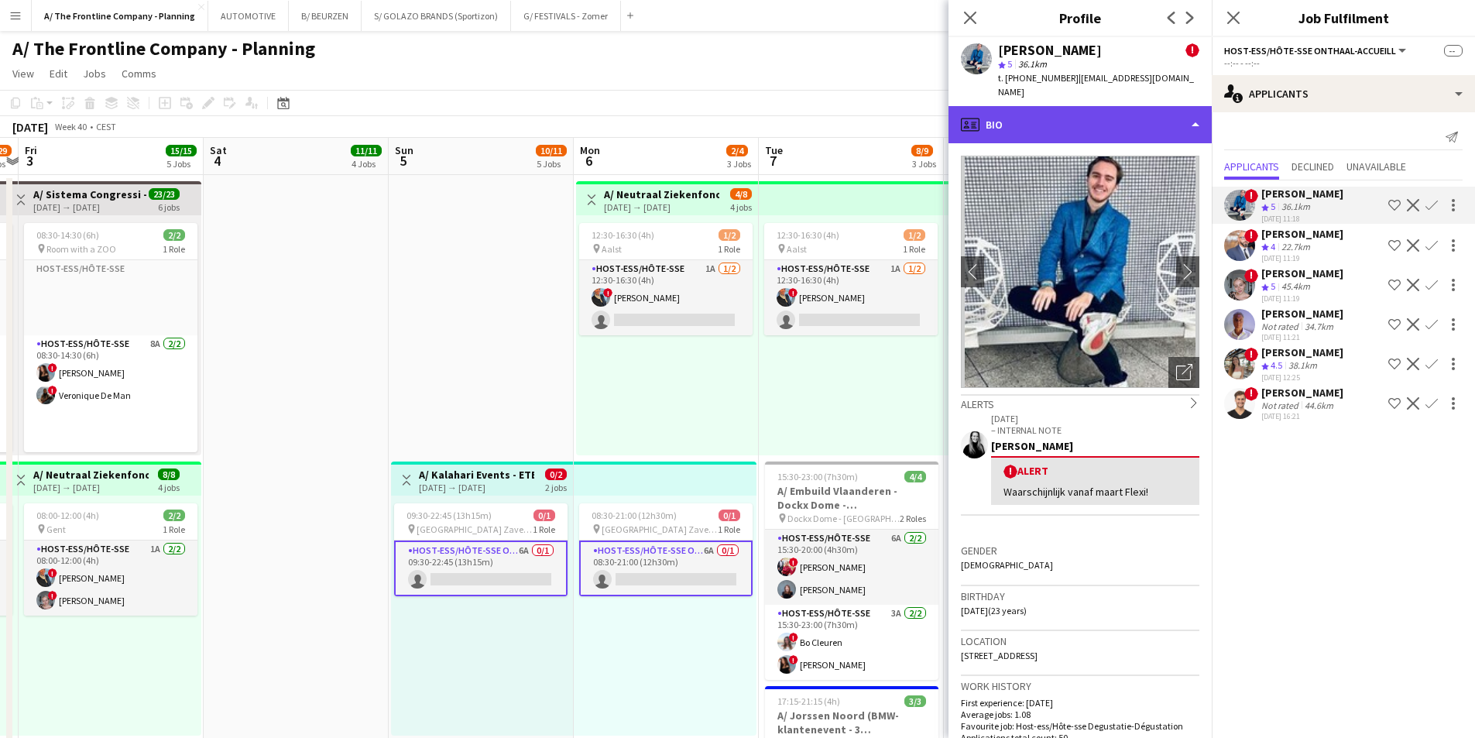
click at [1102, 121] on div "profile Bio" at bounding box center [1079, 124] width 263 height 37
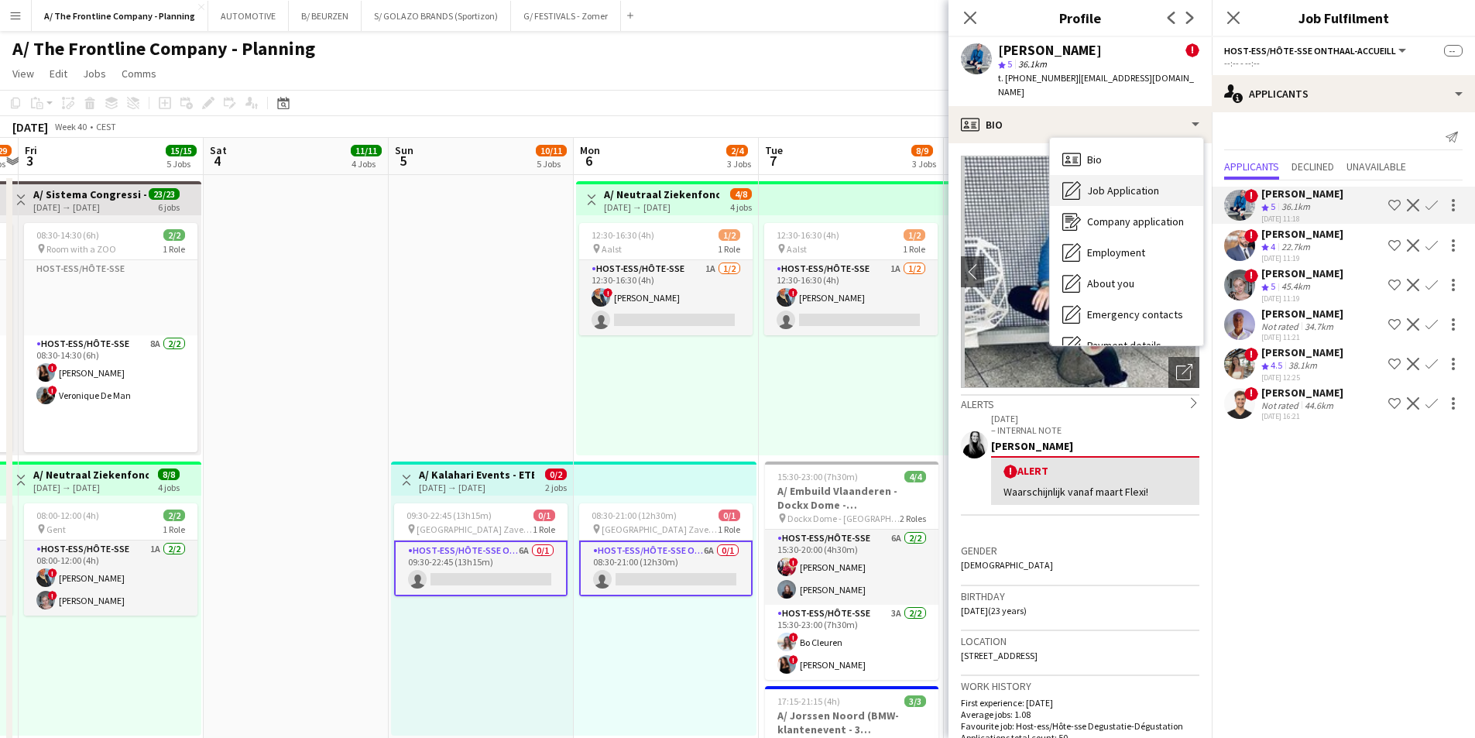
click at [1106, 184] on span "Job Application" at bounding box center [1123, 191] width 72 height 14
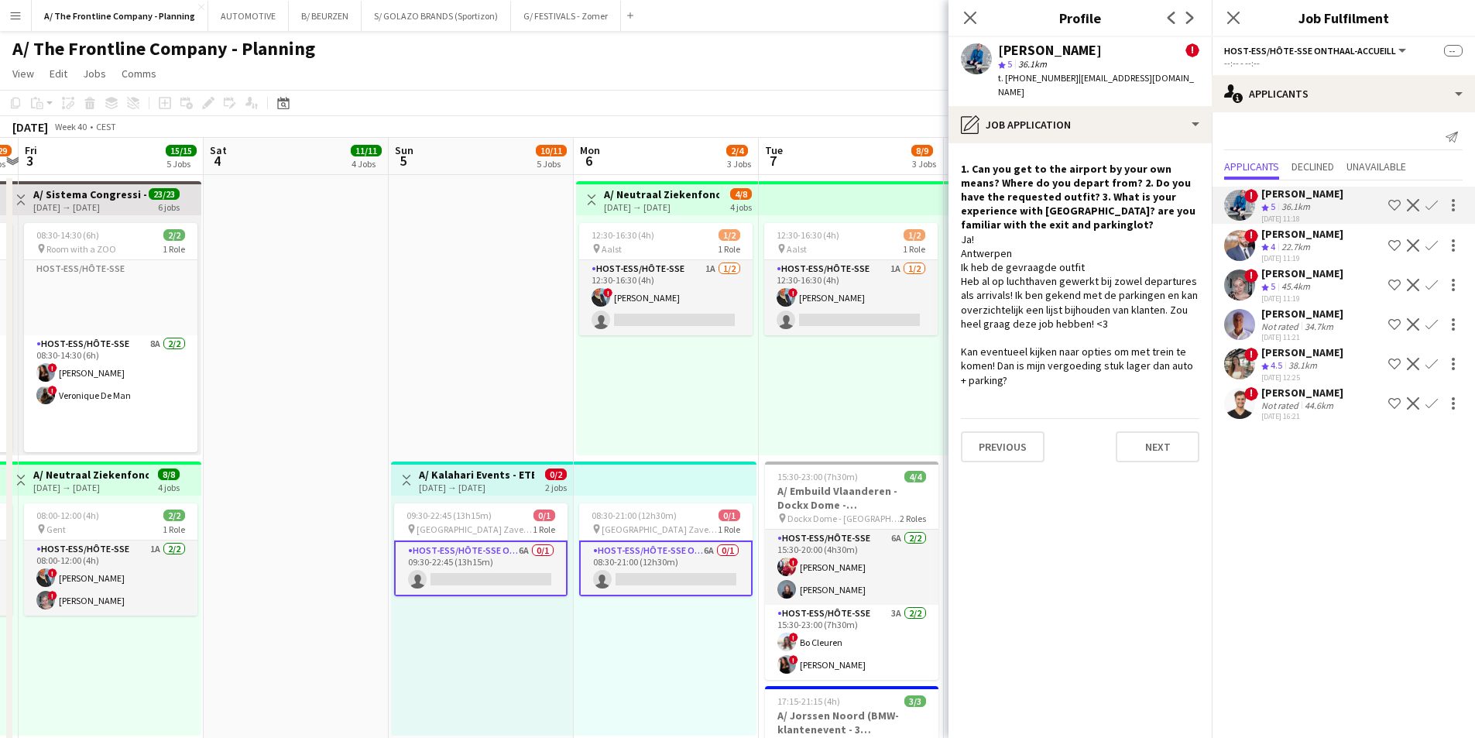
click at [1299, 400] on div "Not rated" at bounding box center [1281, 406] width 40 height 12
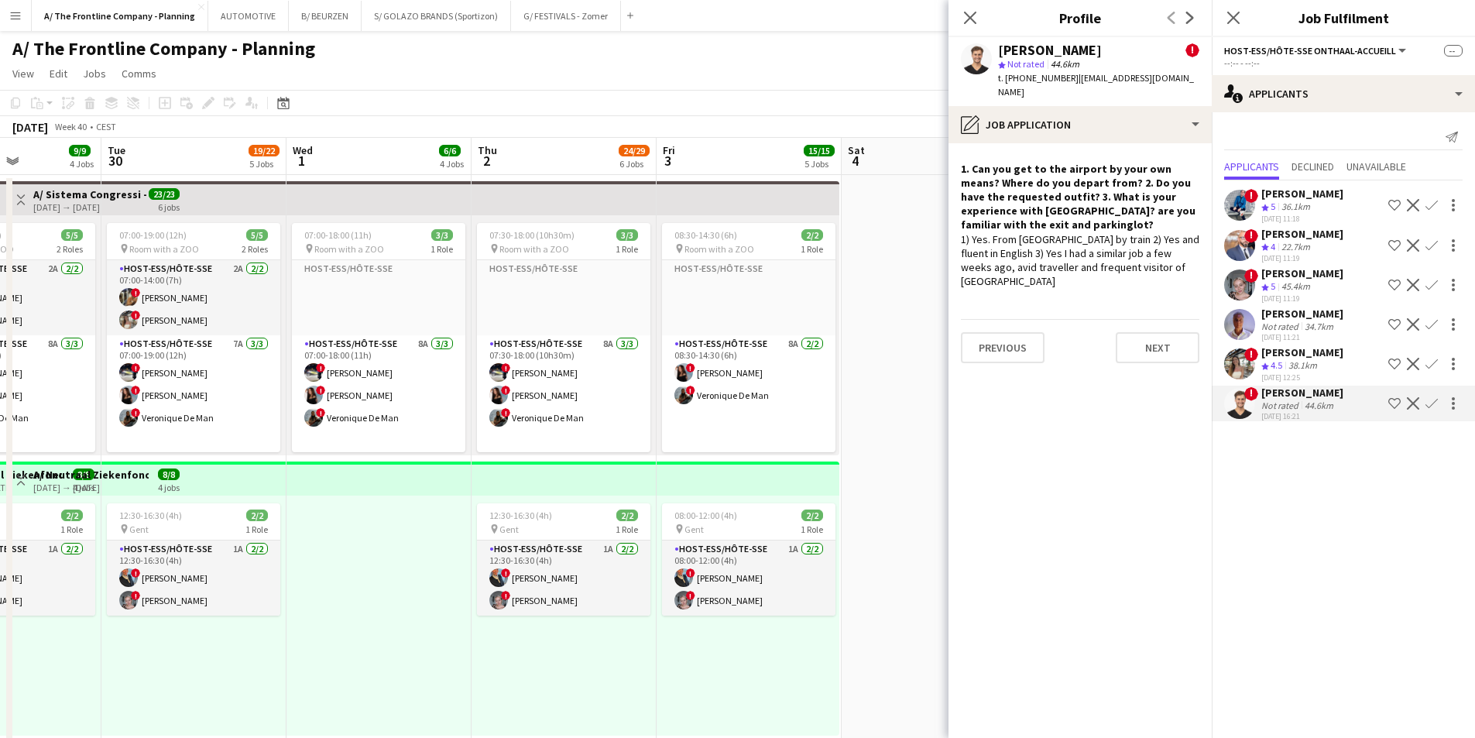
scroll to position [0, 454]
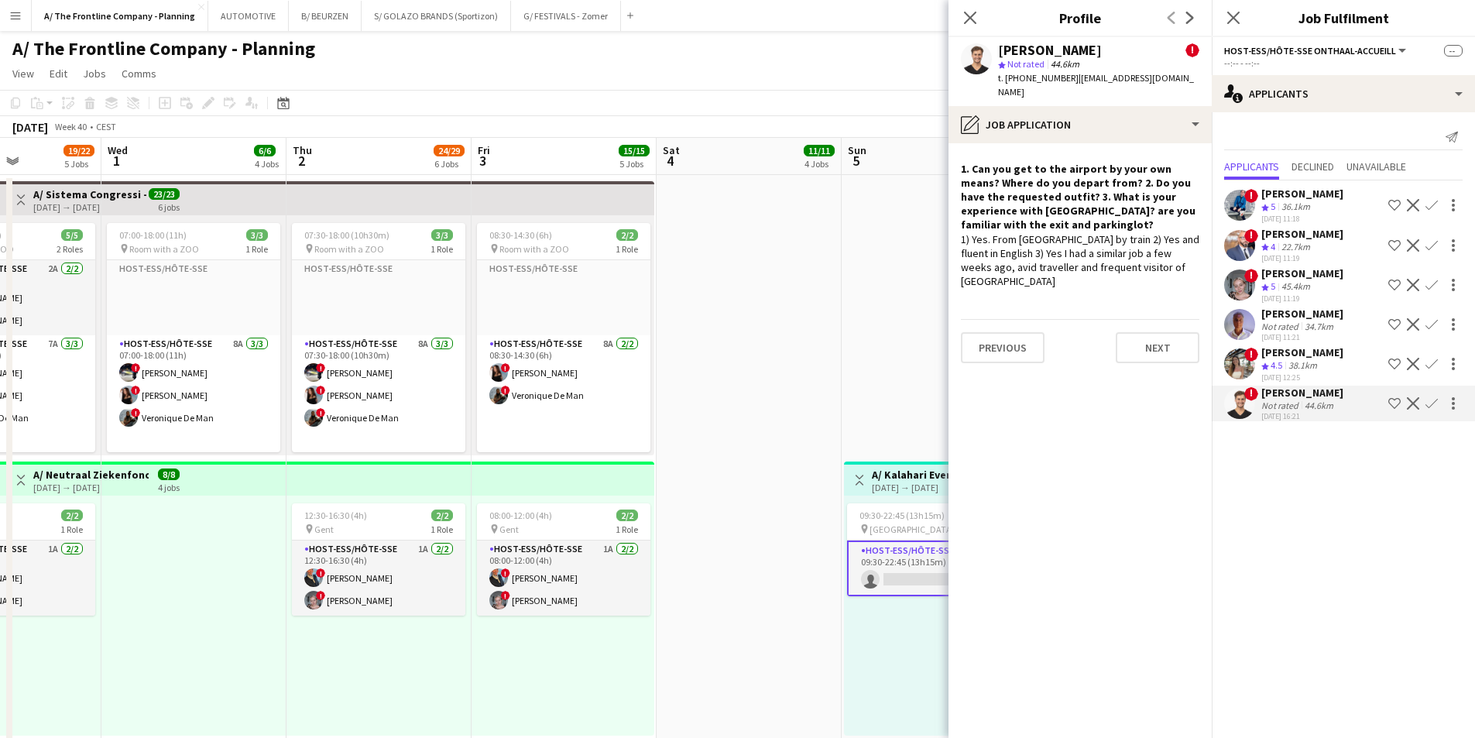
drag, startPoint x: 261, startPoint y: 275, endPoint x: 714, endPoint y: 265, distance: 453.1
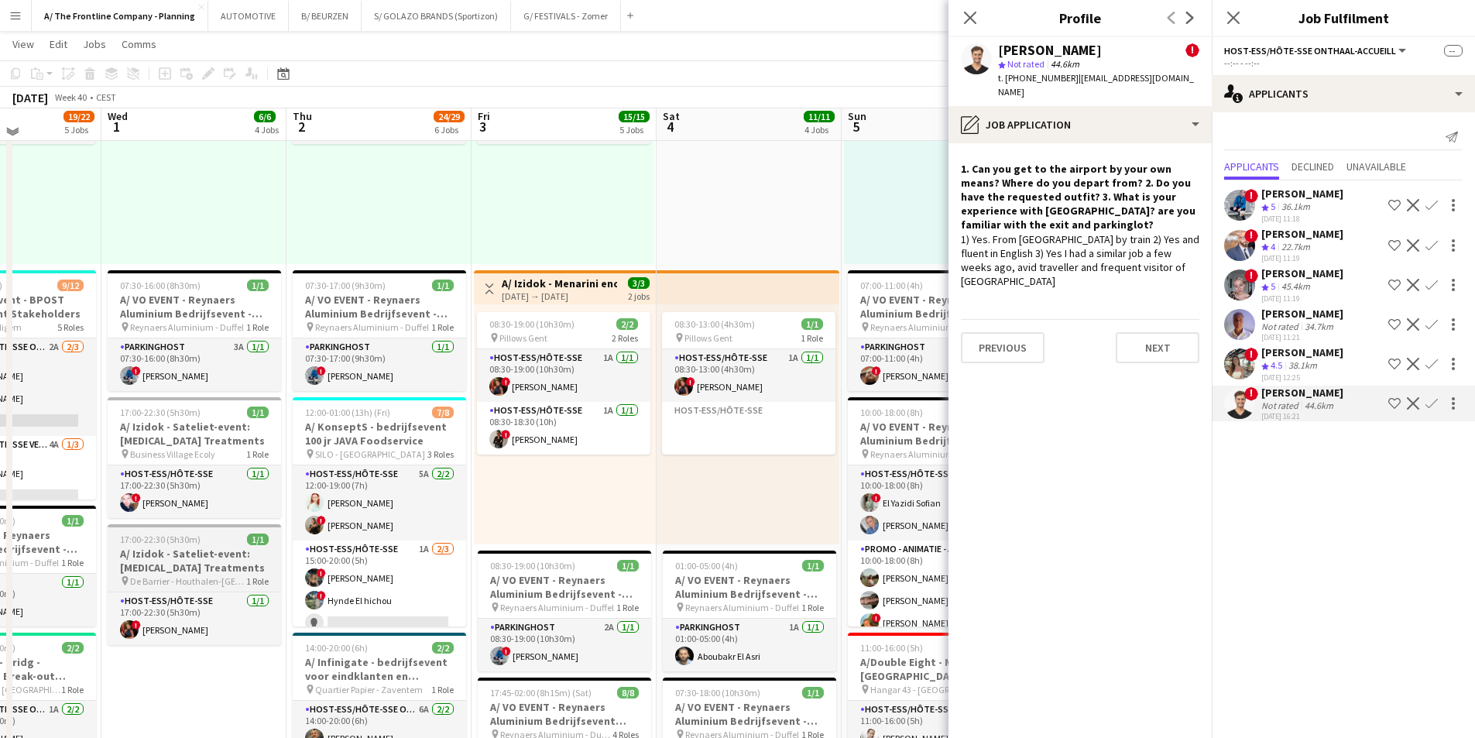
scroll to position [465, 0]
